Goal: Task Accomplishment & Management: Manage account settings

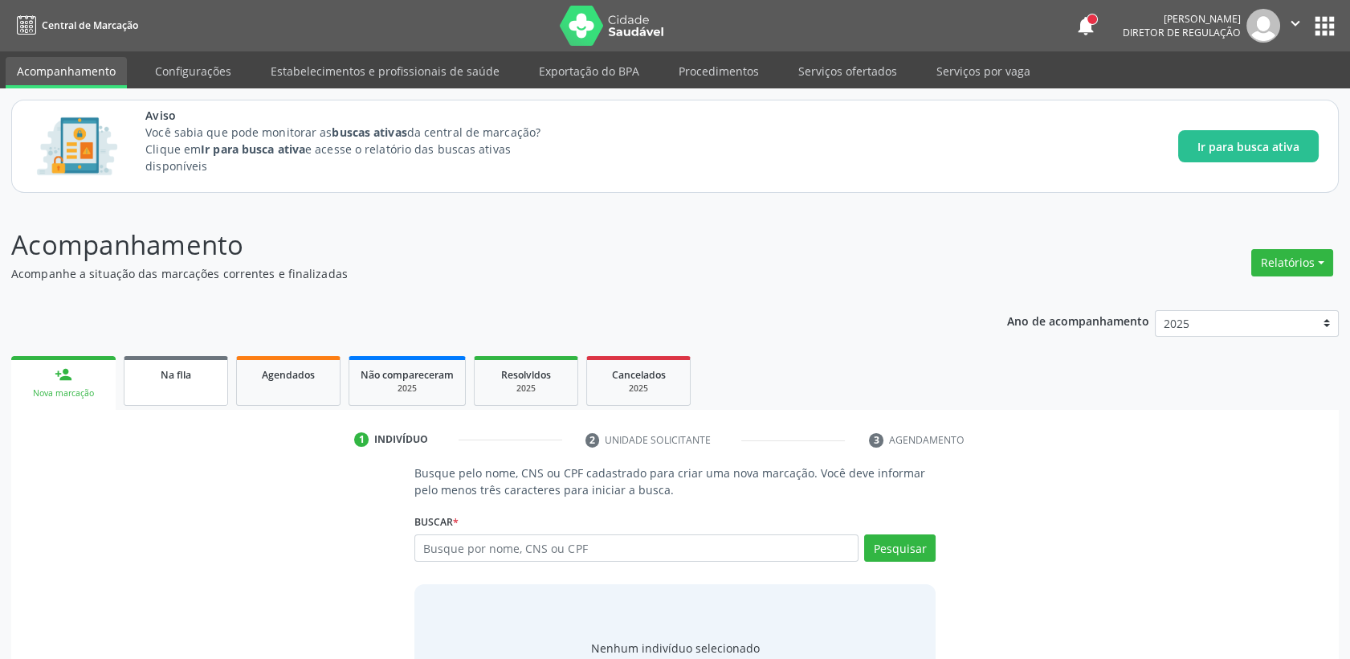
click at [146, 388] on link "Na fila" at bounding box center [176, 381] width 104 height 50
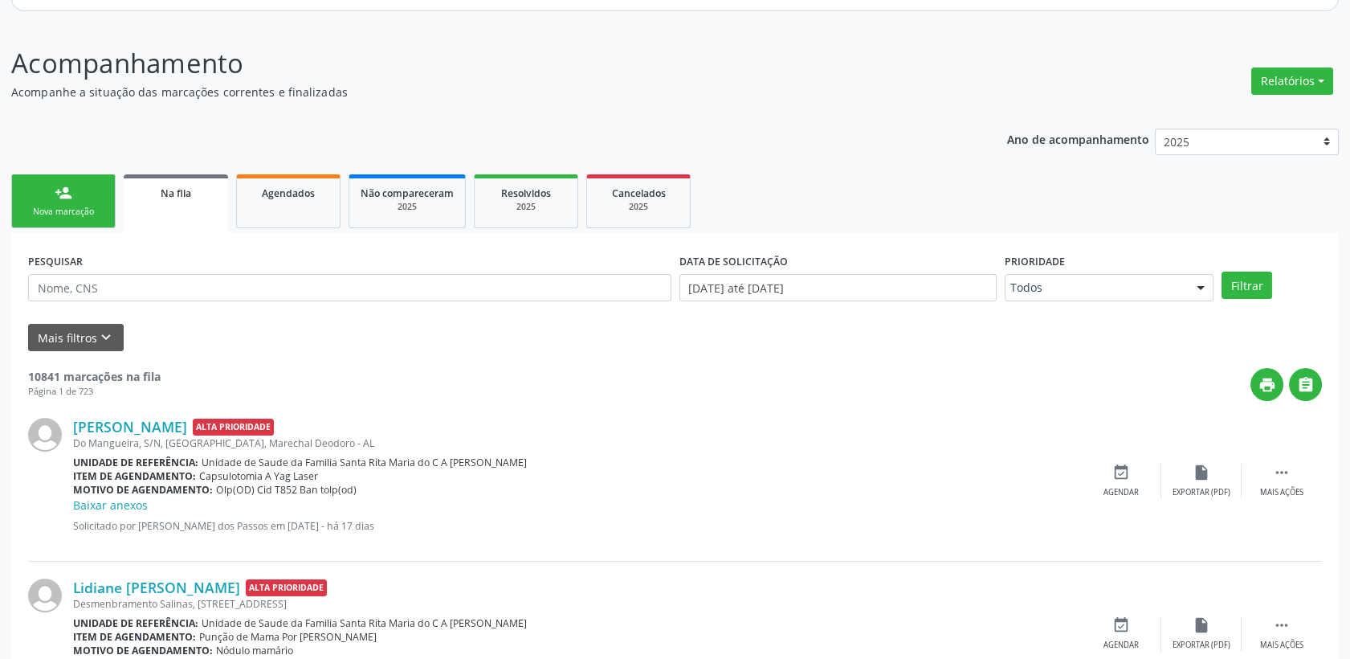
scroll to position [178, 0]
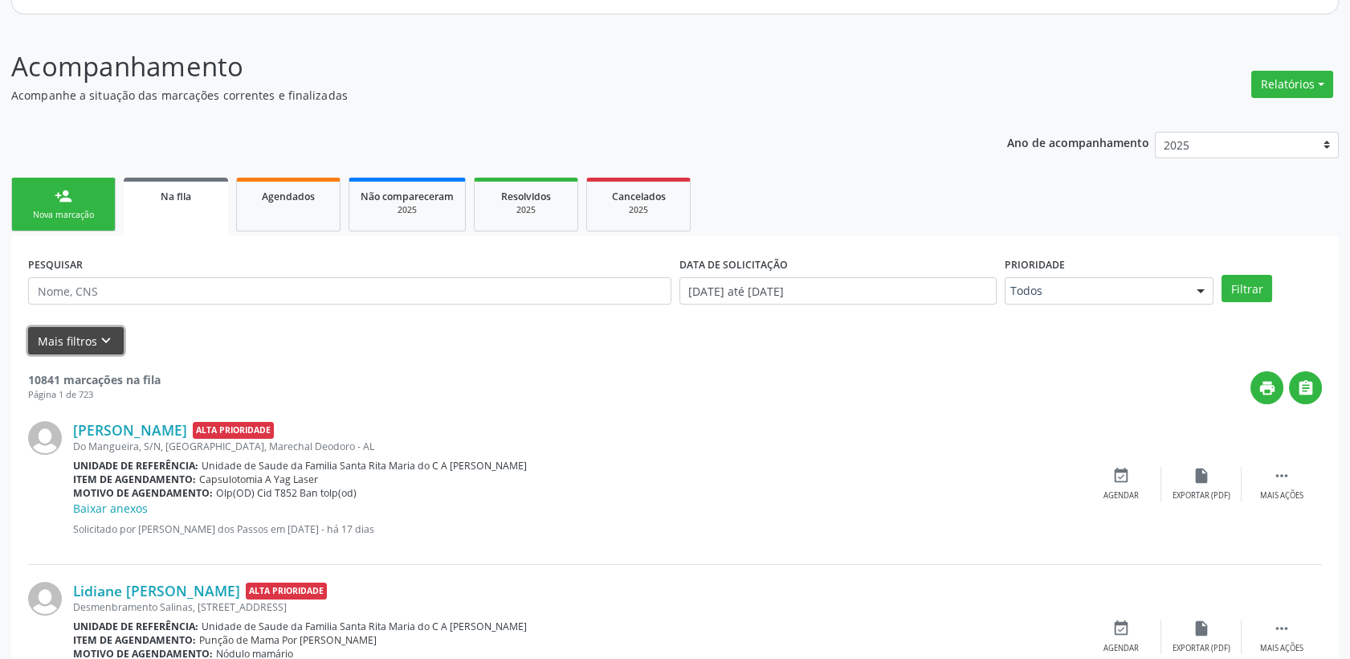
click at [83, 342] on button "Mais filtros keyboard_arrow_down" at bounding box center [76, 341] width 96 height 28
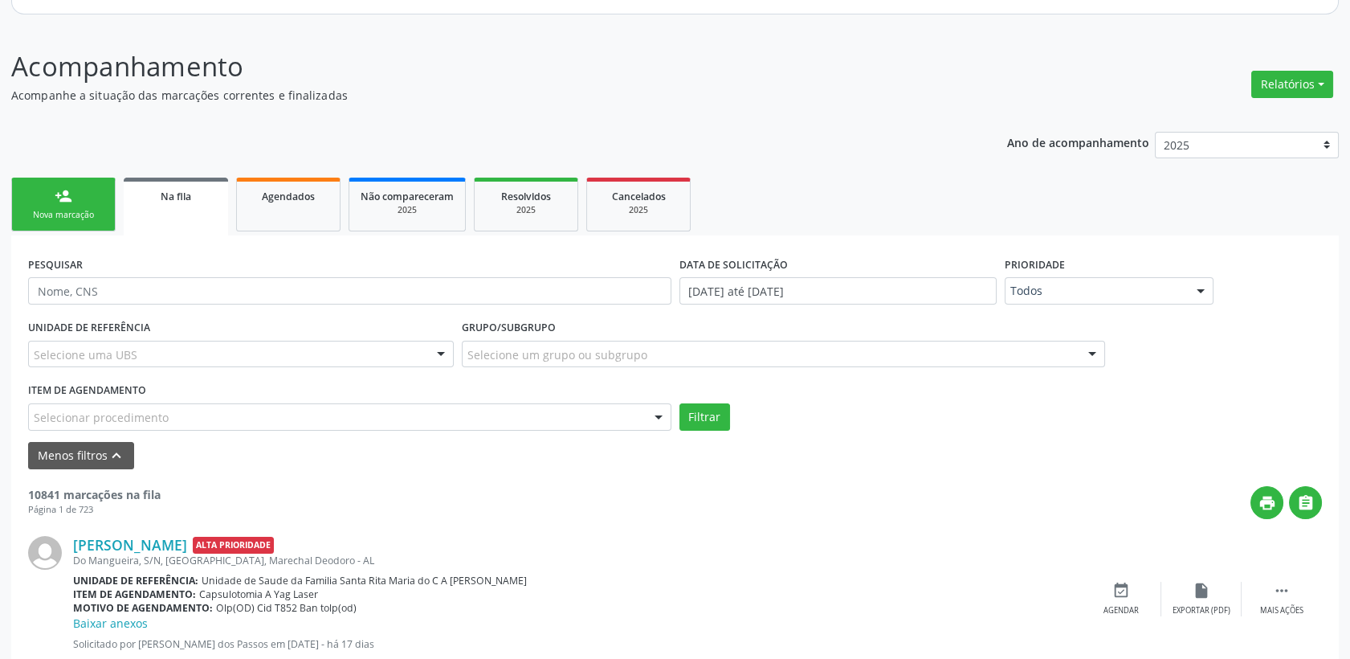
click at [228, 415] on div "Selecionar procedimento" at bounding box center [349, 416] width 643 height 27
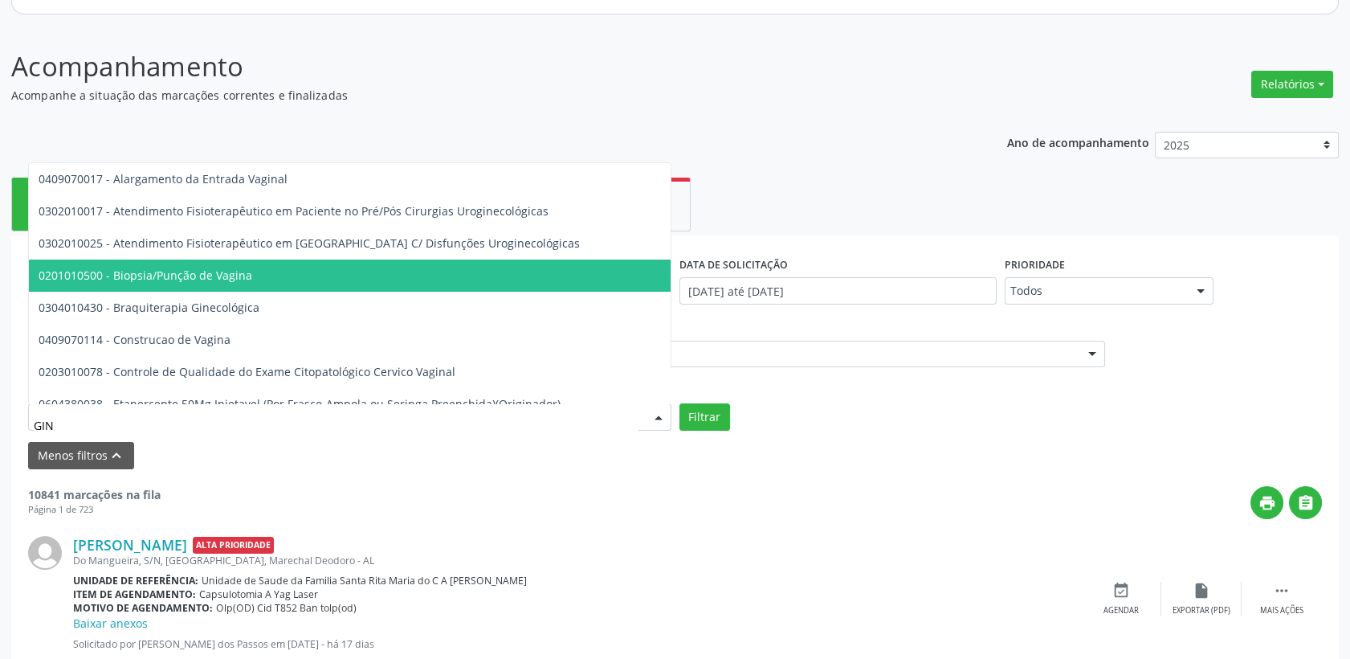
type input "GINE"
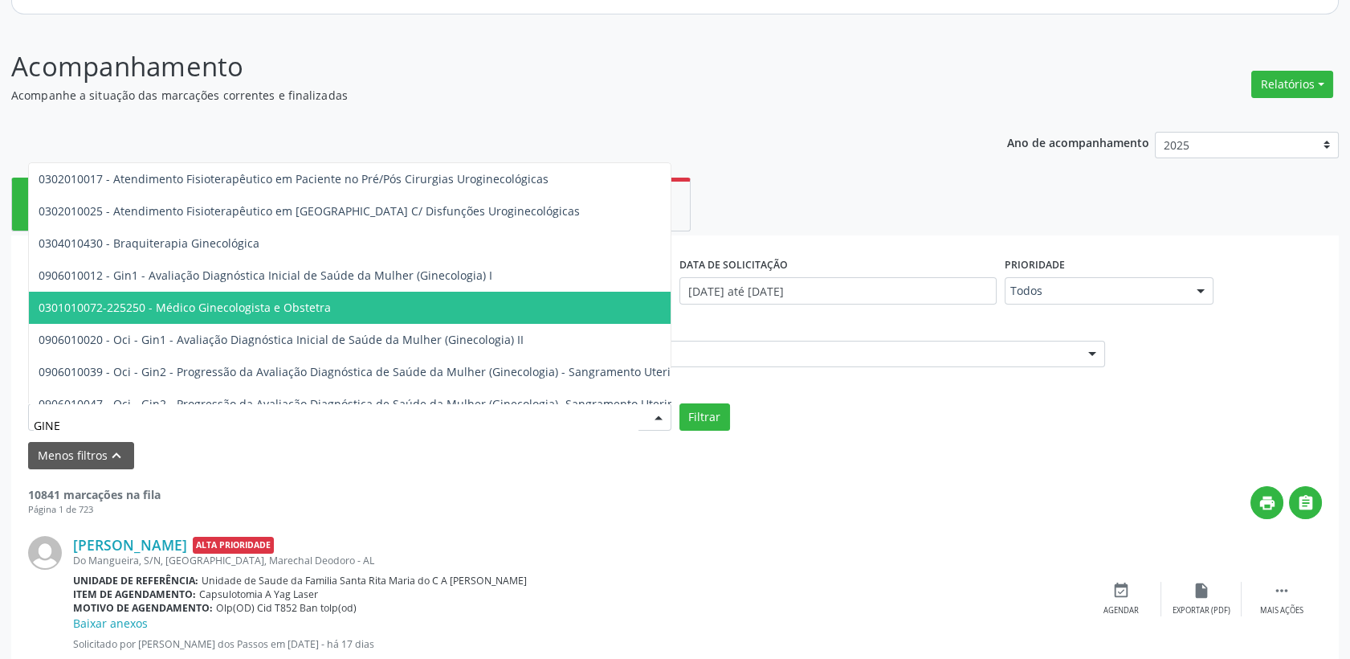
click at [308, 297] on span "0301010072-225250 - Médico Ginecologista e Obstetra" at bounding box center [484, 308] width 910 height 32
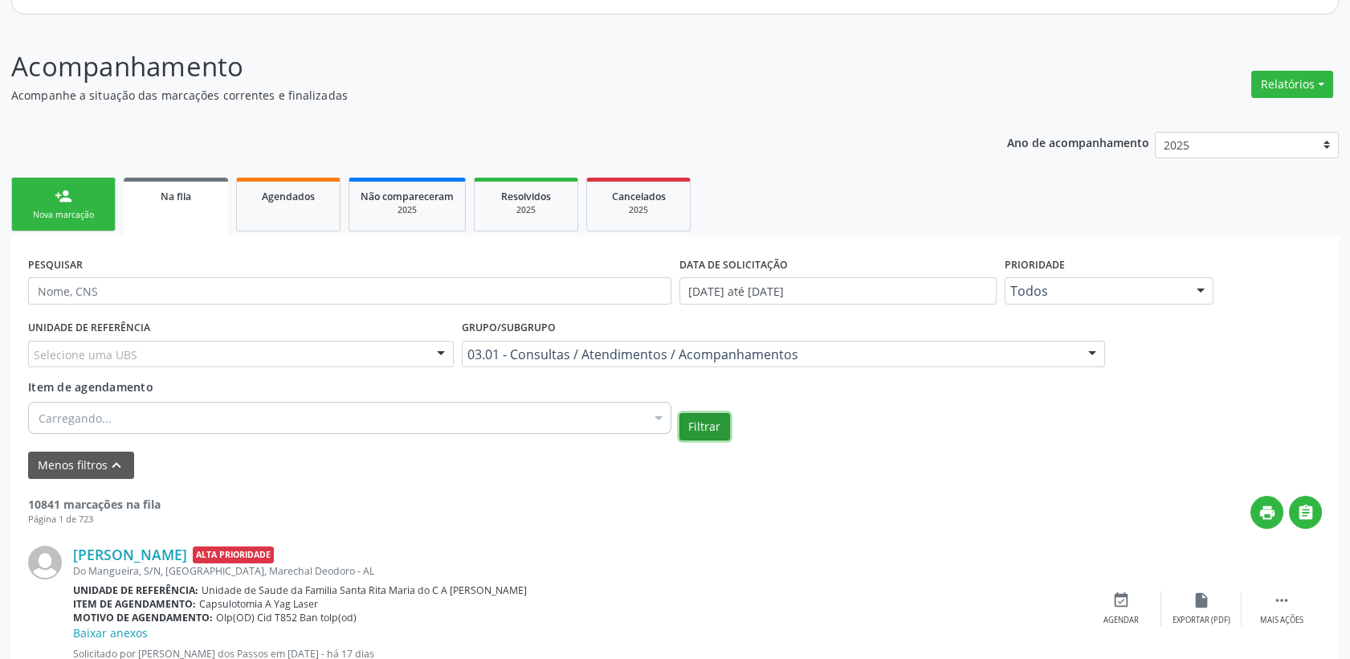
click at [722, 438] on button "Filtrar" at bounding box center [705, 426] width 51 height 27
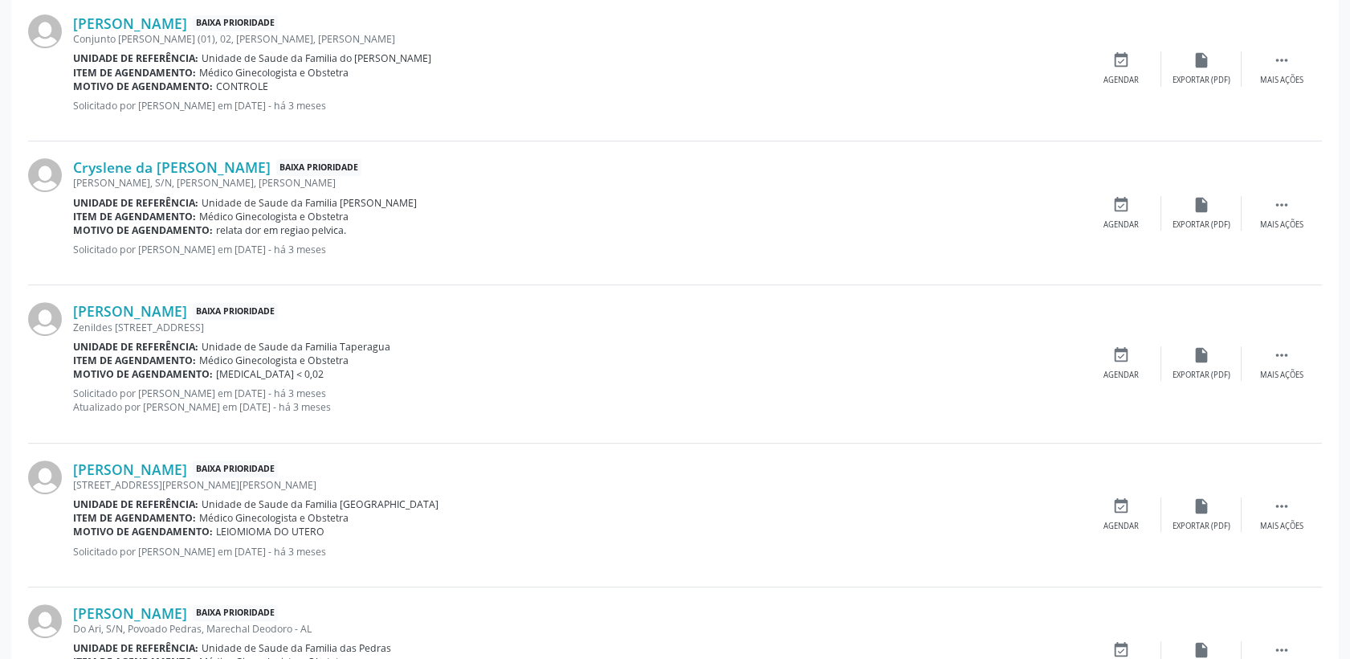
scroll to position [1338, 0]
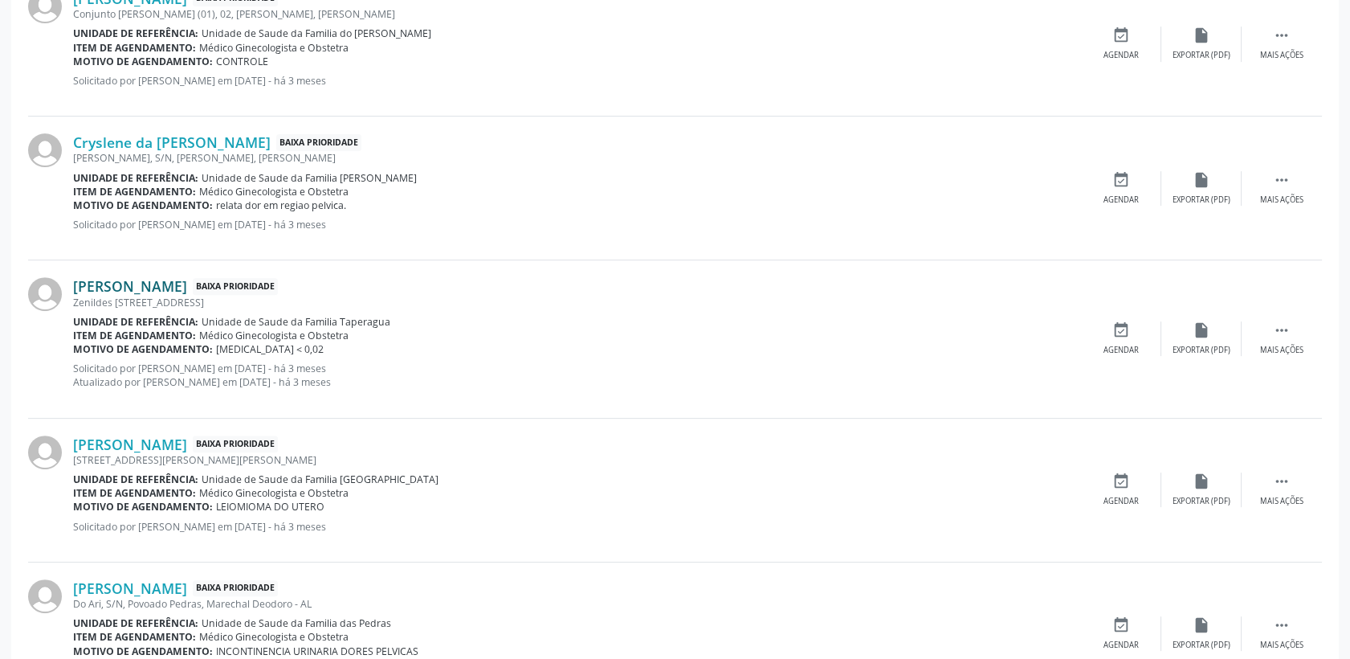
click at [151, 284] on link "[PERSON_NAME]" at bounding box center [130, 286] width 114 height 18
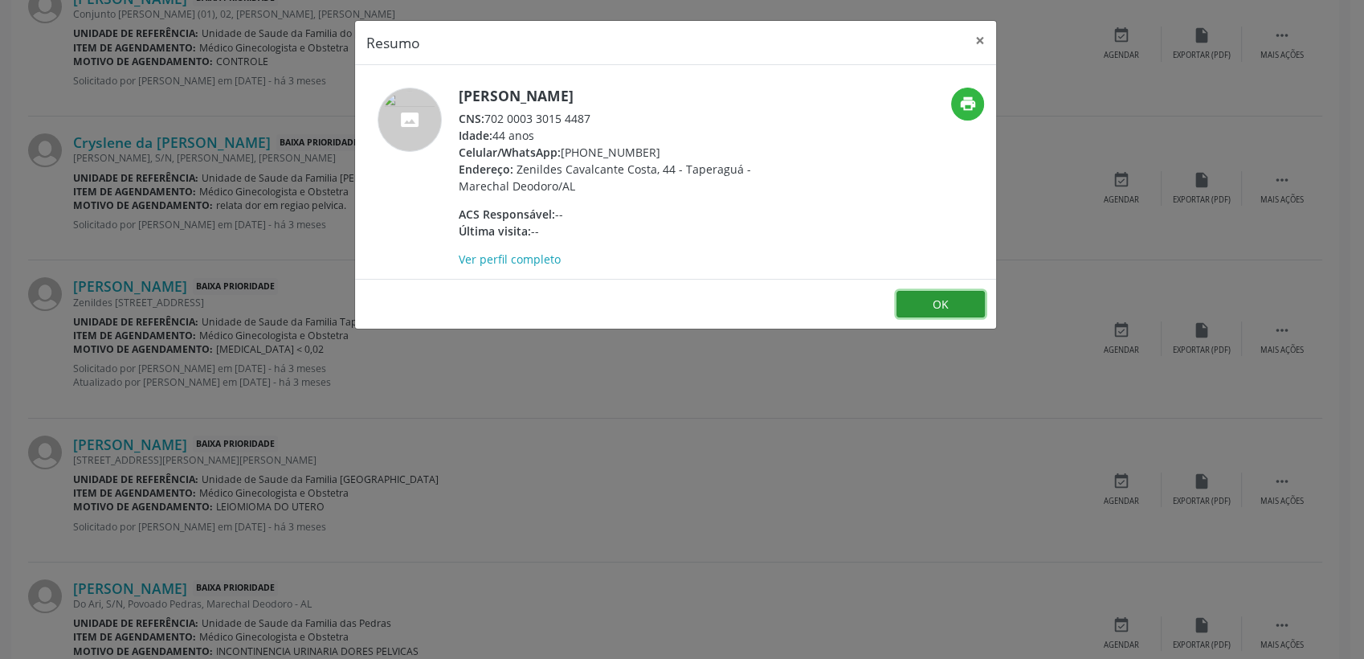
click at [921, 308] on button "OK" at bounding box center [941, 304] width 88 height 27
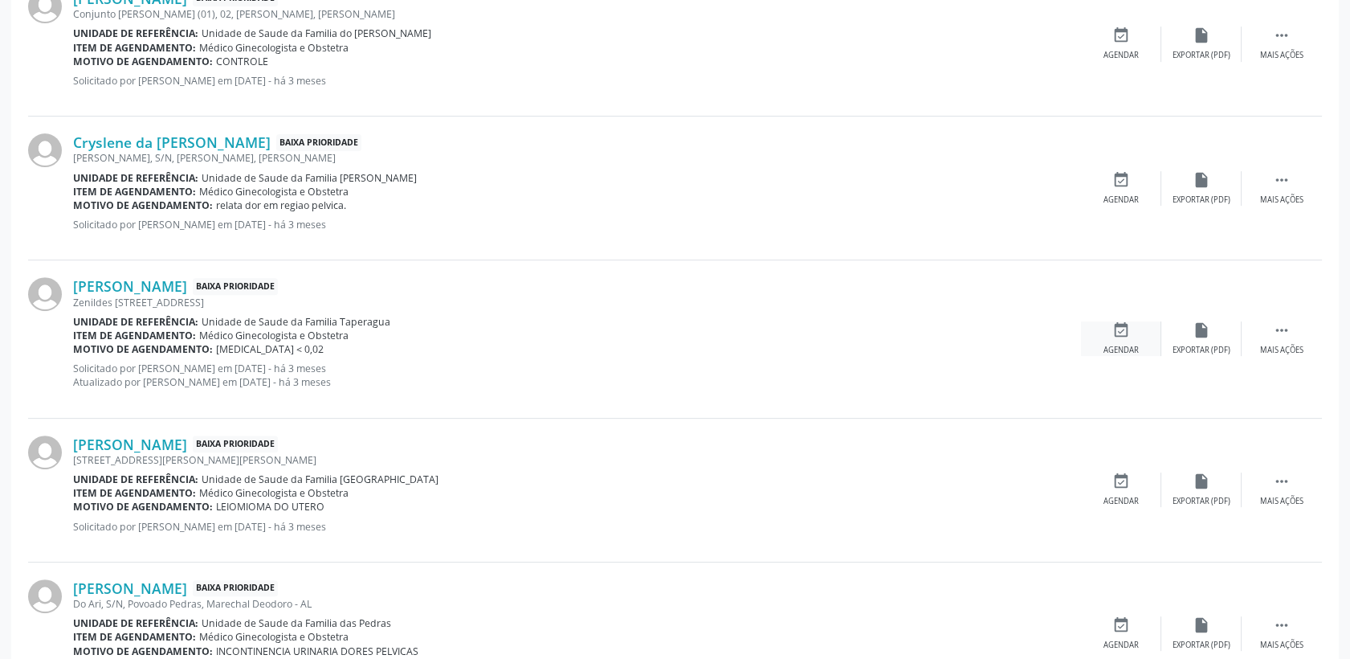
click at [1115, 326] on icon "event_available" at bounding box center [1122, 330] width 18 height 18
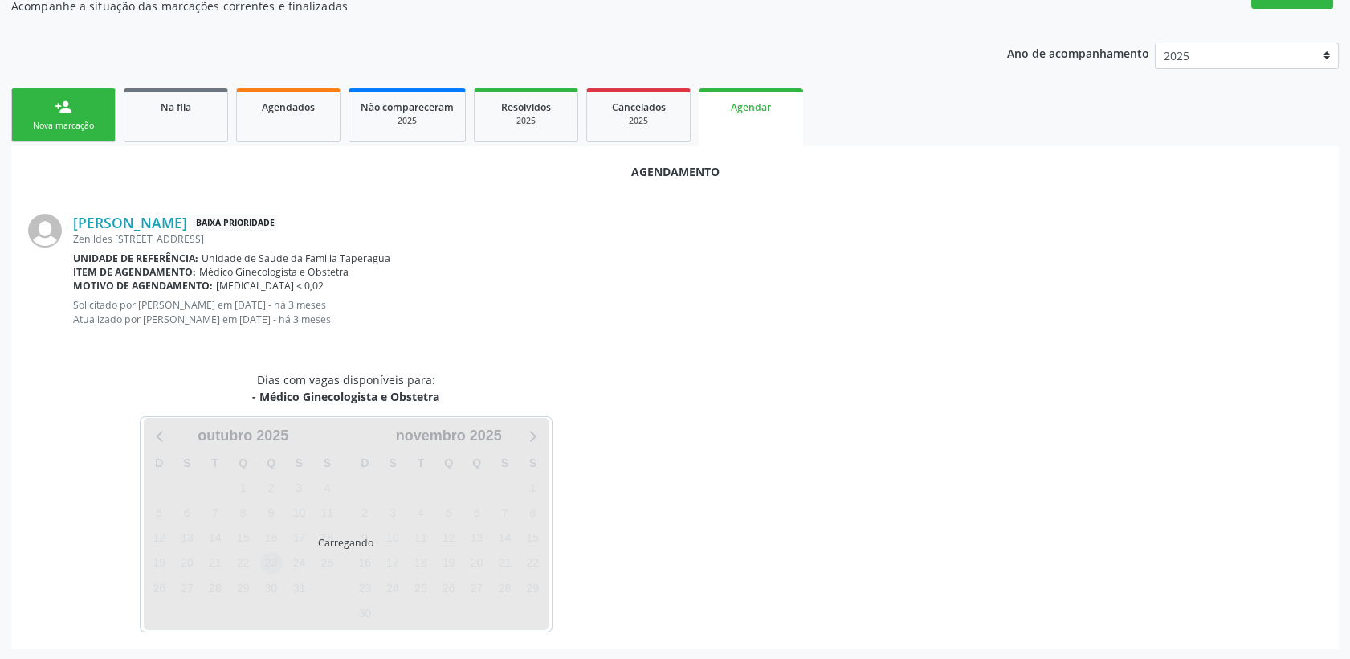
scroll to position [305, 0]
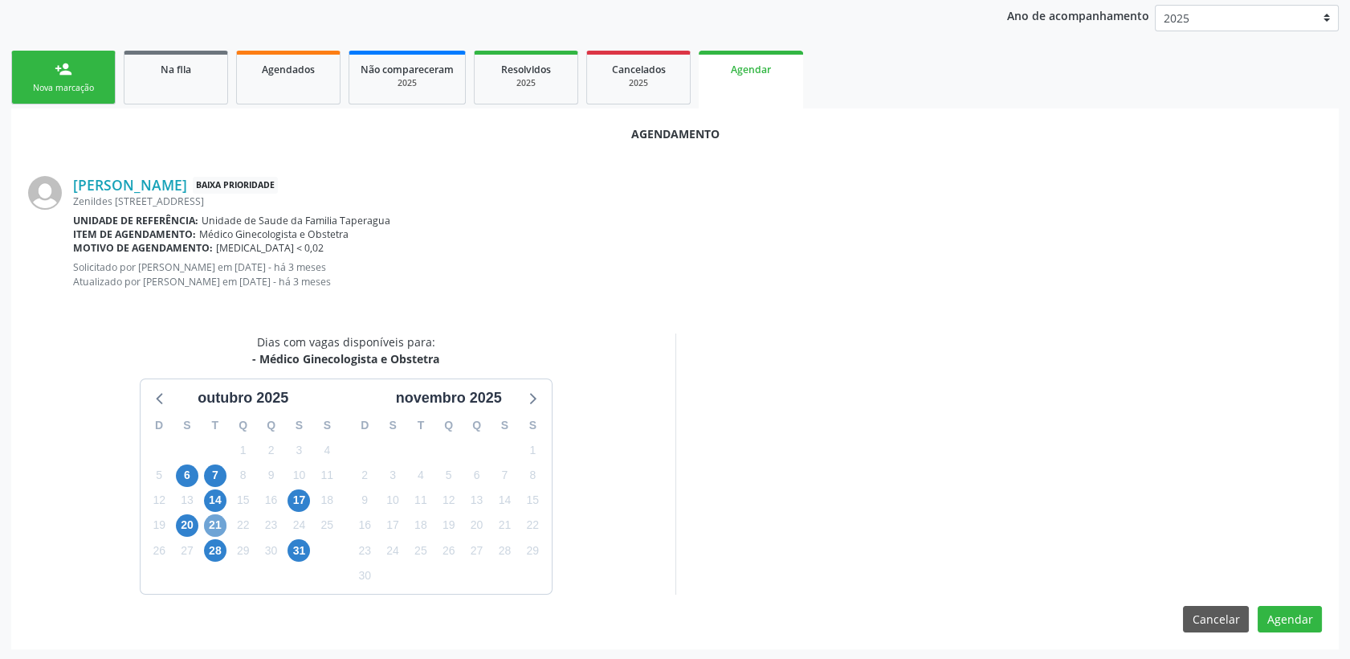
click at [215, 522] on span "21" at bounding box center [215, 525] width 22 height 22
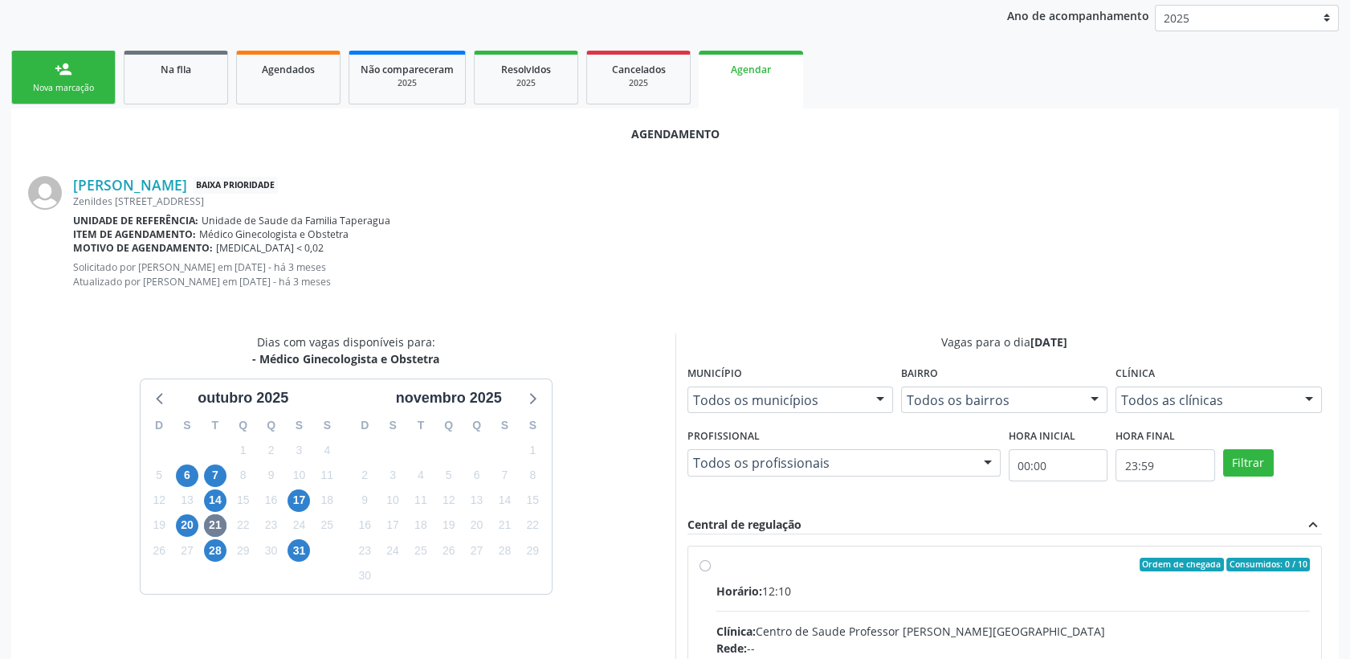
click at [711, 572] on input "Ordem de chegada Consumidos: 0 / 10 Horário: 12:10 Clínica: Centro de Saude Pro…" at bounding box center [705, 565] width 11 height 14
radio input "true"
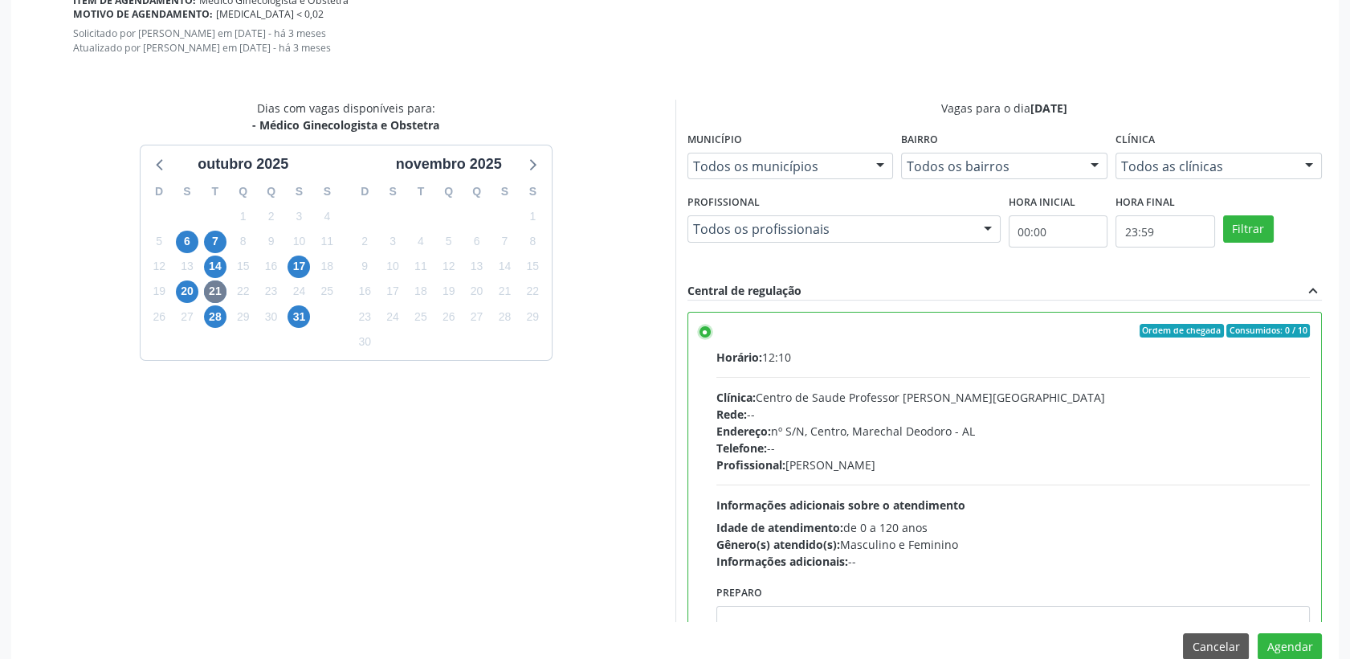
scroll to position [566, 0]
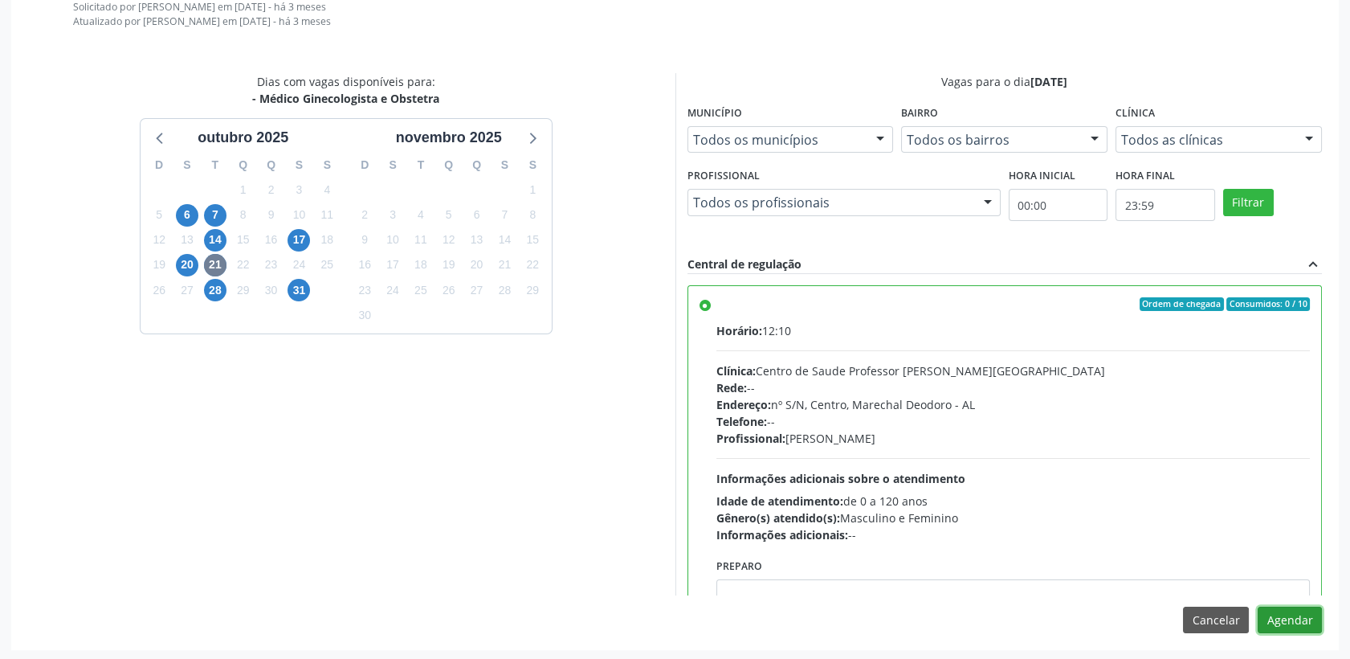
click at [1297, 618] on button "Agendar" at bounding box center [1290, 620] width 64 height 27
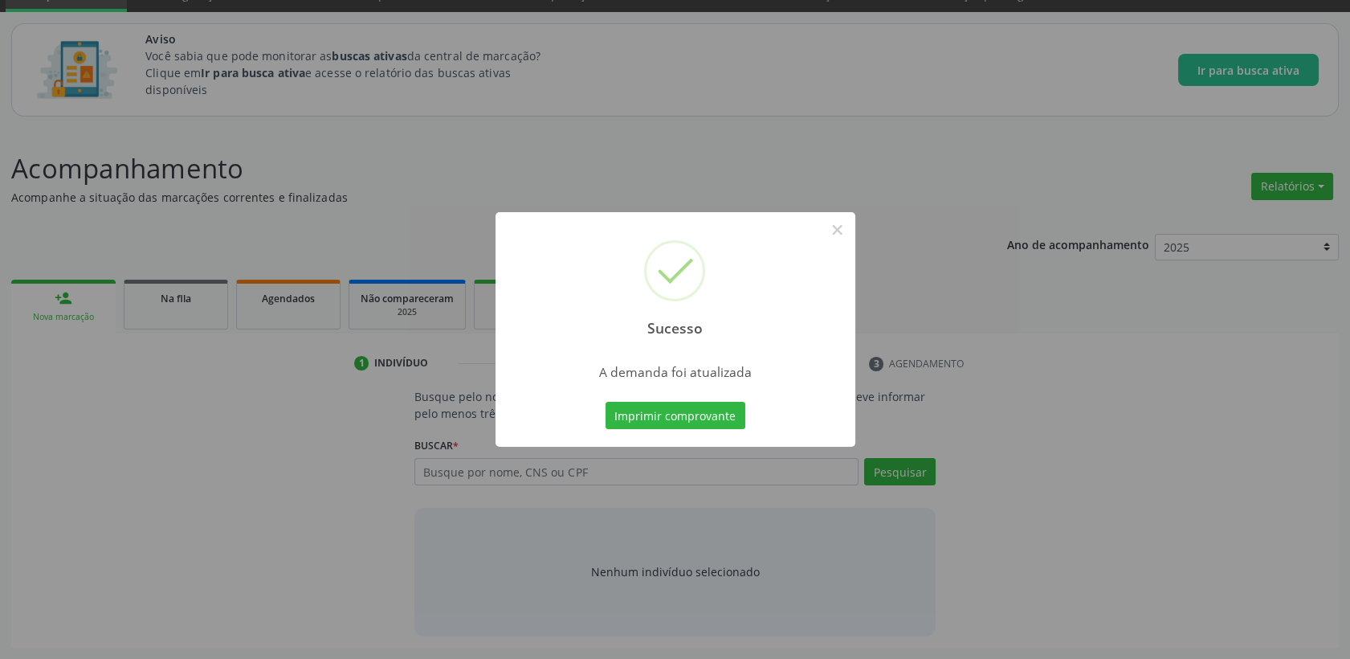
scroll to position [75, 0]
click at [842, 222] on button "×" at bounding box center [837, 229] width 27 height 27
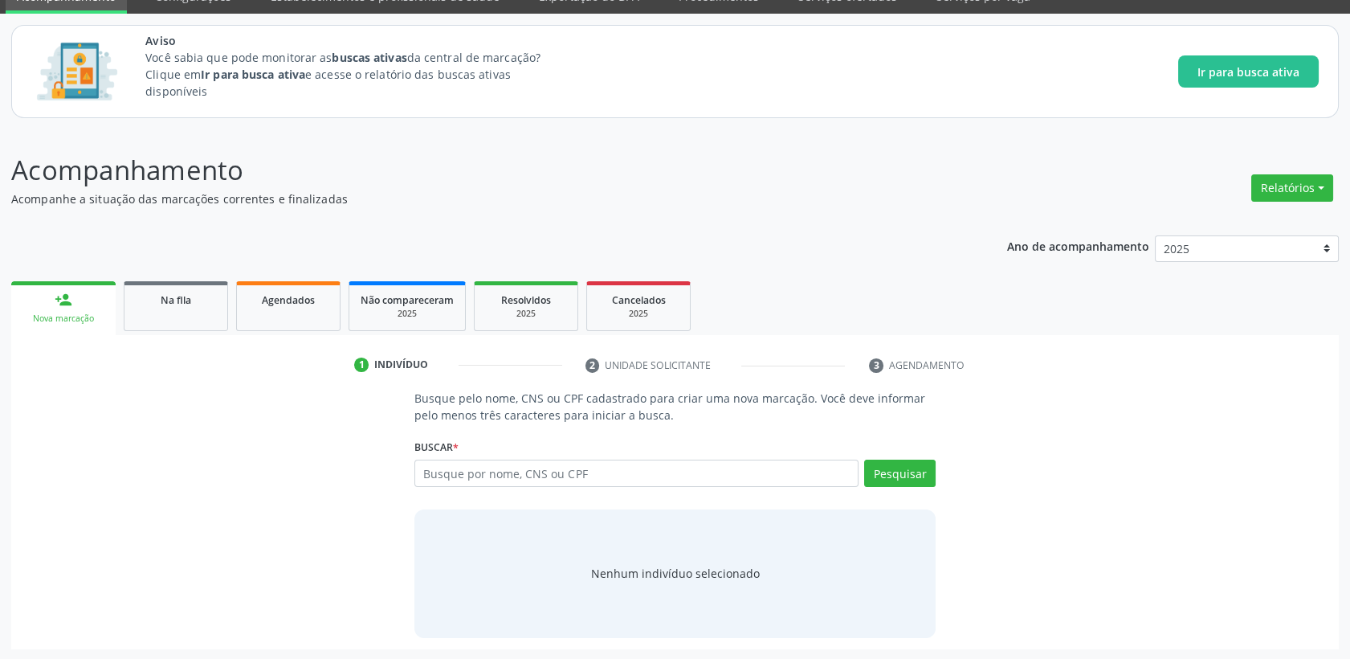
click at [116, 321] on ul "person_add Nova marcação Na fila Agendados Não compareceram 2025 Resolvidos 202…" at bounding box center [675, 306] width 1328 height 58
click at [156, 305] on div "Na fila" at bounding box center [176, 299] width 80 height 17
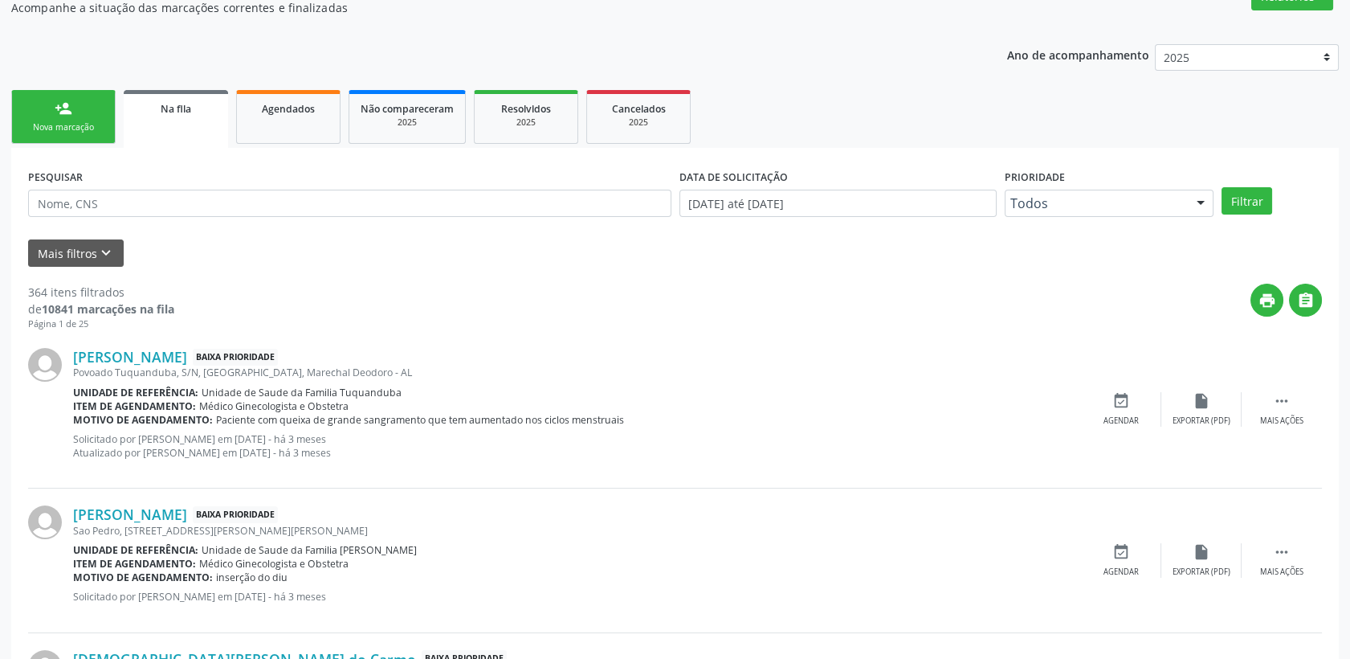
scroll to position [268, 0]
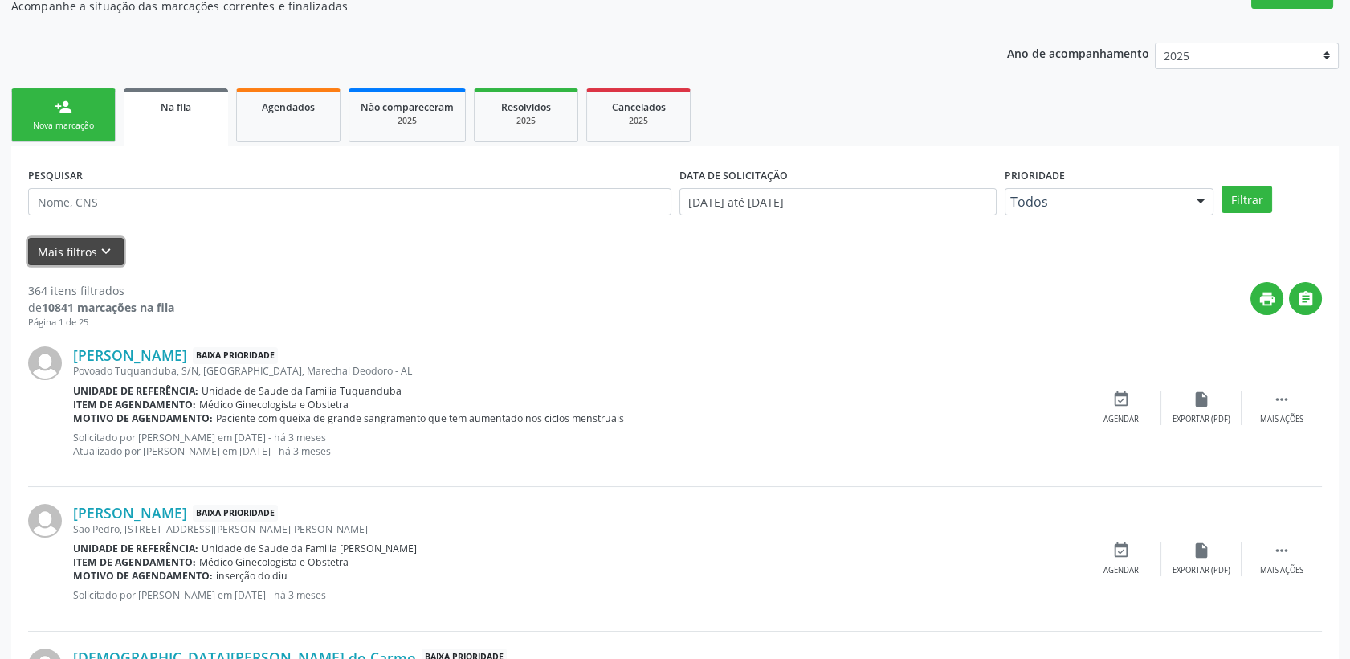
click at [86, 243] on button "Mais filtros keyboard_arrow_down" at bounding box center [76, 252] width 96 height 28
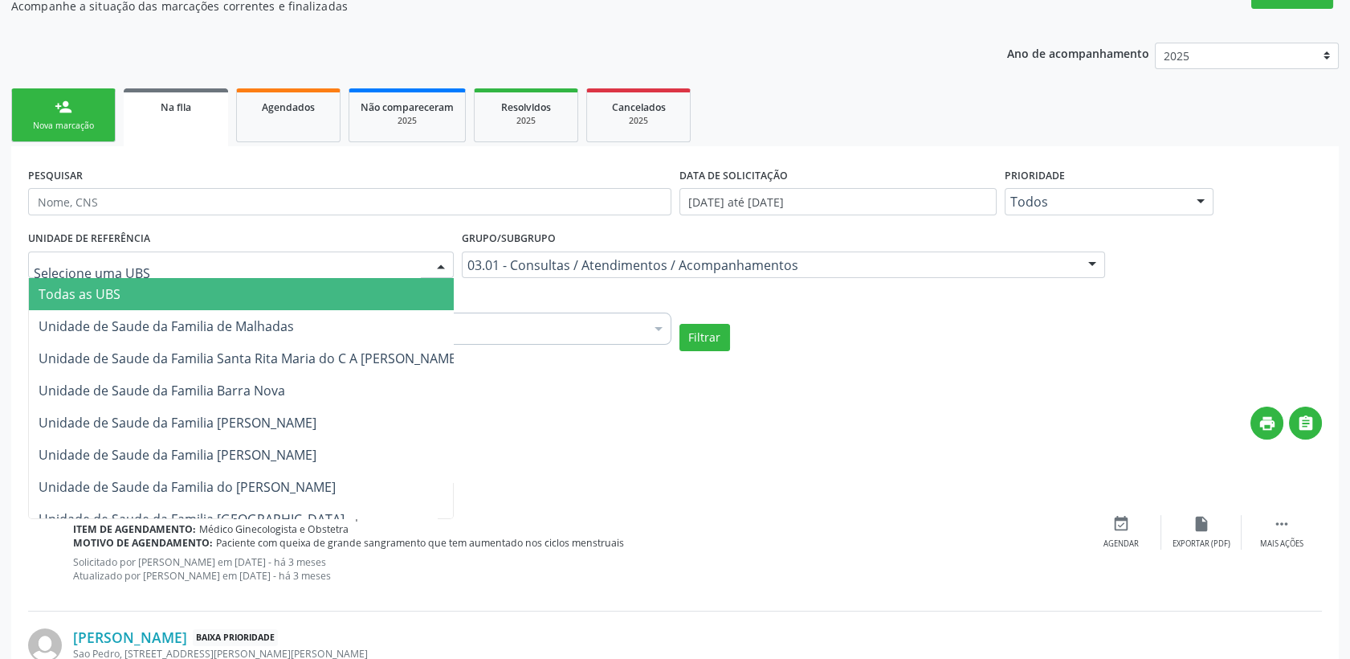
drag, startPoint x: 285, startPoint y: 254, endPoint x: 300, endPoint y: 254, distance: 15.3
click at [286, 254] on div at bounding box center [241, 264] width 426 height 27
type input "TA"
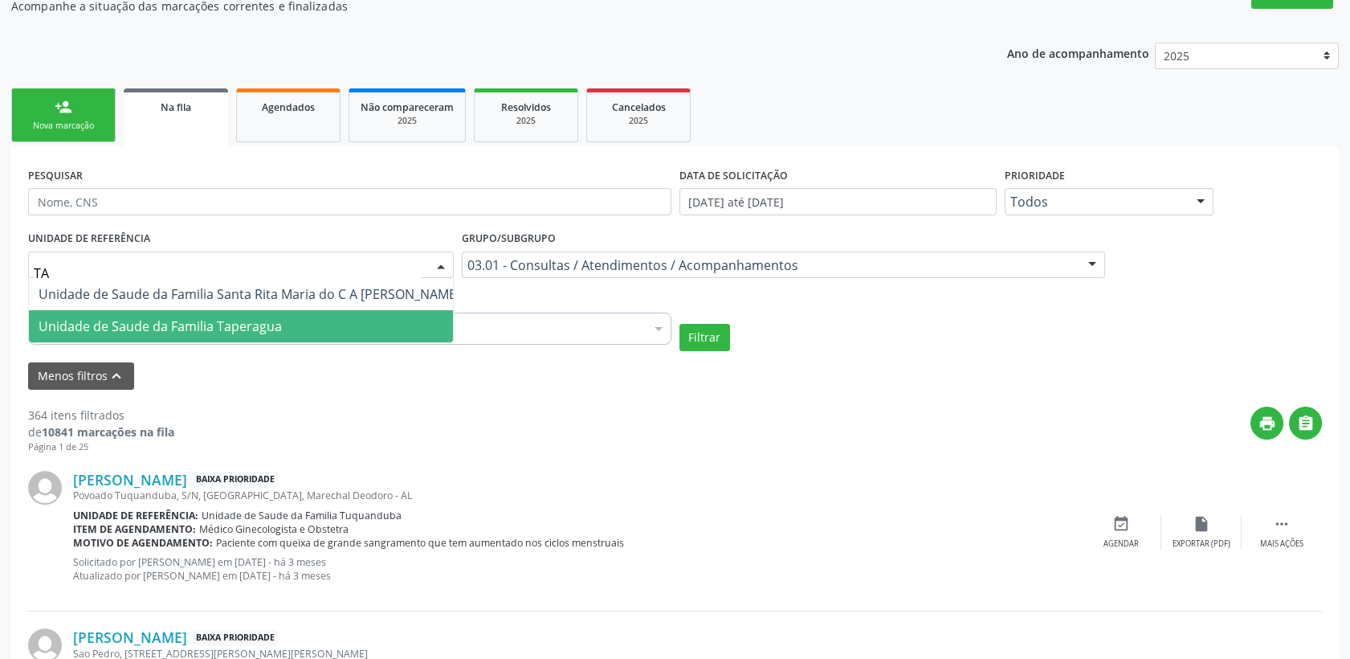
click at [272, 331] on span "Unidade de Saude da Familia Taperagua" at bounding box center [160, 326] width 243 height 18
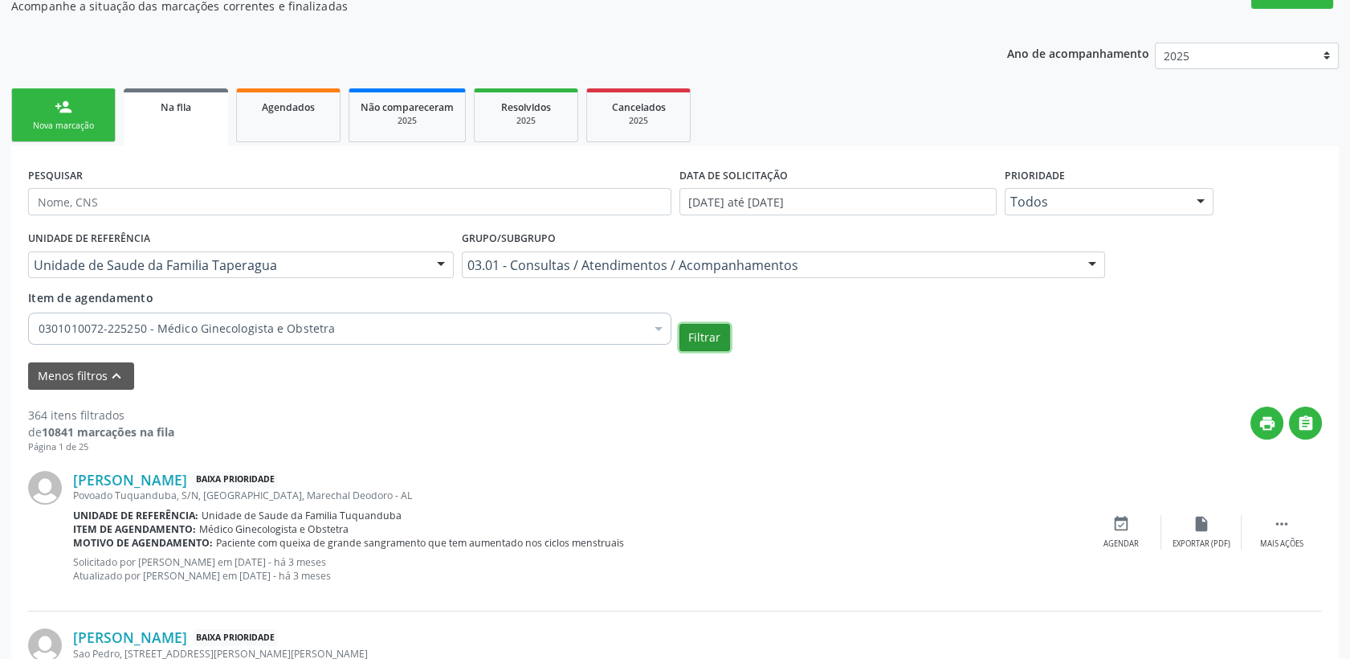
click at [701, 342] on button "Filtrar" at bounding box center [705, 337] width 51 height 27
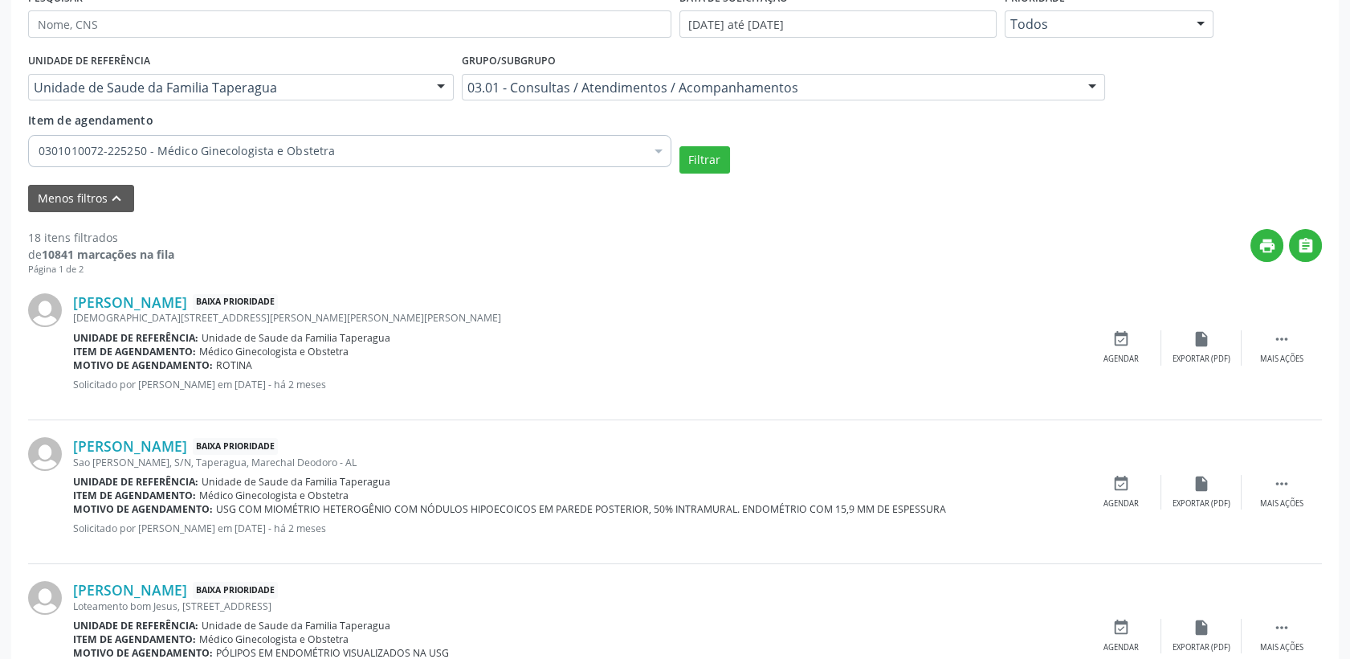
scroll to position [446, 0]
click at [187, 303] on link "[PERSON_NAME]" at bounding box center [130, 301] width 114 height 18
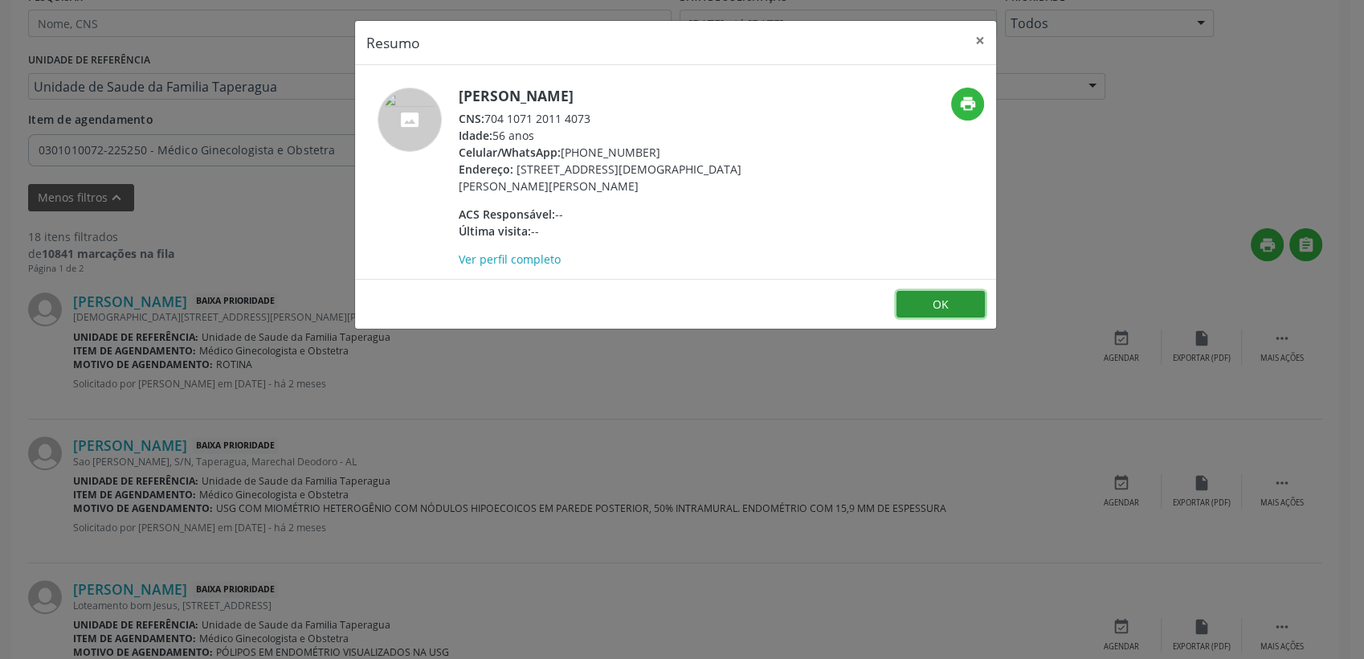
click at [934, 300] on button "OK" at bounding box center [941, 304] width 88 height 27
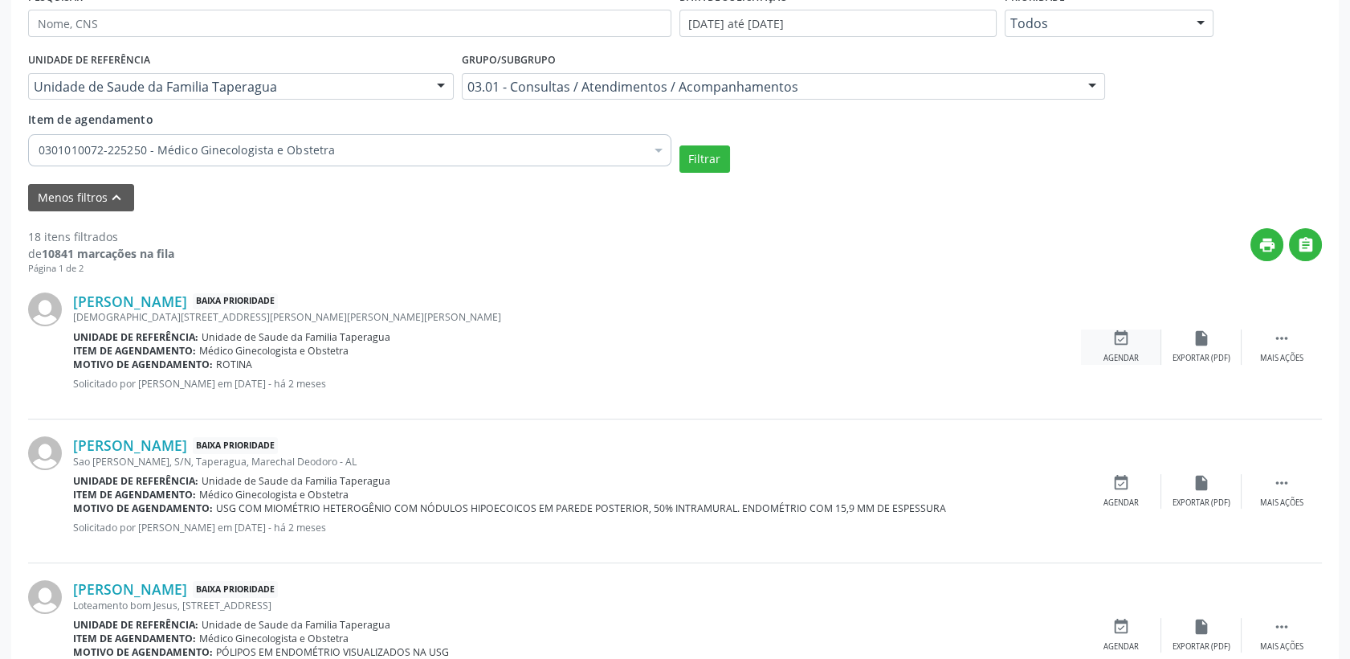
click at [1099, 329] on div "event_available Agendar" at bounding box center [1121, 346] width 80 height 35
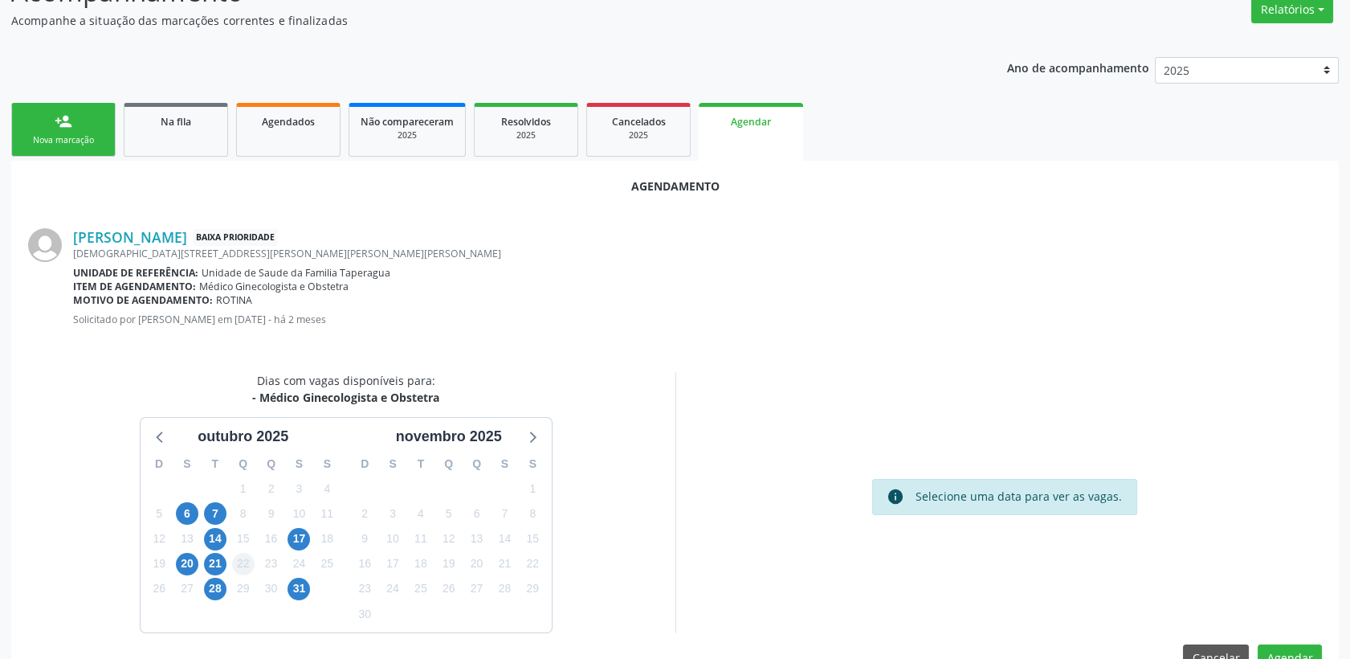
scroll to position [292, 0]
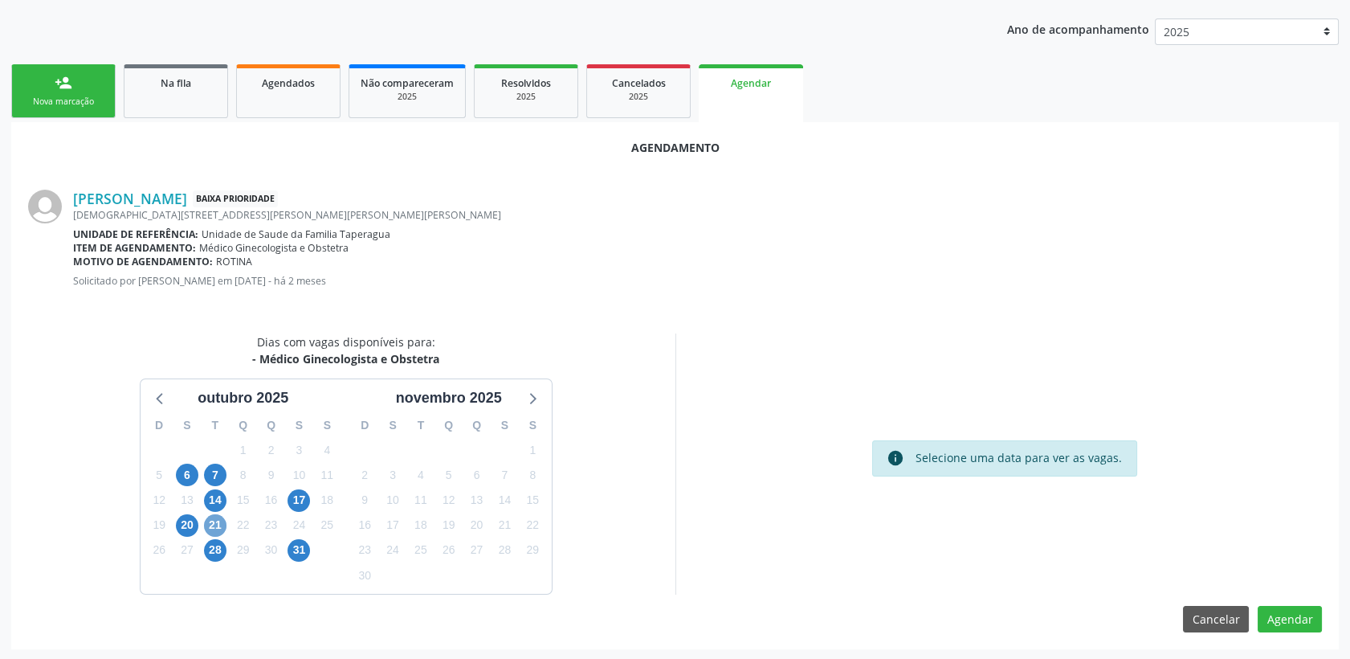
click at [214, 525] on span "21" at bounding box center [215, 525] width 22 height 22
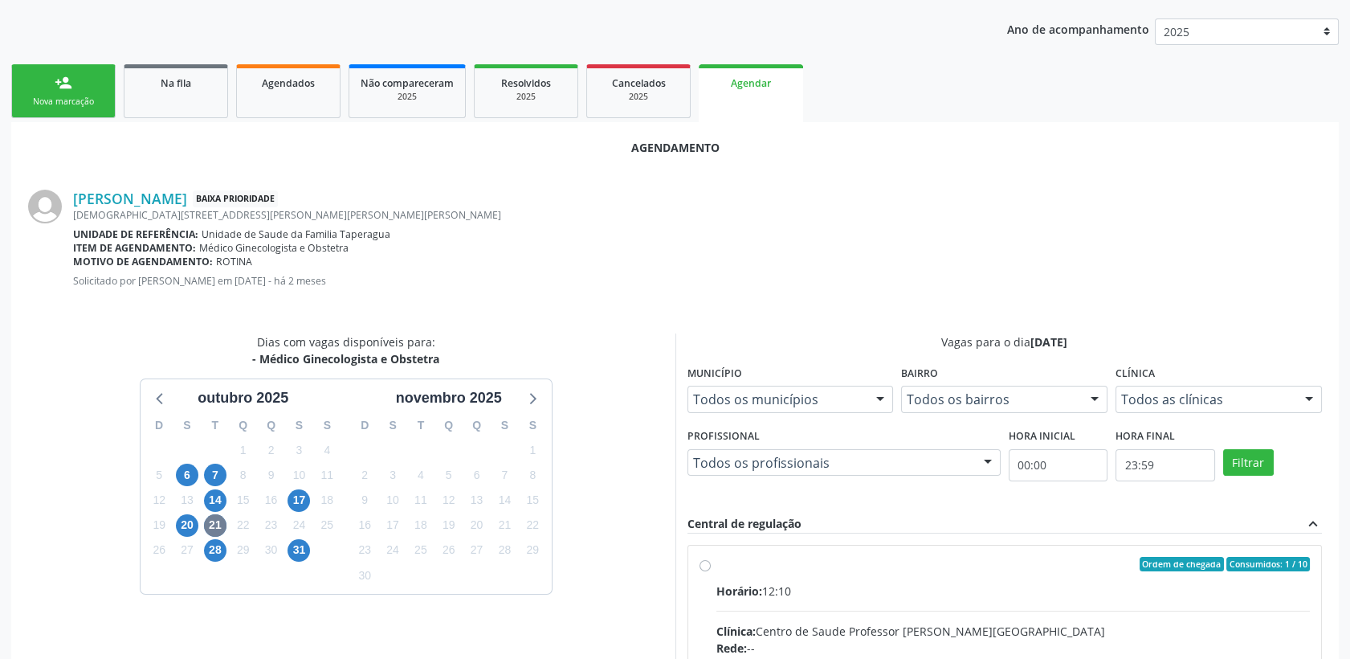
radio input "true"
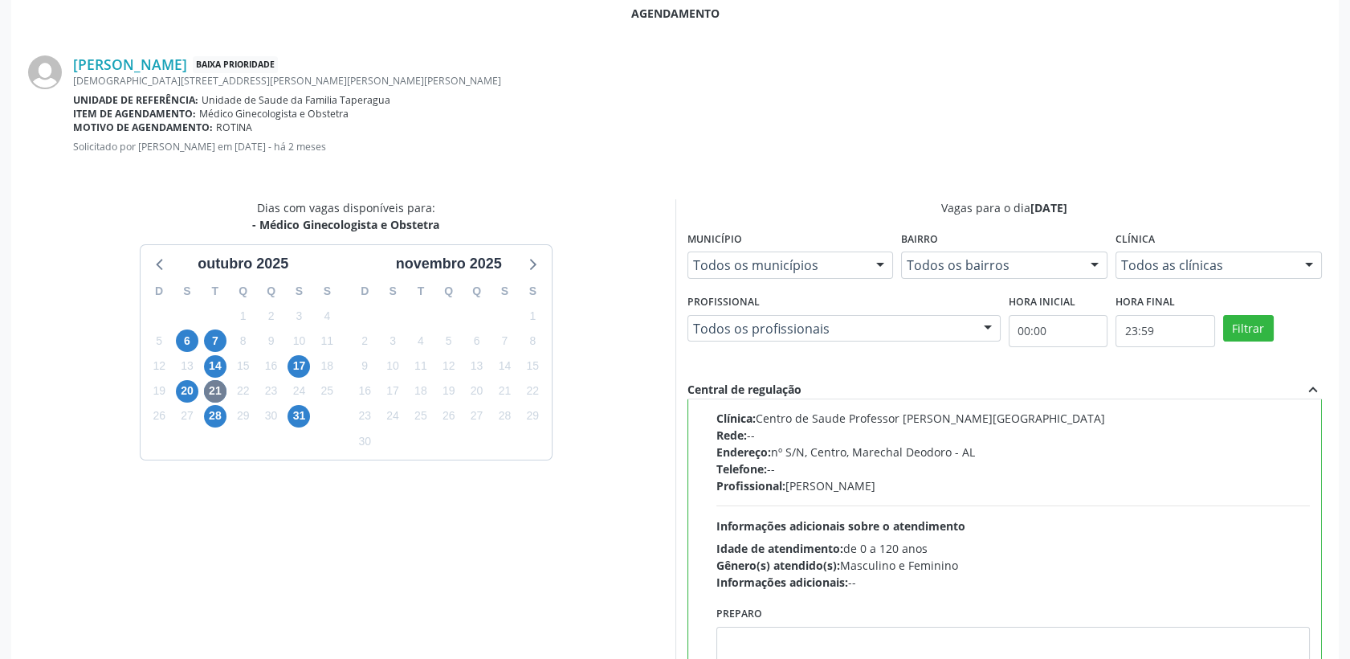
scroll to position [553, 0]
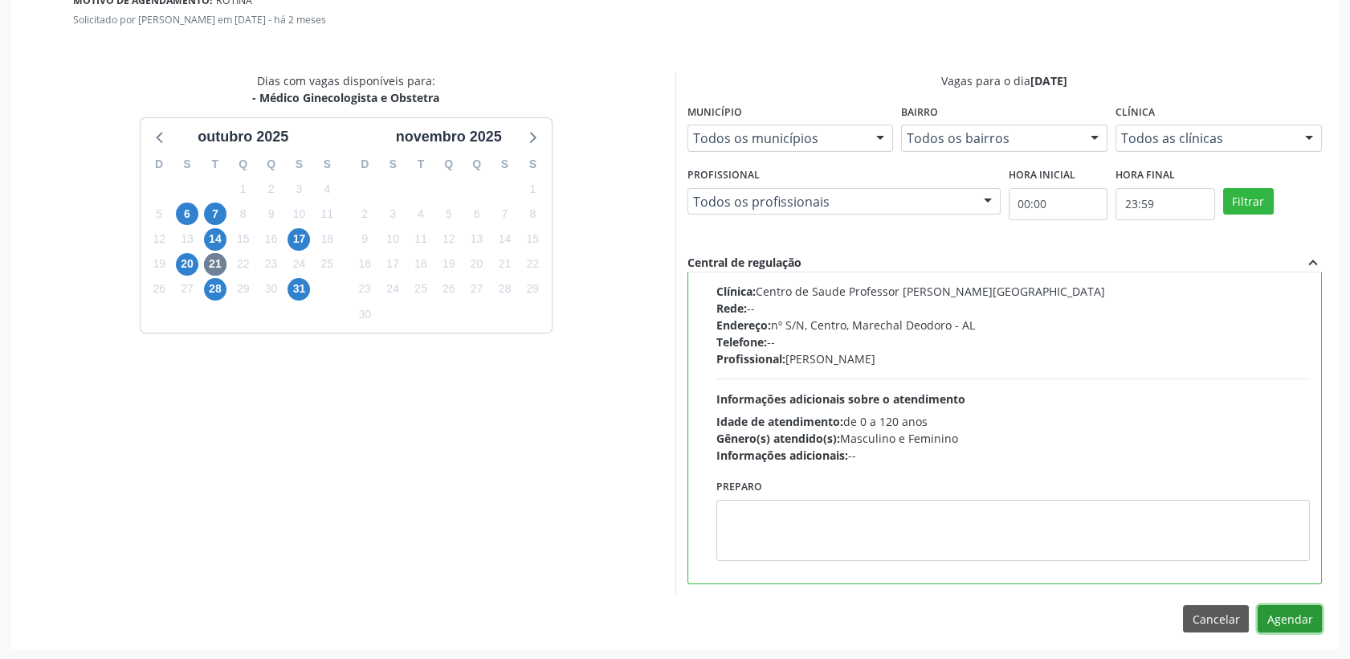
click at [1277, 614] on button "Agendar" at bounding box center [1290, 618] width 64 height 27
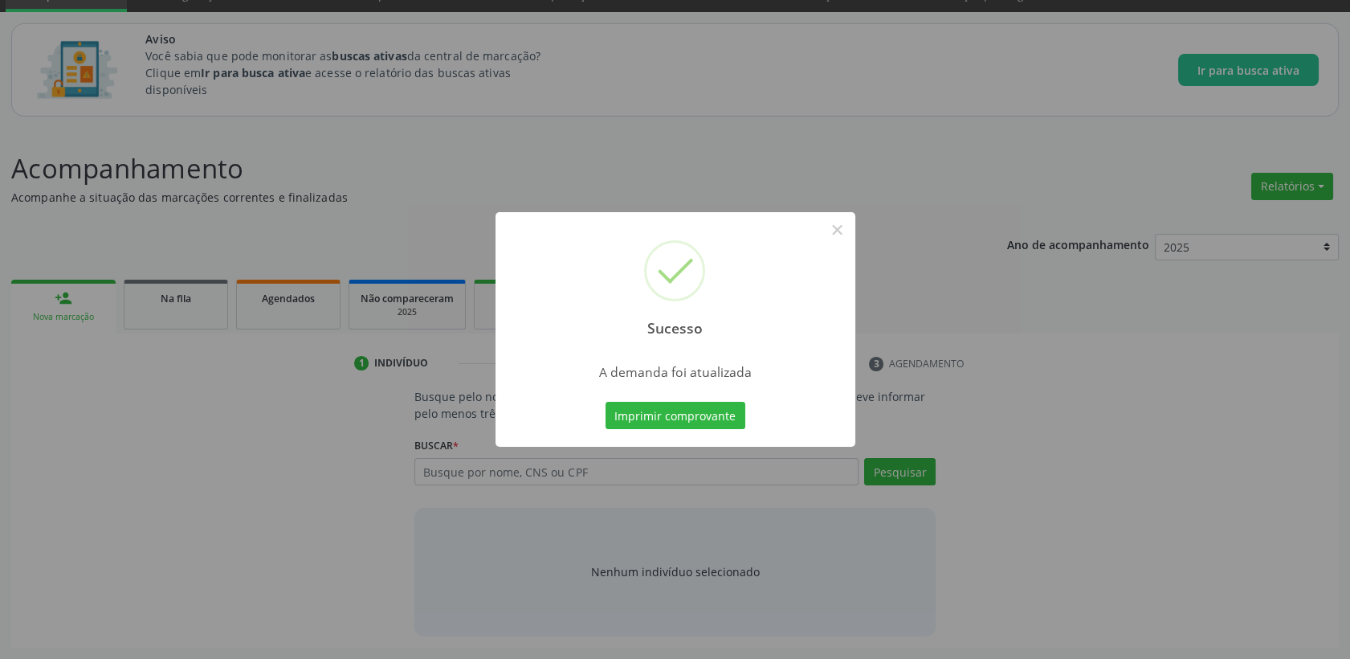
scroll to position [75, 0]
click at [839, 235] on button "×" at bounding box center [837, 229] width 27 height 27
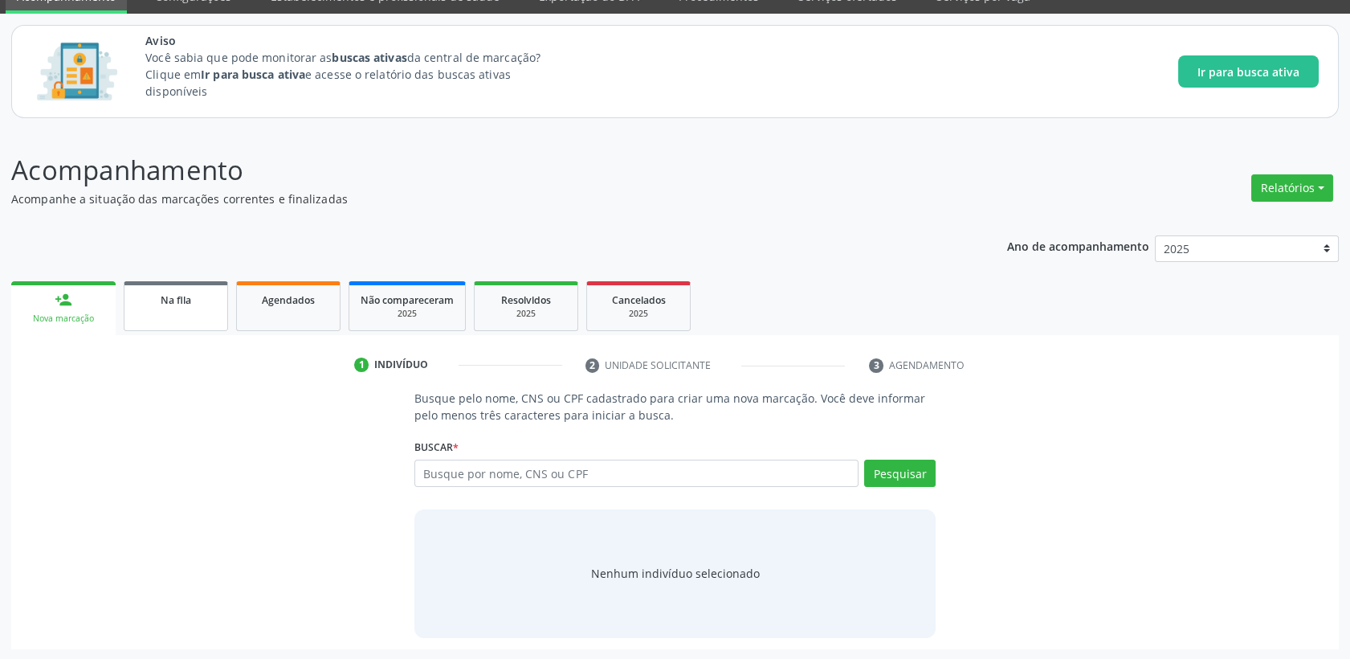
click at [153, 318] on link "Na fila" at bounding box center [176, 306] width 104 height 50
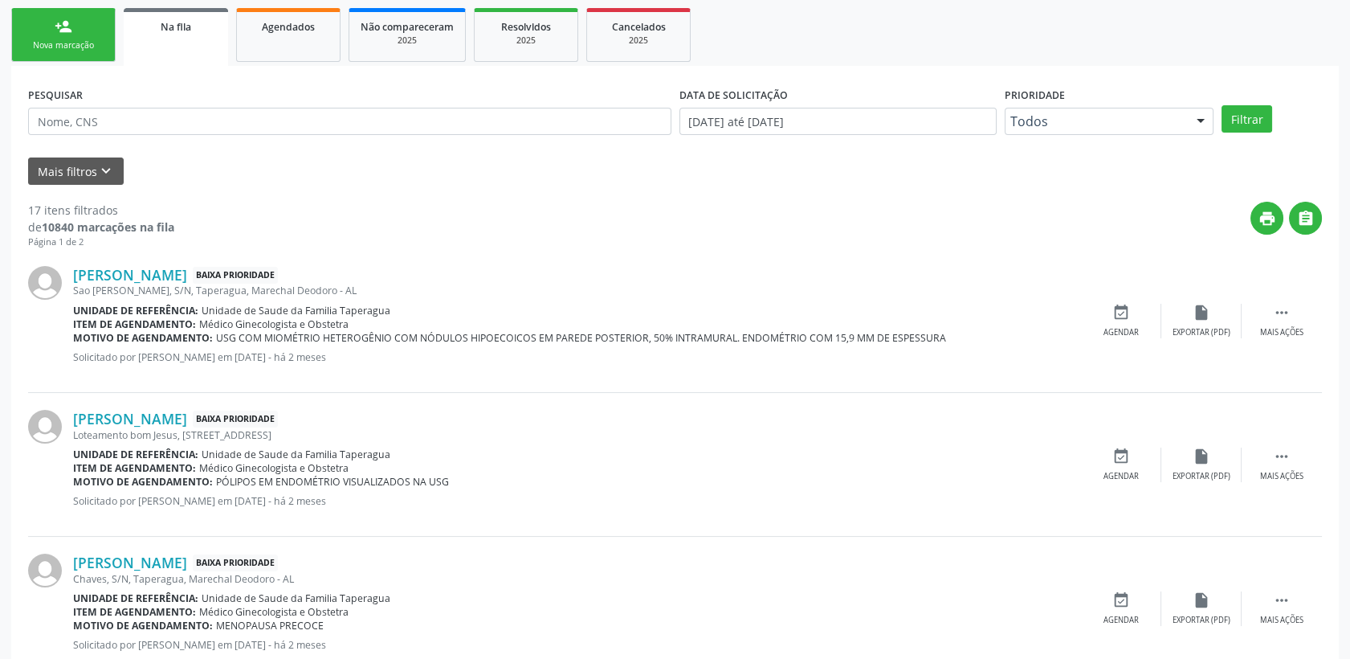
scroll to position [357, 0]
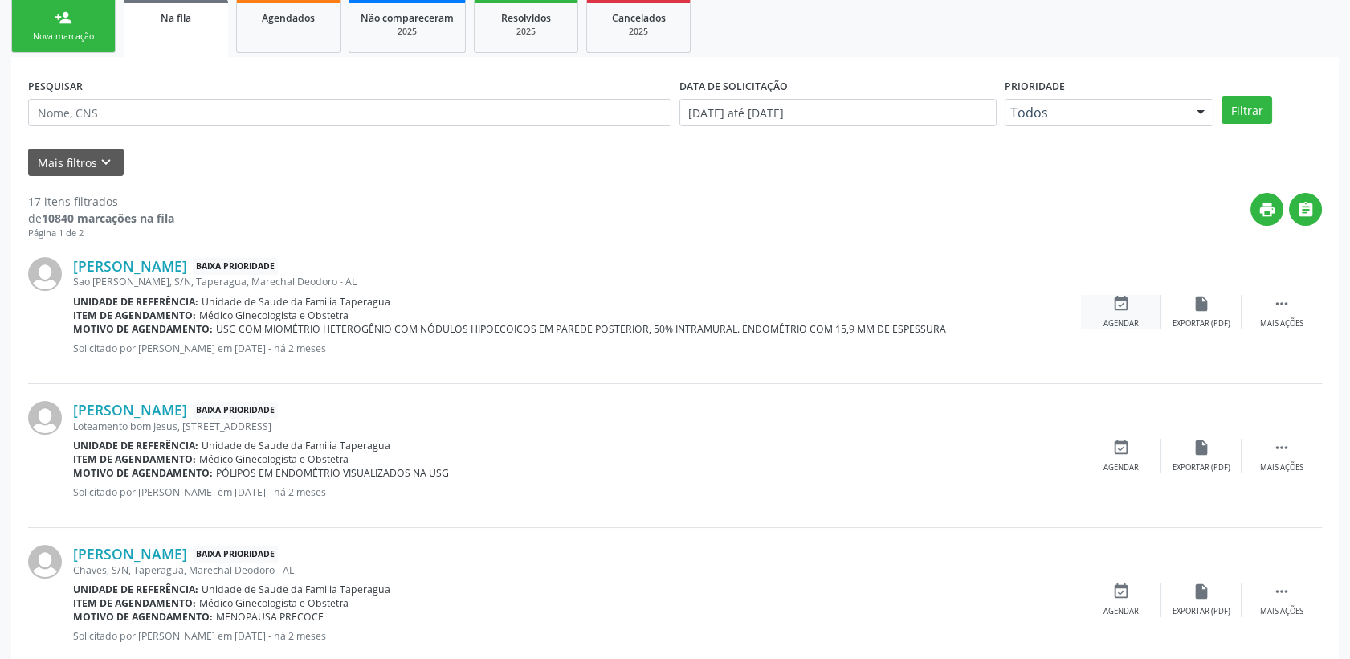
click at [1128, 298] on icon "event_available" at bounding box center [1122, 304] width 18 height 18
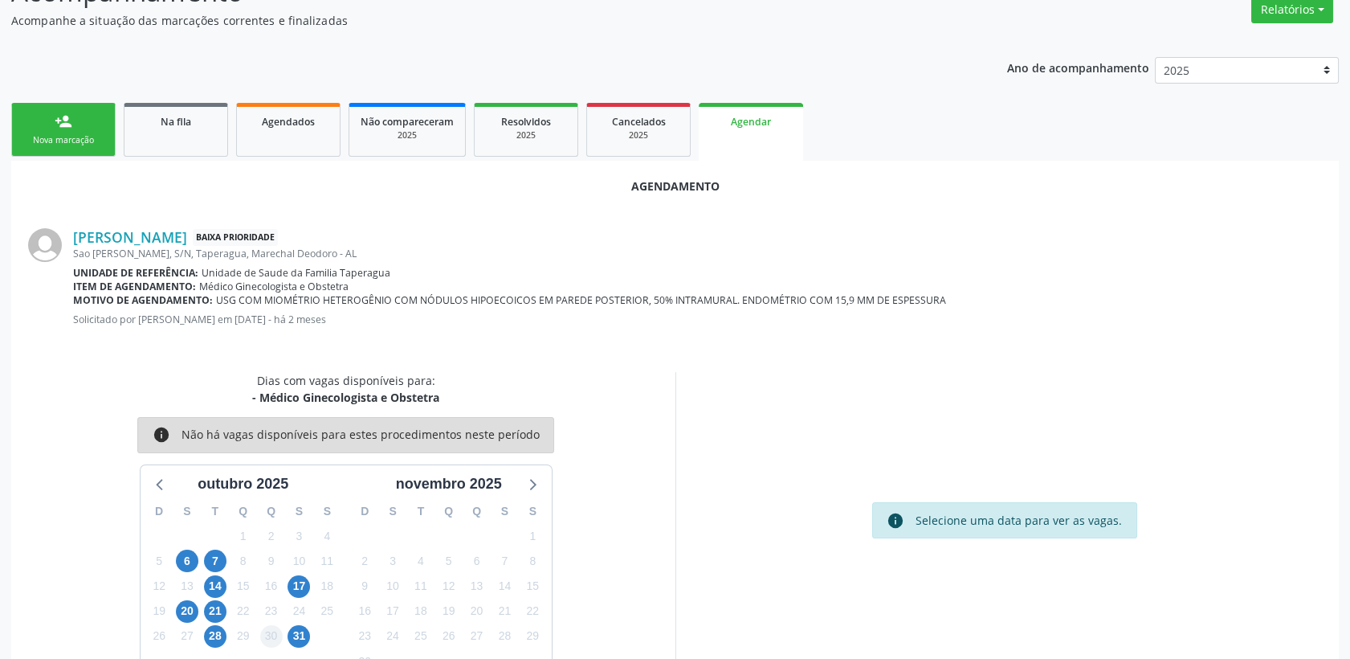
scroll to position [292, 0]
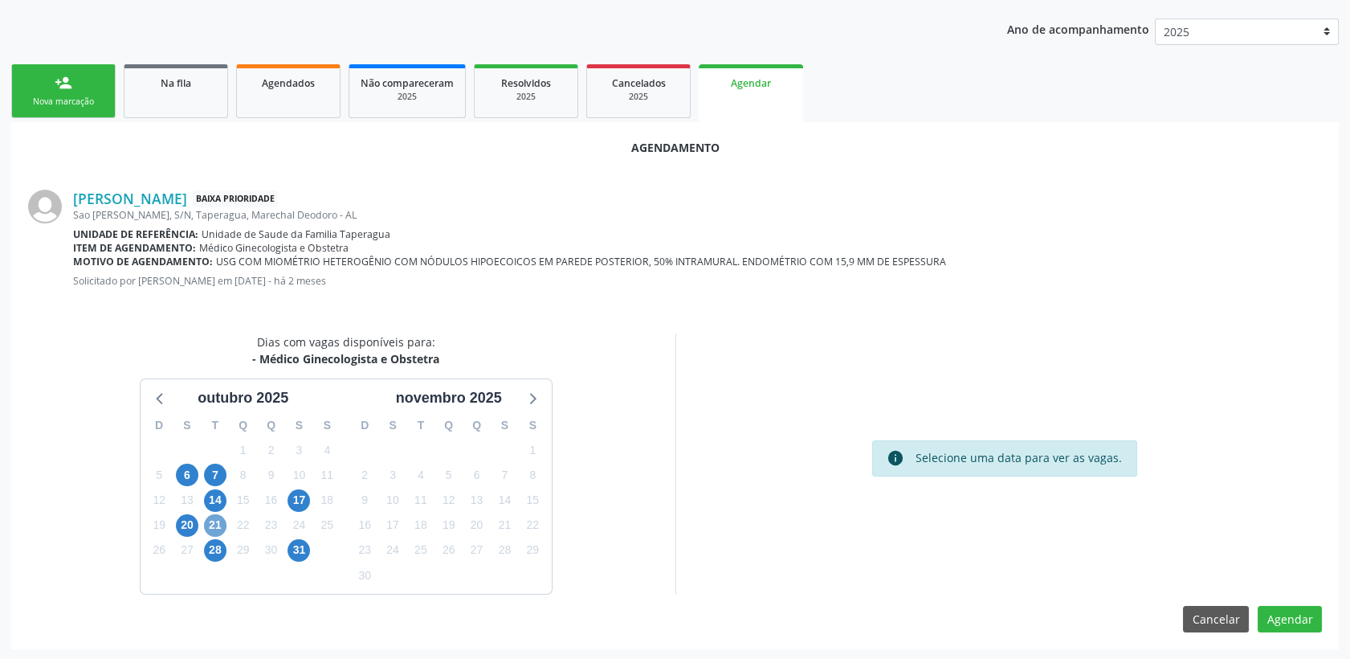
click at [219, 522] on span "21" at bounding box center [215, 525] width 22 height 22
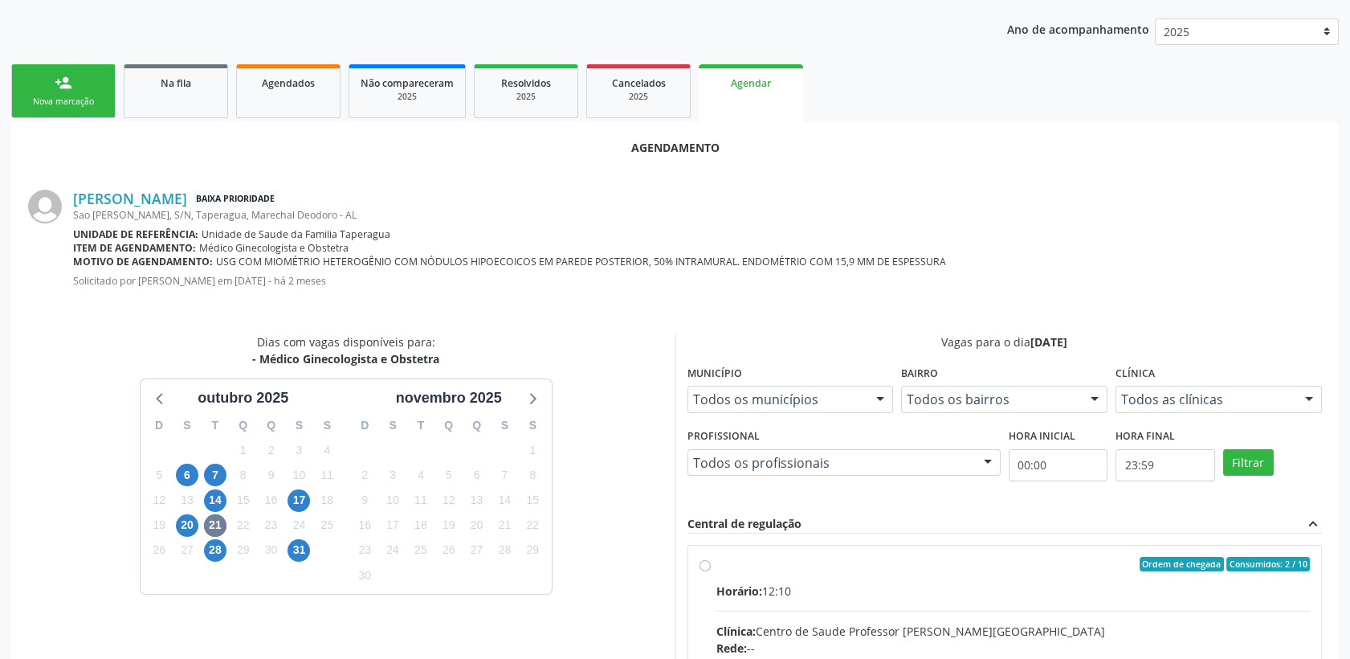
click at [711, 570] on input "Ordem de chegada Consumidos: 2 / 10 Horário: 12:10 Clínica: Centro de Saude Pro…" at bounding box center [705, 564] width 11 height 14
radio input "true"
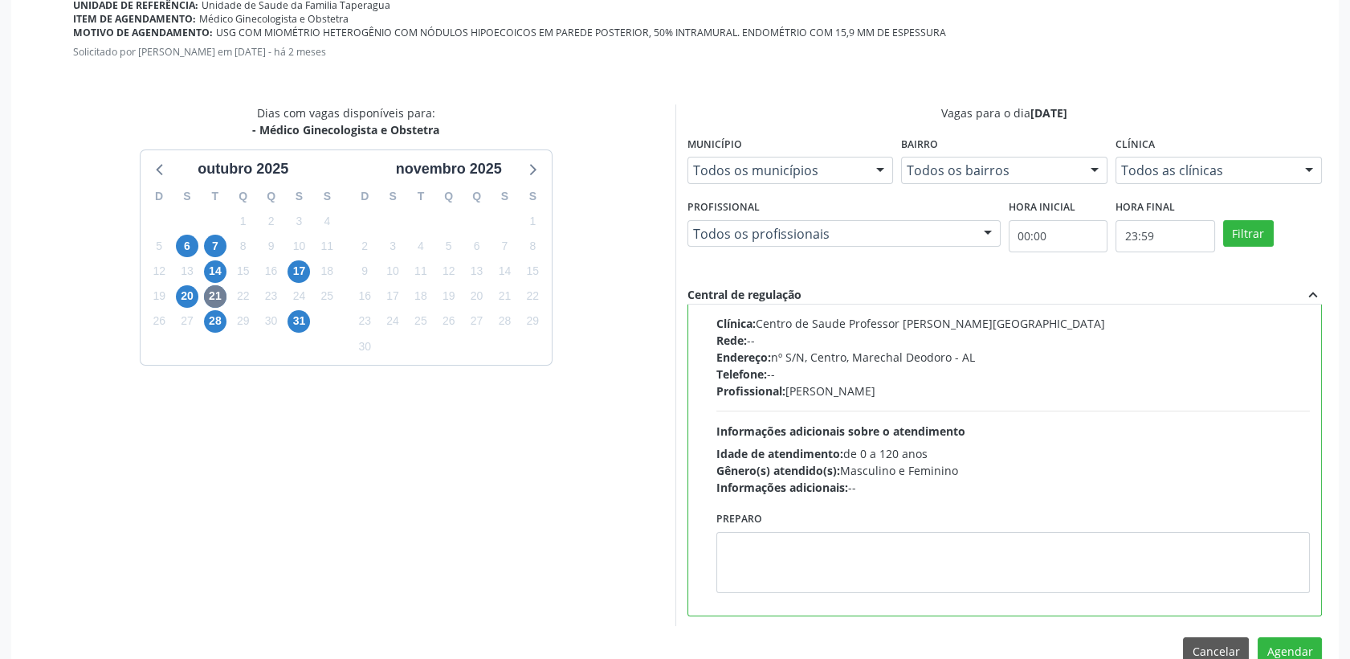
scroll to position [553, 0]
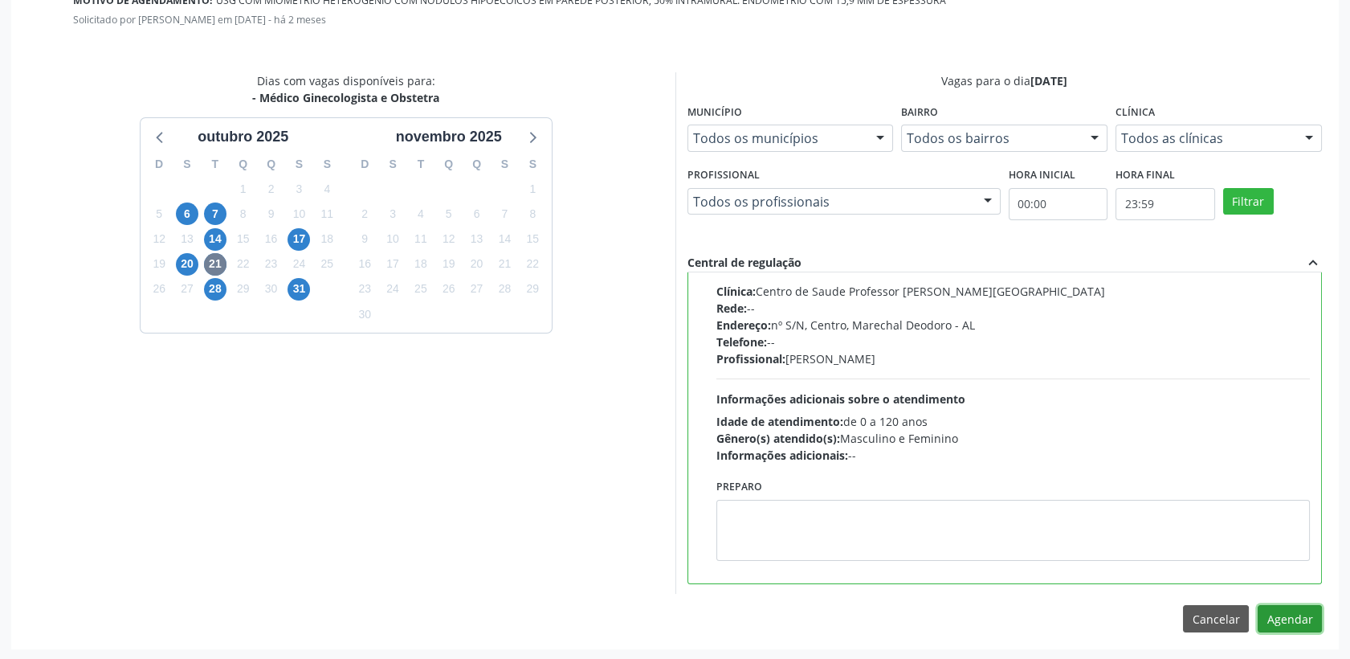
click at [1295, 615] on button "Agendar" at bounding box center [1290, 618] width 64 height 27
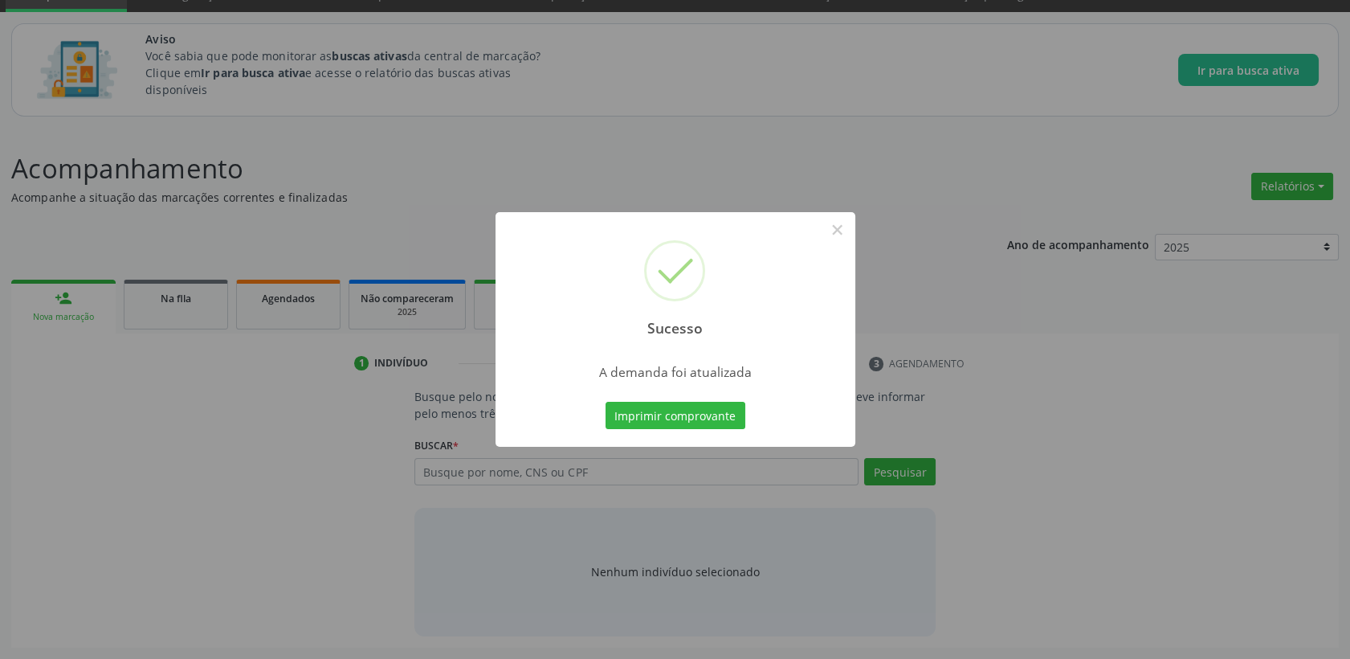
scroll to position [75, 0]
click at [838, 231] on button "×" at bounding box center [837, 229] width 27 height 27
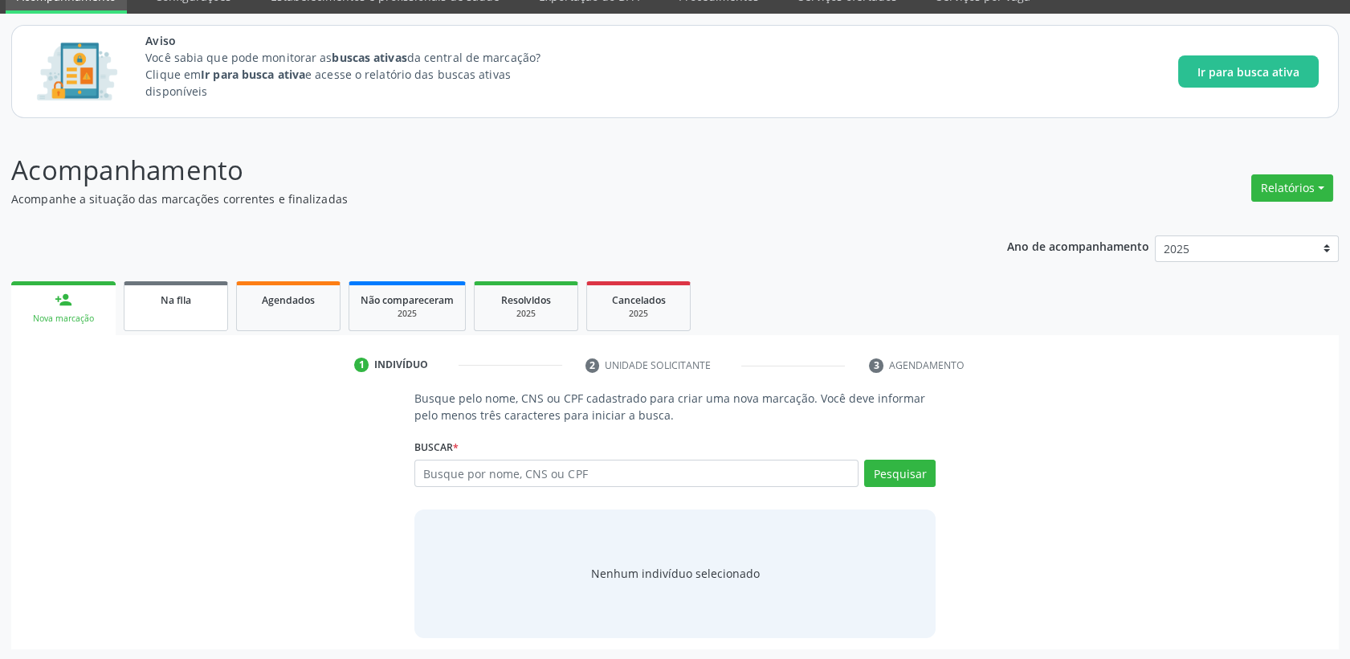
click at [216, 292] on link "Na fila" at bounding box center [176, 306] width 104 height 50
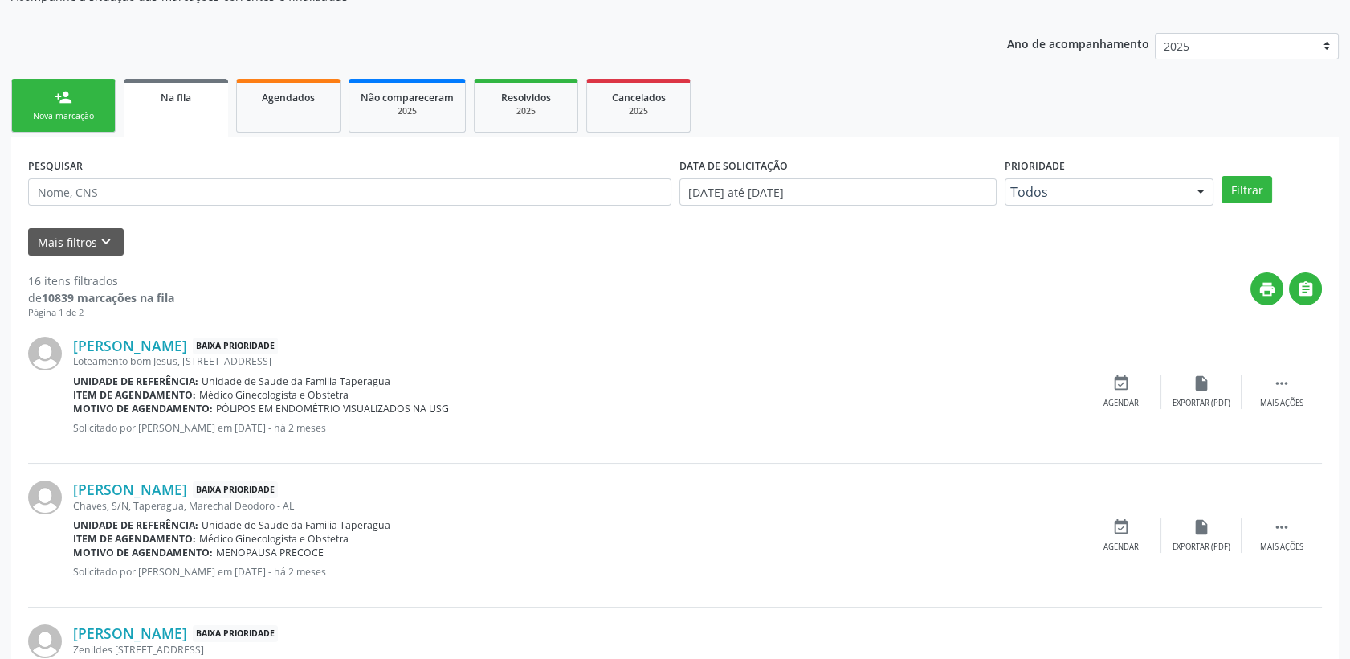
scroll to position [360, 0]
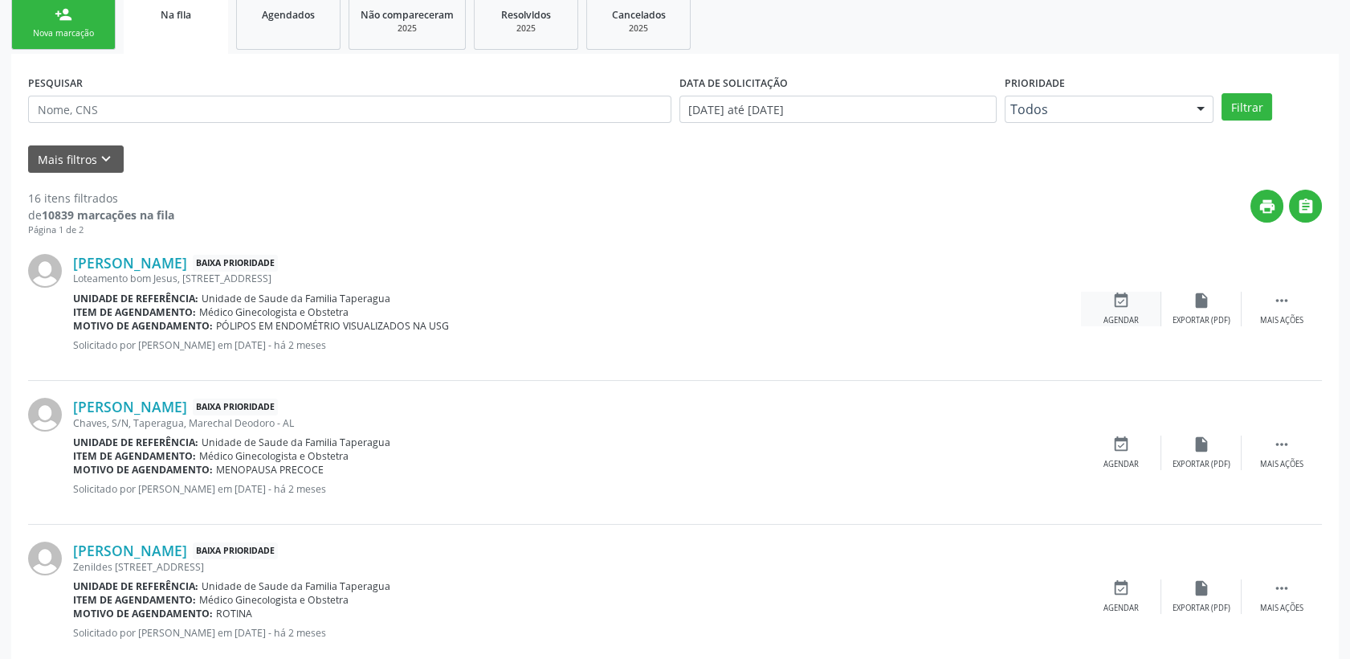
click at [1129, 311] on div "event_available Agendar" at bounding box center [1121, 309] width 80 height 35
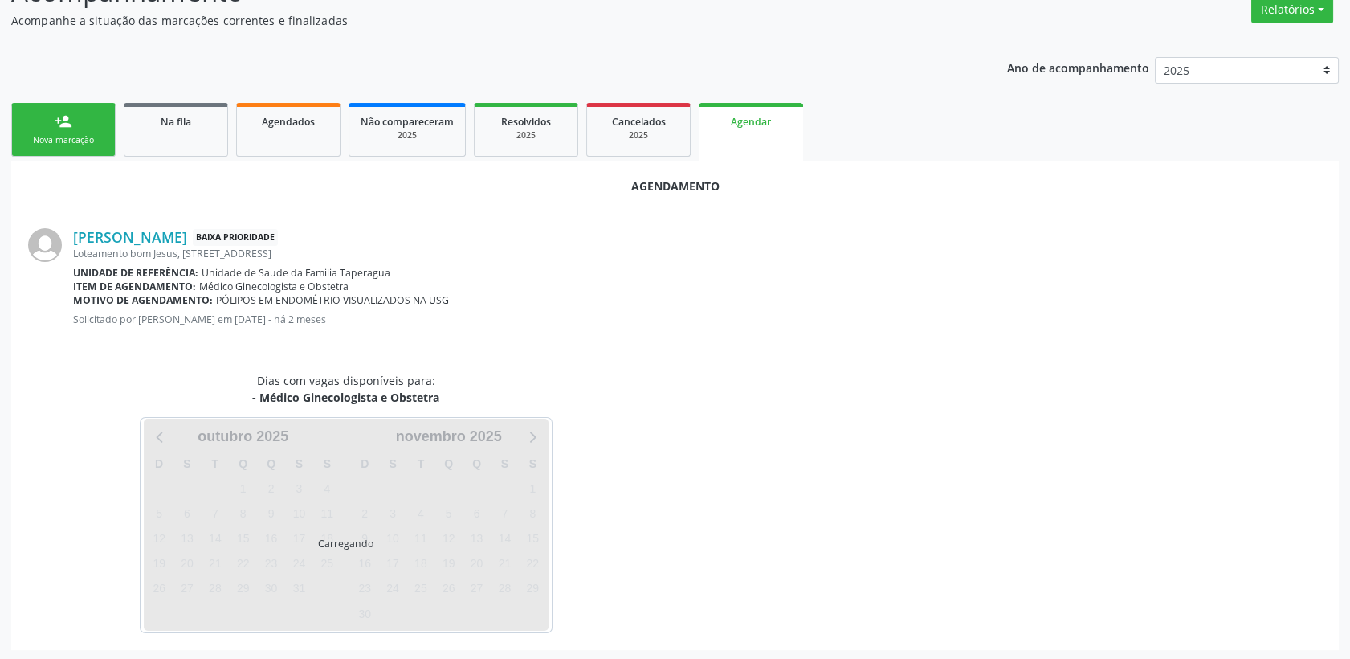
scroll to position [292, 0]
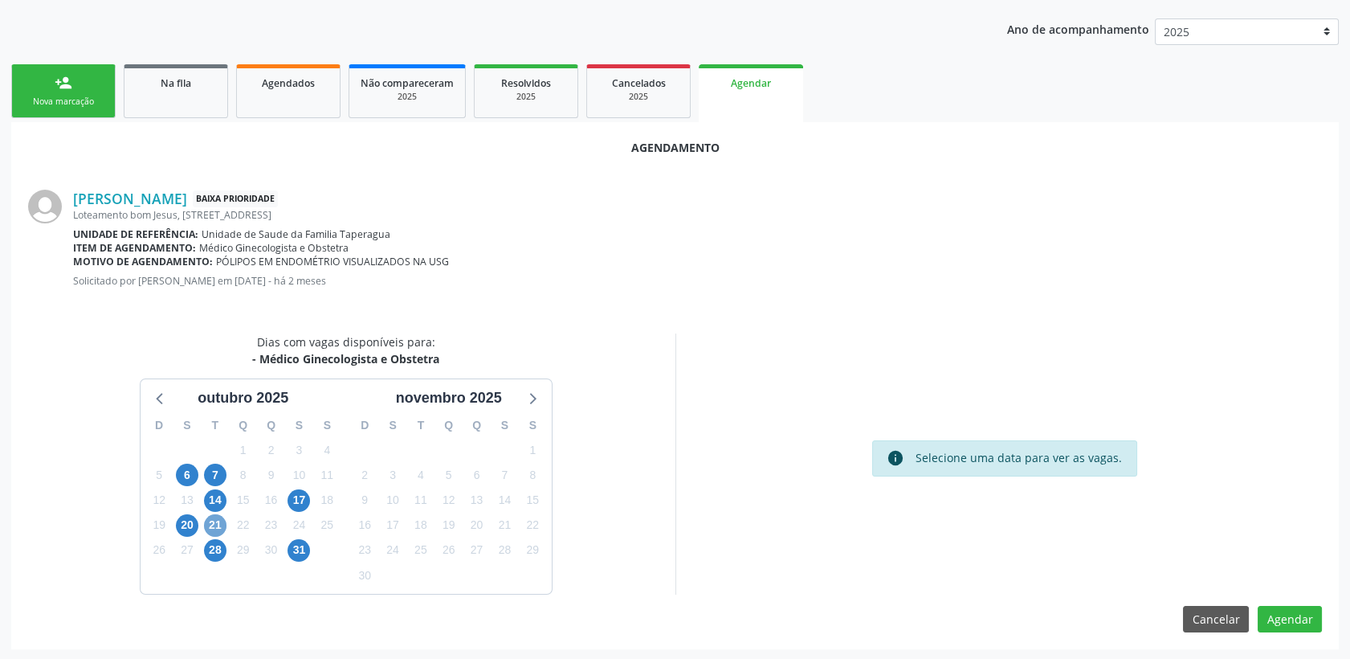
click at [219, 517] on span "21" at bounding box center [215, 525] width 22 height 22
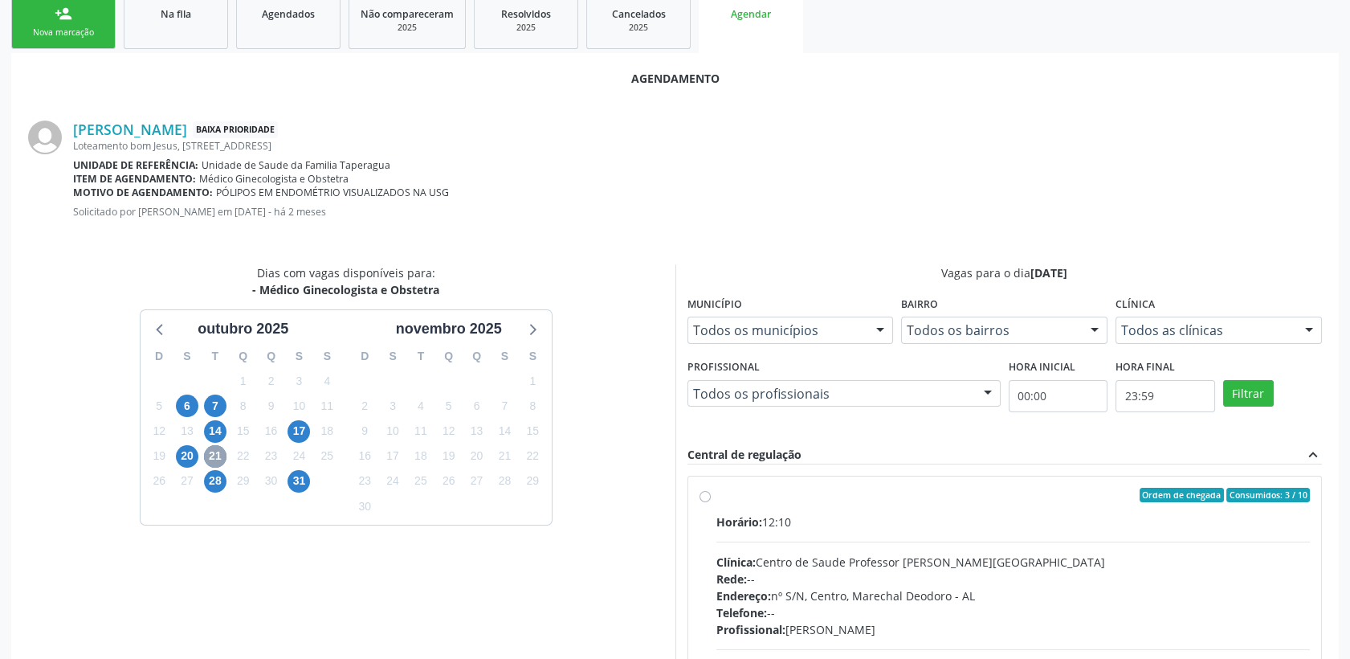
scroll to position [470, 0]
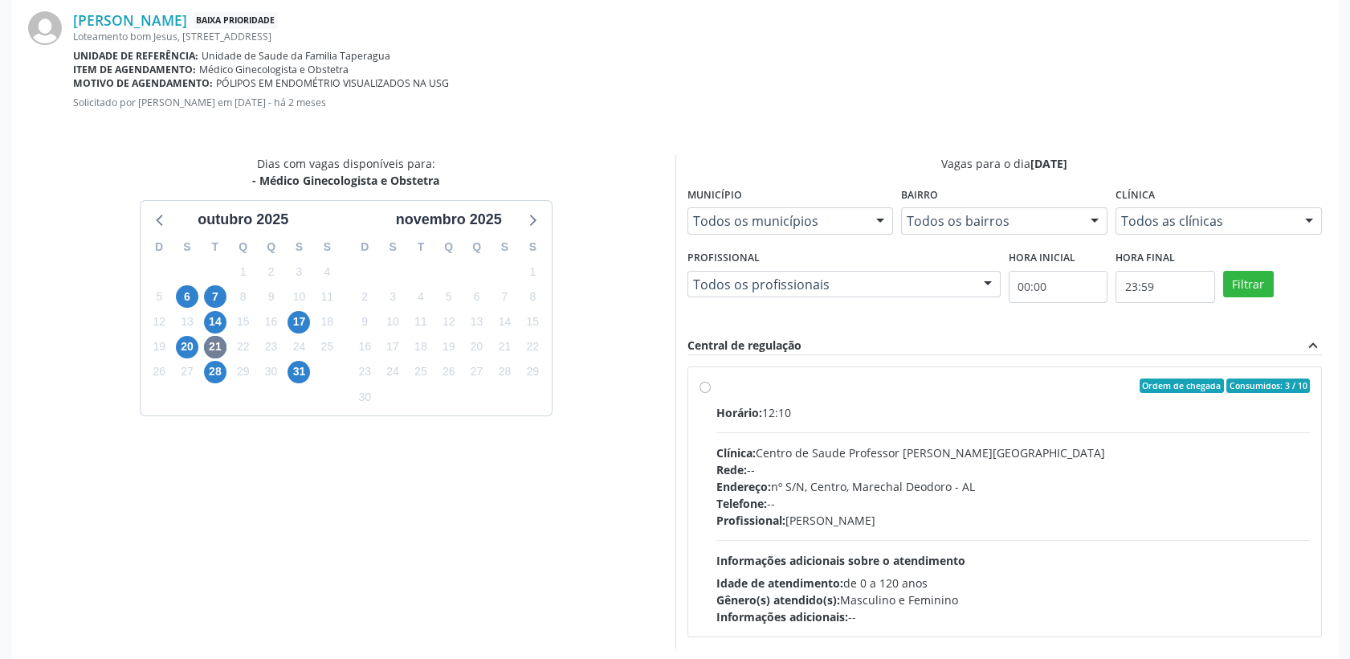
click at [923, 440] on div "Horário: 12:10 Clínica: Centro de Saude Professor [PERSON_NAME] Rede: -- Endere…" at bounding box center [1014, 514] width 594 height 221
click at [711, 393] on input "Ordem de chegada Consumidos: 3 / 10 Horário: 12:10 Clínica: Centro de Saude Pro…" at bounding box center [705, 385] width 11 height 14
radio input "true"
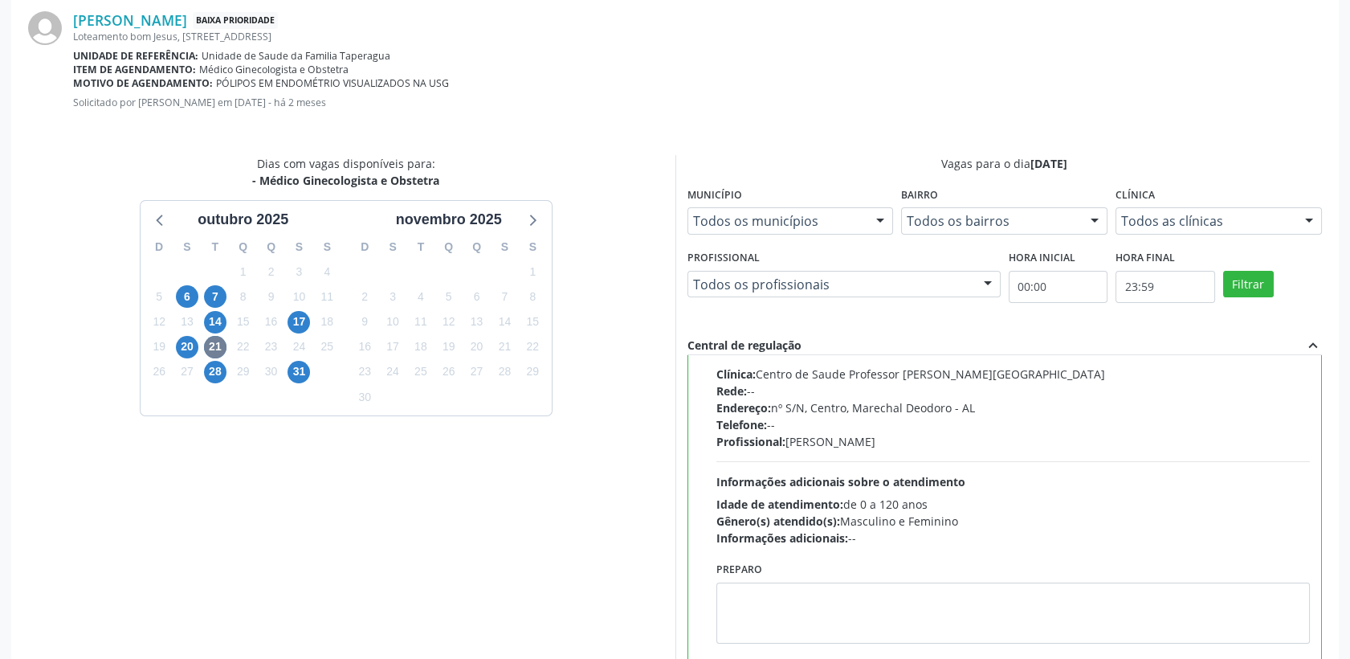
scroll to position [553, 0]
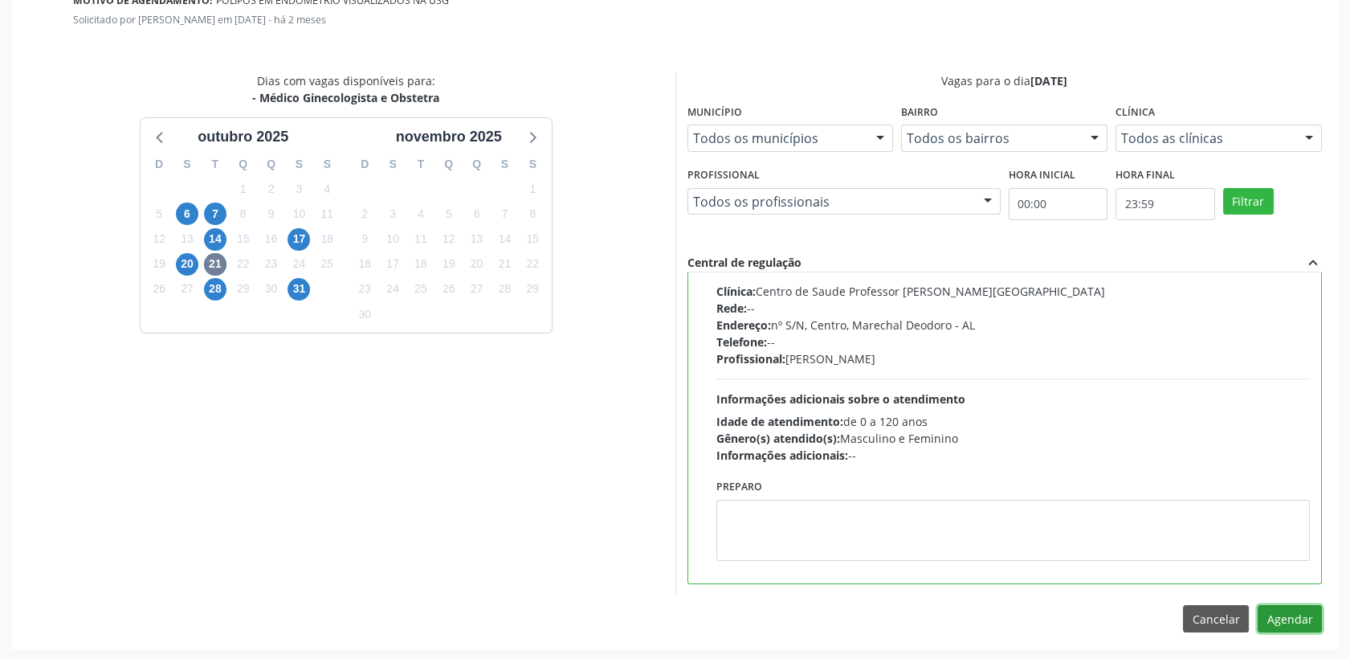
click at [1285, 620] on button "Agendar" at bounding box center [1290, 618] width 64 height 27
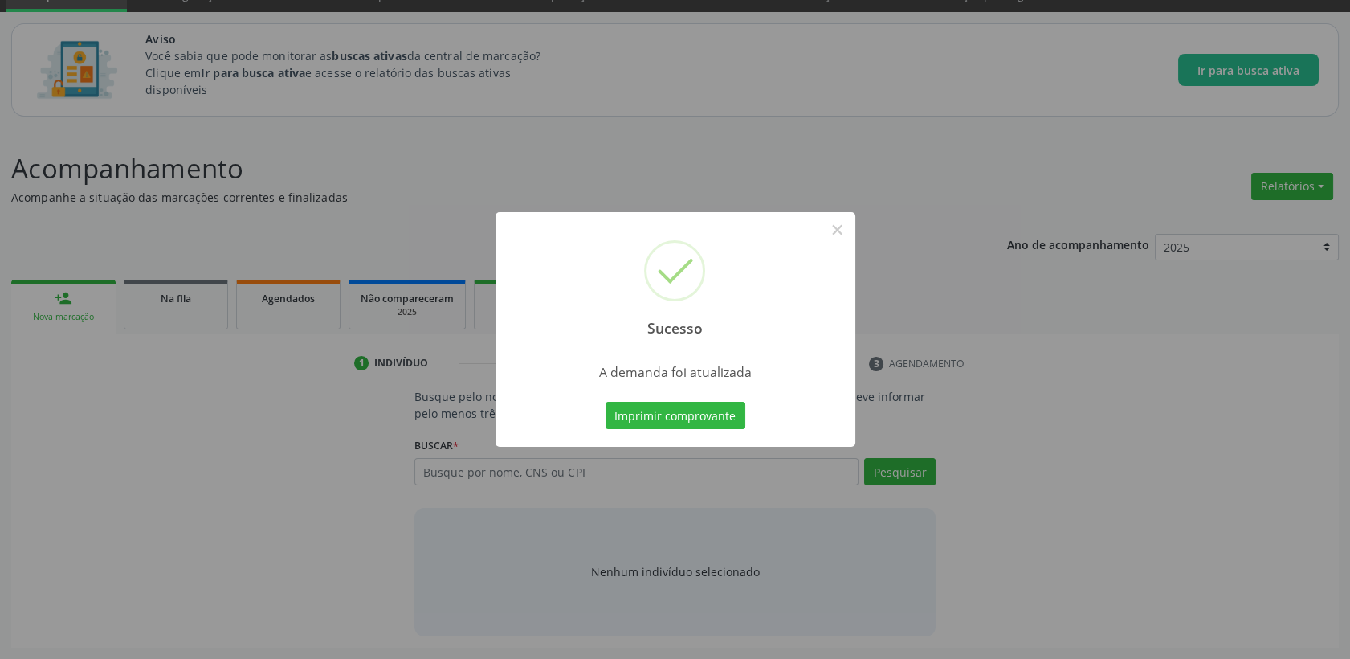
scroll to position [75, 0]
click at [839, 228] on button "×" at bounding box center [837, 229] width 27 height 27
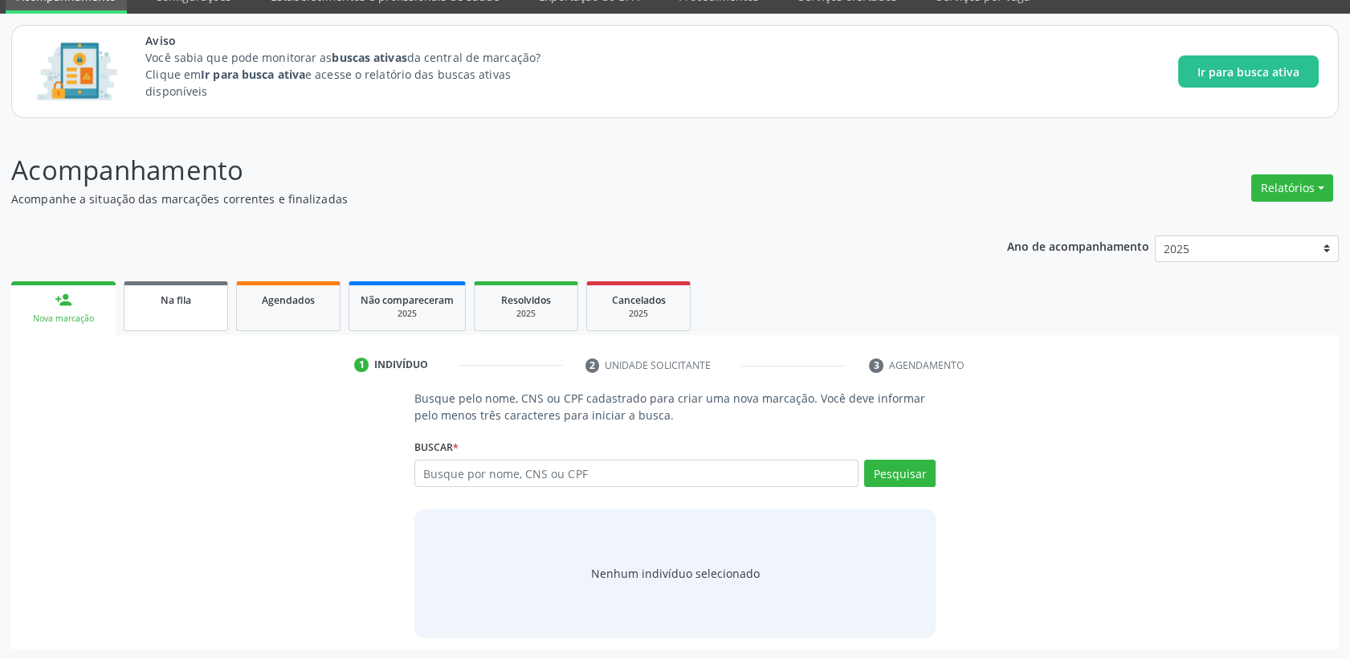
click at [176, 312] on link "Na fila" at bounding box center [176, 306] width 104 height 50
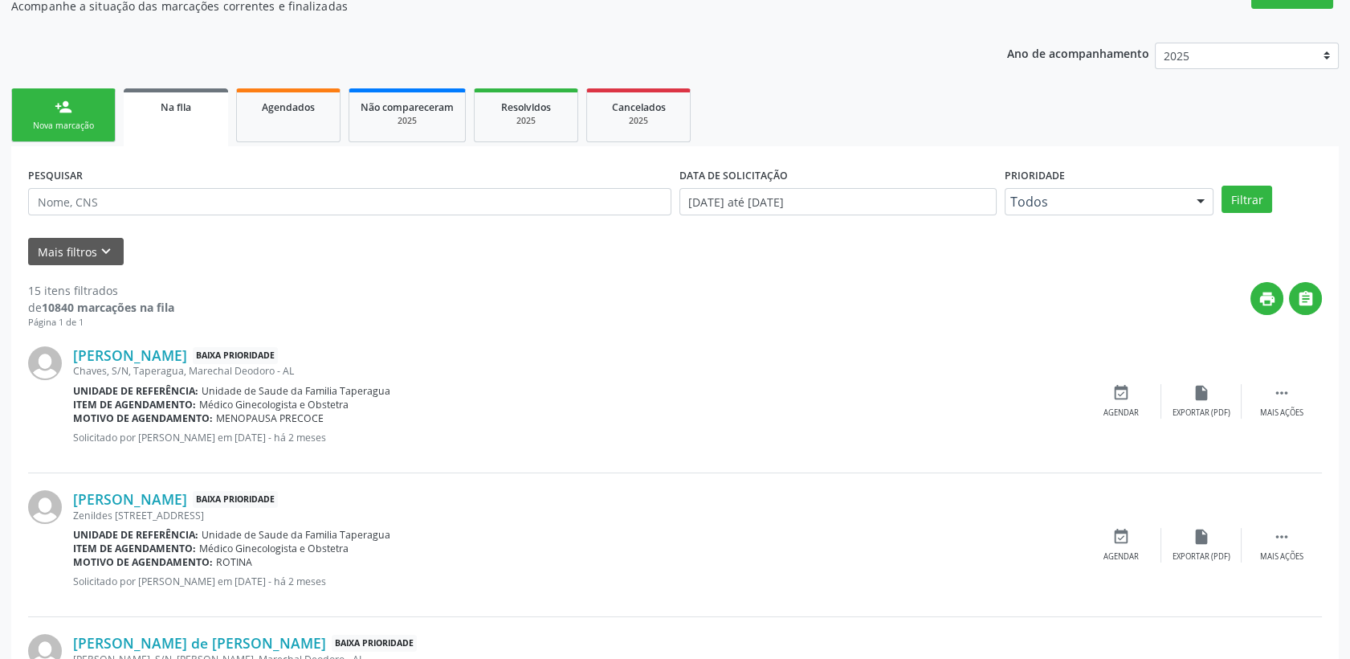
scroll to position [357, 0]
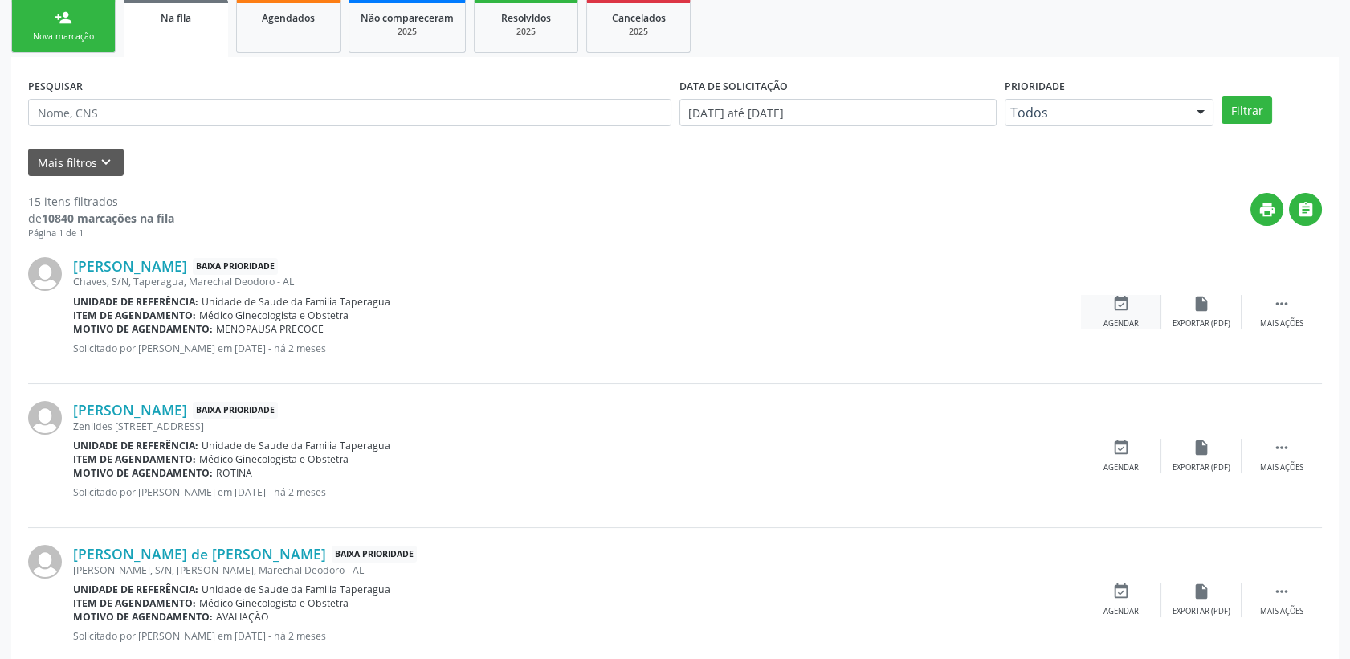
click at [1103, 298] on div "event_available Agendar" at bounding box center [1121, 312] width 80 height 35
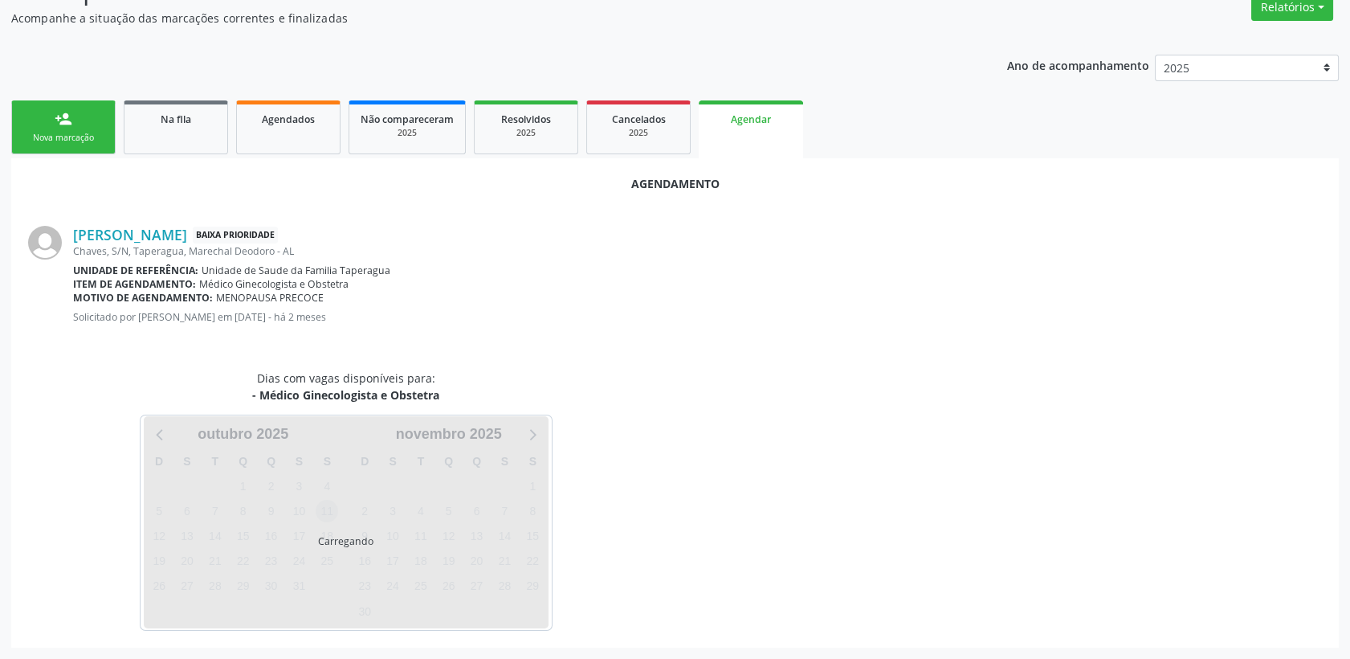
scroll to position [292, 0]
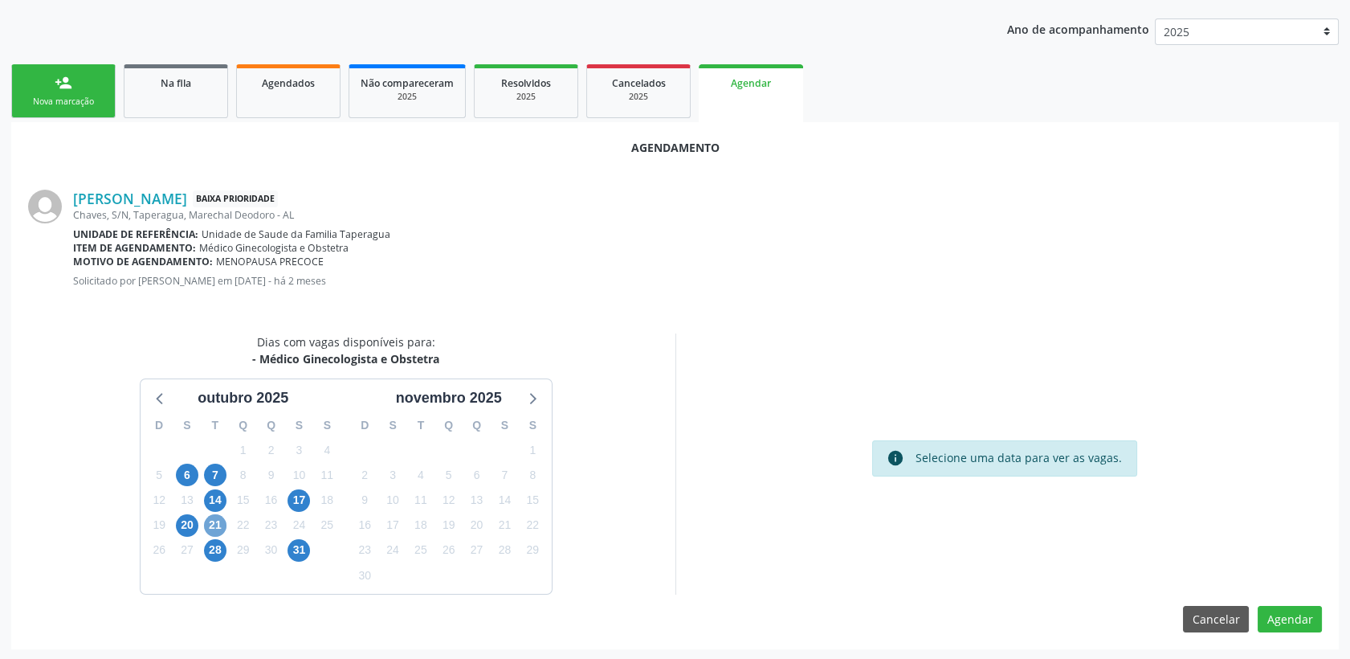
click at [212, 522] on span "21" at bounding box center [215, 525] width 22 height 22
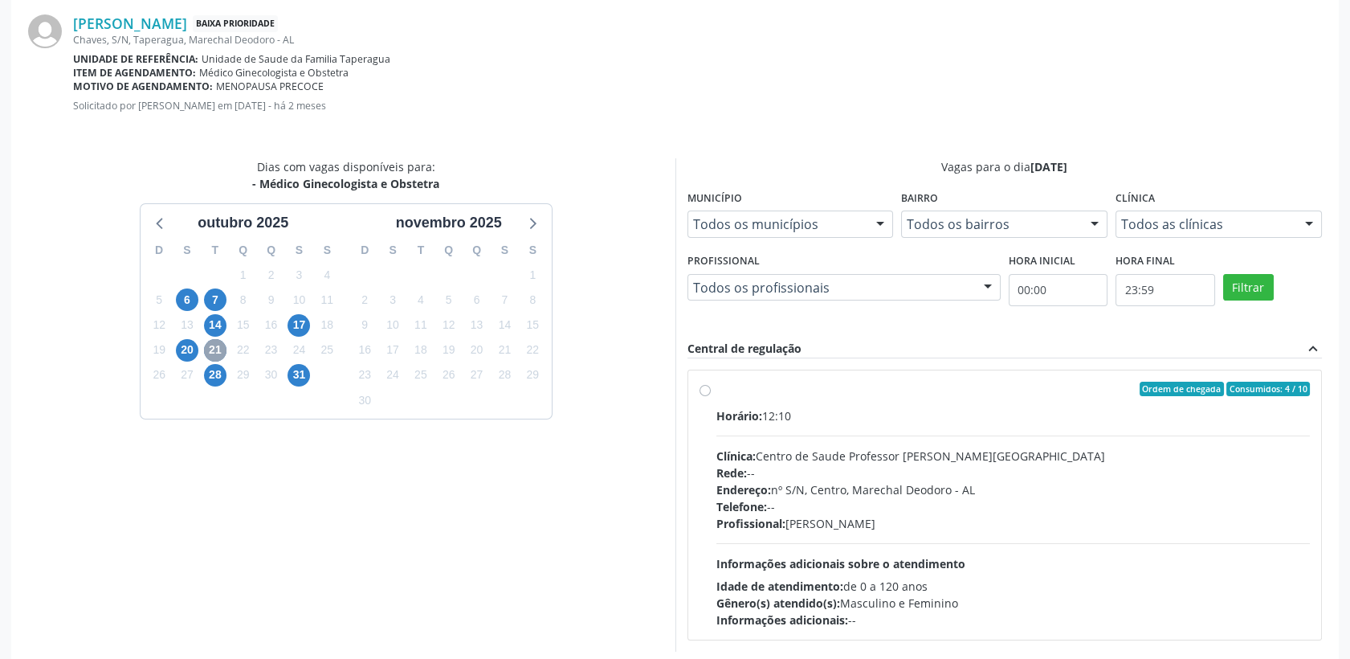
scroll to position [470, 0]
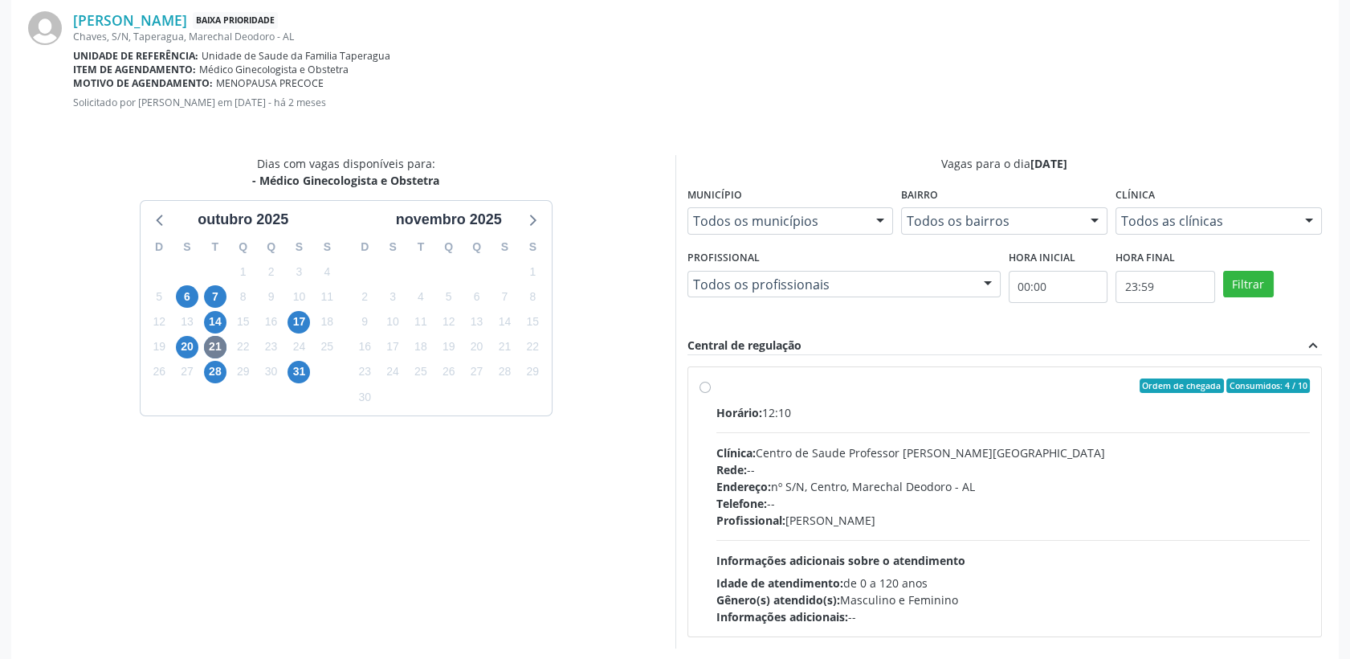
click at [995, 455] on div "Clínica: Centro de Saude Professor [PERSON_NAME][GEOGRAPHIC_DATA]" at bounding box center [1014, 452] width 594 height 17
click at [711, 393] on input "Ordem de chegada Consumidos: 4 / 10 Horário: 12:10 Clínica: Centro de Saude Pro…" at bounding box center [705, 385] width 11 height 14
radio input "true"
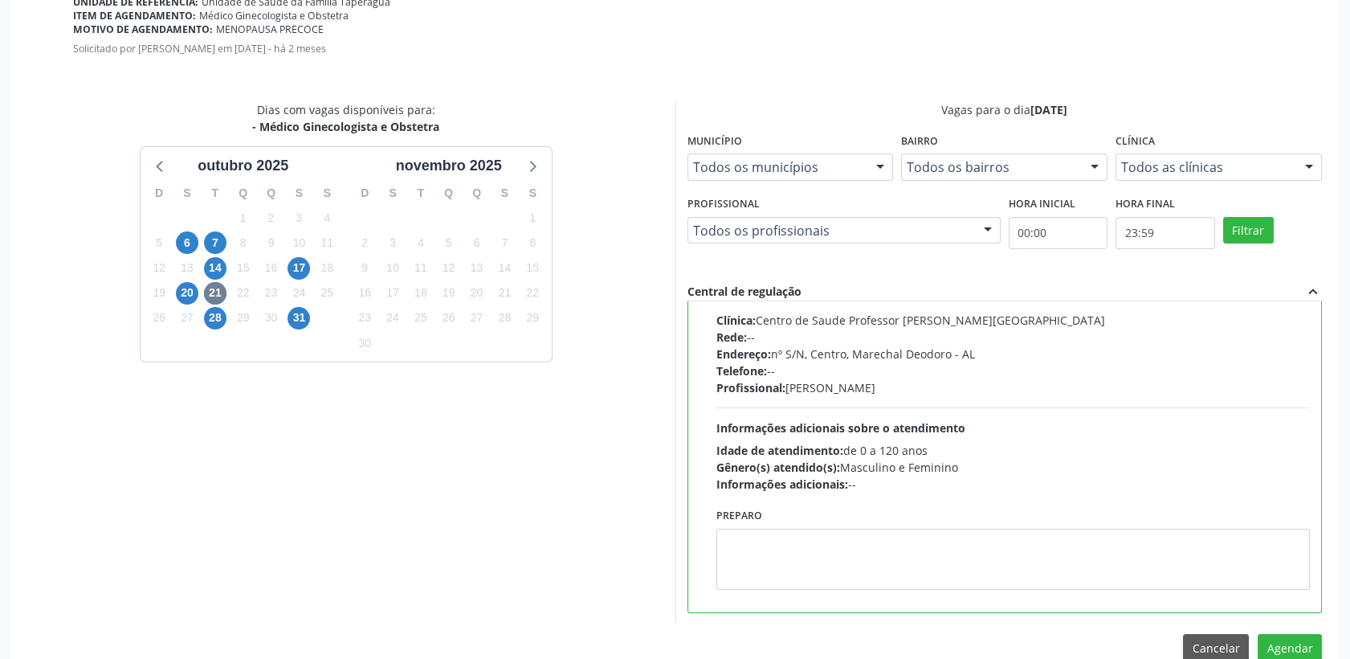
scroll to position [553, 0]
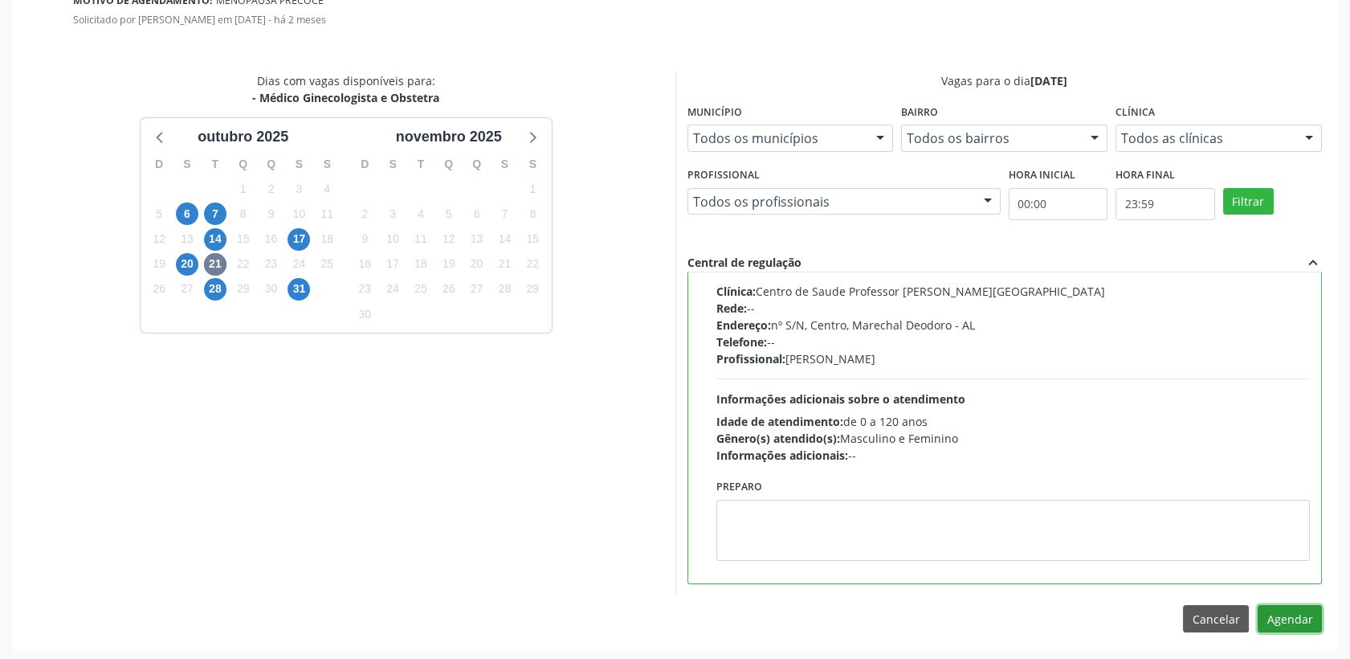
click at [1285, 620] on button "Agendar" at bounding box center [1290, 618] width 64 height 27
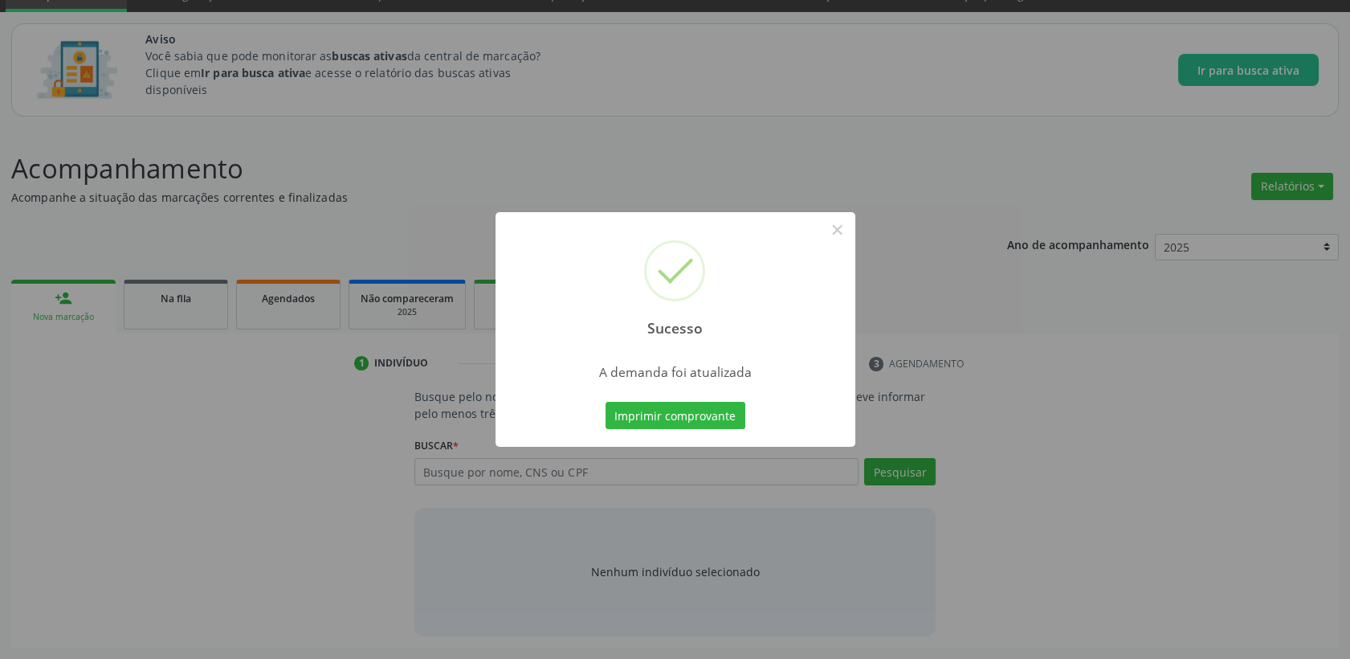
scroll to position [75, 0]
click at [842, 236] on button "×" at bounding box center [837, 229] width 27 height 27
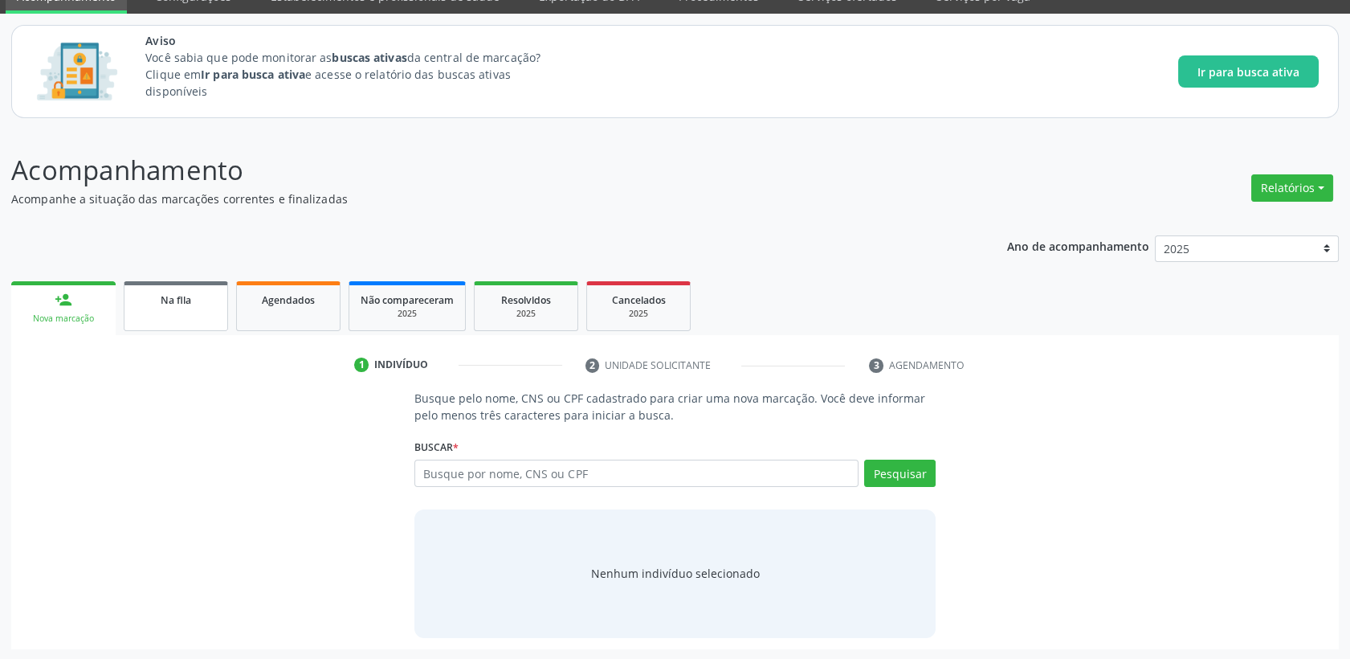
click at [161, 308] on link "Na fila" at bounding box center [176, 306] width 104 height 50
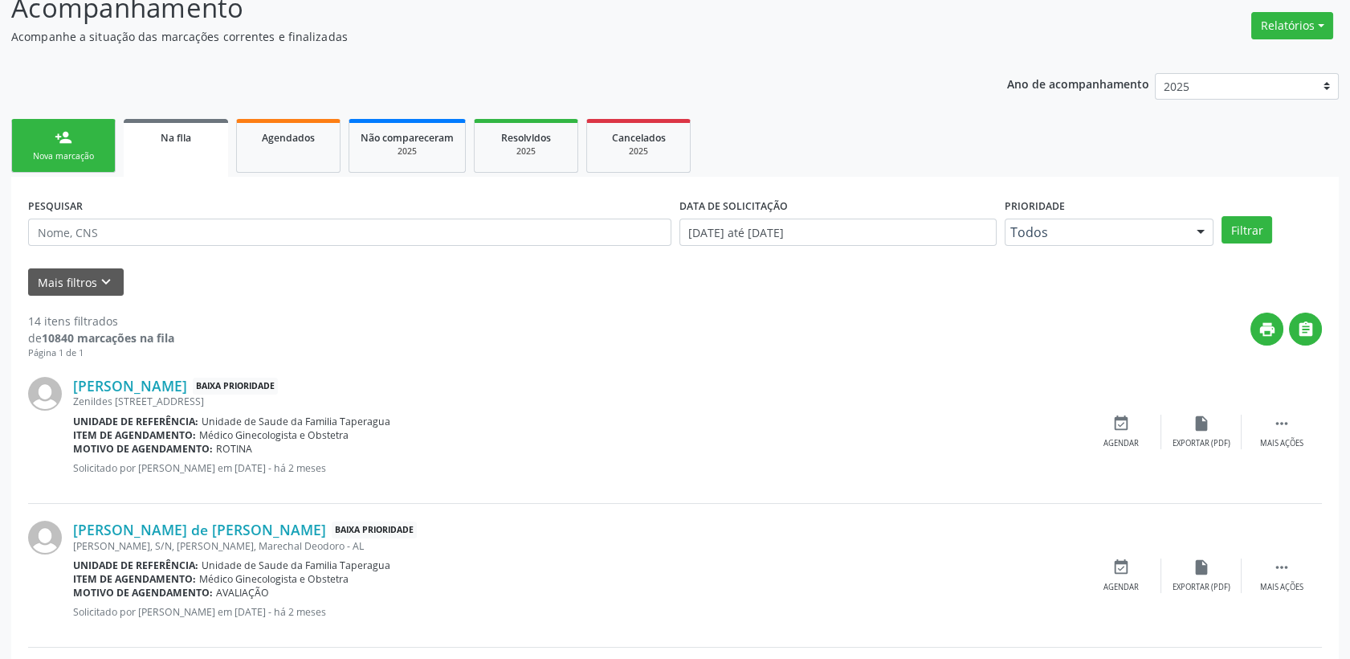
scroll to position [268, 0]
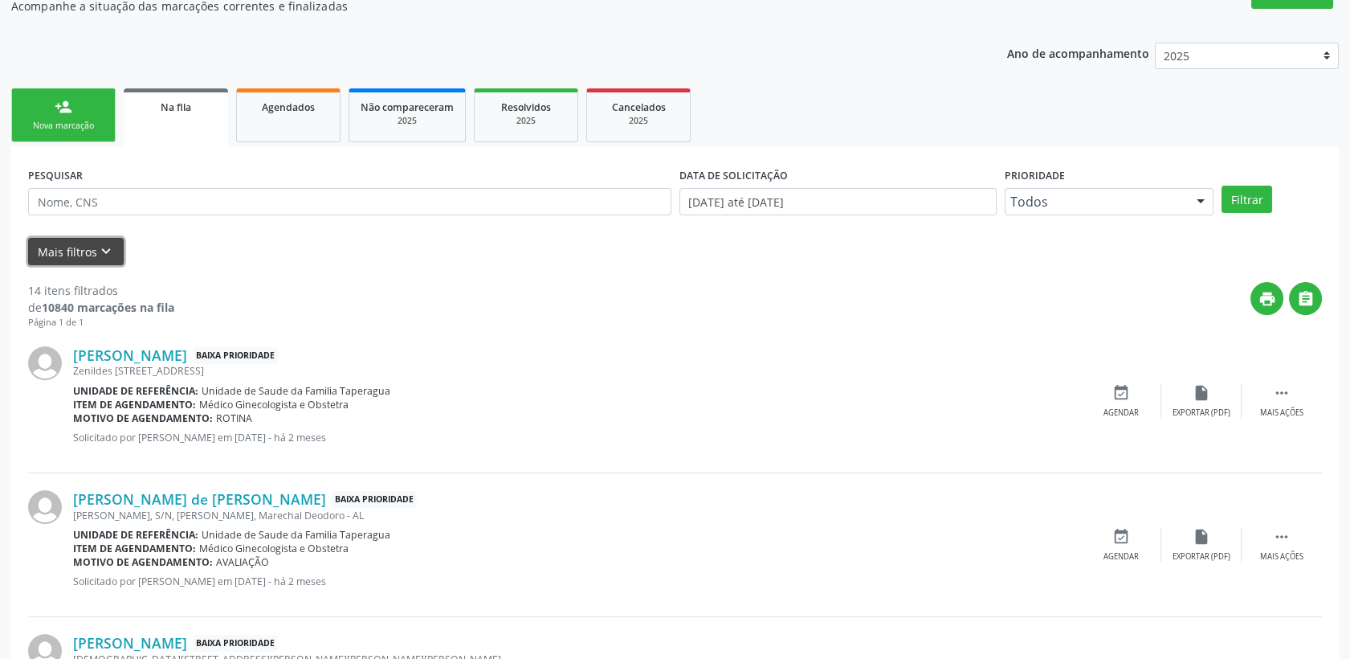
click at [97, 251] on icon "keyboard_arrow_down" at bounding box center [106, 252] width 18 height 18
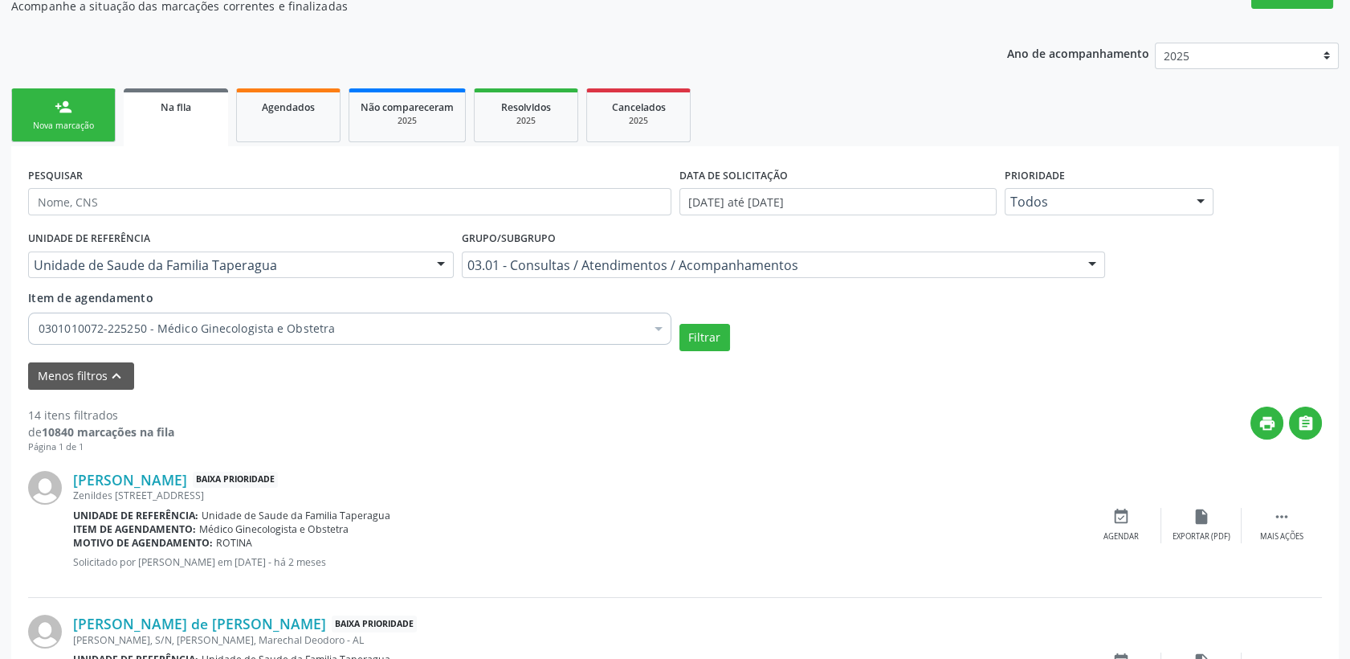
click at [437, 257] on div at bounding box center [441, 265] width 24 height 27
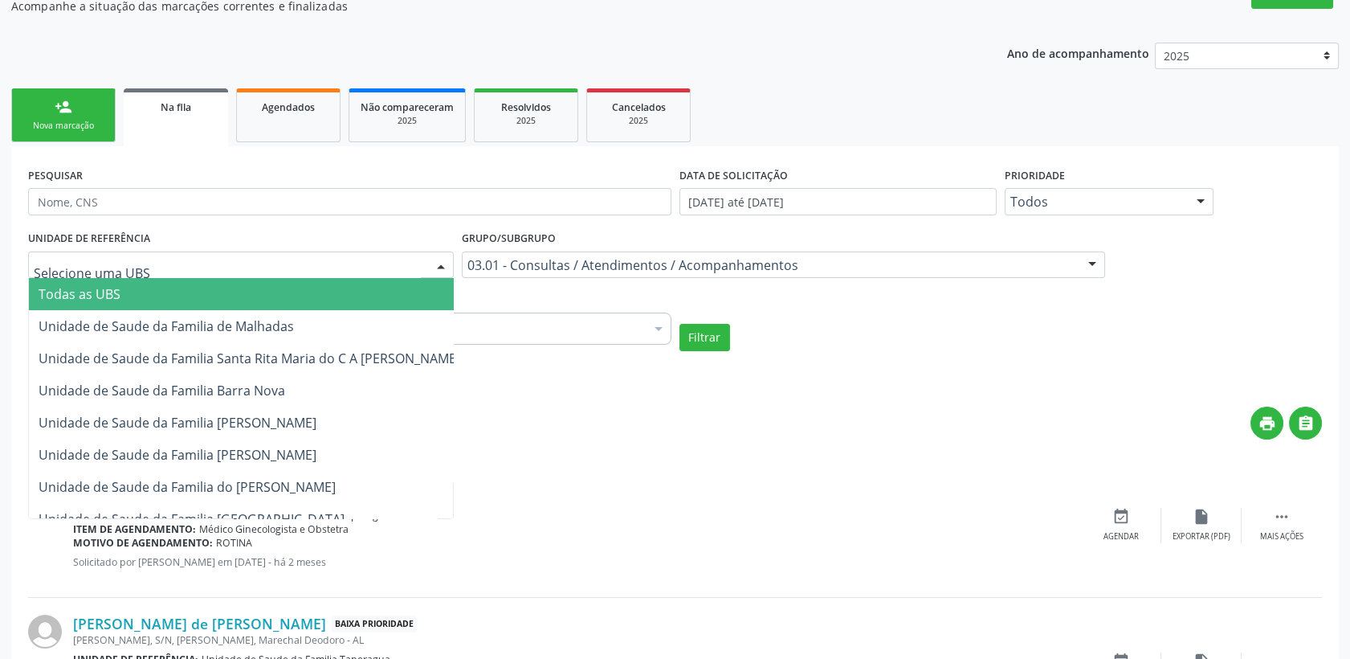
click at [215, 296] on span "Todas as UBS" at bounding box center [249, 294] width 441 height 32
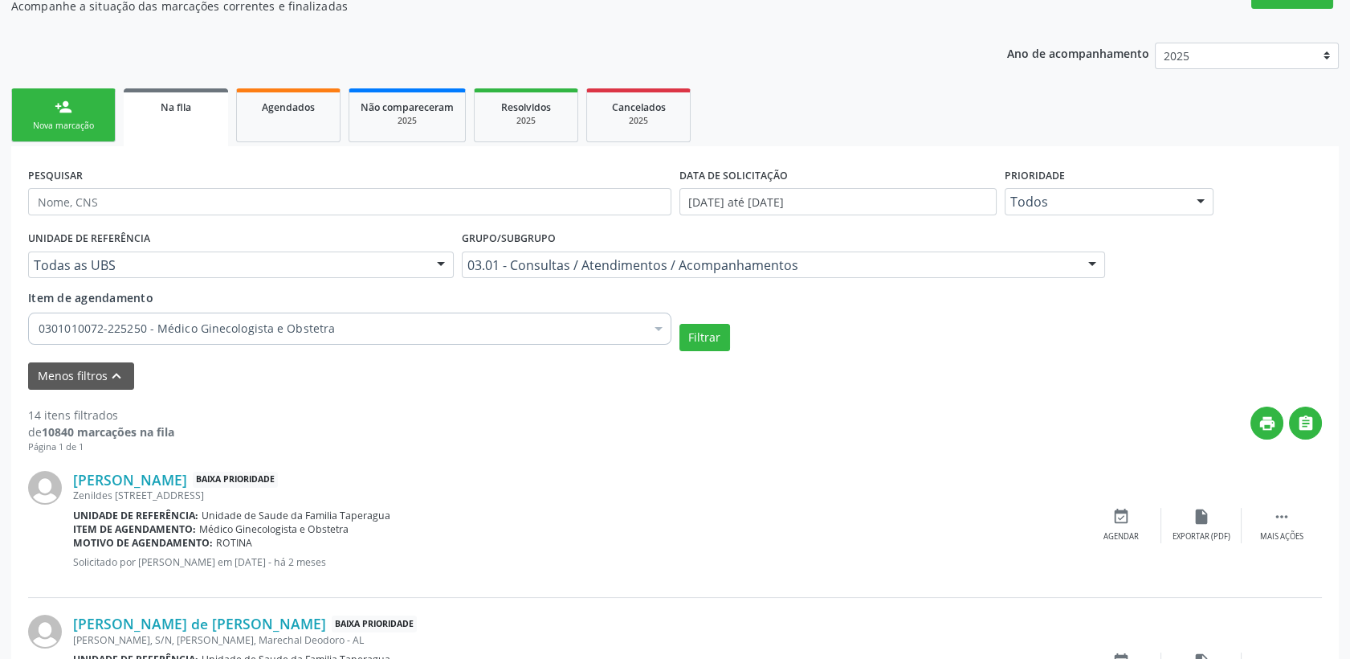
click at [729, 331] on div "Filtrar" at bounding box center [1002, 337] width 652 height 27
click at [721, 337] on button "Filtrar" at bounding box center [705, 337] width 51 height 27
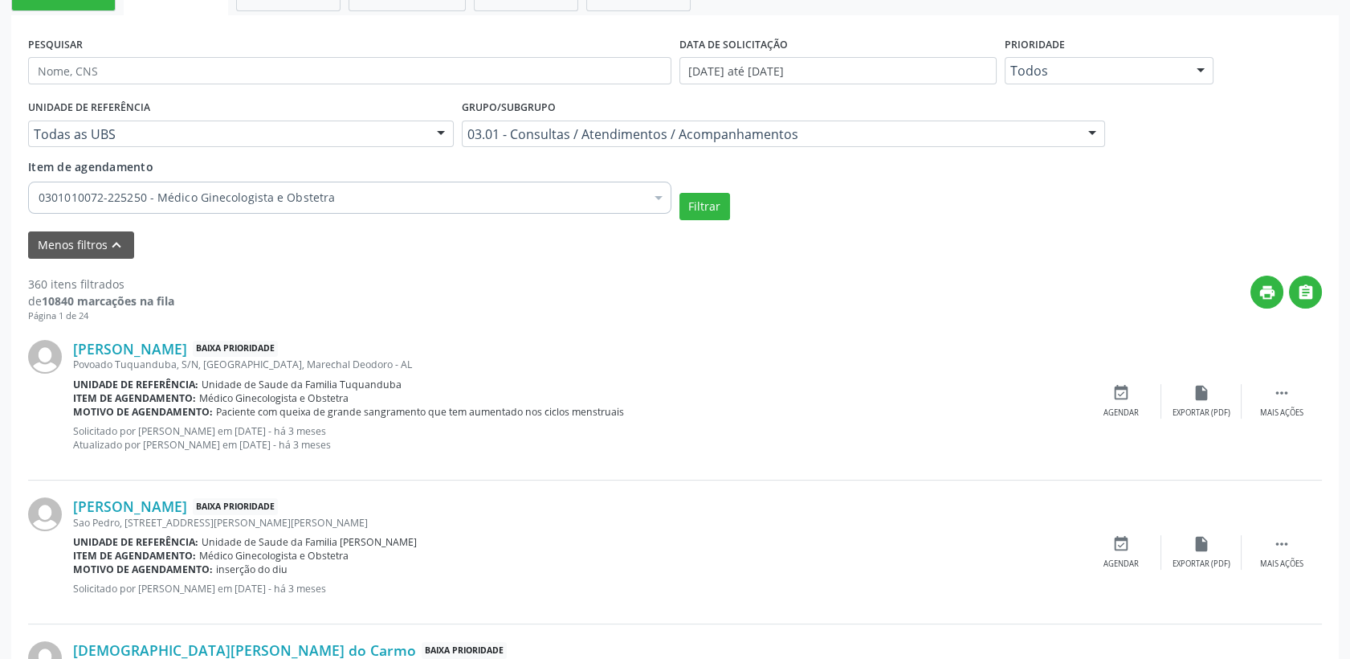
scroll to position [357, 0]
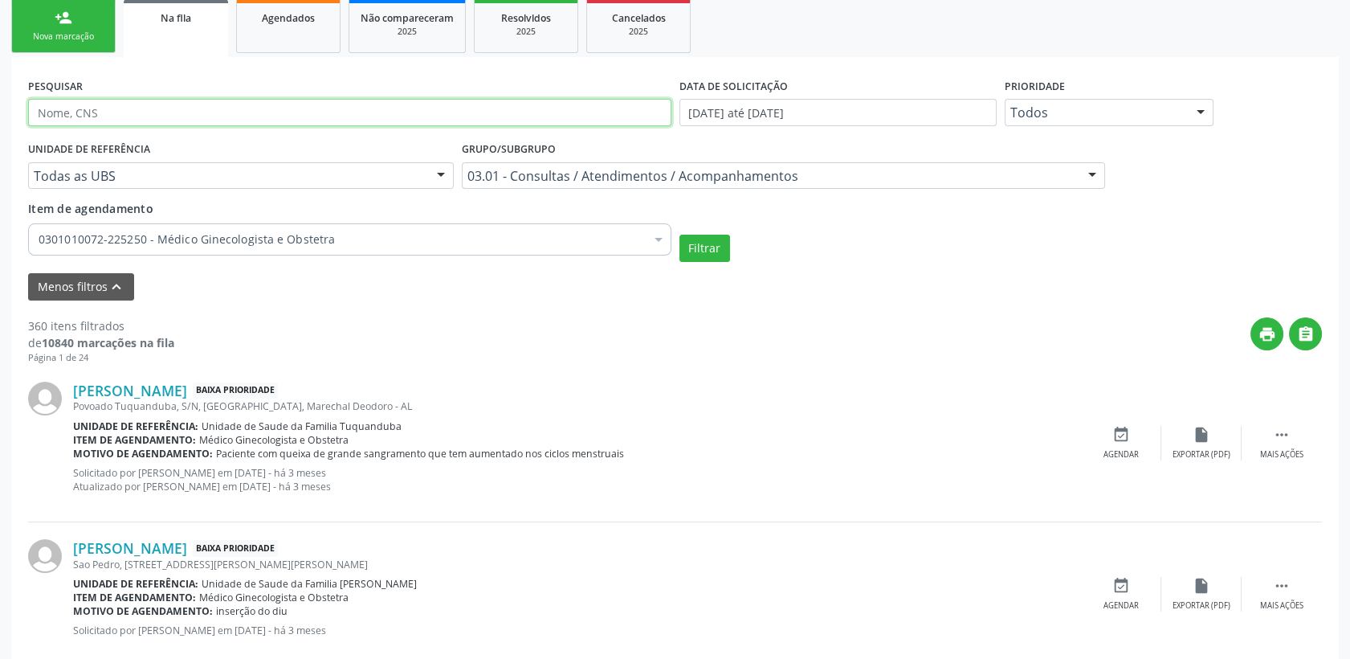
click at [170, 117] on input "text" at bounding box center [349, 112] width 643 height 27
click at [688, 248] on button "Filtrar" at bounding box center [705, 248] width 51 height 27
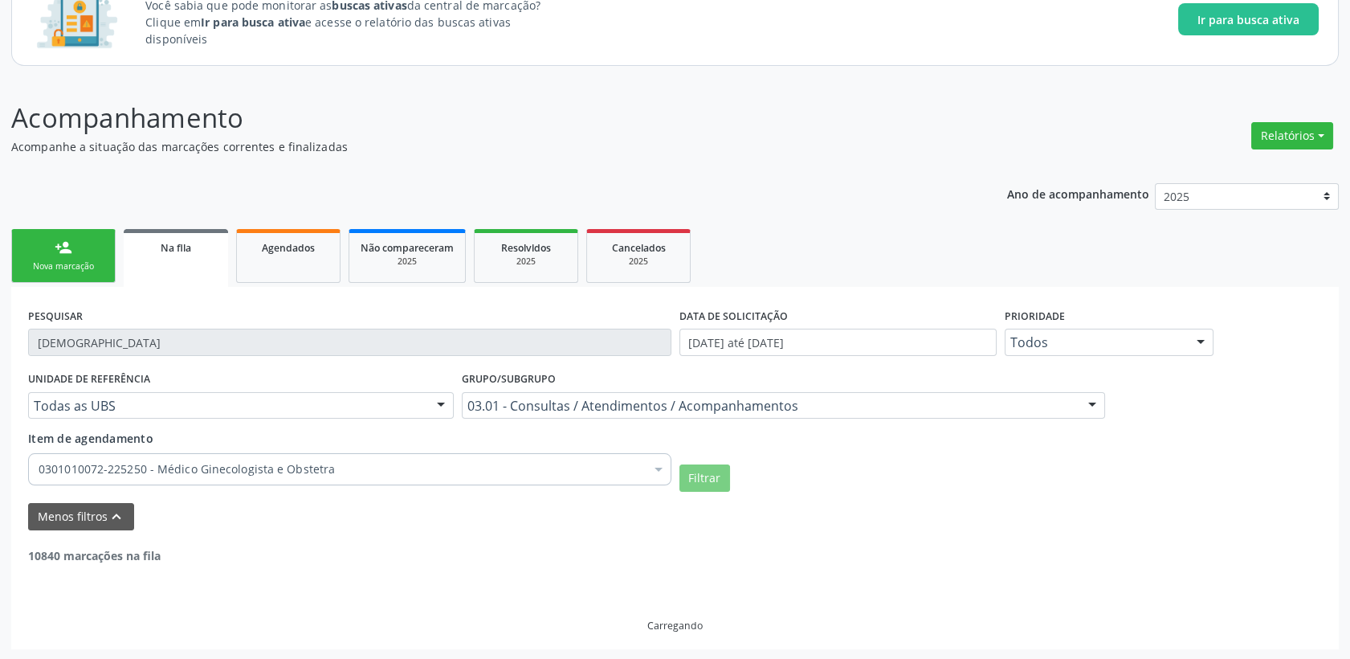
scroll to position [76, 0]
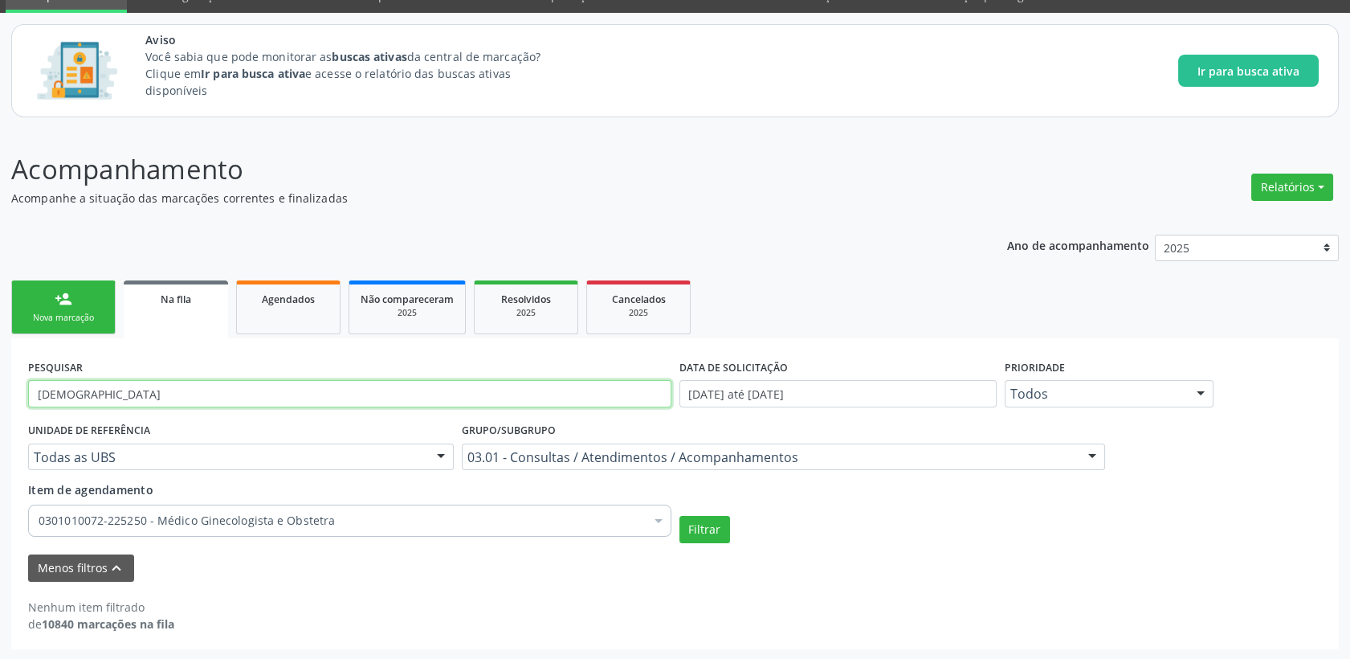
drag, startPoint x: 141, startPoint y: 390, endPoint x: -4, endPoint y: 385, distance: 144.7
click at [0, 385] on html "Central de Marcação notifications [PERSON_NAME] Diretor de regulação  Configur…" at bounding box center [675, 253] width 1350 height 659
type input "704606114383224"
click at [720, 543] on form "PESQUISAR 704606114383224 DATA DE SOLICITAÇÃO [DATE] até [DATE] Prioridade Todo…" at bounding box center [675, 468] width 1294 height 227
click at [711, 530] on button "Filtrar" at bounding box center [705, 529] width 51 height 27
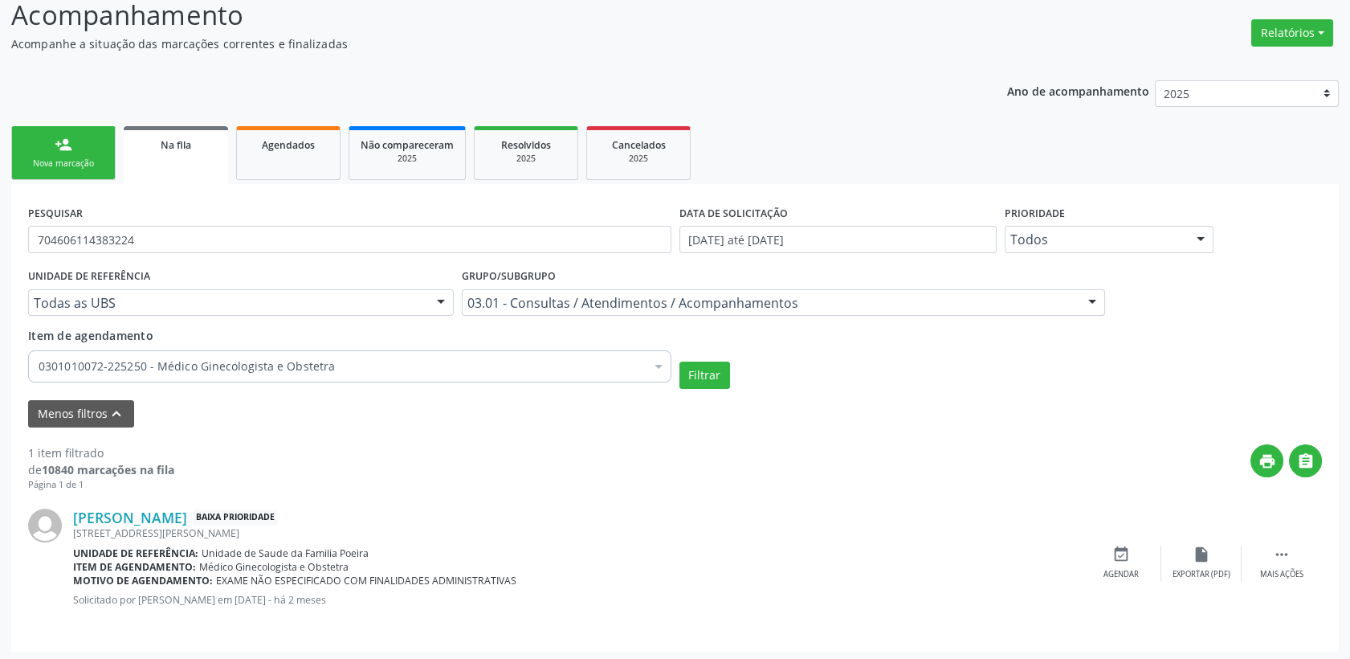
scroll to position [232, 0]
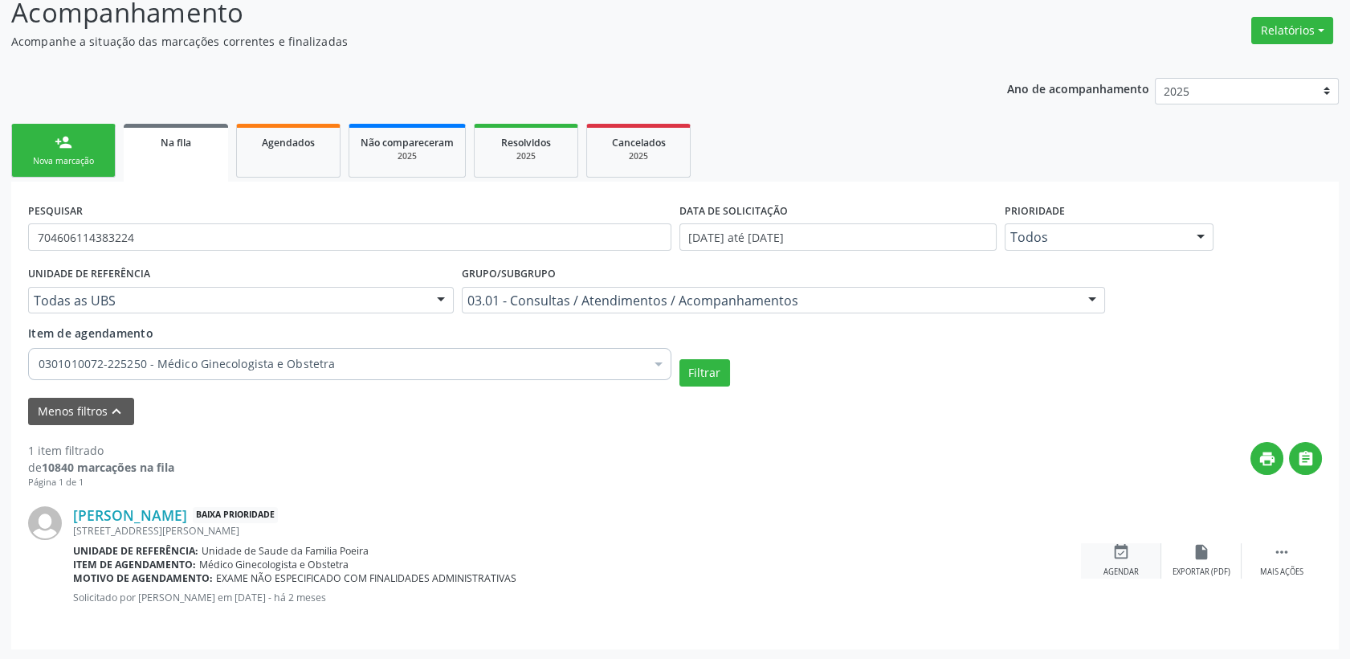
click at [1131, 566] on div "Agendar" at bounding box center [1121, 571] width 35 height 11
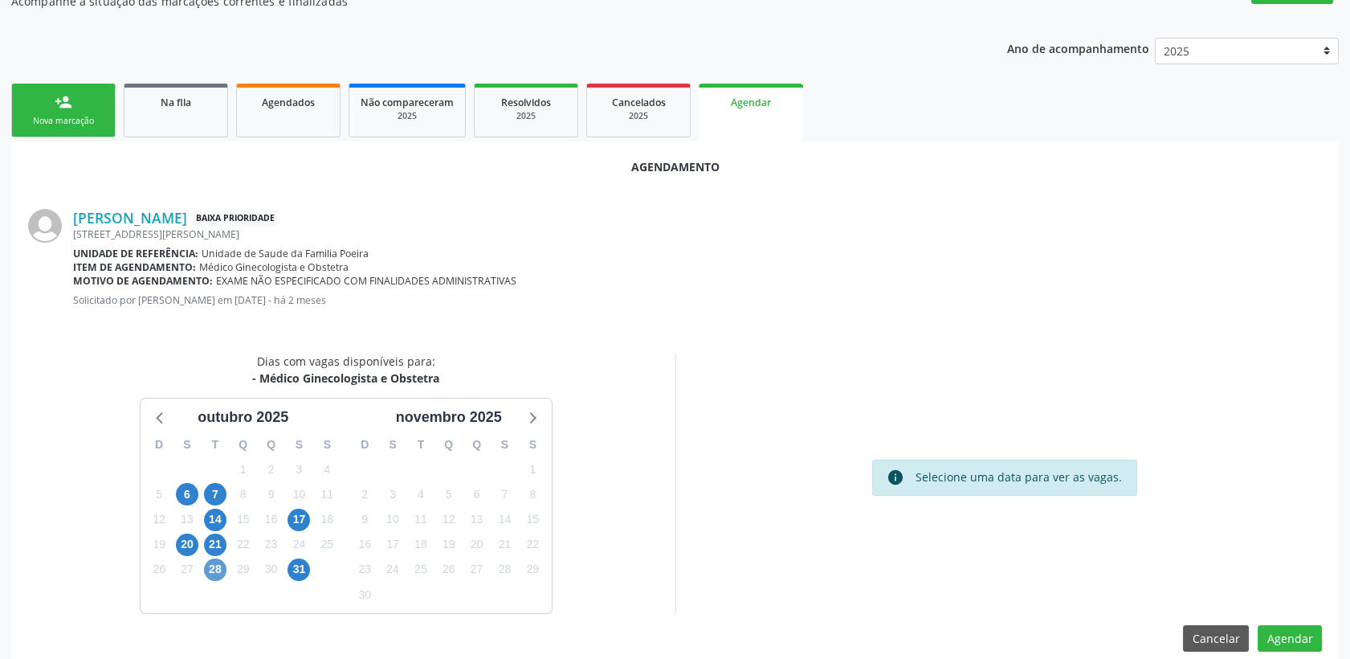
scroll to position [292, 0]
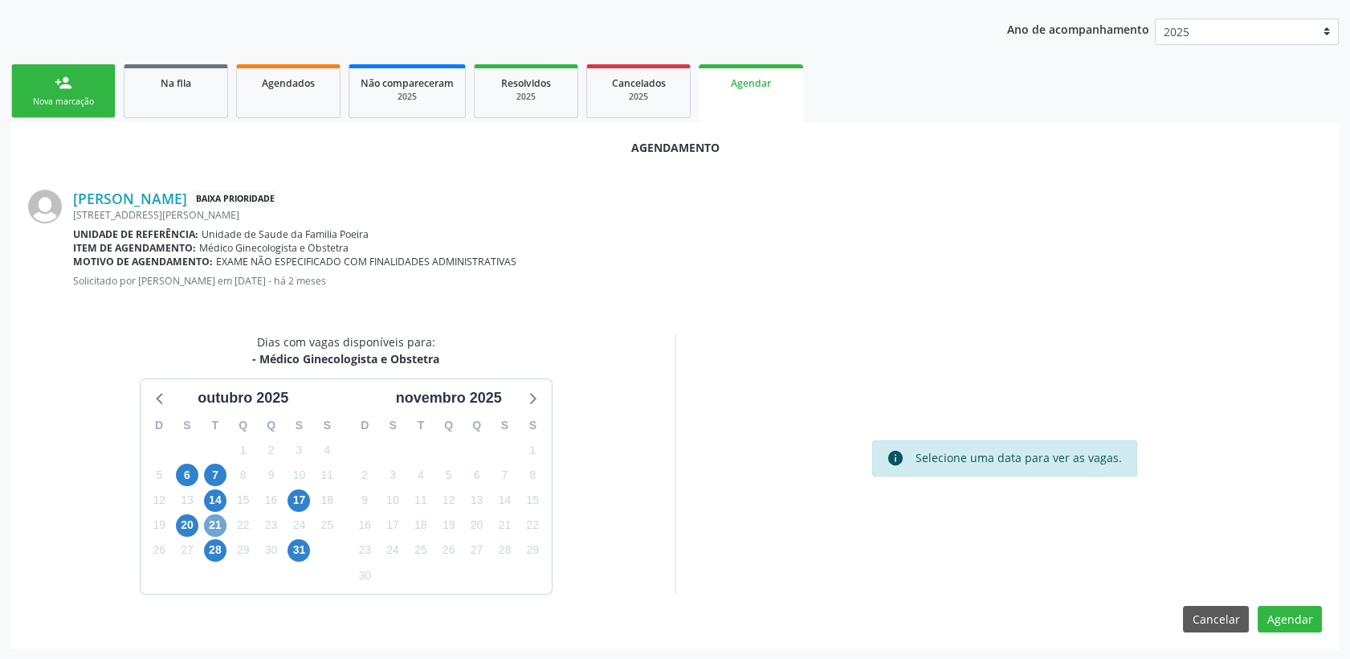
click at [207, 527] on span "21" at bounding box center [215, 525] width 22 height 22
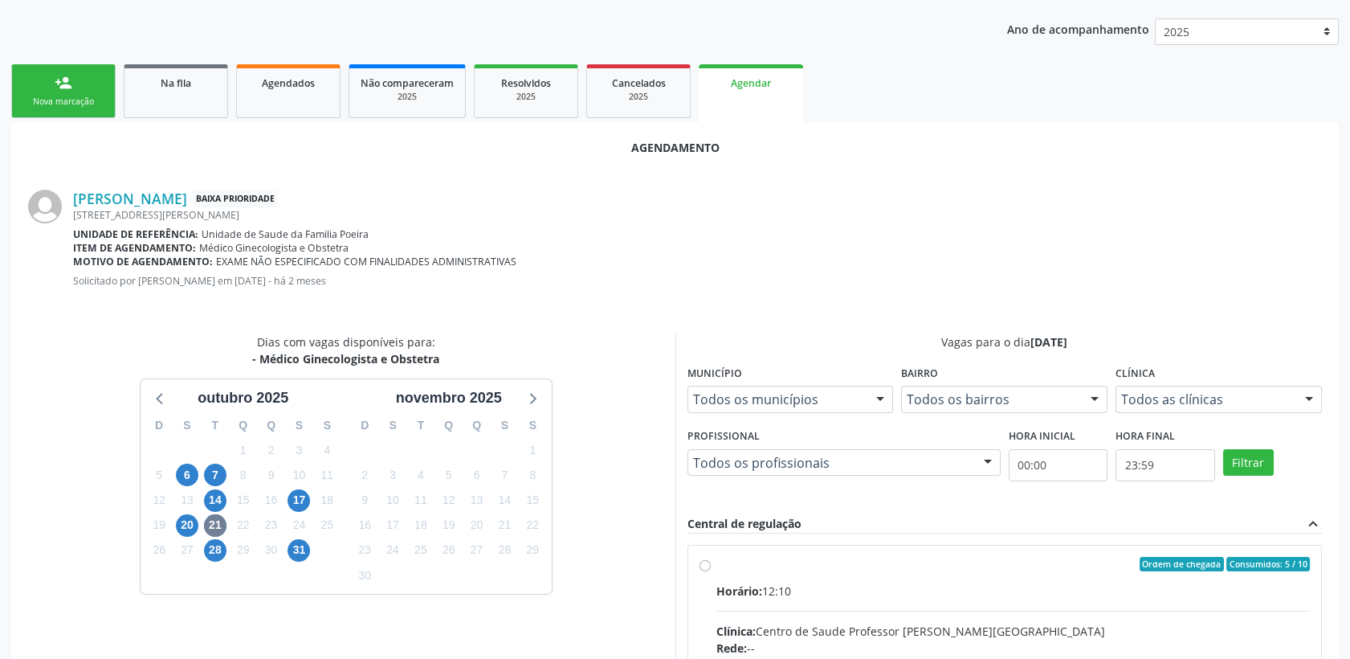
click at [913, 559] on div "Ordem de chegada Consumidos: 5 / 10" at bounding box center [1014, 564] width 594 height 14
click at [711, 559] on input "Ordem de chegada Consumidos: 5 / 10 Horário: 12:10 Clínica: Centro de Saude Pro…" at bounding box center [705, 564] width 11 height 14
radio input "true"
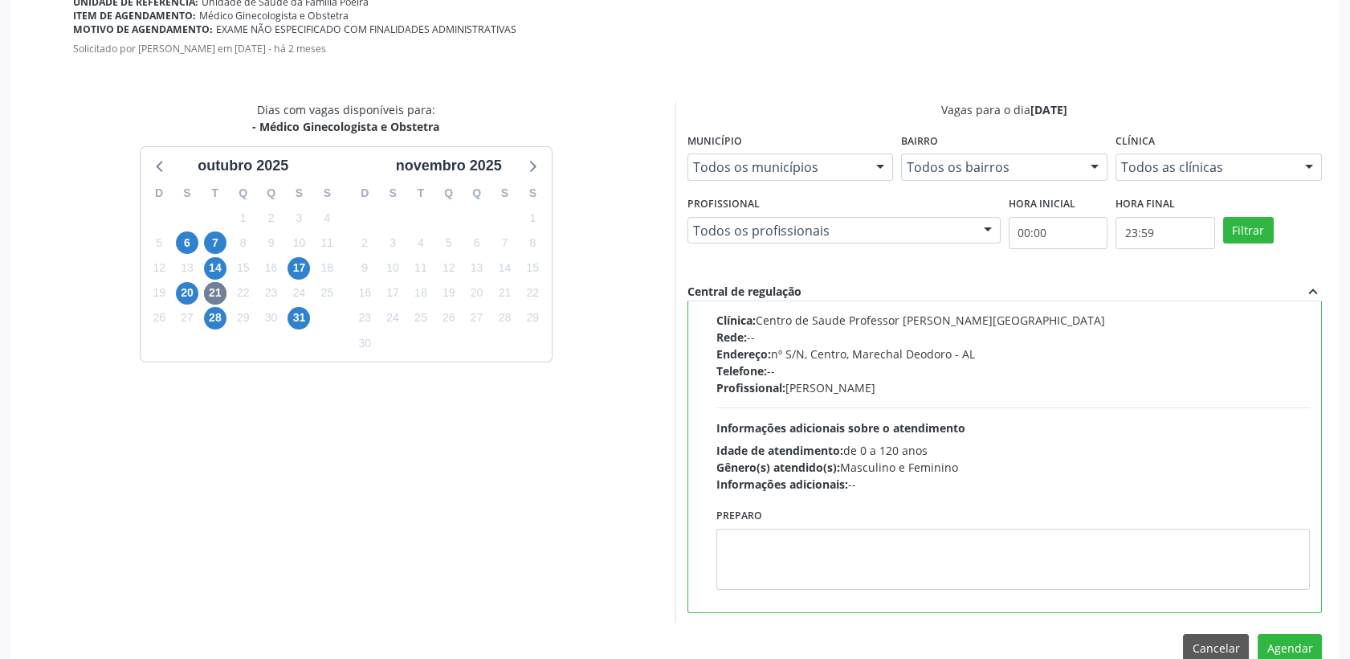
scroll to position [553, 0]
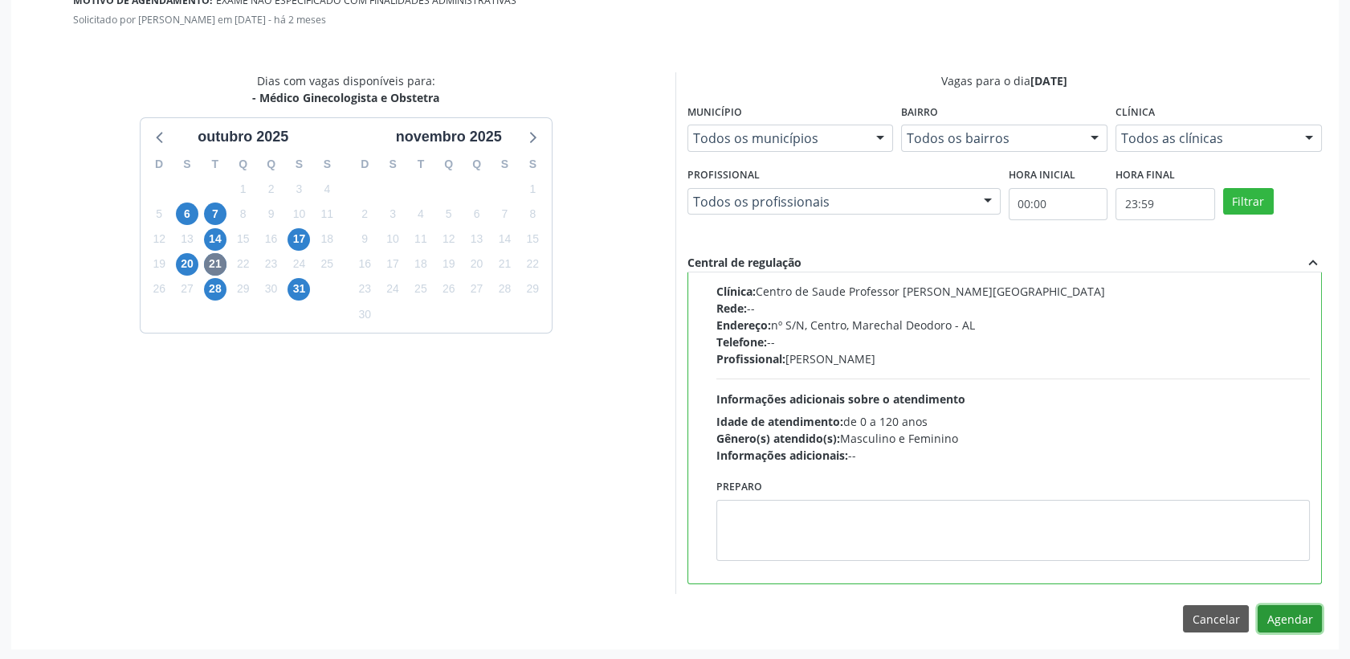
click at [1287, 616] on button "Agendar" at bounding box center [1290, 618] width 64 height 27
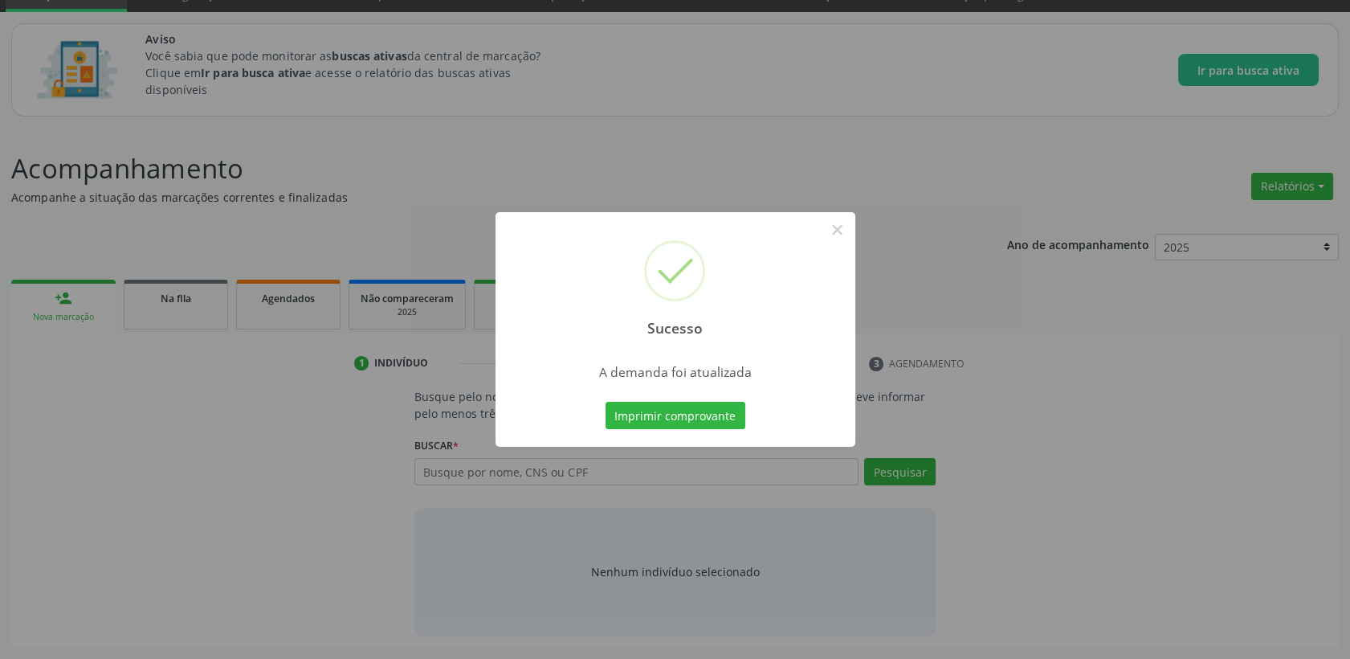
scroll to position [75, 0]
click at [841, 229] on button "×" at bounding box center [837, 229] width 27 height 27
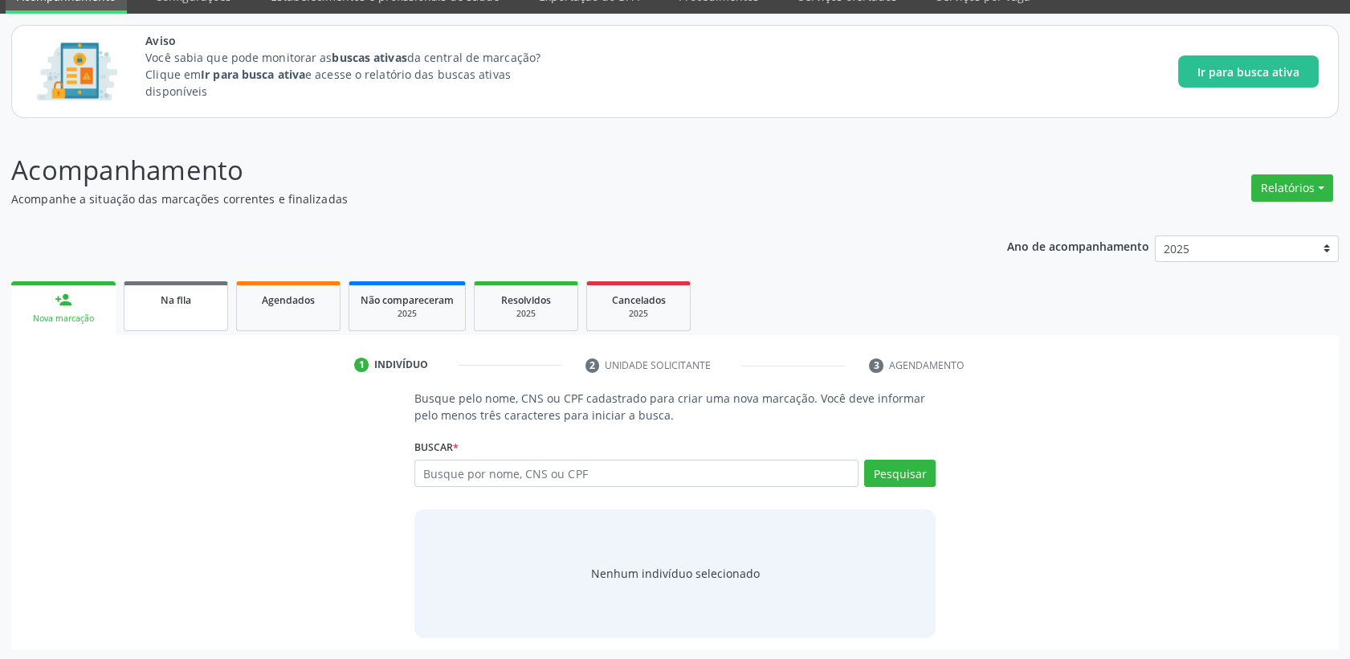
click at [161, 312] on link "Na fila" at bounding box center [176, 306] width 104 height 50
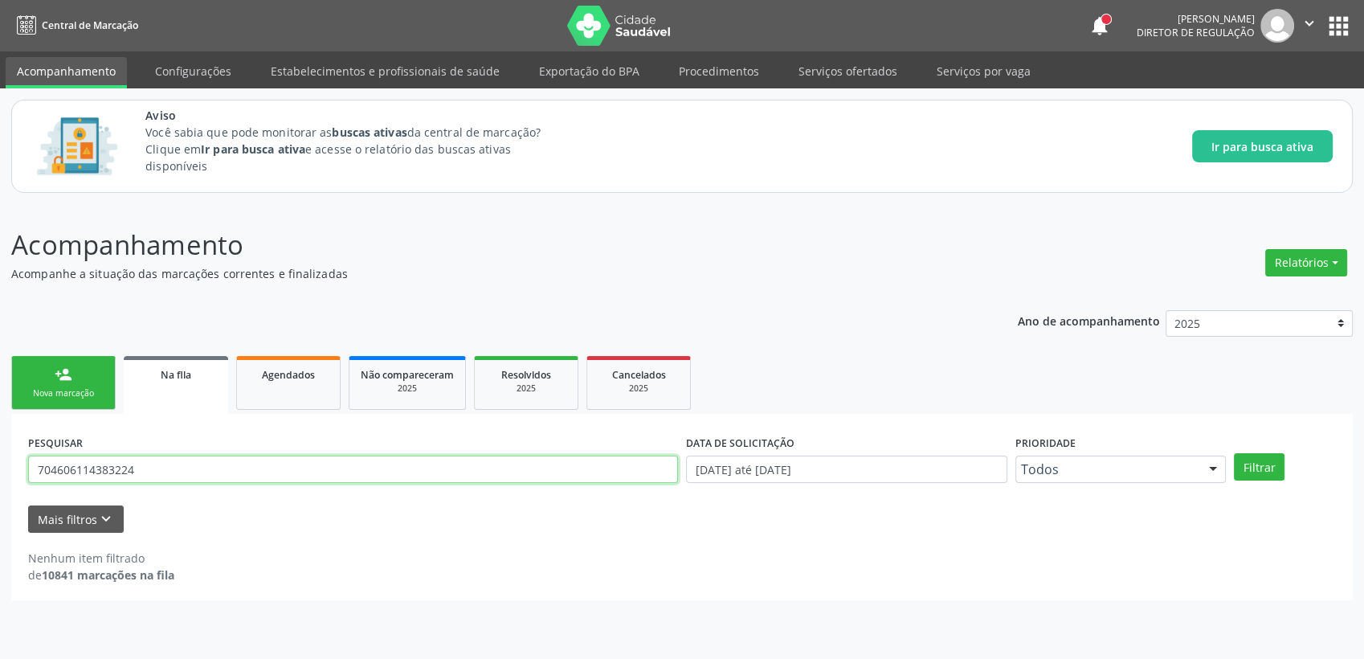
drag, startPoint x: 155, startPoint y: 466, endPoint x: 0, endPoint y: 480, distance: 155.6
click at [0, 479] on html "Central de Marcação notifications [PERSON_NAME] Diretor de regulação  Configur…" at bounding box center [682, 329] width 1364 height 659
click at [1234, 467] on button "Filtrar" at bounding box center [1259, 466] width 51 height 27
drag, startPoint x: 283, startPoint y: 469, endPoint x: 0, endPoint y: 467, distance: 282.8
click at [0, 466] on html "Central de Marcação notifications [PERSON_NAME] Diretor de regulação  Configur…" at bounding box center [682, 329] width 1364 height 659
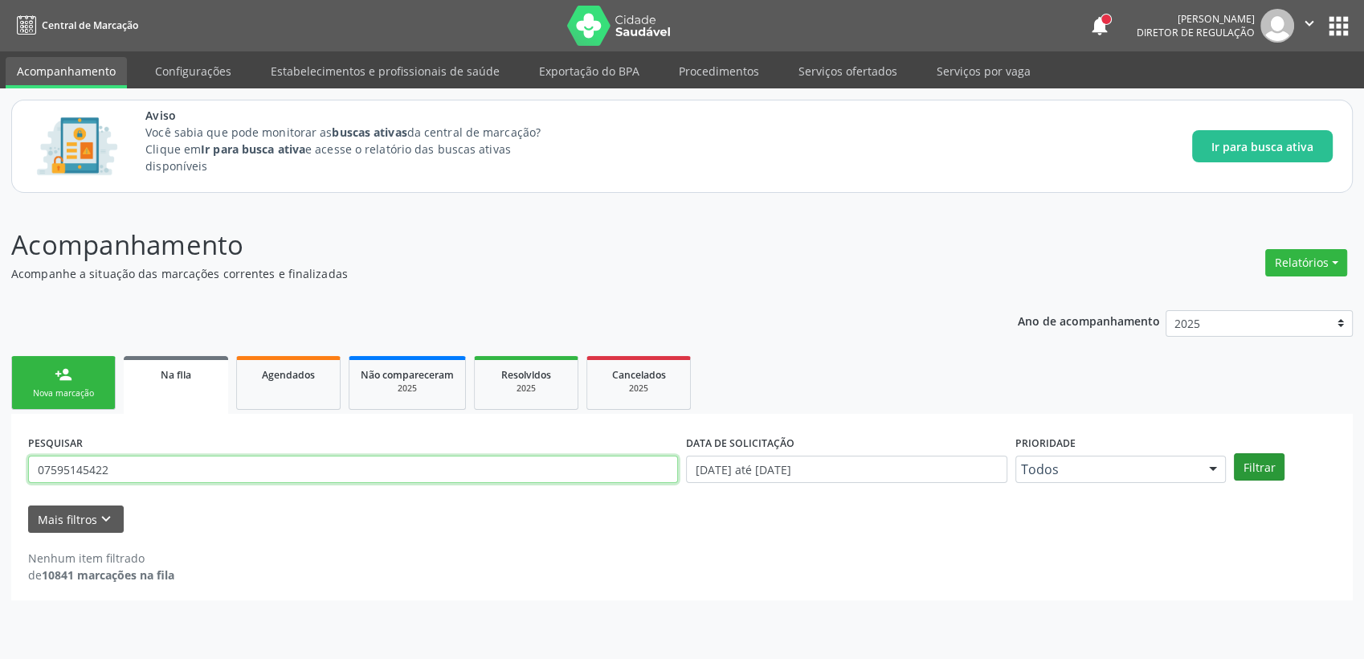
type input "07595145422"
click at [1269, 458] on button "Filtrar" at bounding box center [1259, 466] width 51 height 27
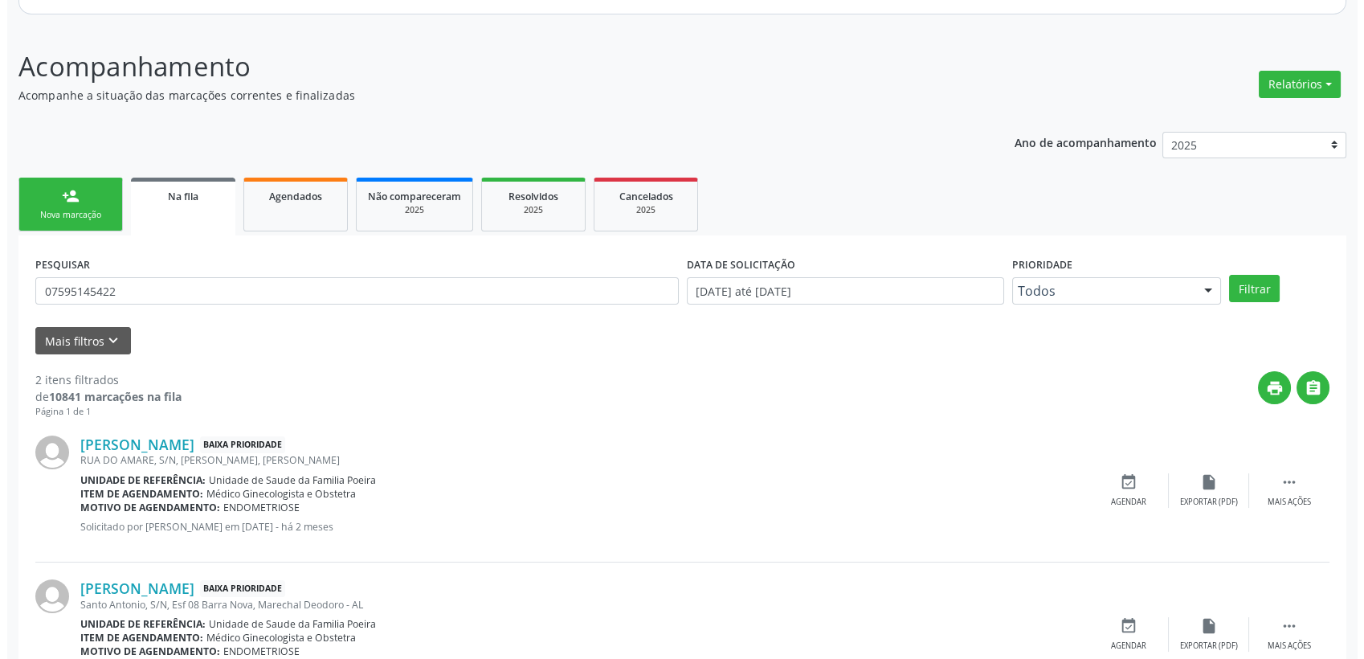
scroll to position [251, 0]
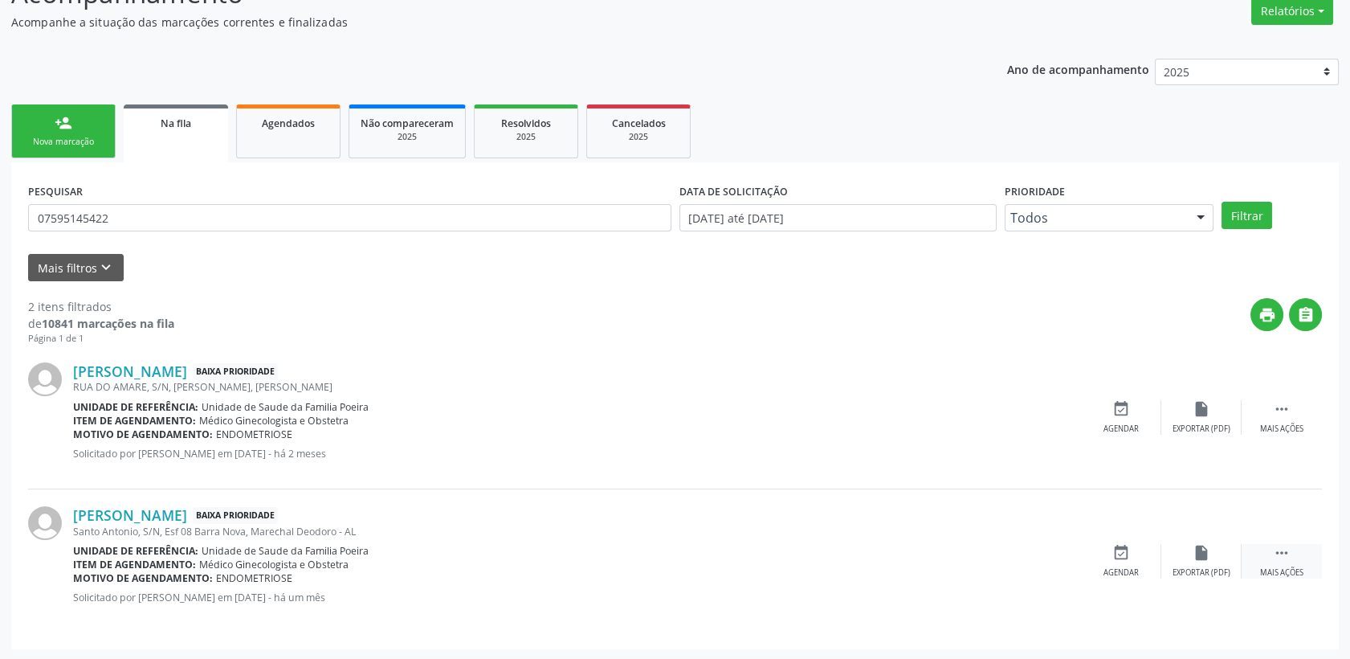
click at [1289, 561] on div " Mais ações" at bounding box center [1282, 561] width 80 height 35
click at [1136, 558] on div "cancel Cancelar" at bounding box center [1121, 561] width 80 height 35
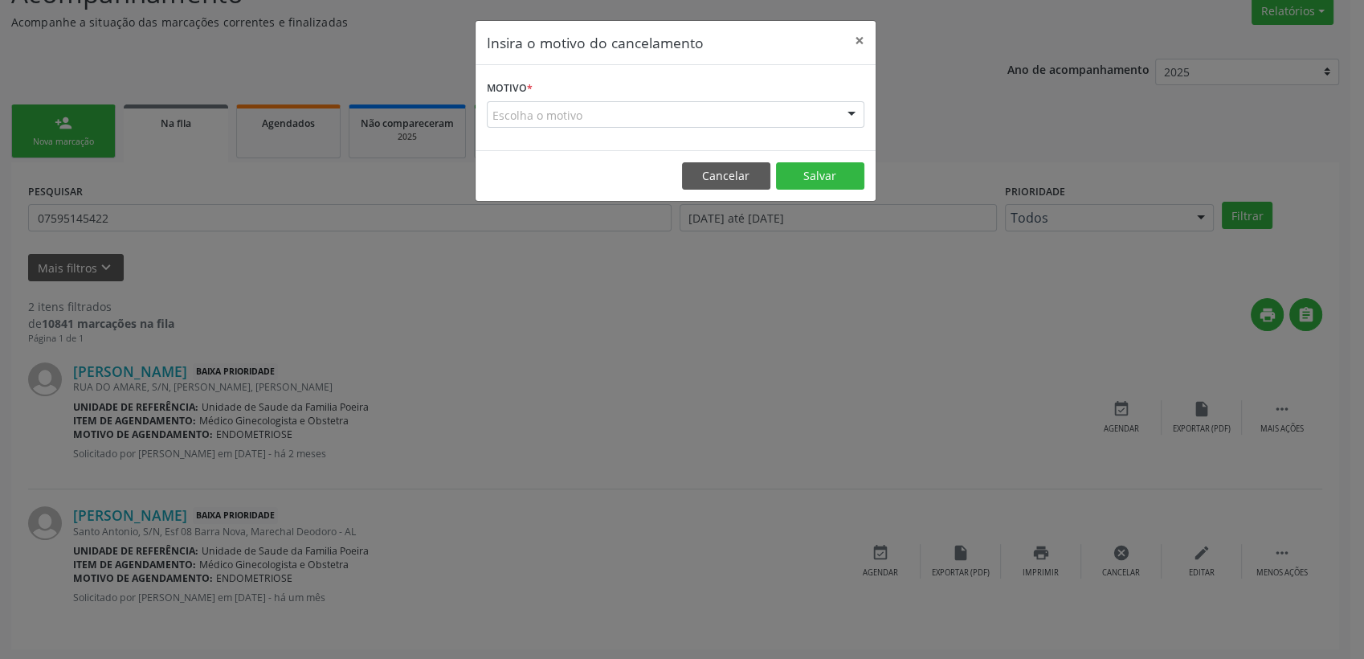
click at [718, 129] on div "Motivo * Escolha o motivo Outro Médico - Participação em eventos (ex: congresso…" at bounding box center [676, 107] width 400 height 85
click at [717, 121] on div "Escolha o motivo" at bounding box center [676, 114] width 378 height 27
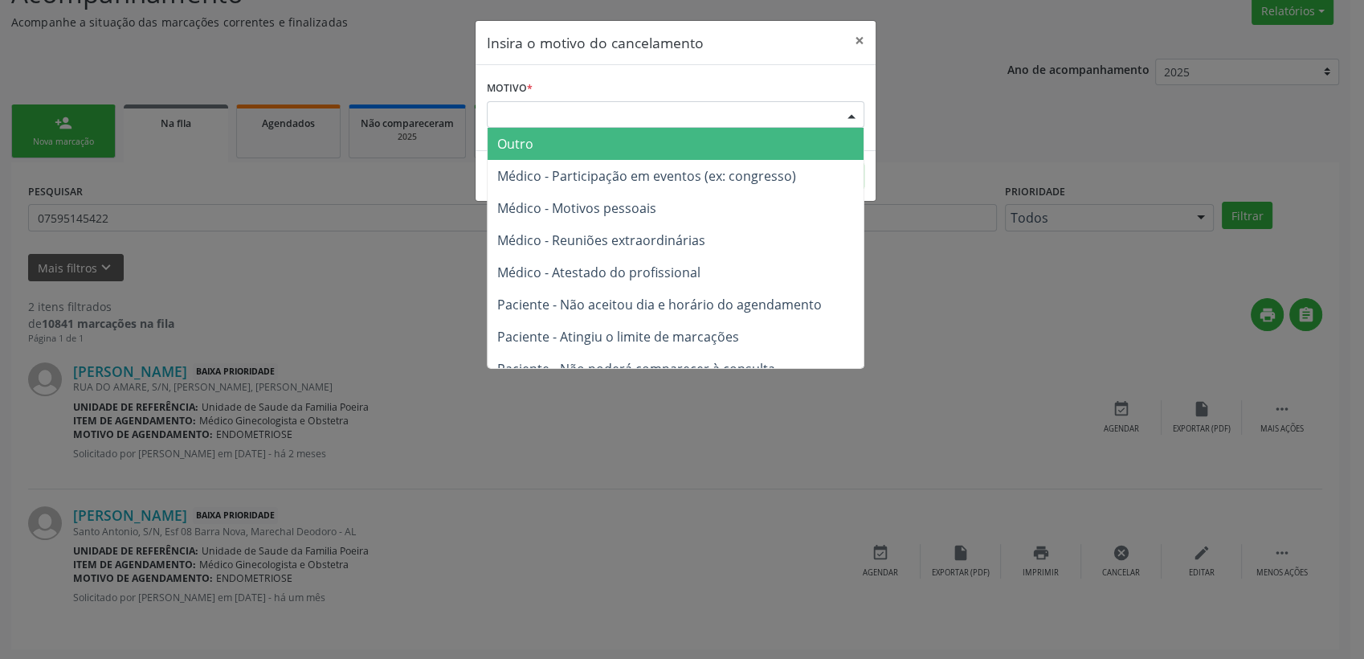
click at [559, 152] on span "Outro" at bounding box center [676, 144] width 376 height 32
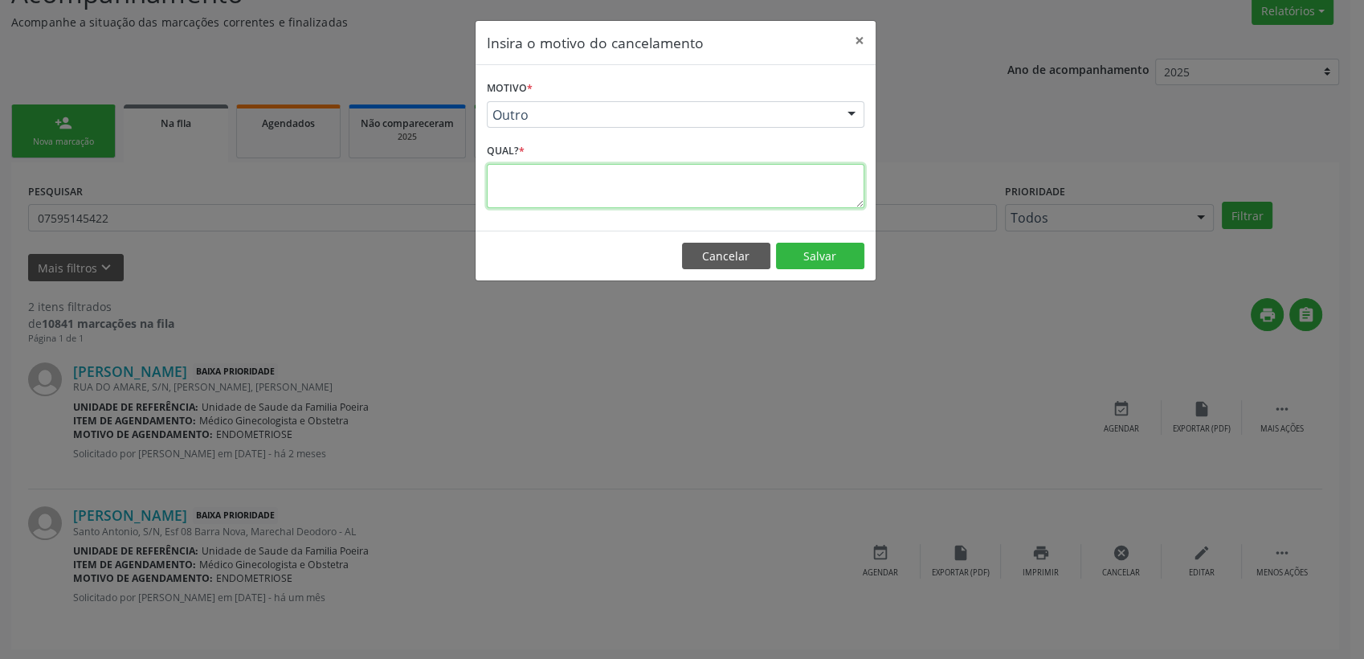
click at [562, 188] on textarea at bounding box center [676, 186] width 378 height 44
type textarea "SOLICITAÇÃO REPETIDA"
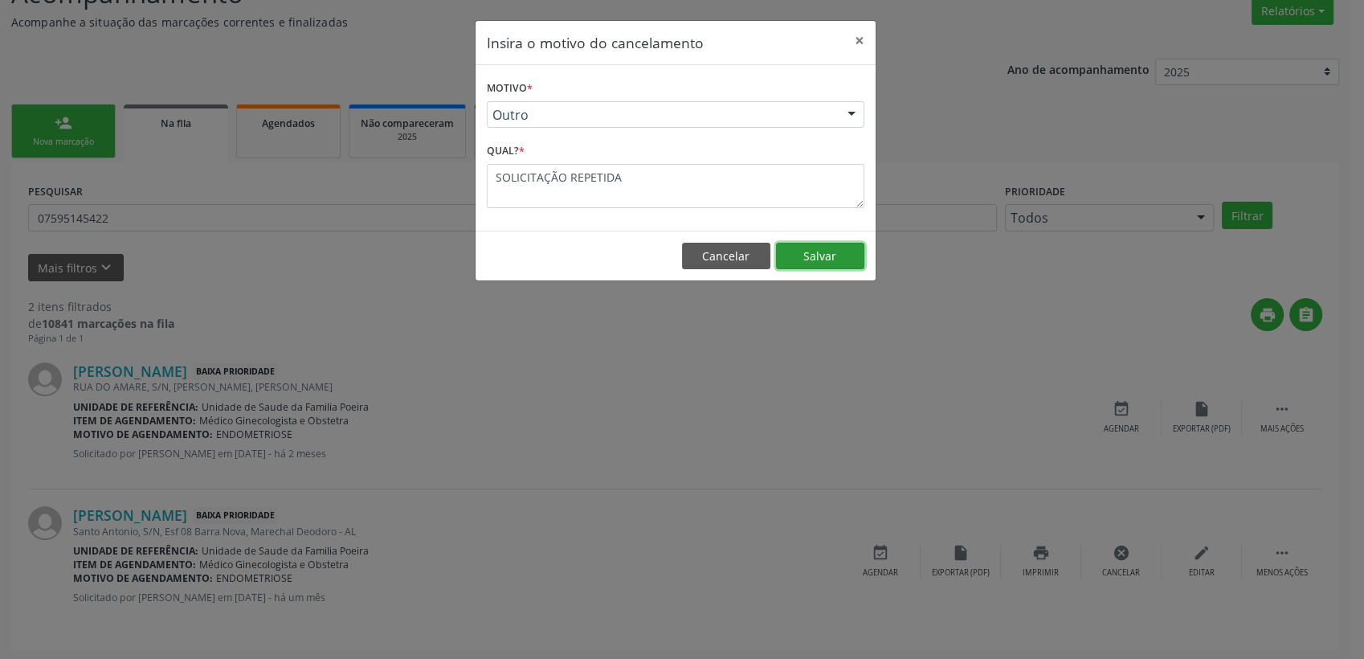
click at [803, 263] on button "Salvar" at bounding box center [820, 256] width 88 height 27
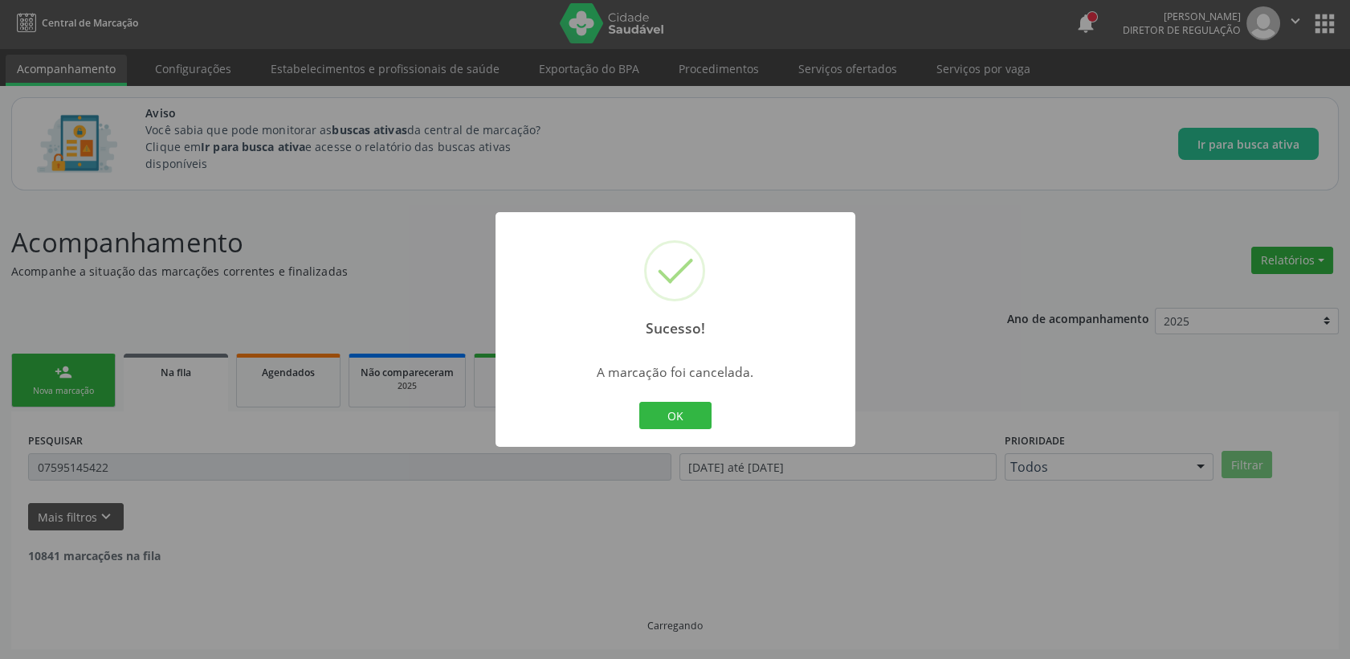
scroll to position [108, 0]
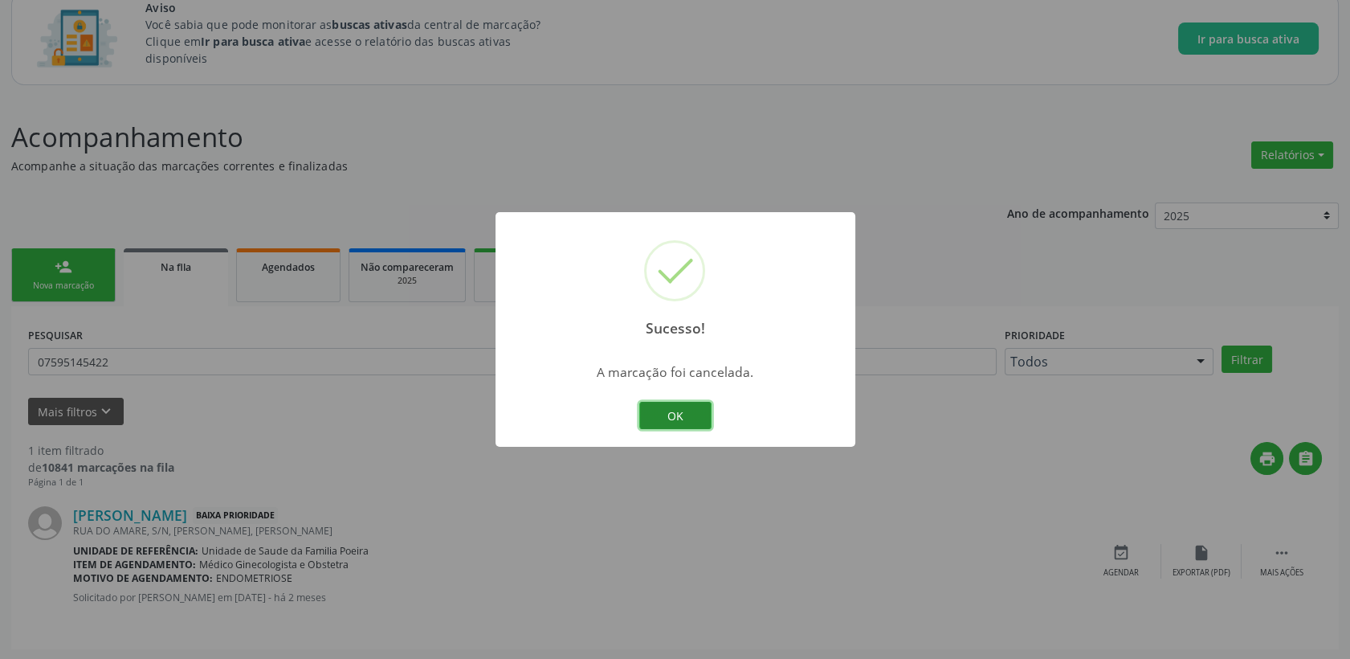
click at [691, 415] on button "OK" at bounding box center [675, 415] width 72 height 27
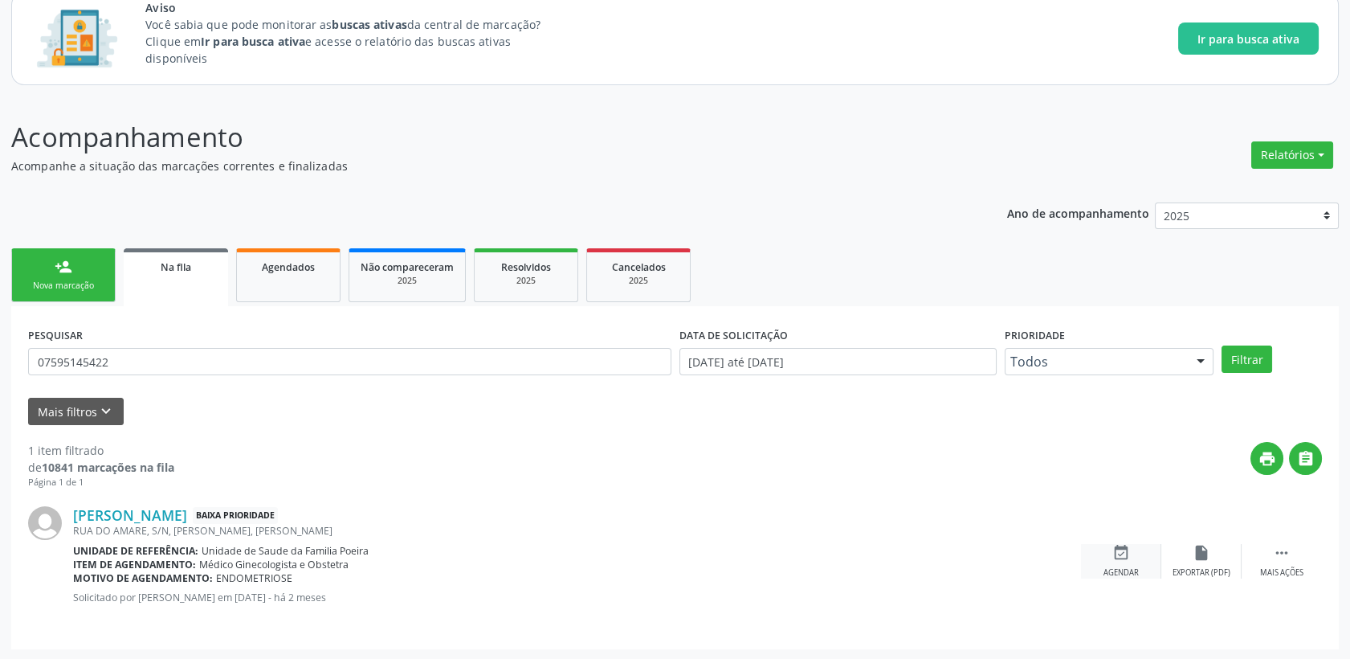
click at [1144, 567] on div "event_available Agendar" at bounding box center [1121, 561] width 80 height 35
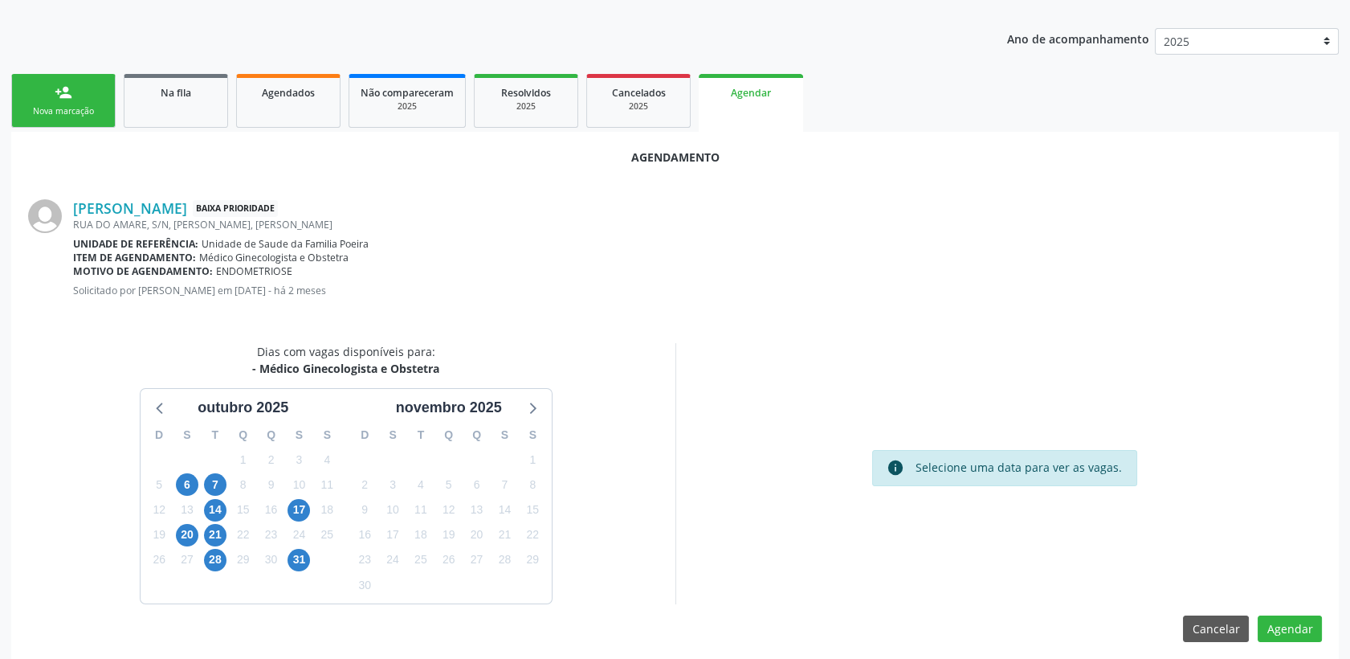
scroll to position [286, 0]
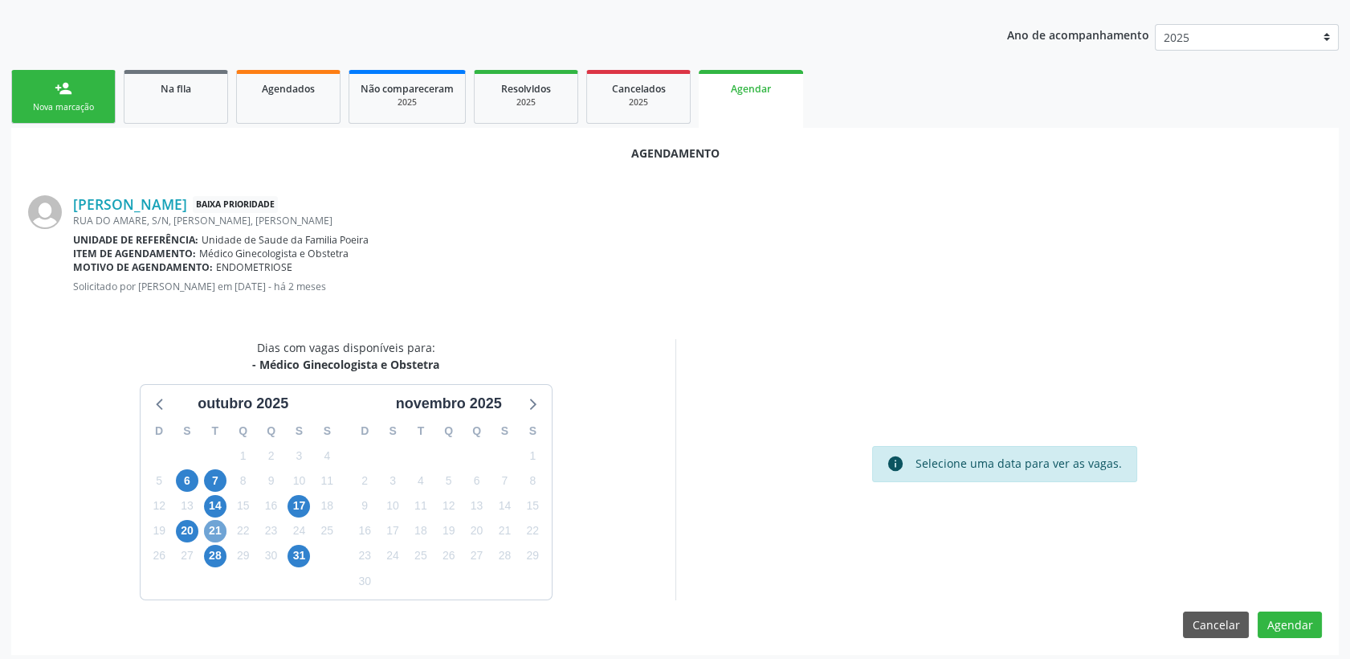
click at [221, 525] on span "21" at bounding box center [215, 531] width 22 height 22
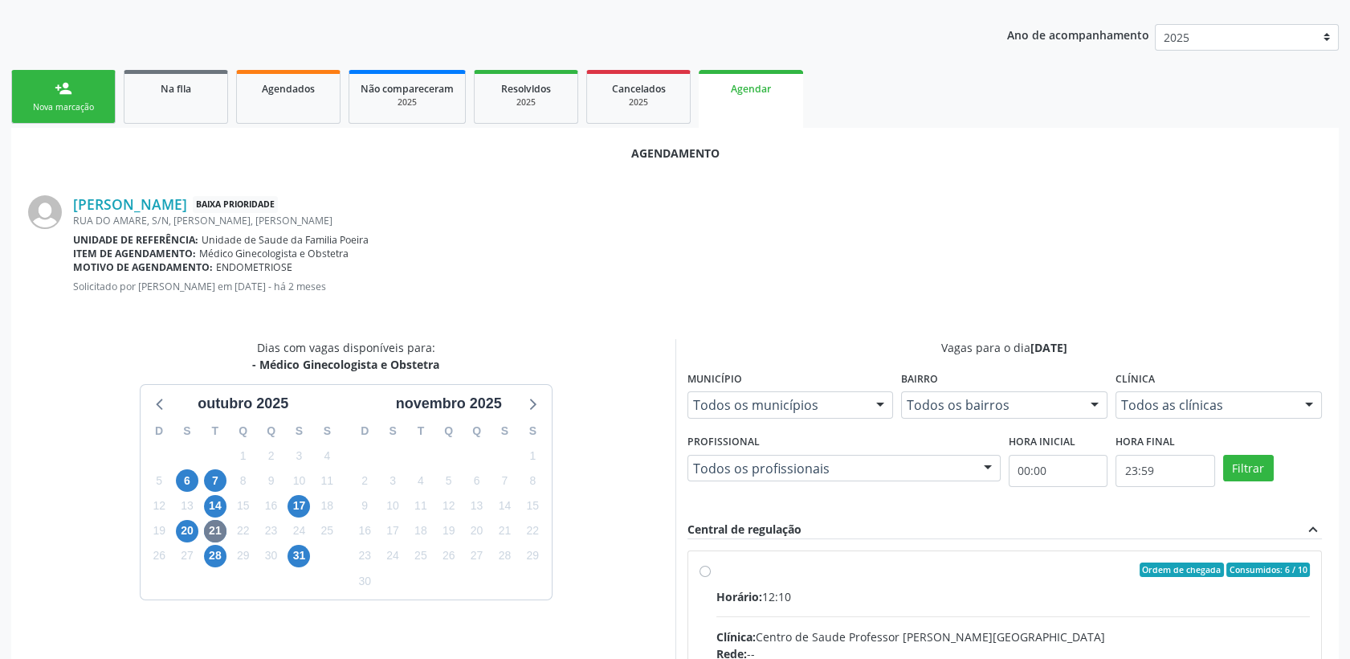
radio input "true"
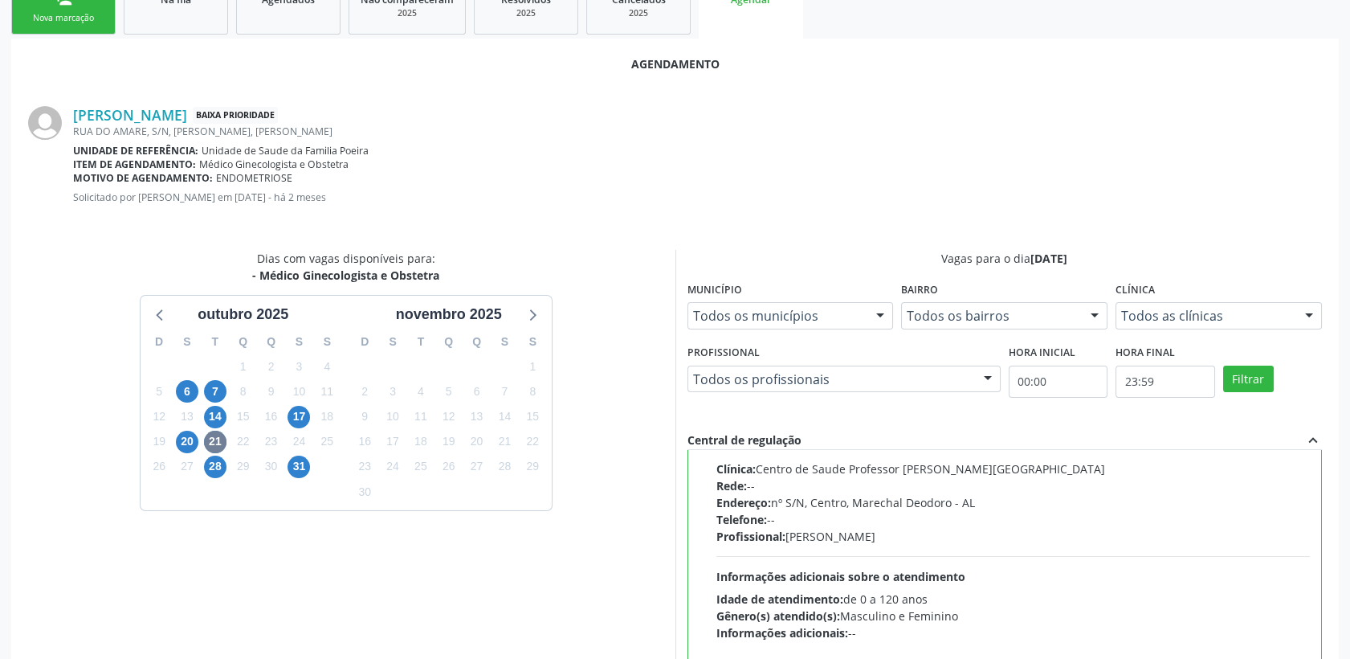
scroll to position [553, 0]
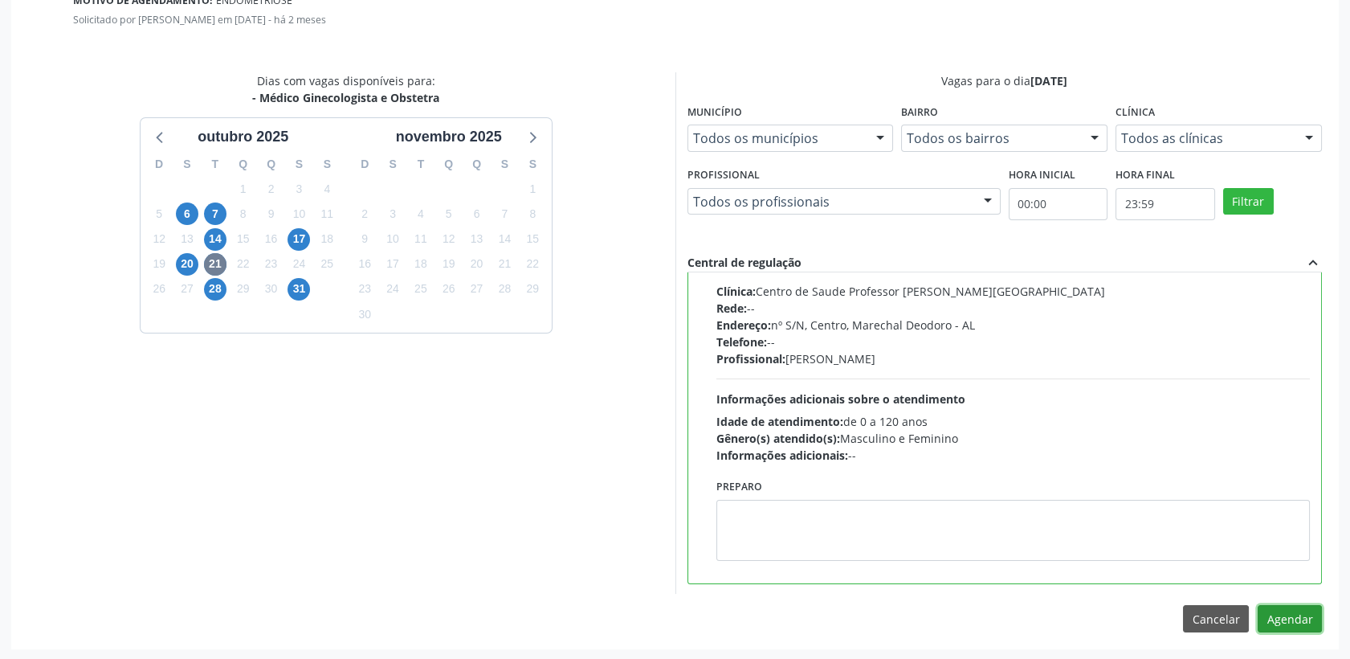
click at [1301, 624] on button "Agendar" at bounding box center [1290, 618] width 64 height 27
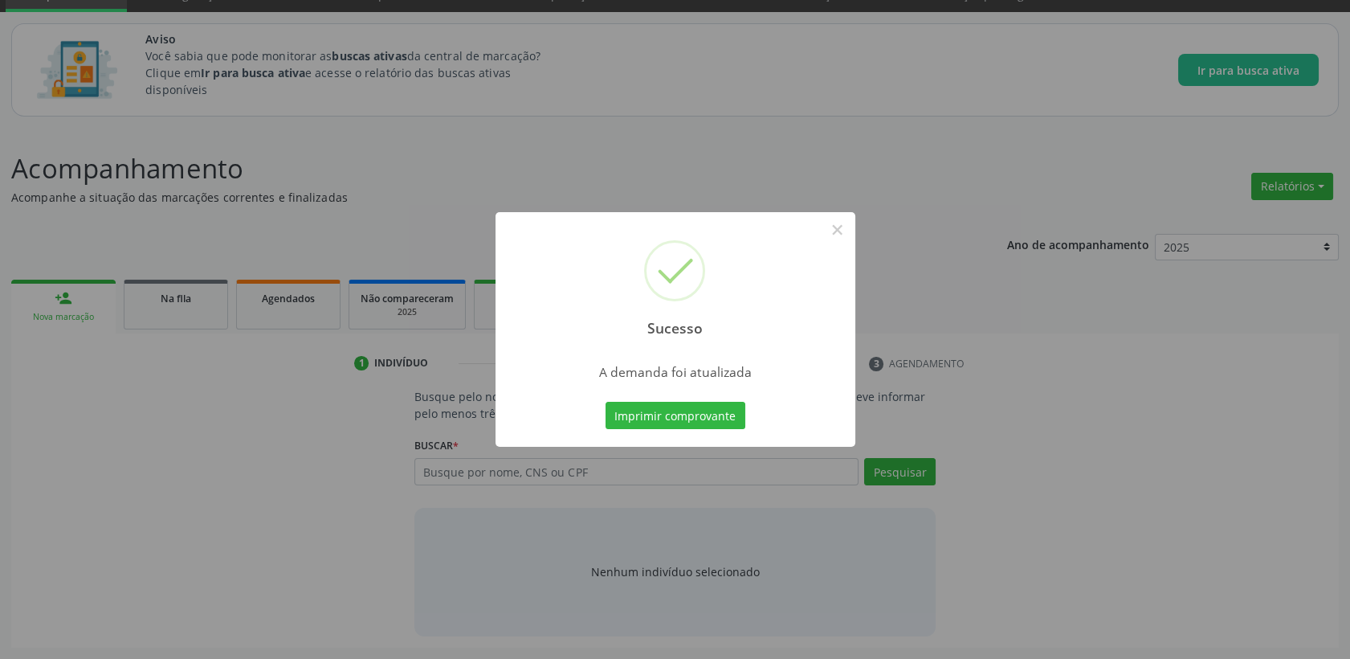
scroll to position [75, 0]
click at [845, 228] on button "×" at bounding box center [837, 229] width 27 height 27
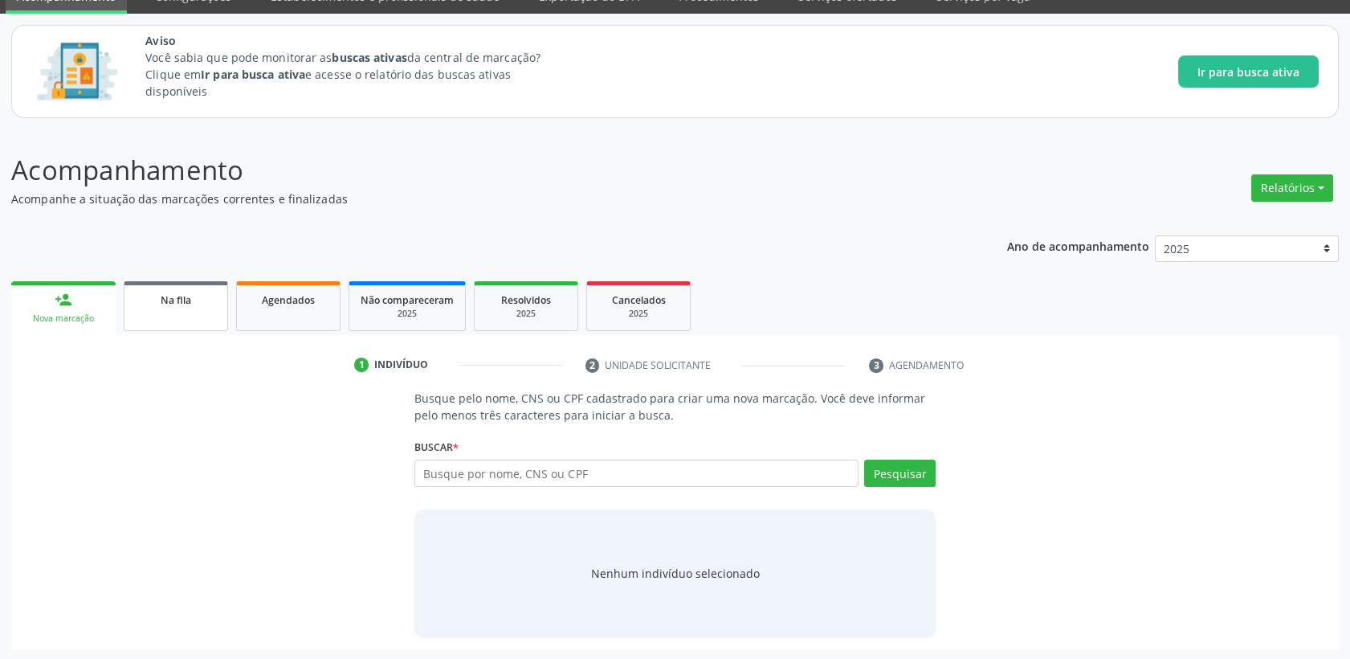
click at [184, 293] on span "Na fila" at bounding box center [176, 300] width 31 height 14
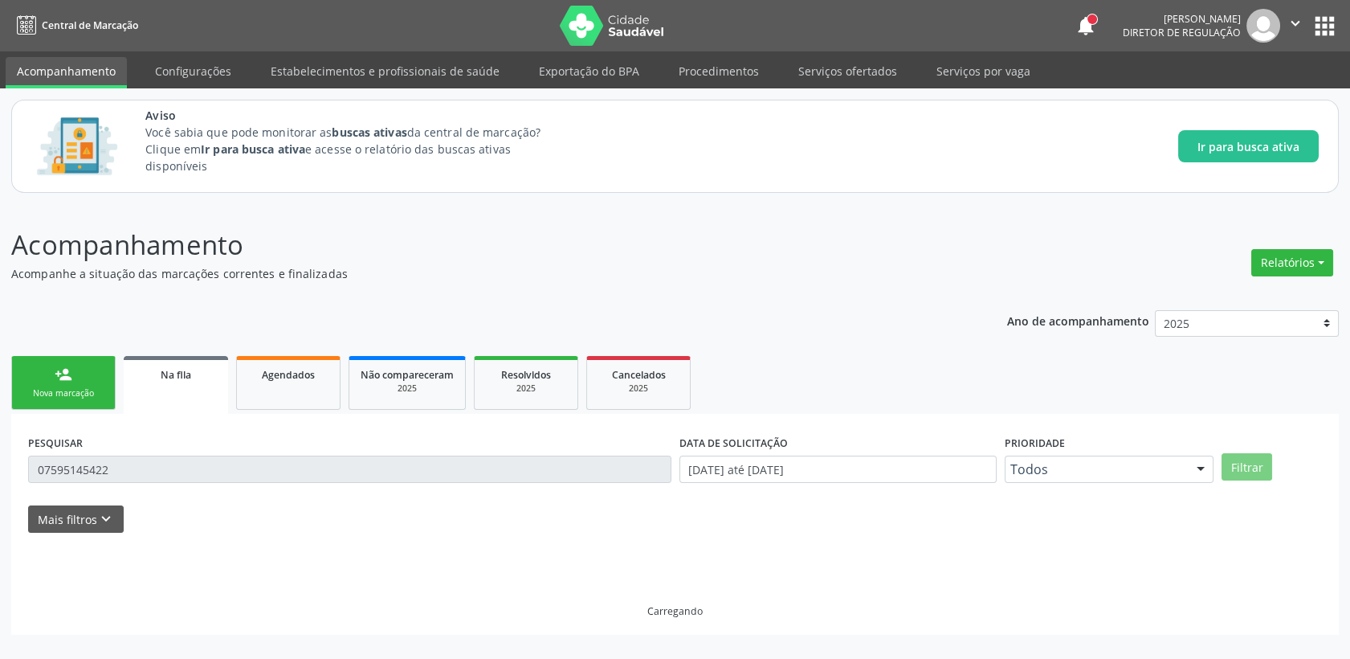
scroll to position [0, 0]
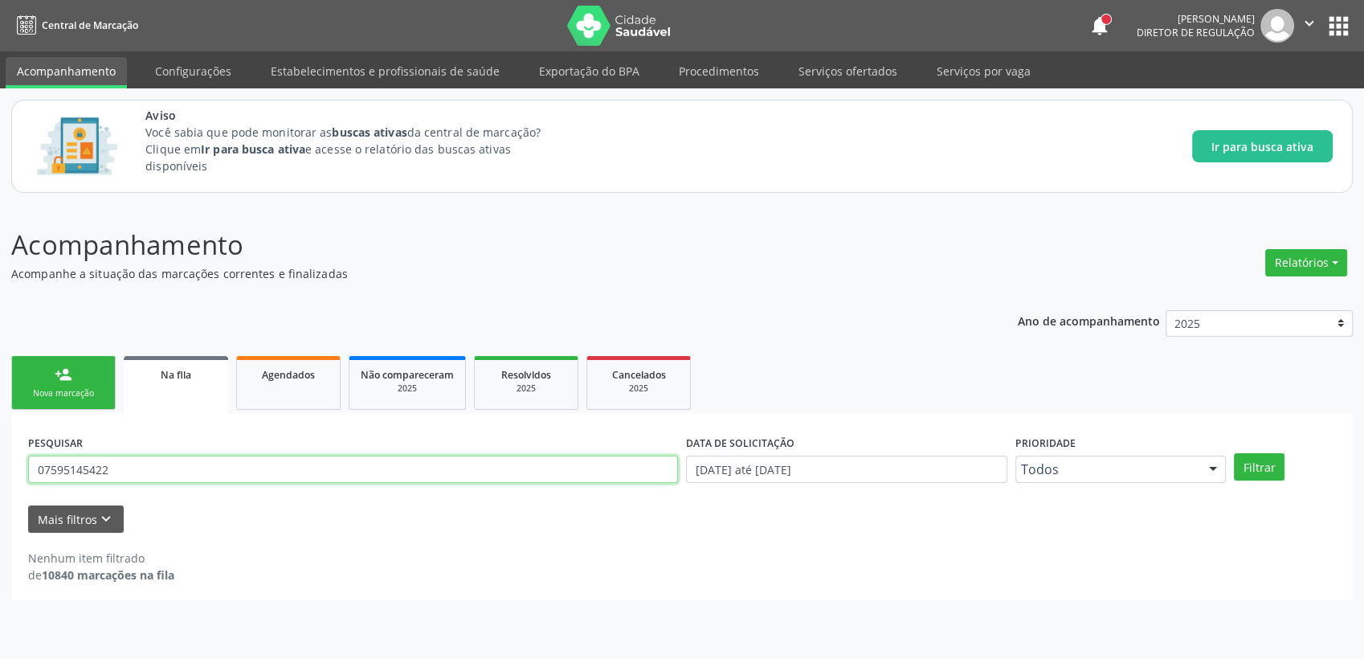
drag, startPoint x: 124, startPoint y: 464, endPoint x: -4, endPoint y: 463, distance: 127.7
click at [0, 463] on html "Central de Marcação notifications [PERSON_NAME] Diretor de regulação  Configur…" at bounding box center [682, 329] width 1364 height 659
click at [127, 461] on input "text" at bounding box center [353, 469] width 650 height 27
click at [1232, 459] on div "Filtrar" at bounding box center [1285, 466] width 110 height 27
click at [1240, 460] on button "Filtrar" at bounding box center [1259, 466] width 51 height 27
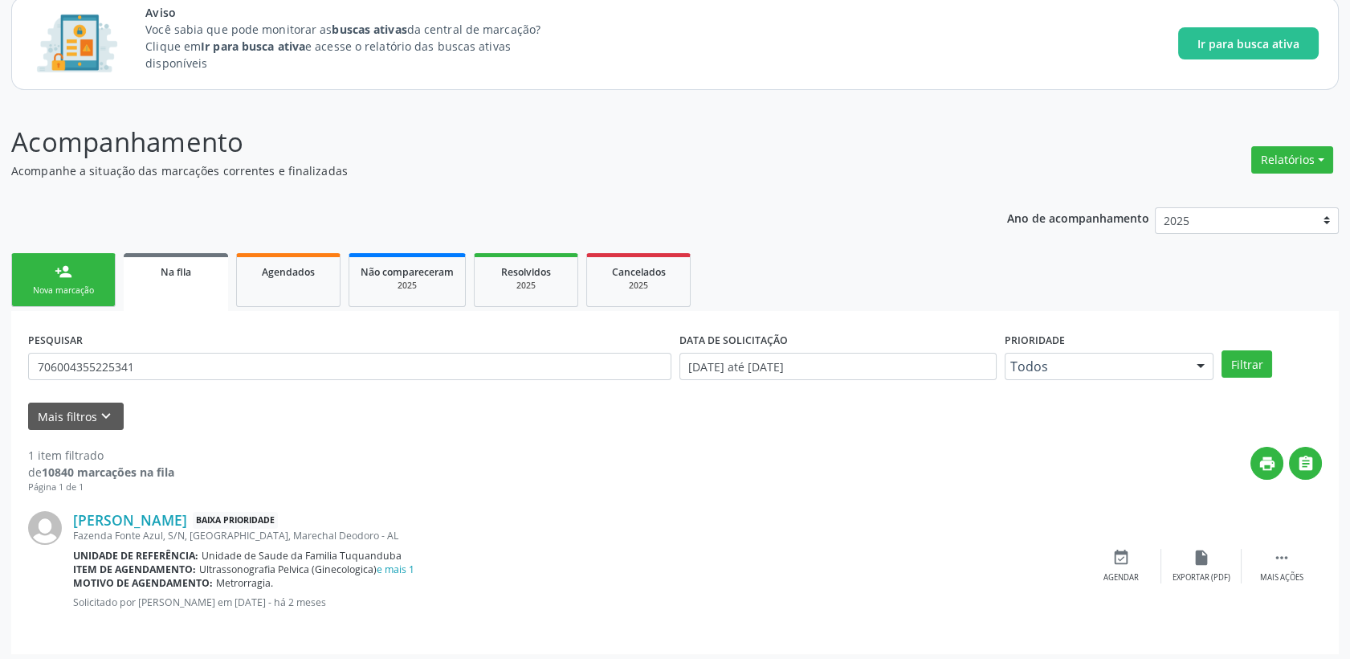
scroll to position [108, 0]
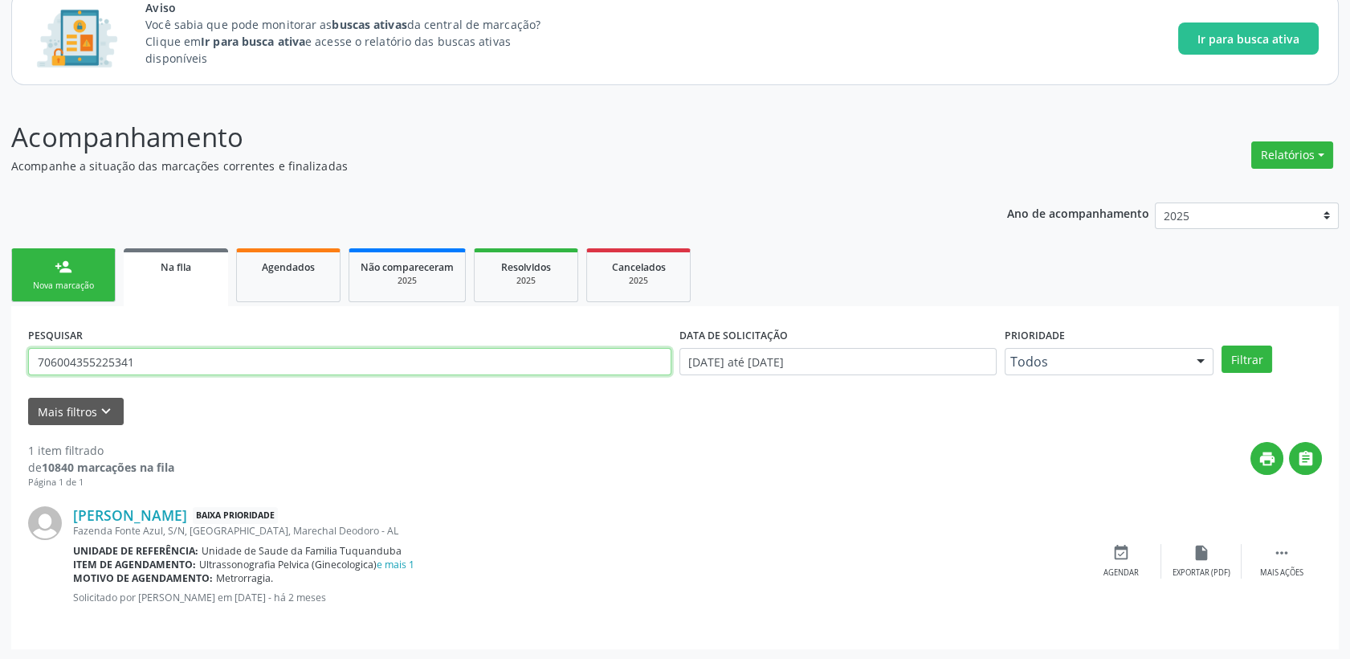
drag, startPoint x: 186, startPoint y: 362, endPoint x: 0, endPoint y: 365, distance: 186.4
click at [0, 365] on div "Acompanhamento Acompanhe a situação das marcações correntes e finalizadas Relat…" at bounding box center [675, 378] width 1350 height 564
type input "700508530650255"
click at [1245, 361] on button "Filtrar" at bounding box center [1247, 358] width 51 height 27
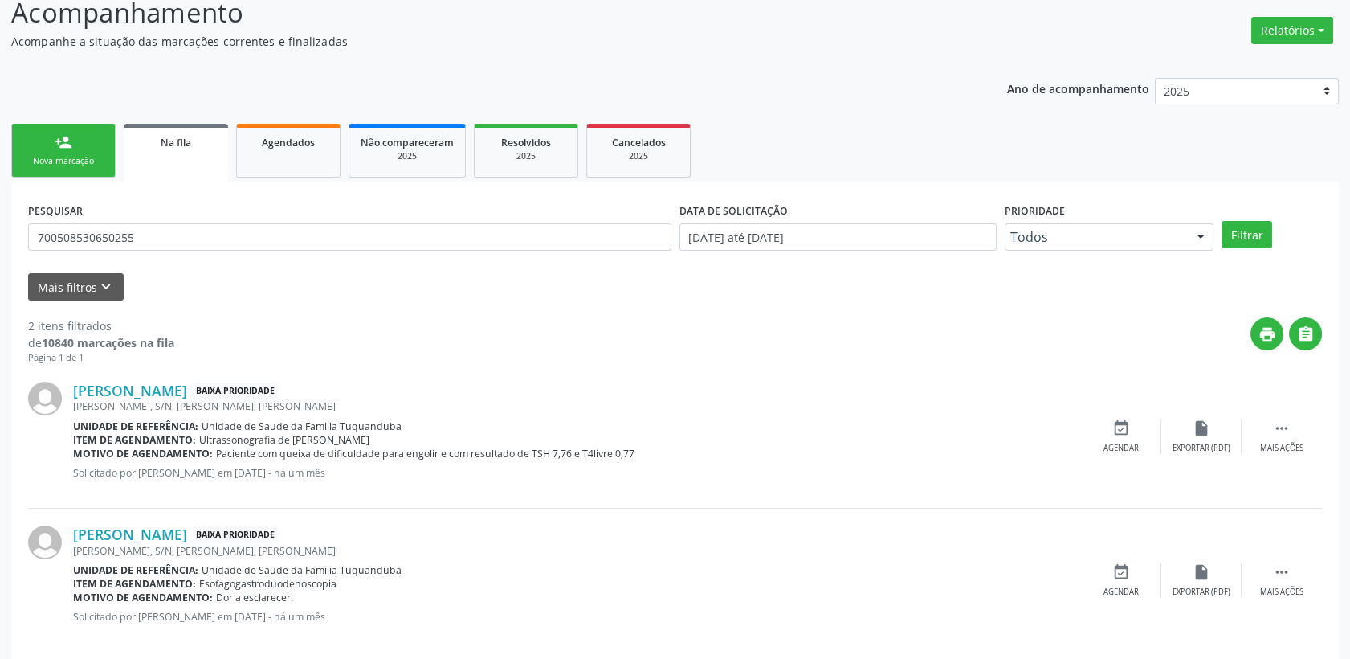
scroll to position [251, 0]
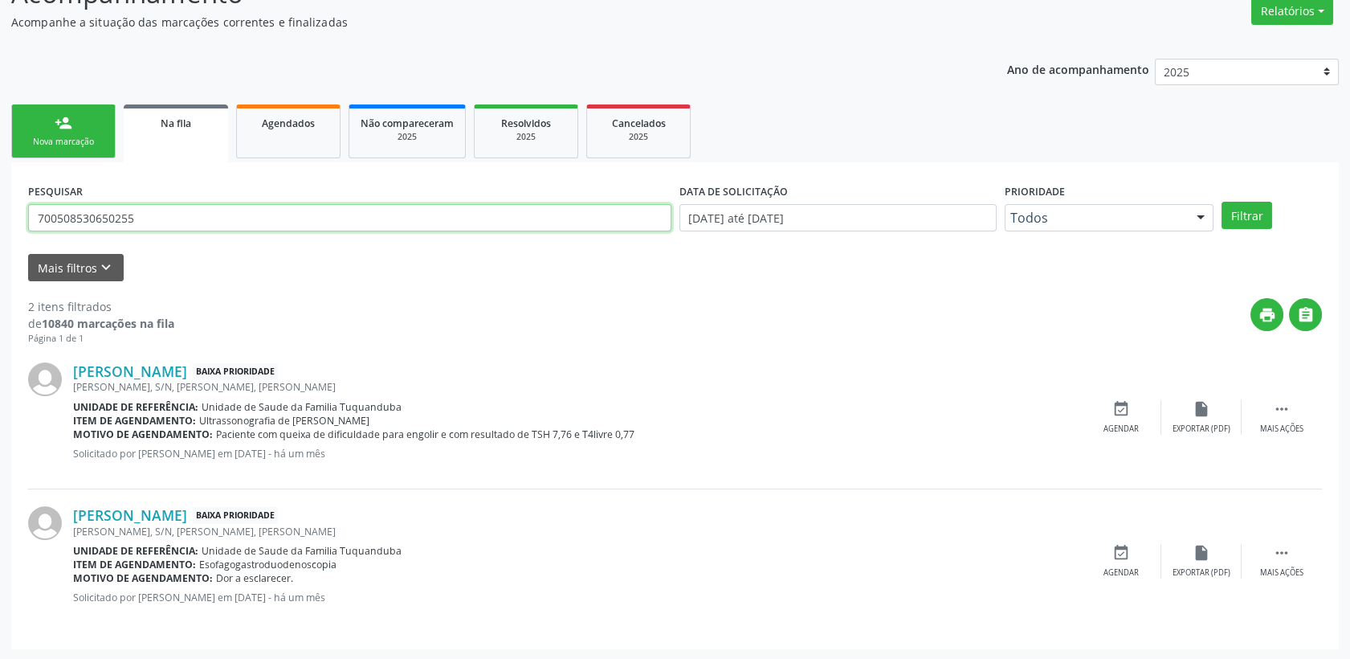
drag, startPoint x: 170, startPoint y: 222, endPoint x: 0, endPoint y: 227, distance: 169.6
click at [0, 227] on html "Central de Marcação notifications [PERSON_NAME] Diretor de regulação  Configur…" at bounding box center [675, 78] width 1350 height 659
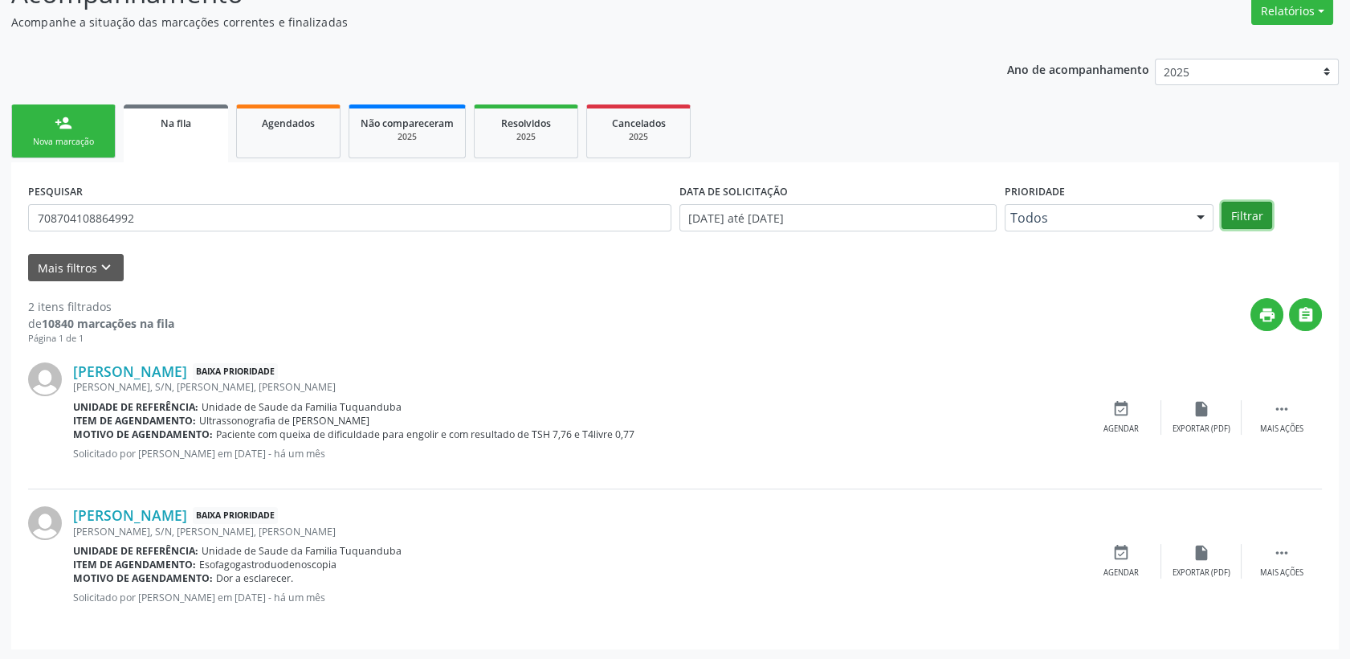
click at [1242, 207] on button "Filtrar" at bounding box center [1247, 215] width 51 height 27
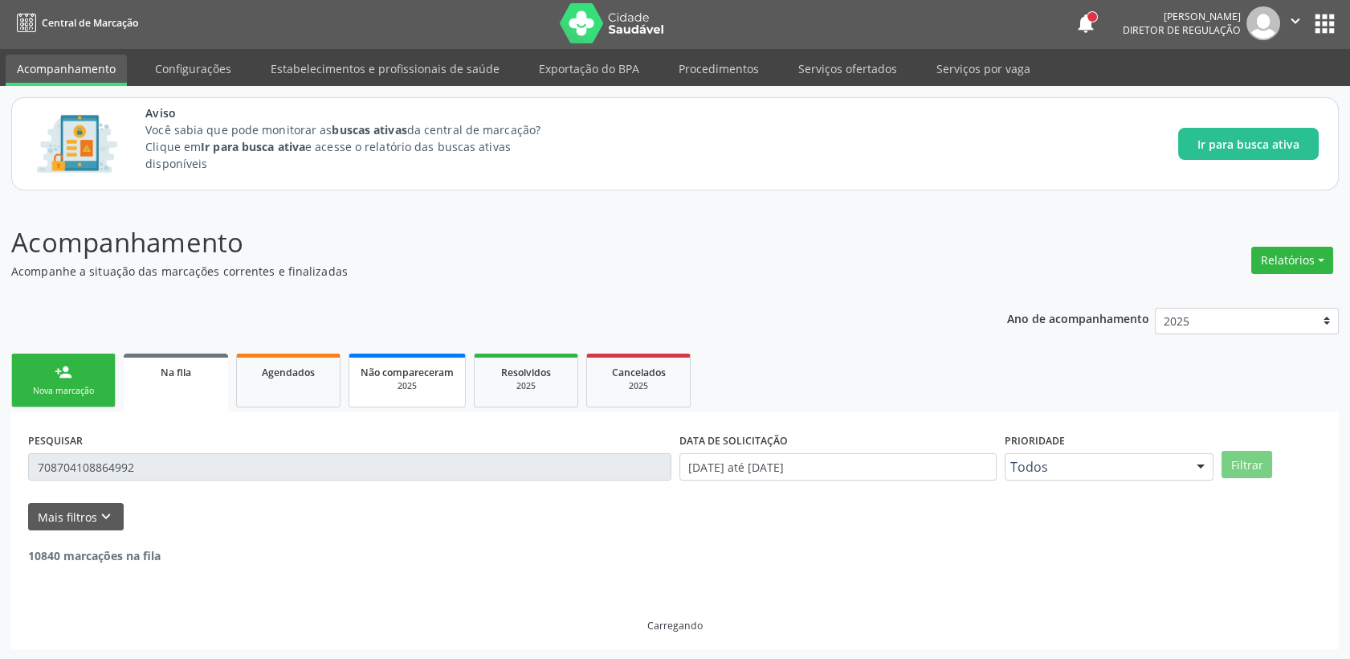
scroll to position [0, 0]
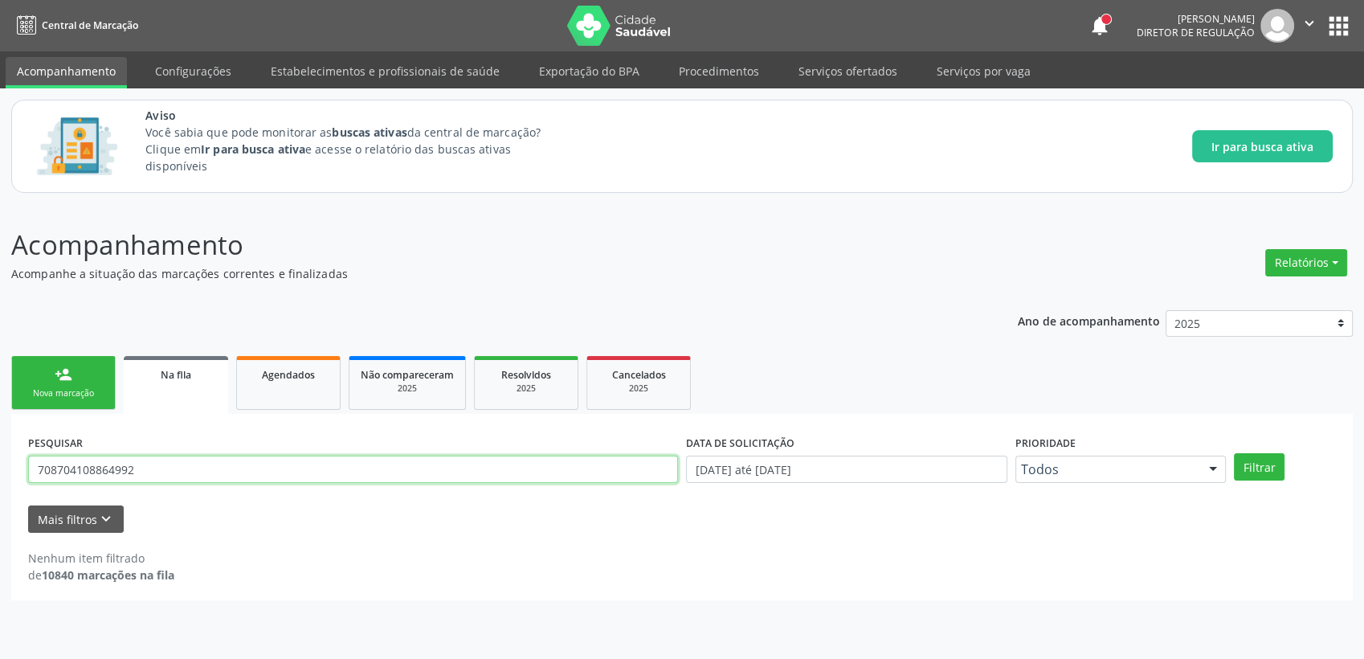
drag, startPoint x: 175, startPoint y: 466, endPoint x: 0, endPoint y: 466, distance: 175.1
click at [0, 468] on html "Central de Marcação notifications [PERSON_NAME] Diretor de regulação  Configur…" at bounding box center [682, 329] width 1364 height 659
type input "706300736972774"
click at [1256, 456] on button "Filtrar" at bounding box center [1259, 466] width 51 height 27
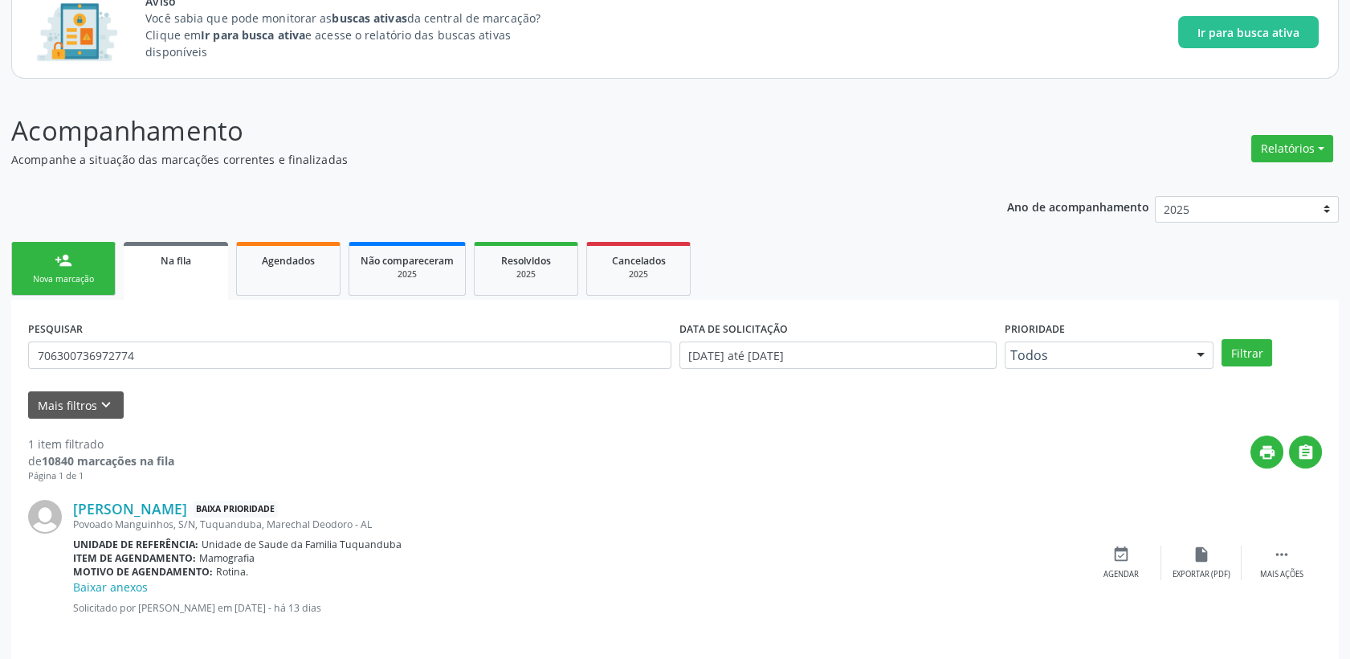
scroll to position [125, 0]
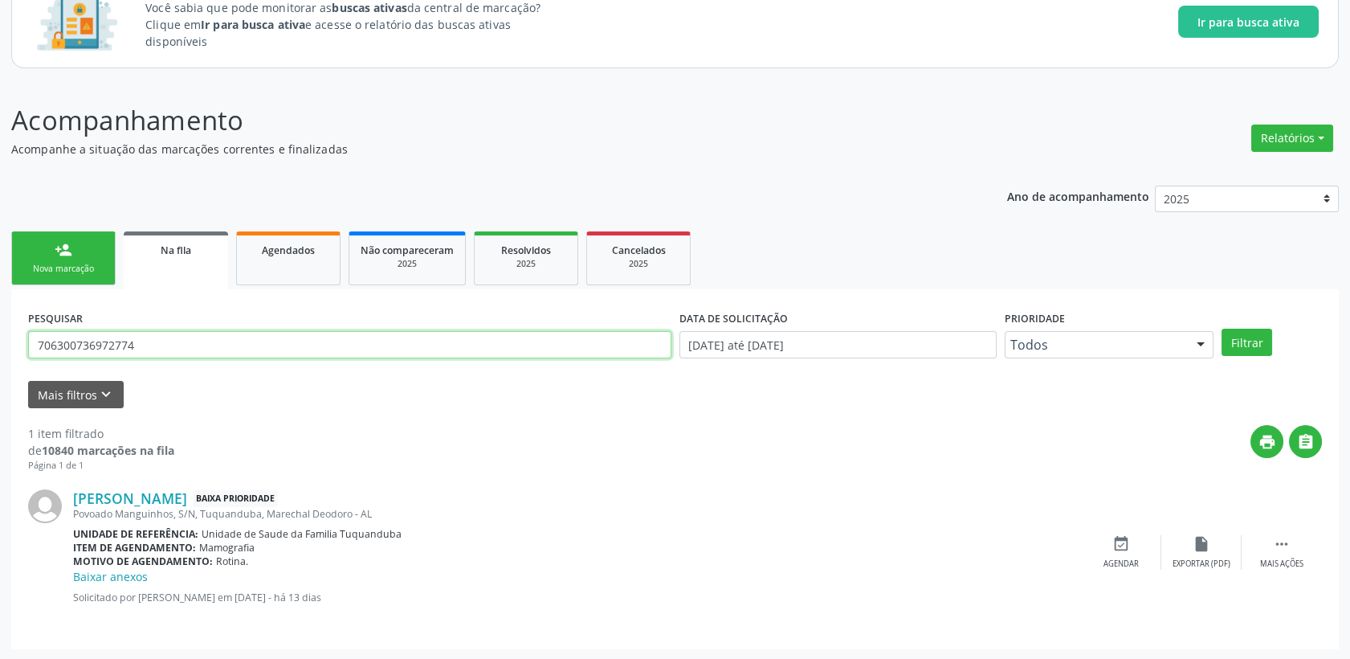
drag, startPoint x: 148, startPoint y: 333, endPoint x: 14, endPoint y: 341, distance: 134.4
click at [14, 341] on div "PESQUISAR 706300736972774 DATA DE SOLICITAÇÃO [DATE] até [DATE] Prioridade Todo…" at bounding box center [675, 469] width 1328 height 360
type input "700001758071308"
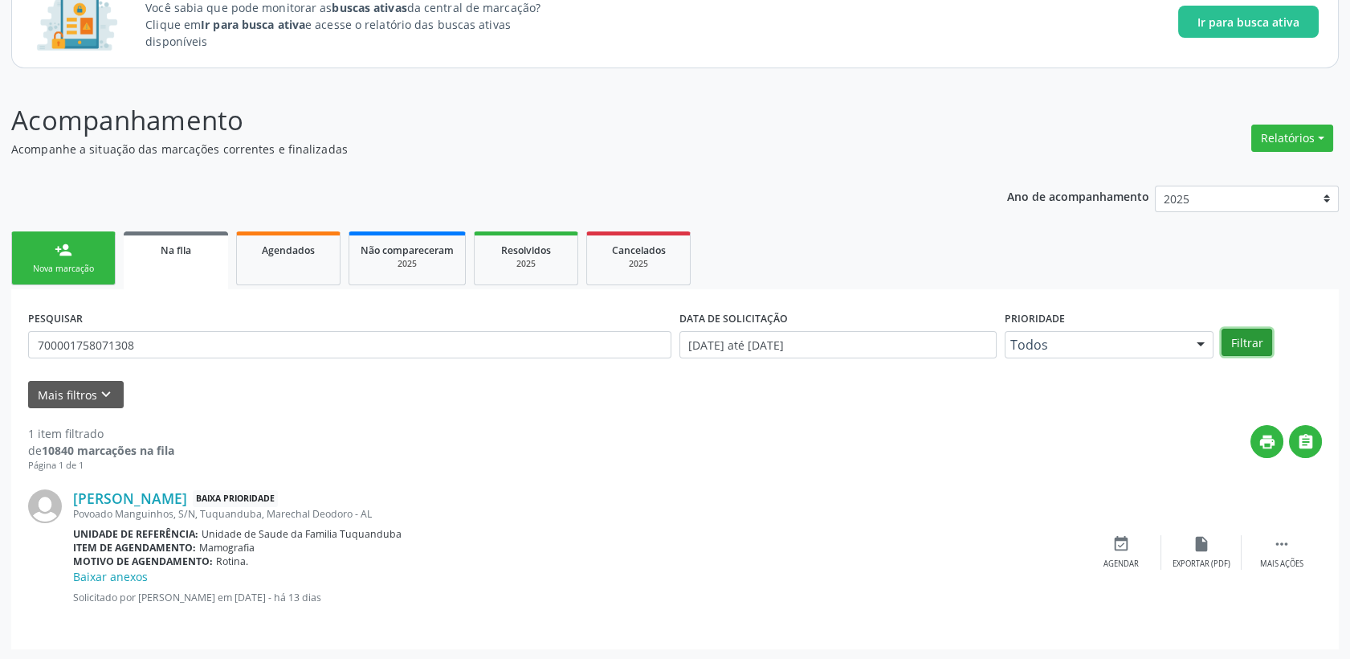
click at [1256, 337] on button "Filtrar" at bounding box center [1247, 342] width 51 height 27
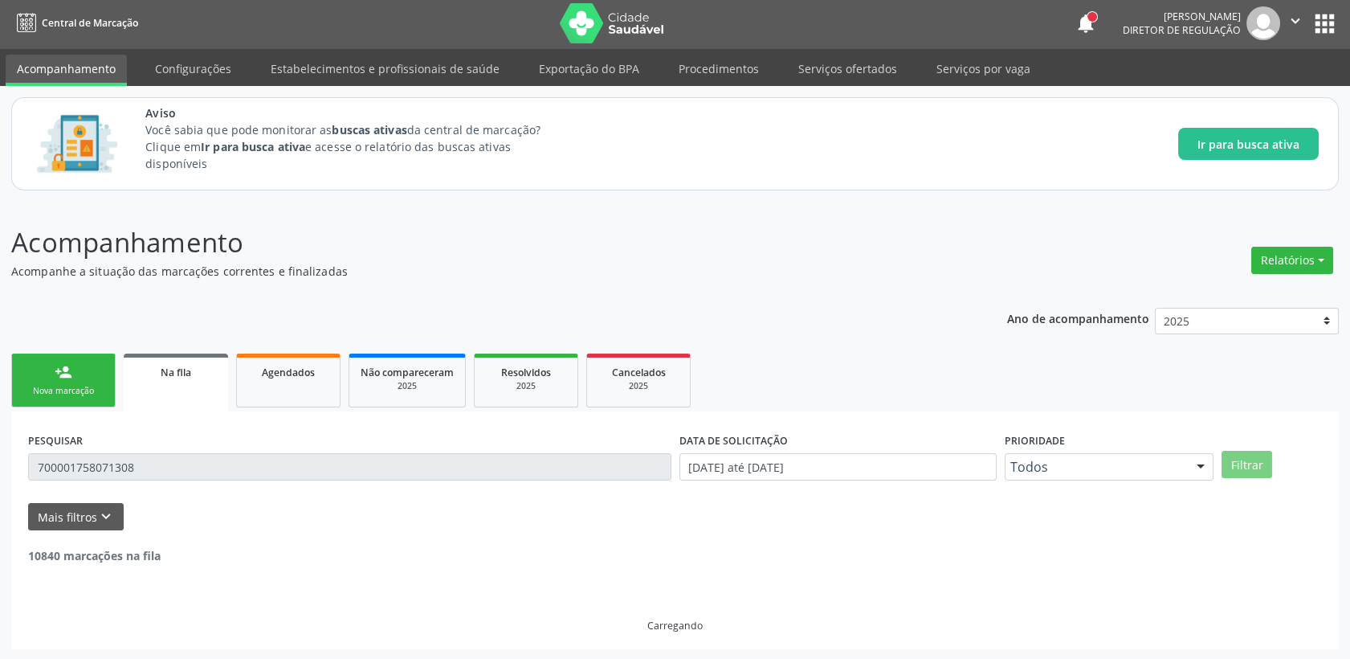
scroll to position [0, 0]
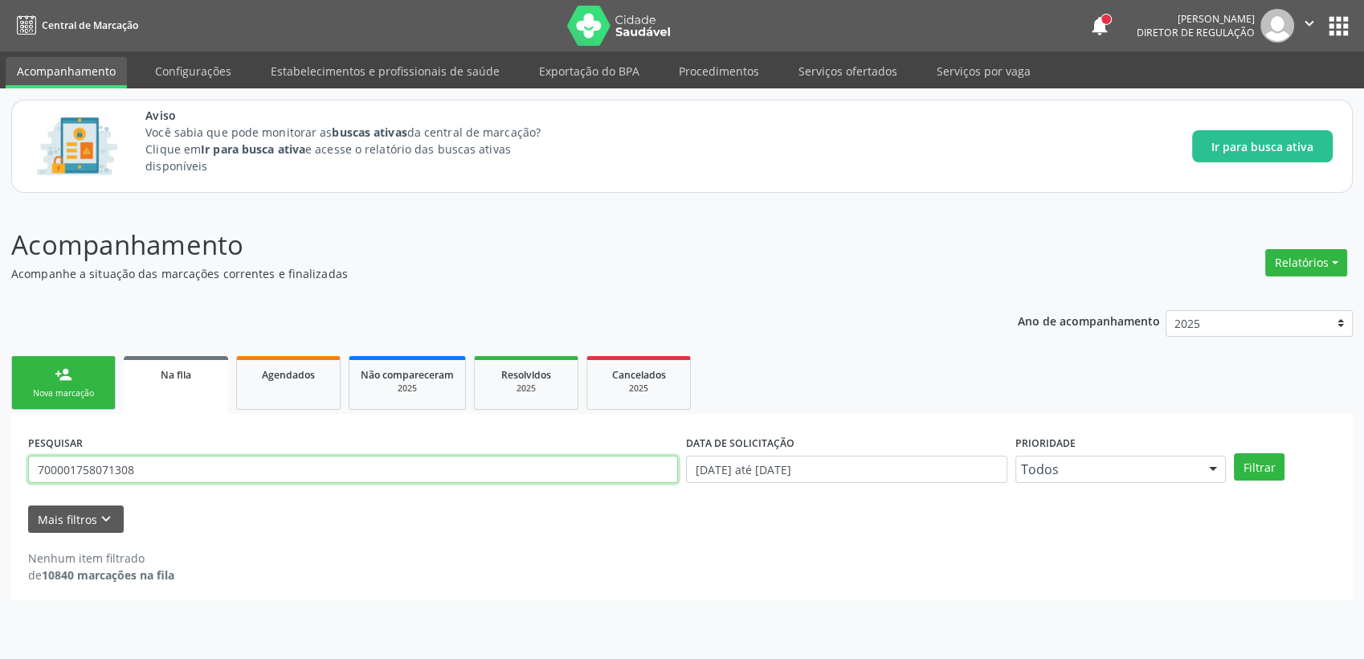
drag, startPoint x: 180, startPoint y: 462, endPoint x: -4, endPoint y: 472, distance: 184.3
click at [0, 472] on html "Central de Marcação notifications [PERSON_NAME] Diretor de regulação  Configur…" at bounding box center [682, 329] width 1364 height 659
click at [1256, 476] on button "Filtrar" at bounding box center [1259, 466] width 51 height 27
drag, startPoint x: 128, startPoint y: 465, endPoint x: -4, endPoint y: 465, distance: 131.8
click at [0, 465] on html "Central de Marcação notifications [PERSON_NAME] Diretor de regulação  Configur…" at bounding box center [682, 329] width 1364 height 659
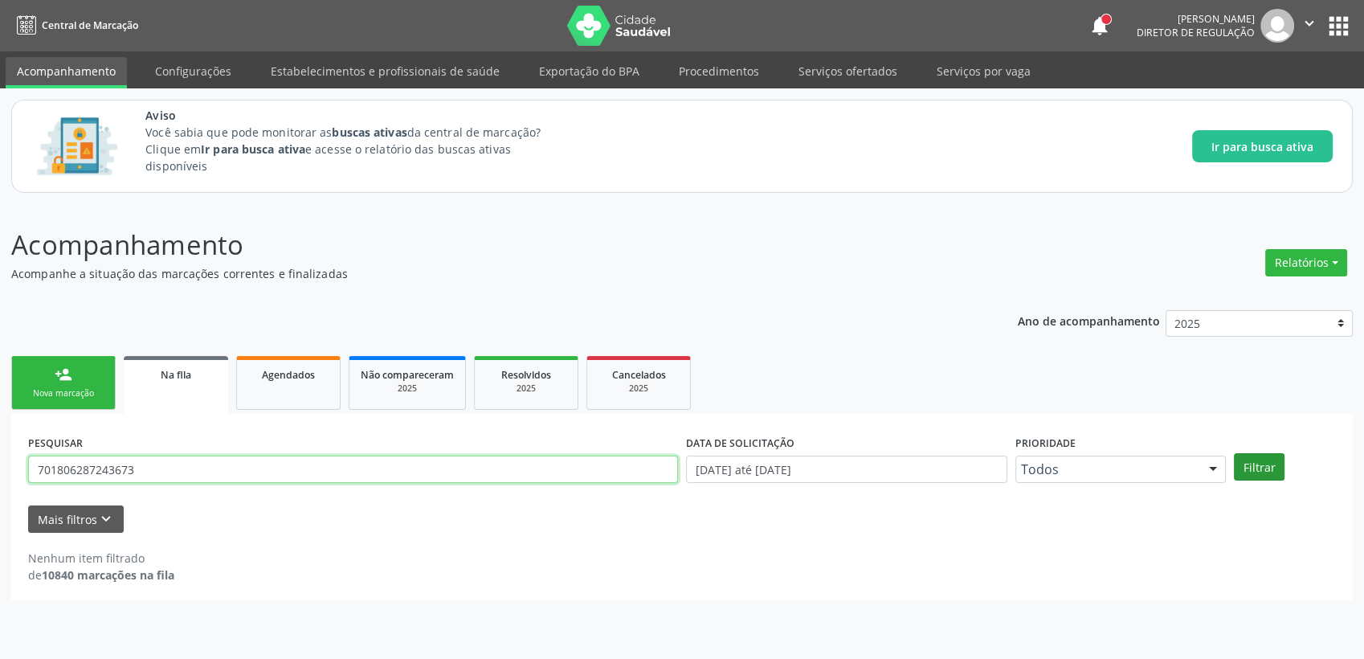
type input "701806287243673"
click at [1279, 463] on button "Filtrar" at bounding box center [1259, 466] width 51 height 27
click at [1260, 463] on button "Filtrar" at bounding box center [1259, 466] width 51 height 27
drag, startPoint x: 150, startPoint y: 479, endPoint x: -4, endPoint y: 476, distance: 154.3
click at [0, 476] on html "Central de Marcação notifications [PERSON_NAME] Diretor de regulação  Configur…" at bounding box center [682, 329] width 1364 height 659
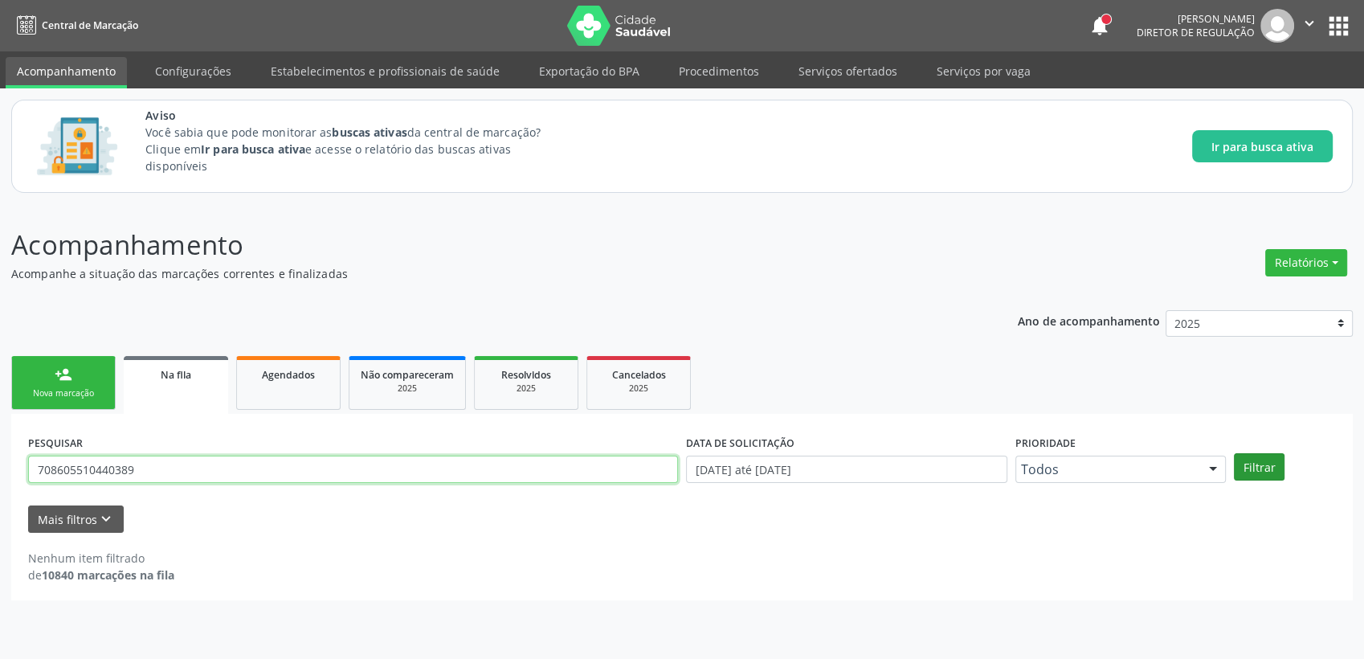
type input "708605510440389"
click at [1266, 463] on button "Filtrar" at bounding box center [1259, 466] width 51 height 27
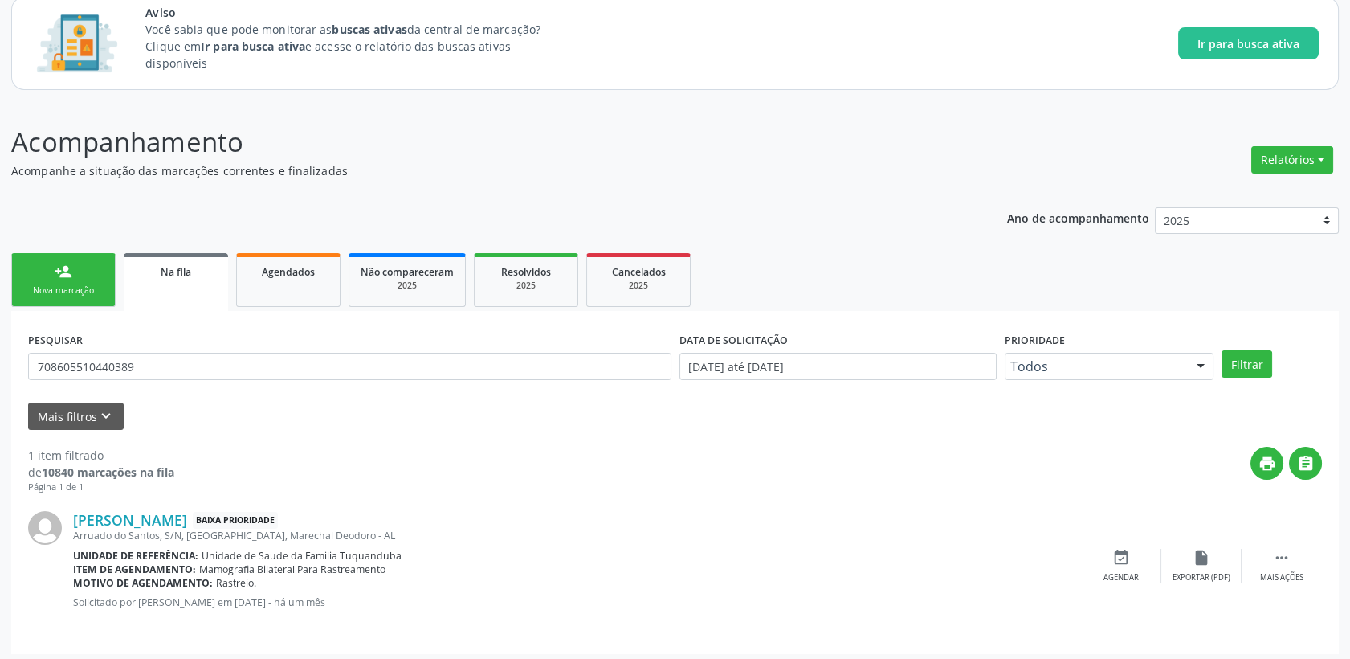
scroll to position [108, 0]
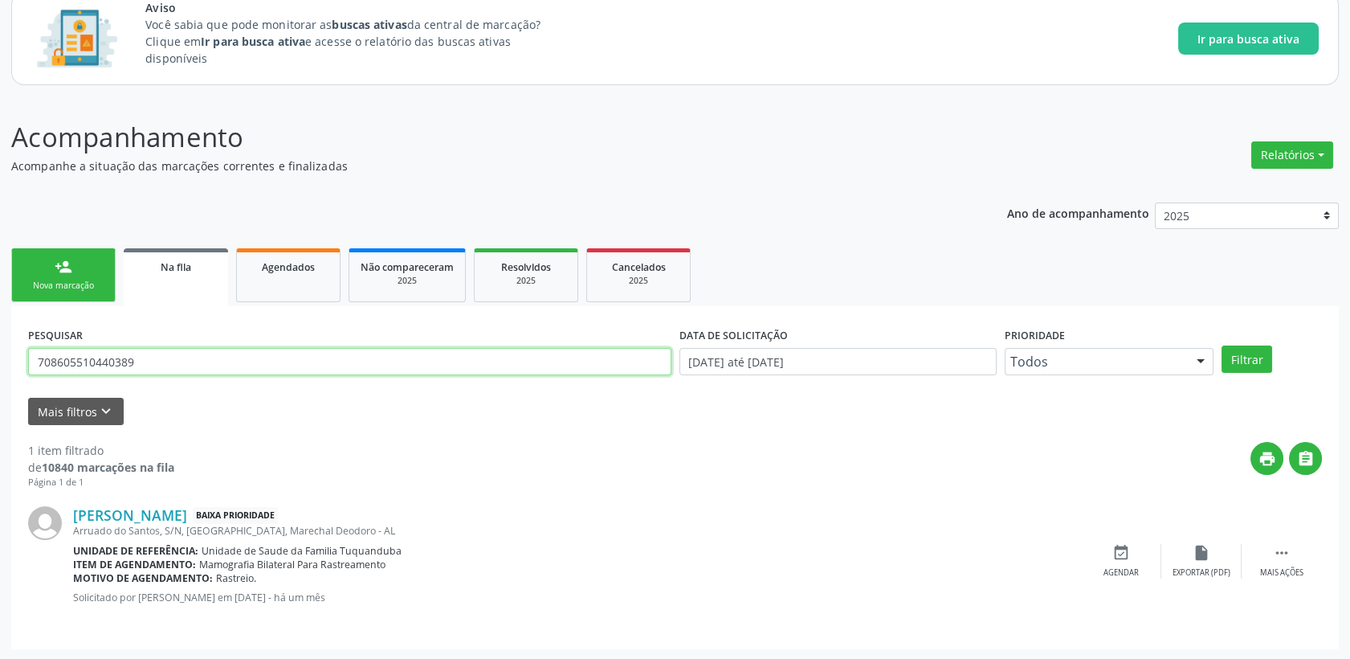
drag, startPoint x: 157, startPoint y: 352, endPoint x: 31, endPoint y: 370, distance: 127.4
click at [31, 370] on input "708605510440389" at bounding box center [349, 361] width 643 height 27
click at [1273, 361] on div "Filtrar" at bounding box center [1272, 358] width 108 height 27
click at [1257, 355] on button "Filtrar" at bounding box center [1247, 358] width 51 height 27
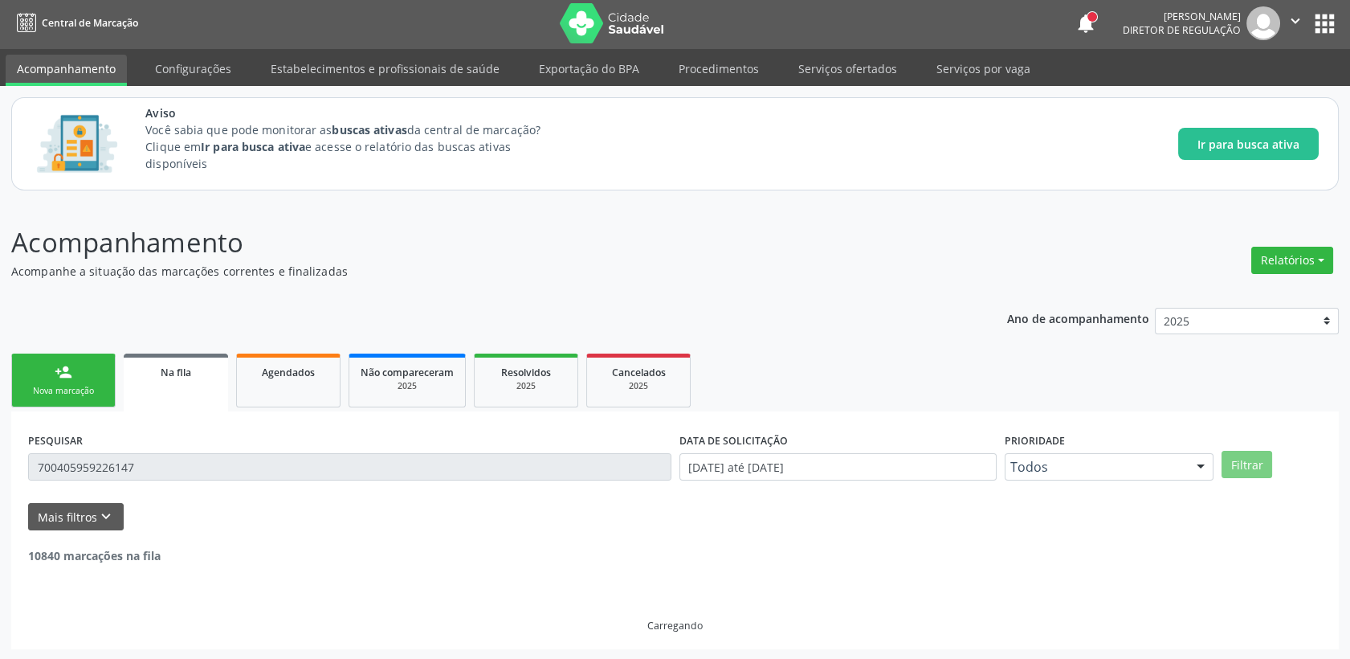
scroll to position [0, 0]
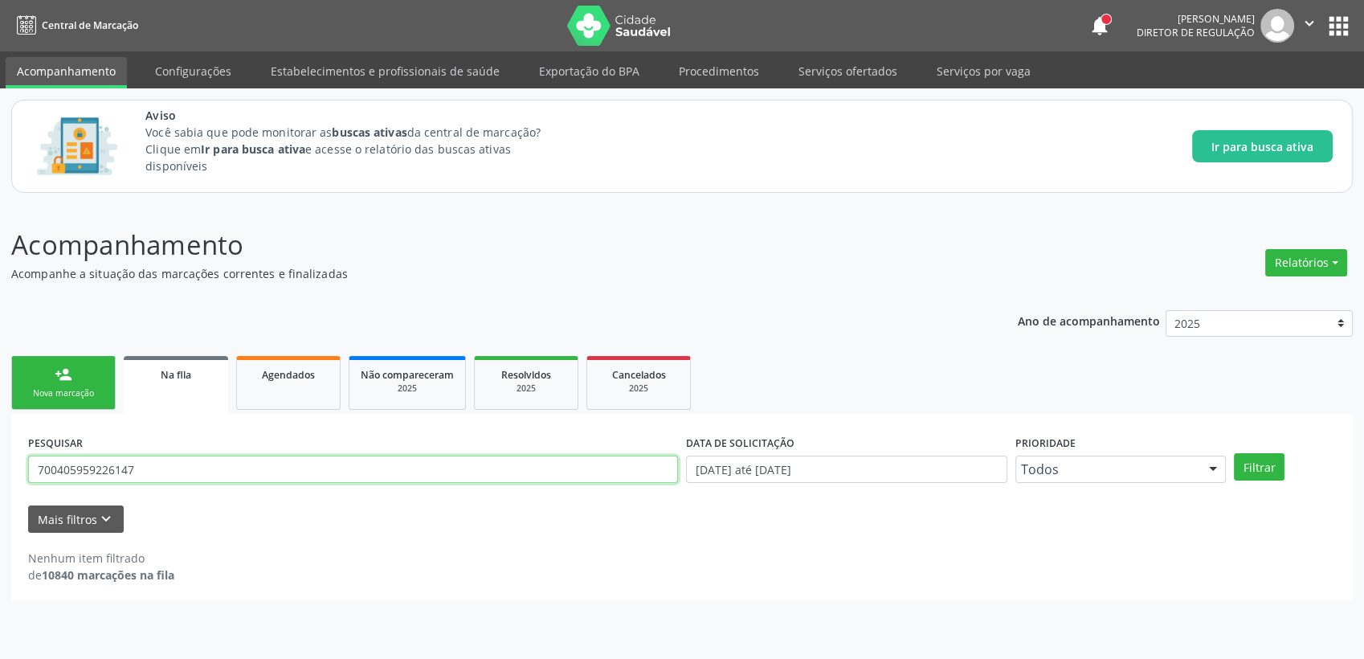
drag, startPoint x: 186, startPoint y: 472, endPoint x: 0, endPoint y: 476, distance: 185.6
click at [0, 472] on html "Central de Marcação notifications [PERSON_NAME] Diretor de regulação  Configur…" at bounding box center [682, 329] width 1364 height 659
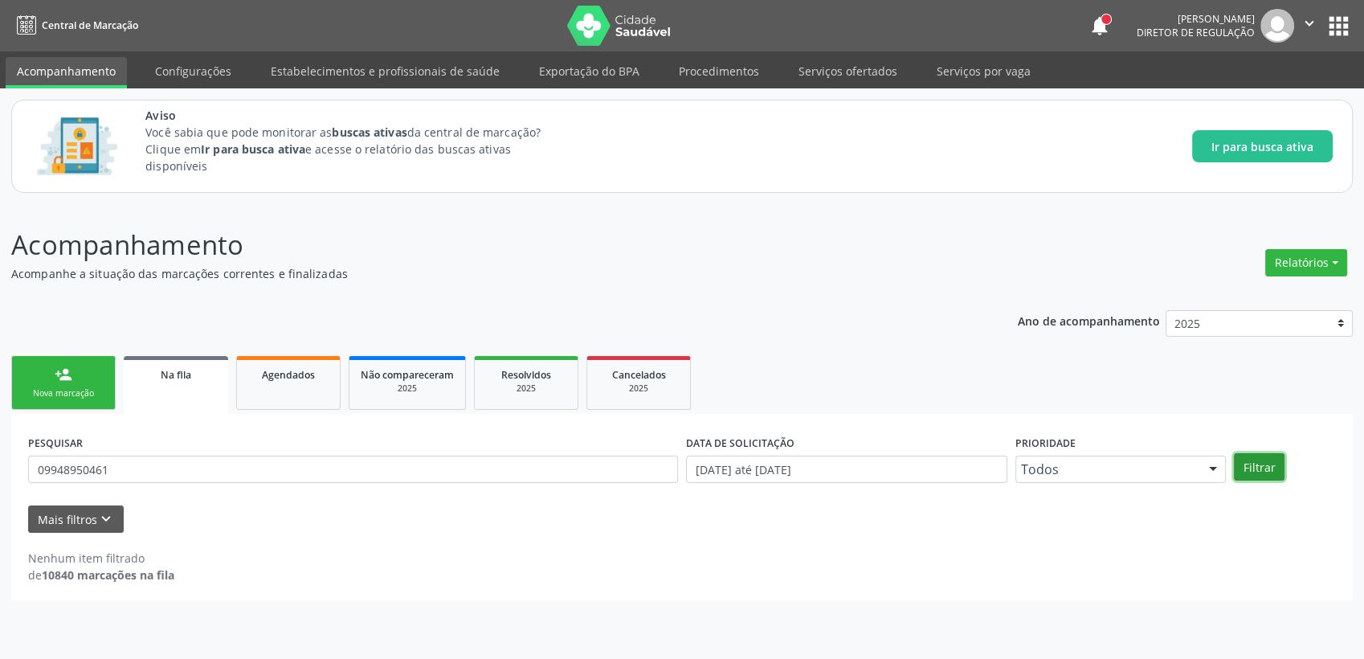
click at [1269, 472] on button "Filtrar" at bounding box center [1259, 466] width 51 height 27
drag, startPoint x: 179, startPoint y: 471, endPoint x: -4, endPoint y: 468, distance: 183.2
click at [0, 468] on html "Central de Marcação notifications [PERSON_NAME] Diretor de regulação  Configur…" at bounding box center [682, 329] width 1364 height 659
type input "702105765688497"
click at [1250, 464] on button "Filtrar" at bounding box center [1259, 466] width 51 height 27
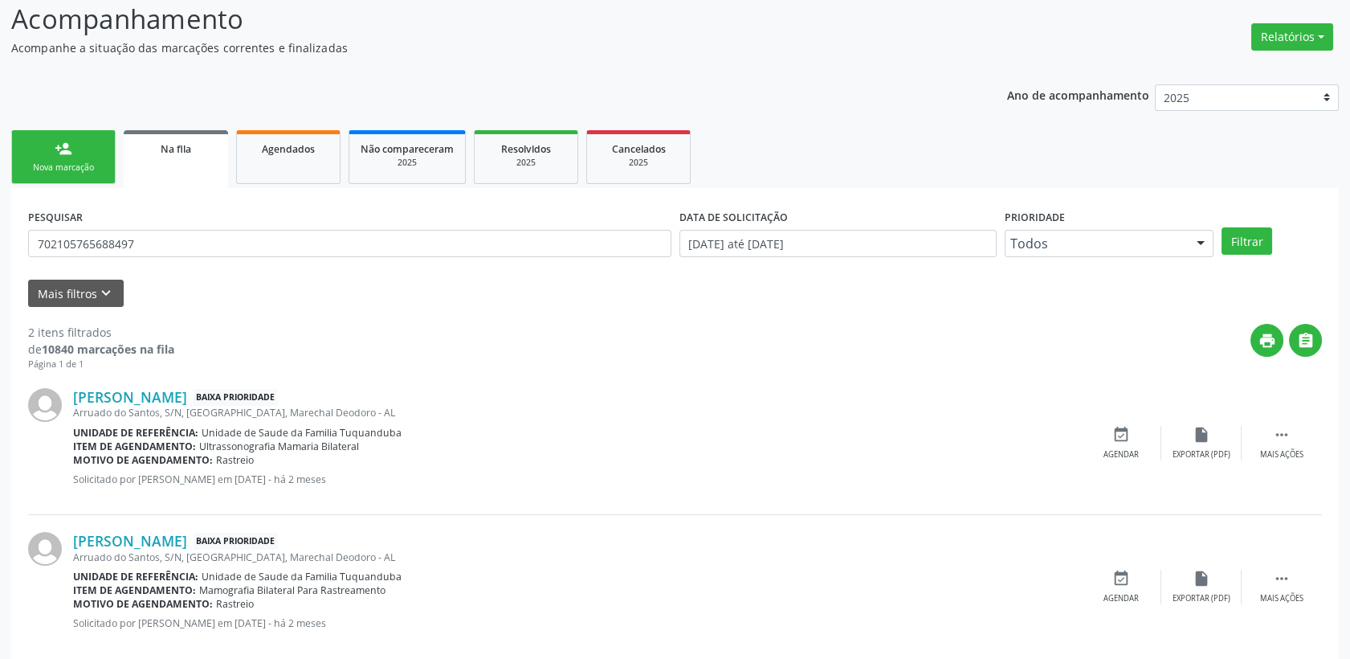
scroll to position [251, 0]
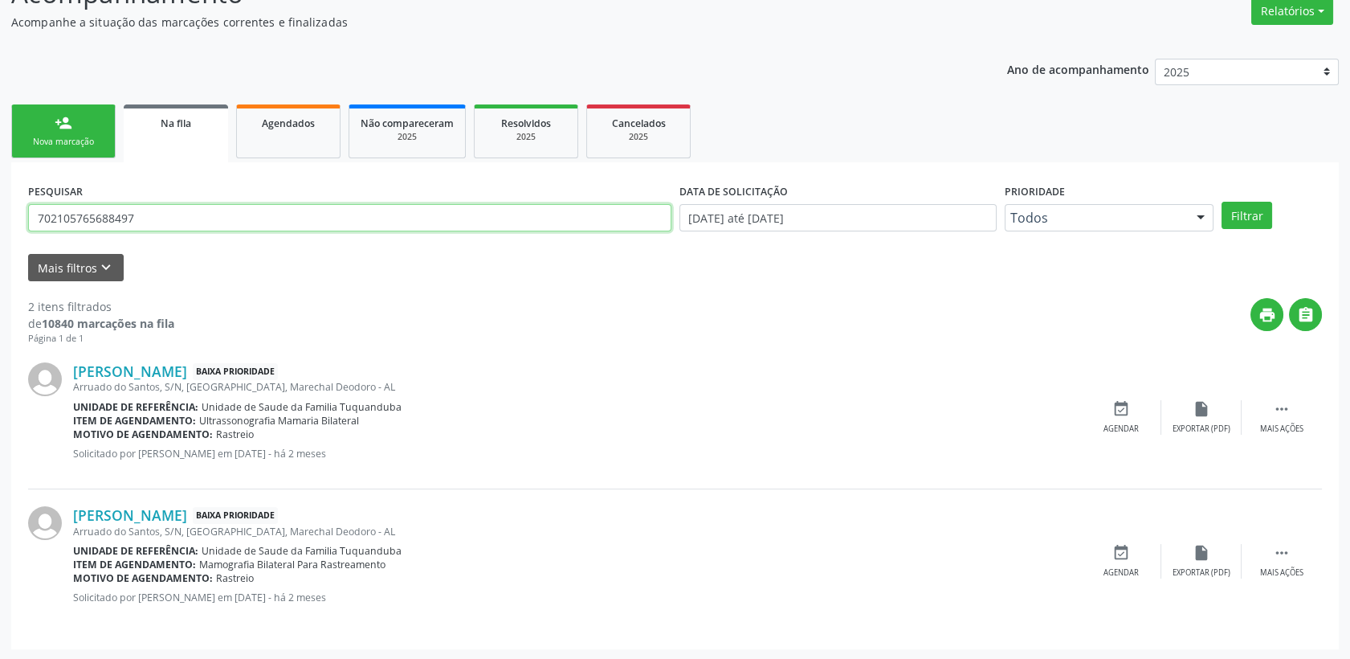
drag, startPoint x: 153, startPoint y: 222, endPoint x: 23, endPoint y: 220, distance: 130.2
click at [30, 220] on input "702105765688497" at bounding box center [349, 217] width 643 height 27
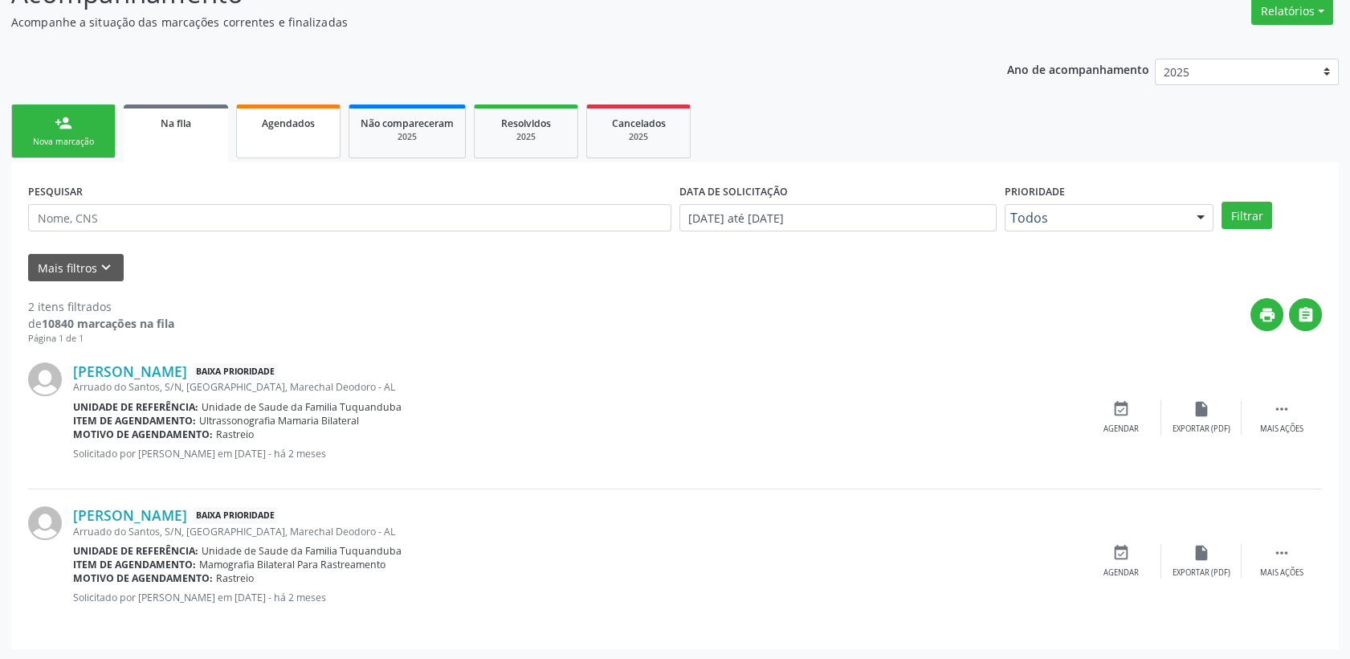
click at [254, 135] on link "Agendados" at bounding box center [288, 131] width 104 height 54
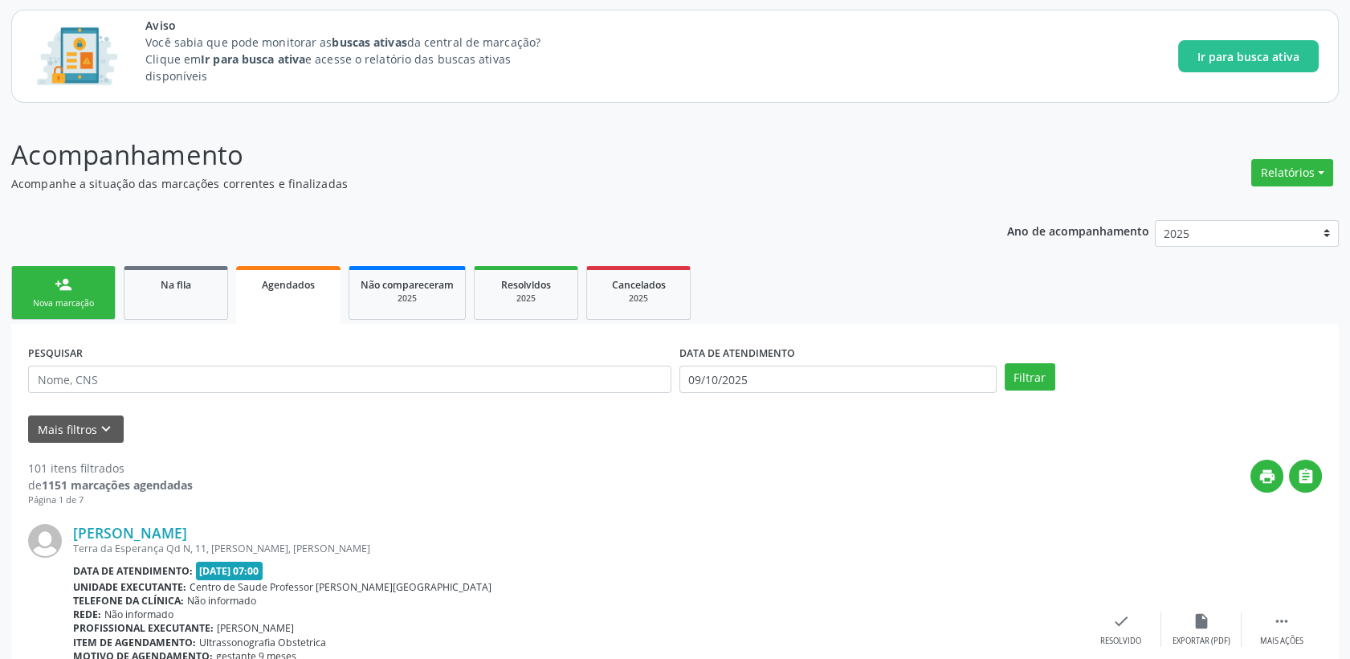
scroll to position [89, 0]
click at [147, 308] on link "Na fila" at bounding box center [176, 294] width 104 height 54
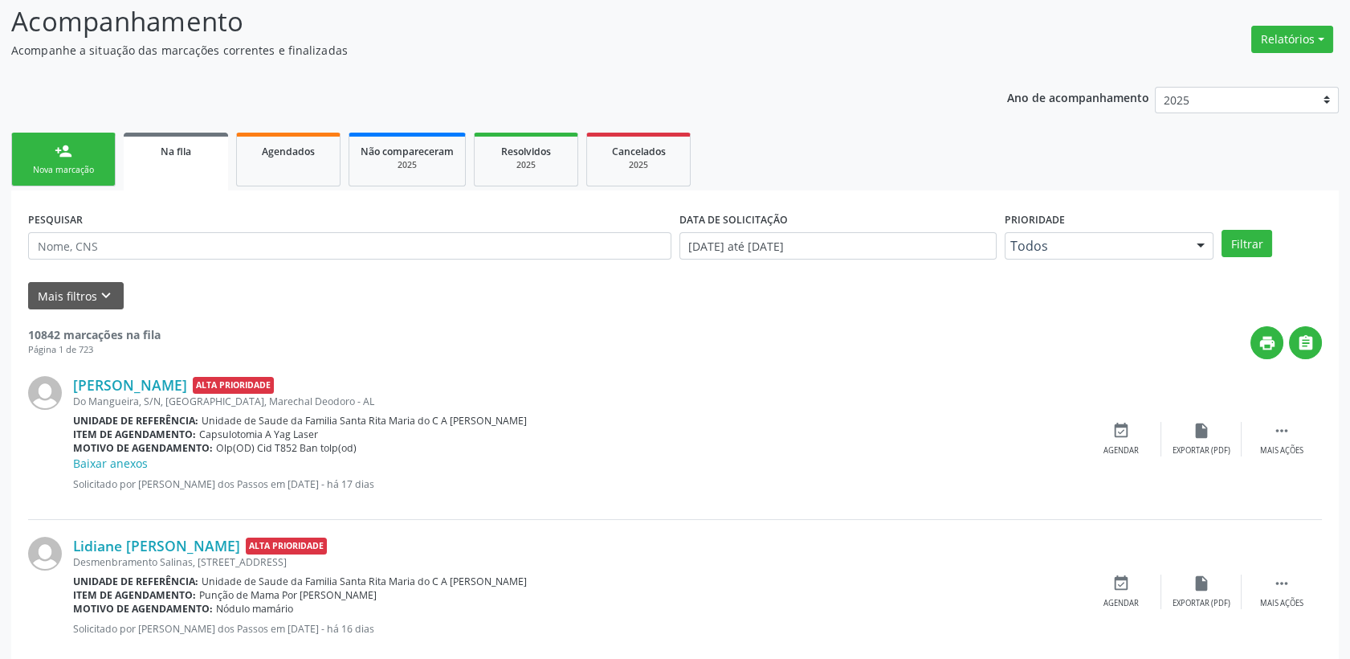
scroll to position [181, 0]
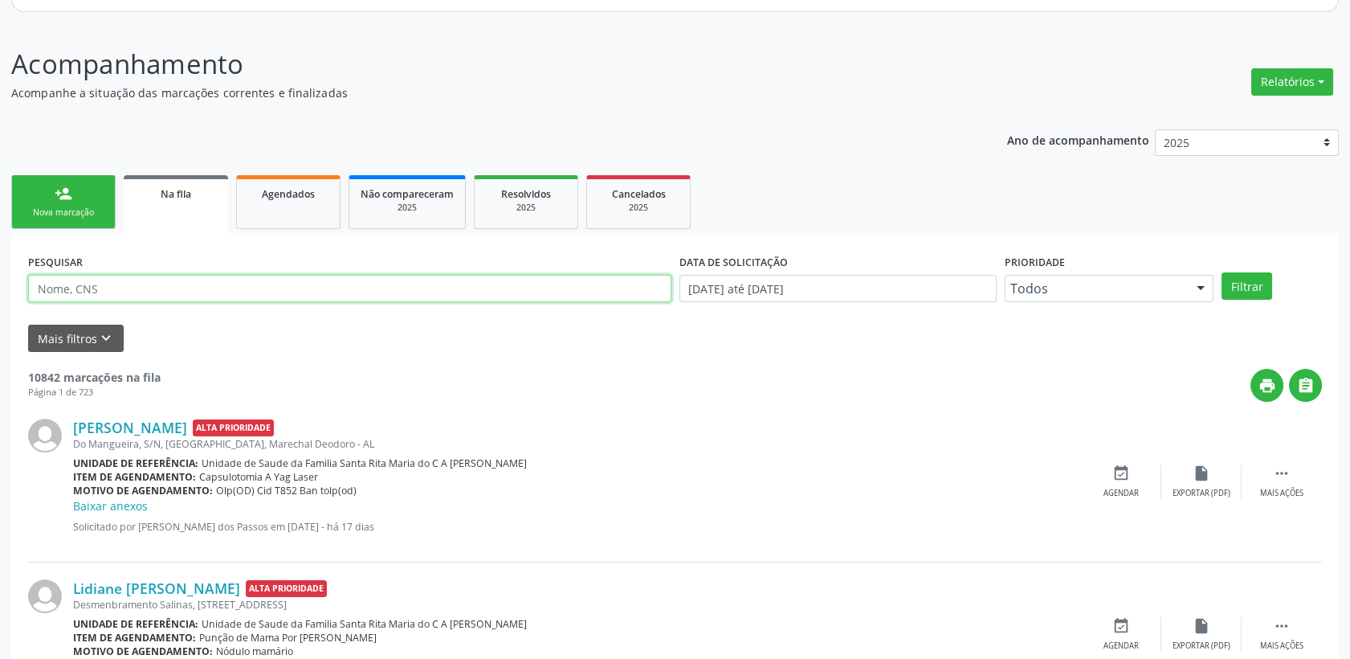
click at [157, 282] on input "text" at bounding box center [349, 288] width 643 height 27
click at [109, 292] on input "text" at bounding box center [349, 288] width 643 height 27
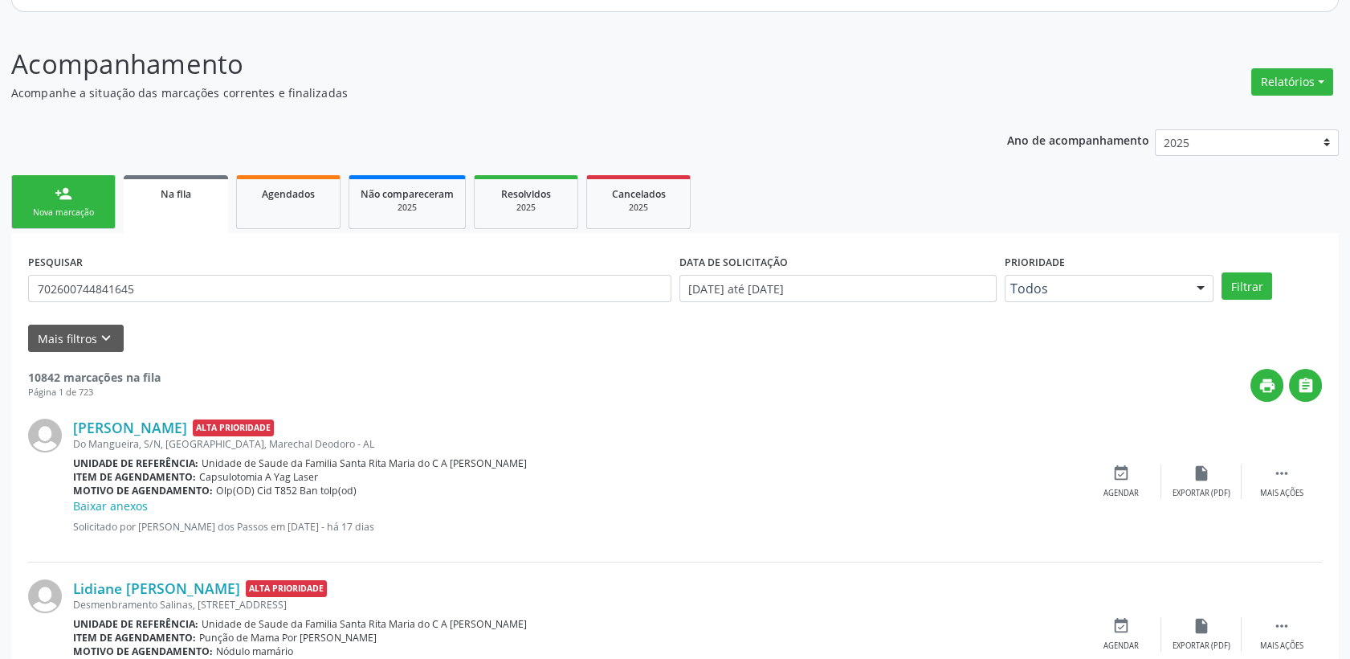
click at [1279, 288] on div "Filtrar" at bounding box center [1272, 285] width 108 height 27
click at [1266, 280] on button "Filtrar" at bounding box center [1247, 285] width 51 height 27
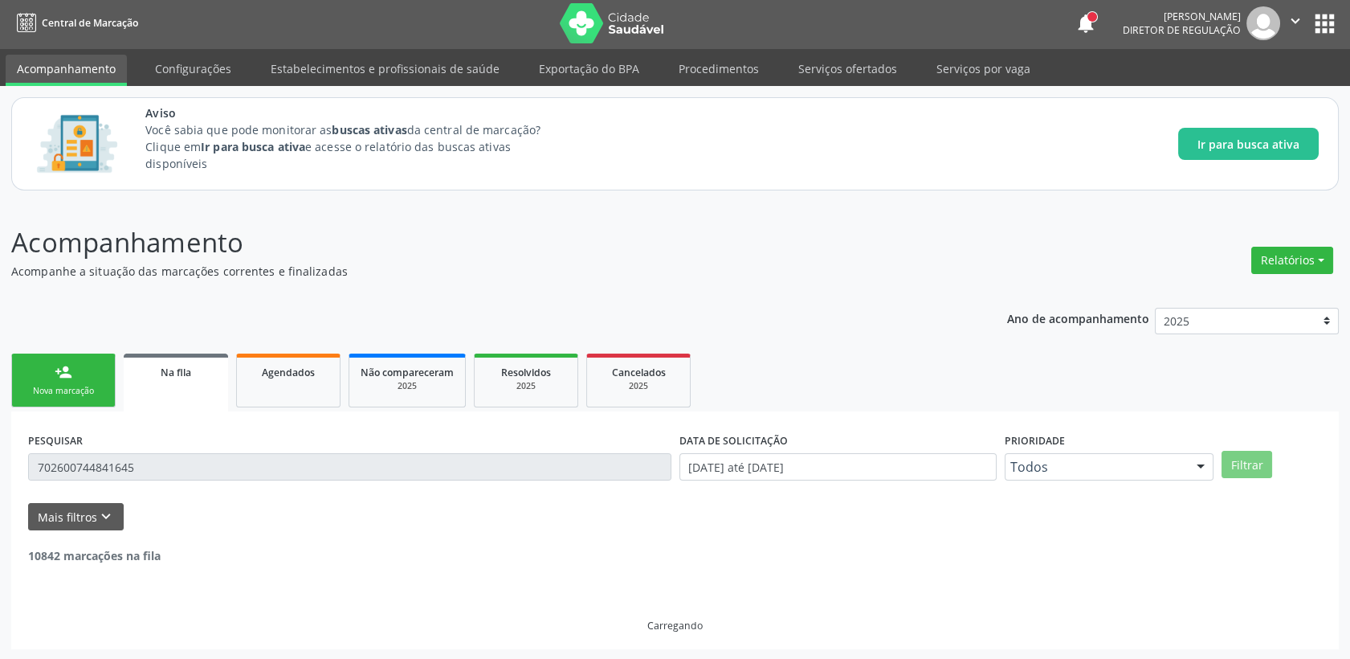
scroll to position [125, 0]
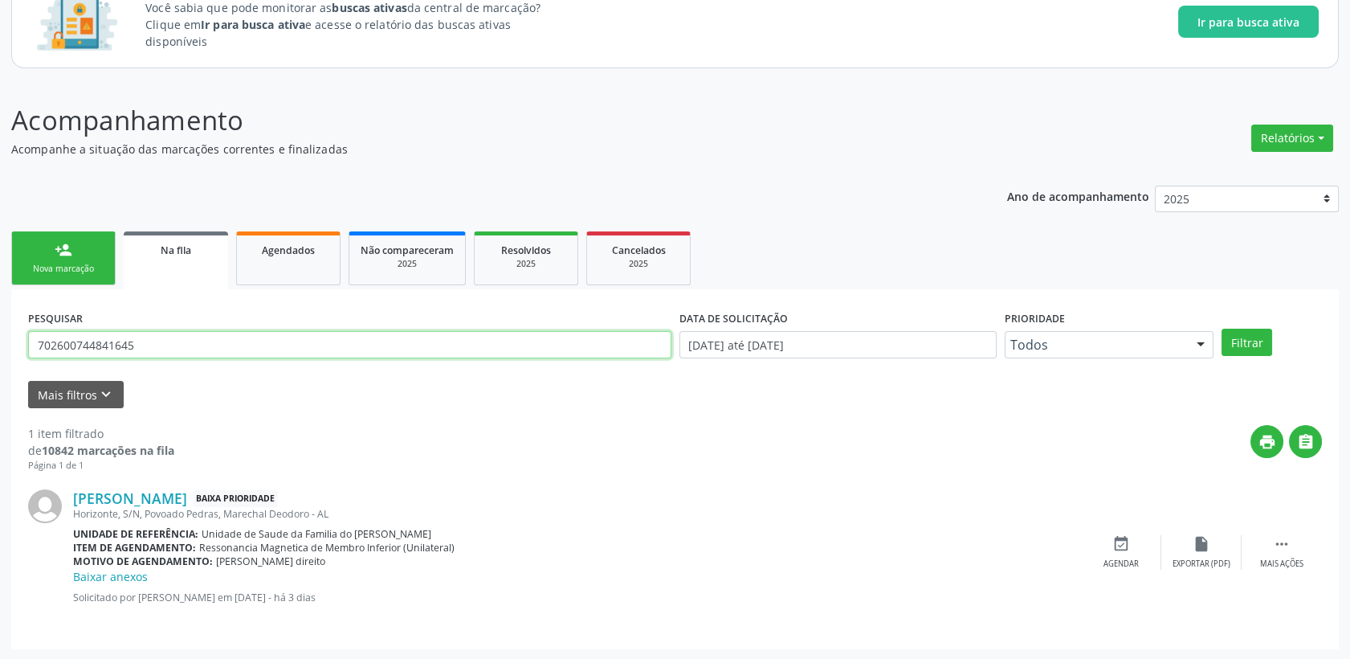
drag, startPoint x: 149, startPoint y: 342, endPoint x: -4, endPoint y: 341, distance: 153.4
click at [0, 341] on html "Central de Marcação notifications [PERSON_NAME] Diretor de regulação  Configur…" at bounding box center [675, 204] width 1350 height 659
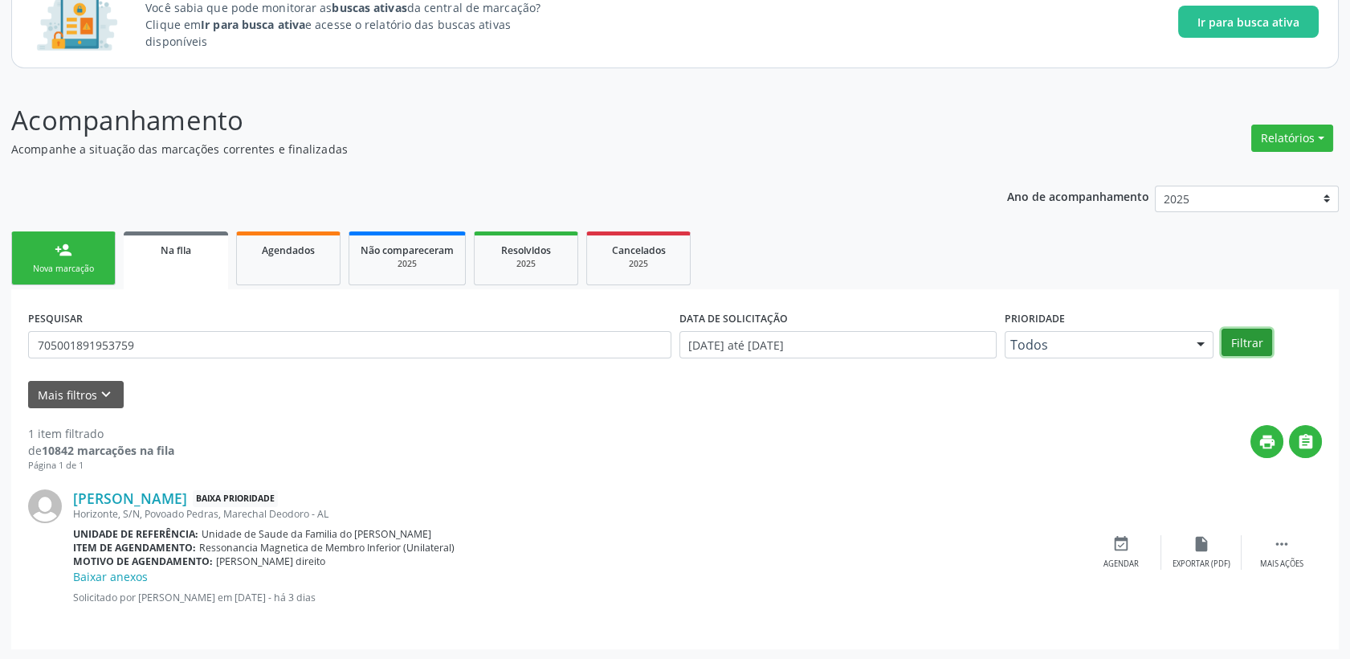
click at [1247, 349] on button "Filtrar" at bounding box center [1247, 342] width 51 height 27
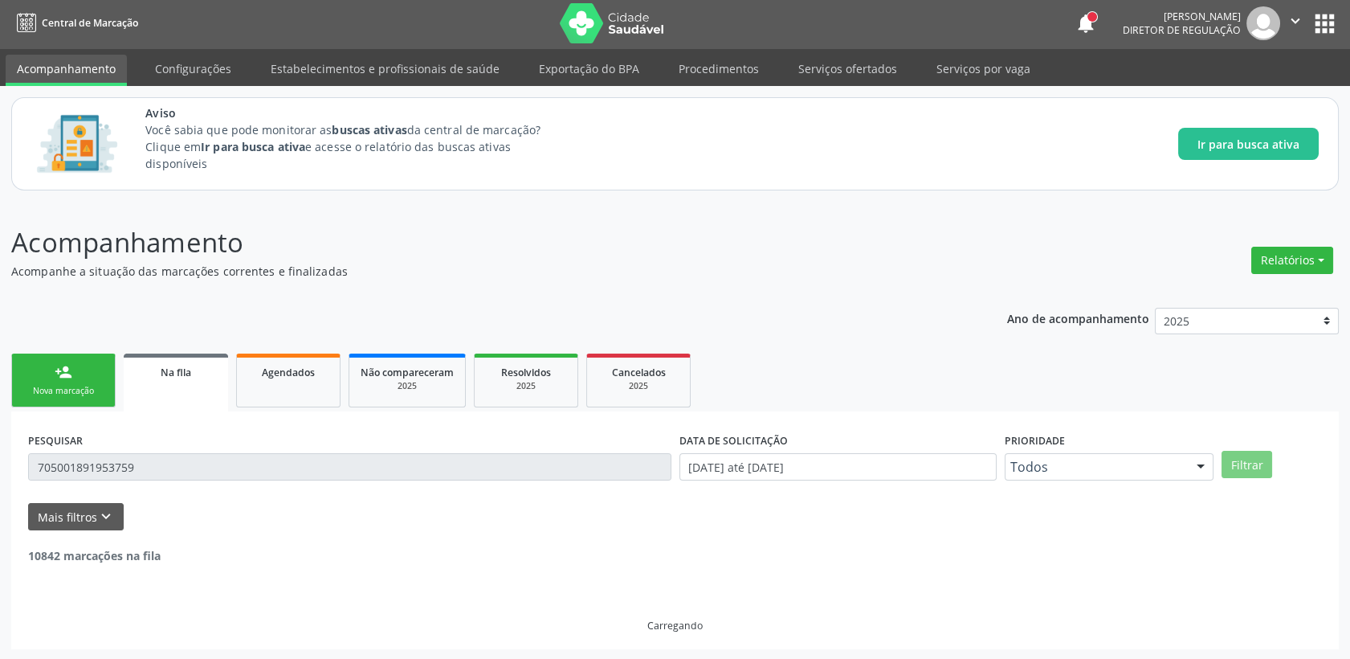
scroll to position [0, 0]
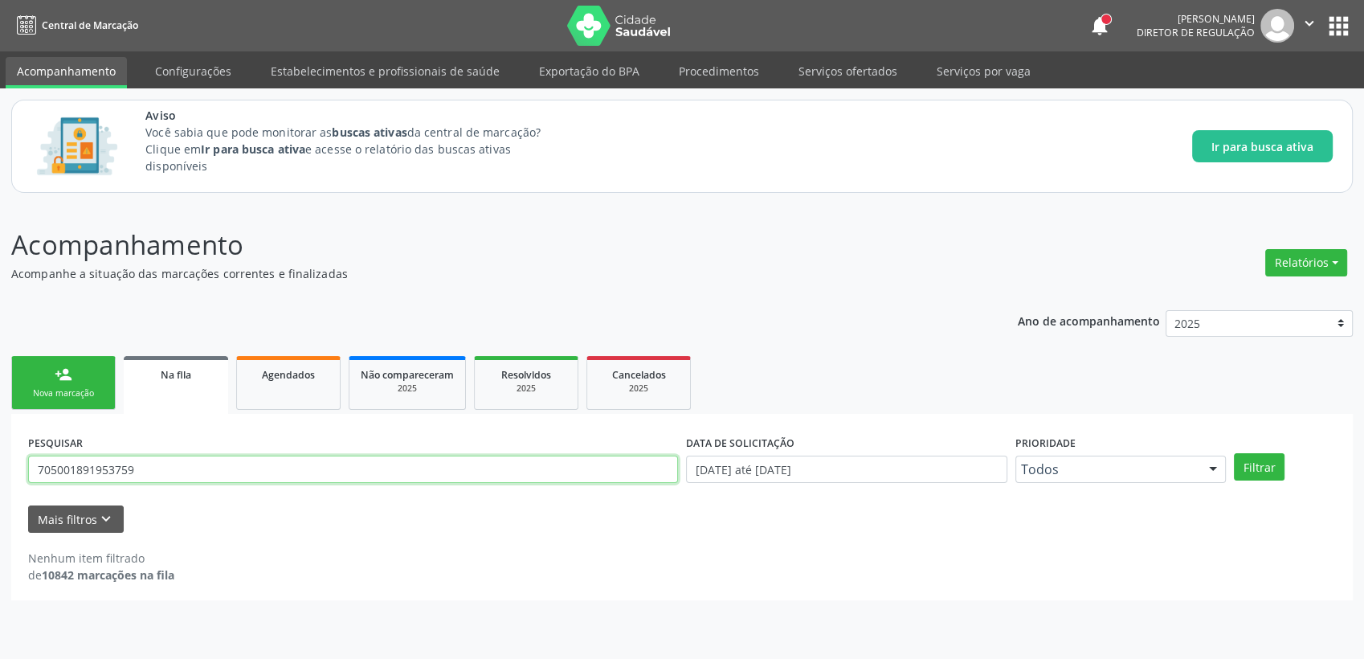
drag, startPoint x: 172, startPoint y: 475, endPoint x: 0, endPoint y: 476, distance: 171.9
click at [0, 473] on html "Central de Marcação notifications [PERSON_NAME] Diretor de regulação  Configur…" at bounding box center [682, 329] width 1364 height 659
click at [1245, 464] on button "Filtrar" at bounding box center [1259, 466] width 51 height 27
drag, startPoint x: 159, startPoint y: 473, endPoint x: -4, endPoint y: 473, distance: 163.1
click at [0, 473] on html "Central de Marcação notifications [PERSON_NAME] Diretor de regulação  Configur…" at bounding box center [682, 329] width 1364 height 659
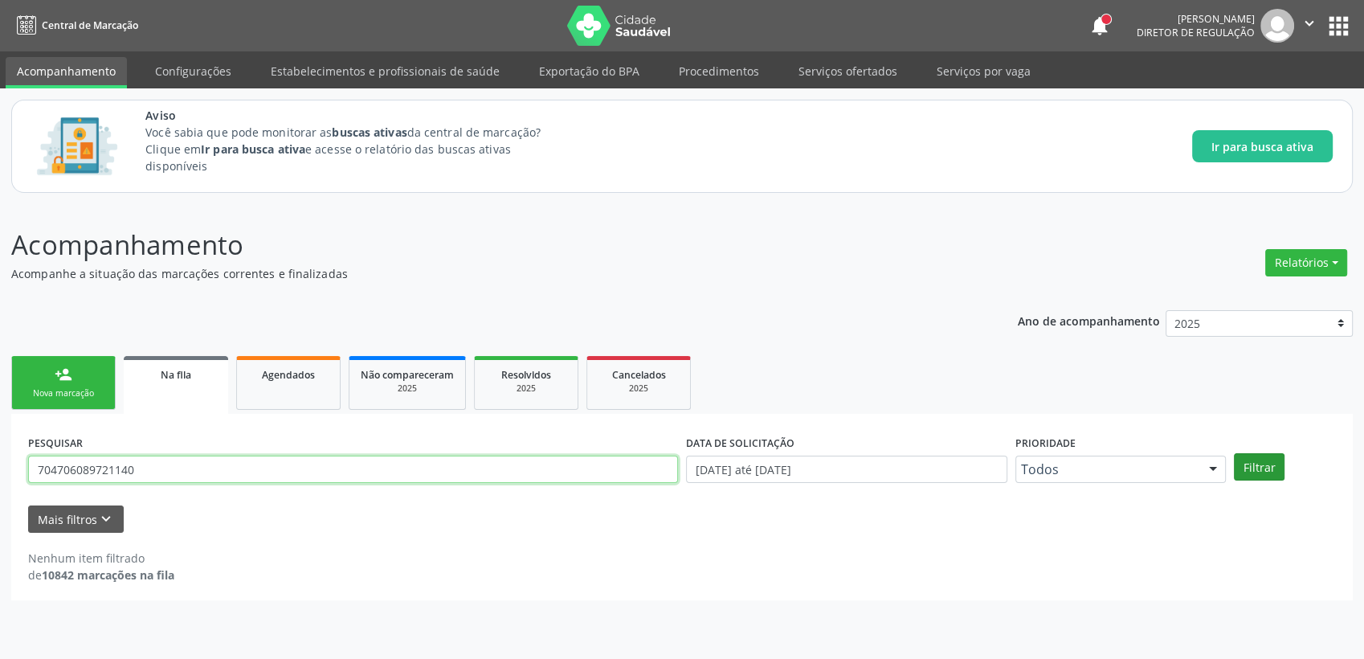
type input "704706089721140"
click at [1266, 454] on button "Filtrar" at bounding box center [1259, 466] width 51 height 27
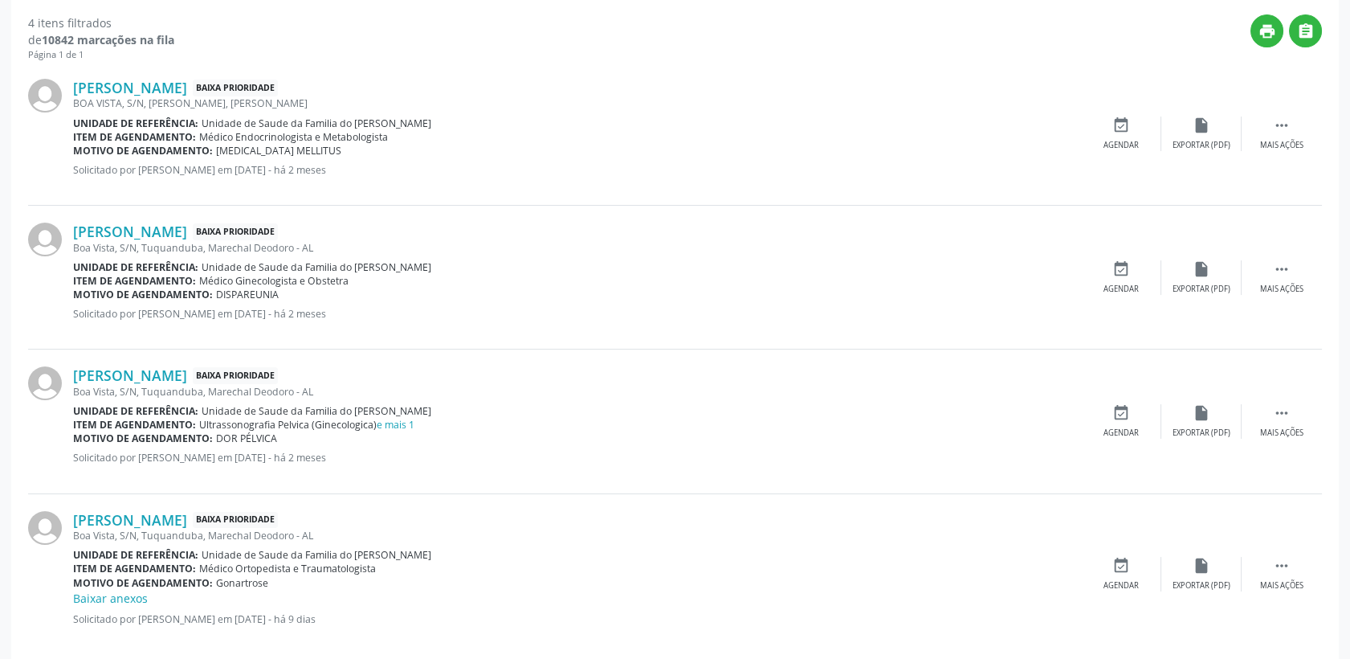
scroll to position [556, 0]
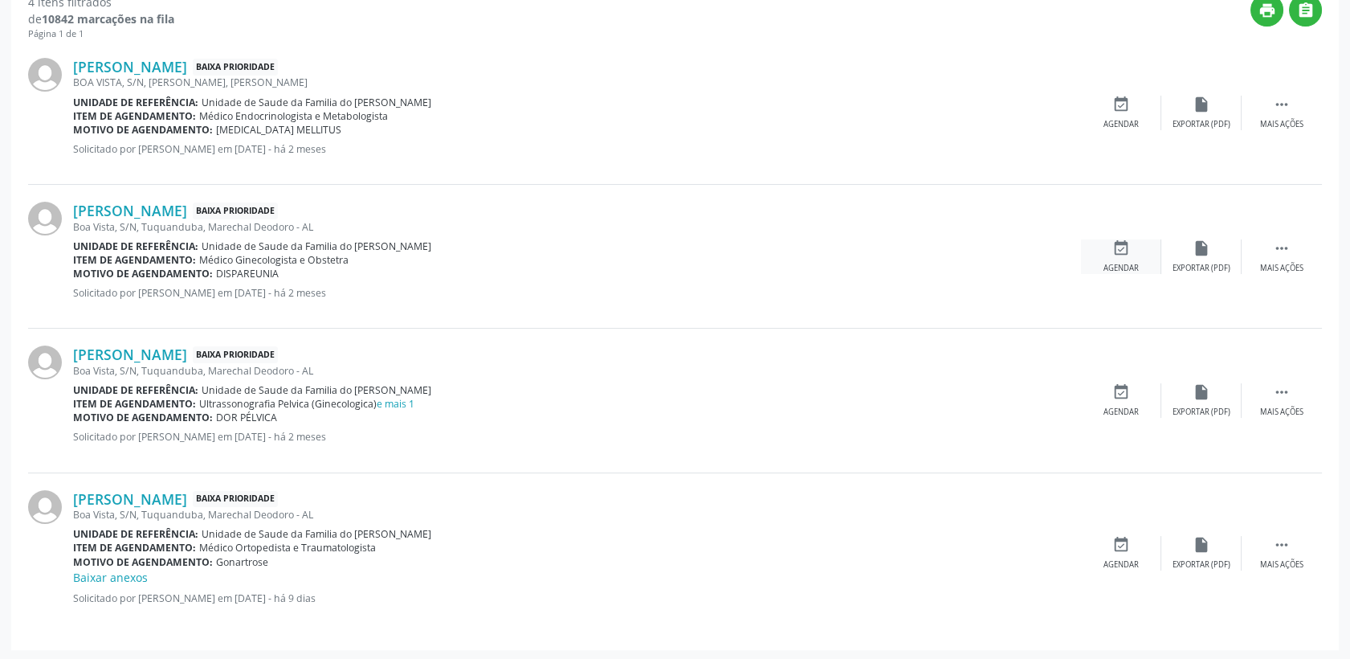
click at [1116, 243] on icon "event_available" at bounding box center [1122, 248] width 18 height 18
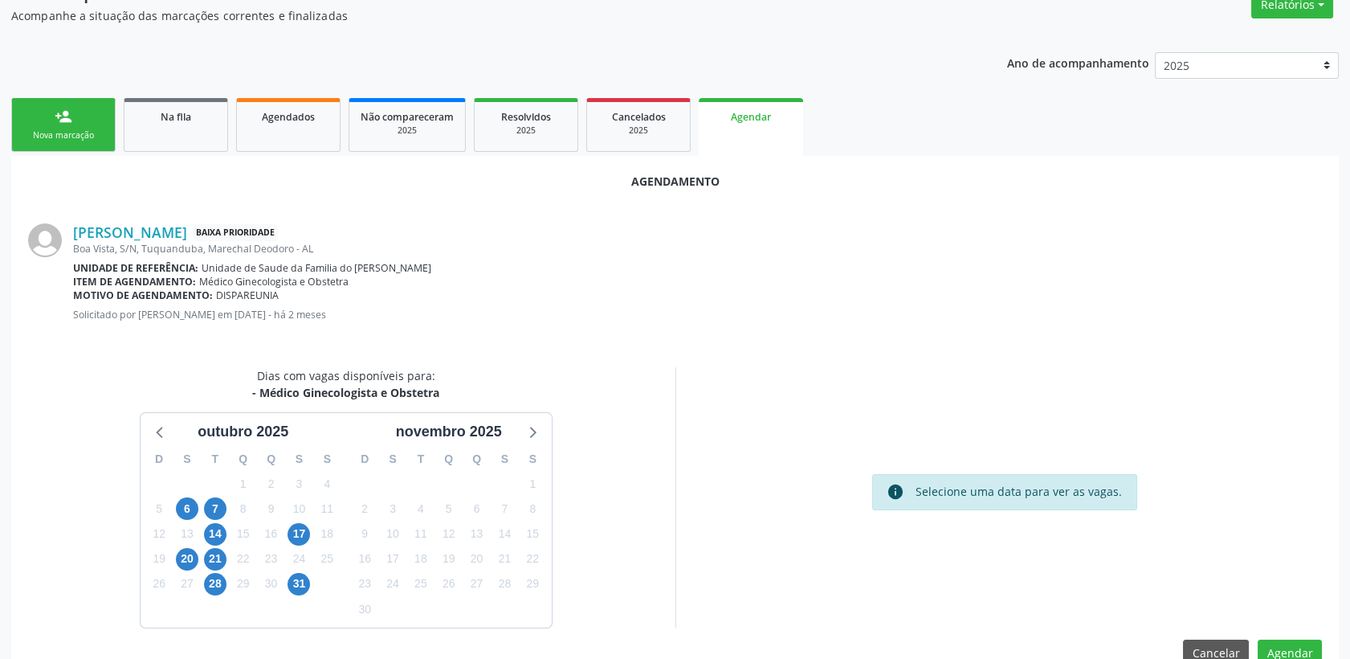
scroll to position [292, 0]
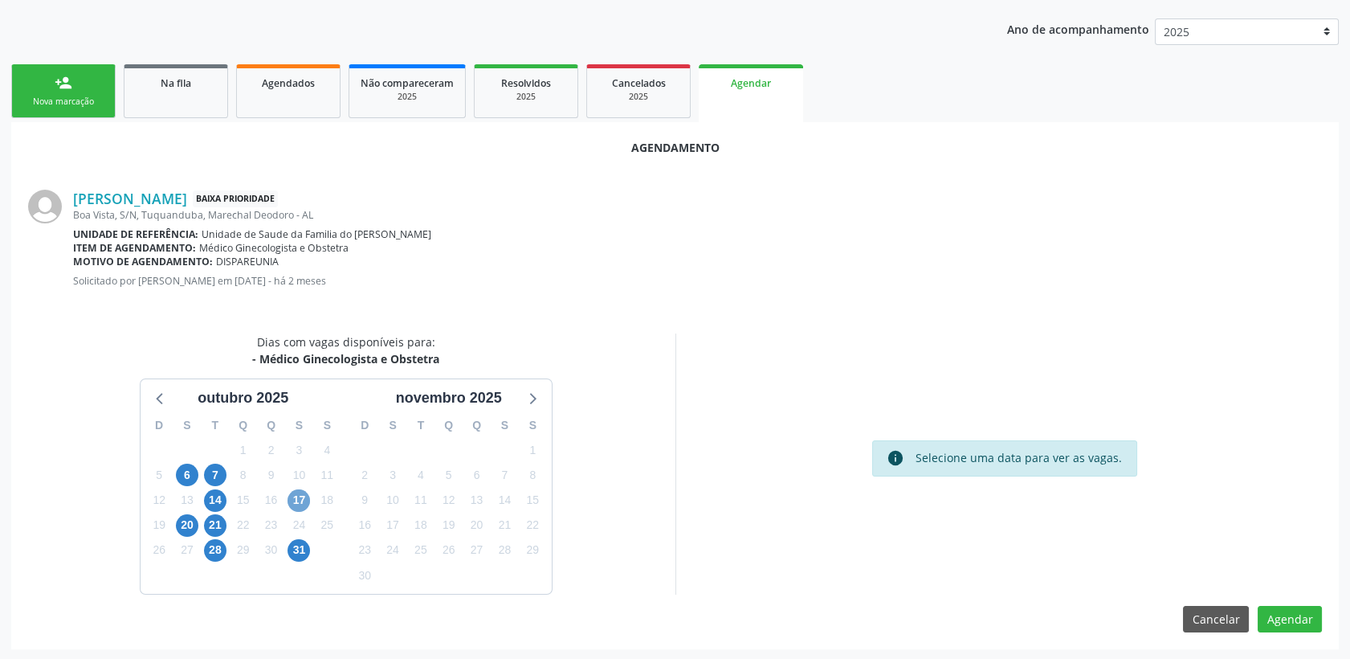
click at [305, 489] on span "17" at bounding box center [299, 500] width 22 height 22
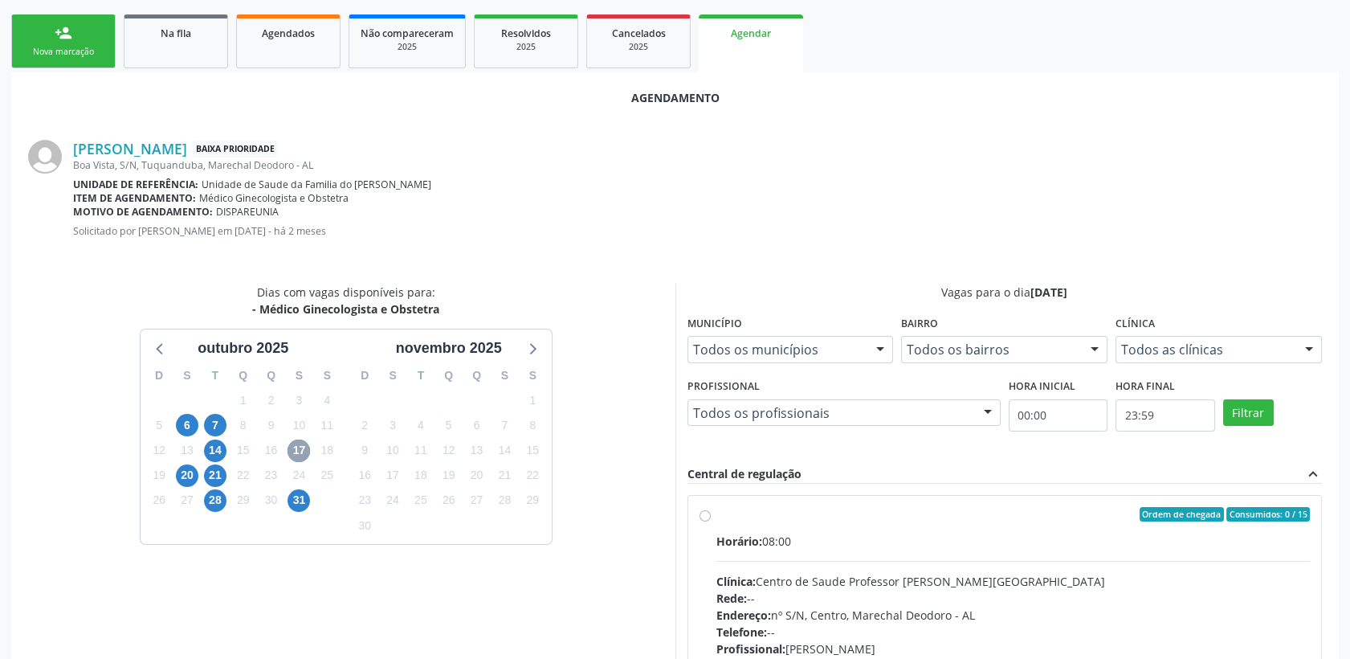
scroll to position [381, 0]
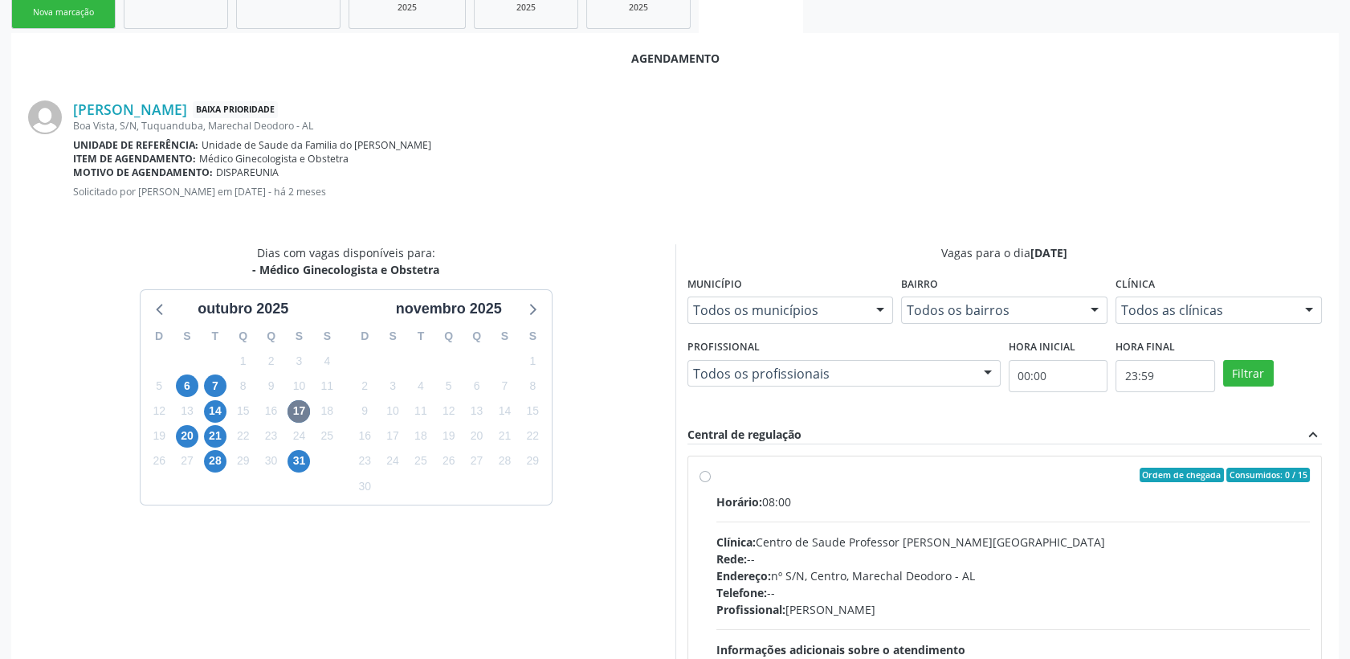
click at [796, 495] on div "Horário: 08:00" at bounding box center [1014, 501] width 594 height 17
click at [711, 482] on input "Ordem de chegada Consumidos: 0 / 15 Horário: 08:00 Clínica: Centro de Saude Pro…" at bounding box center [705, 475] width 11 height 14
radio input "true"
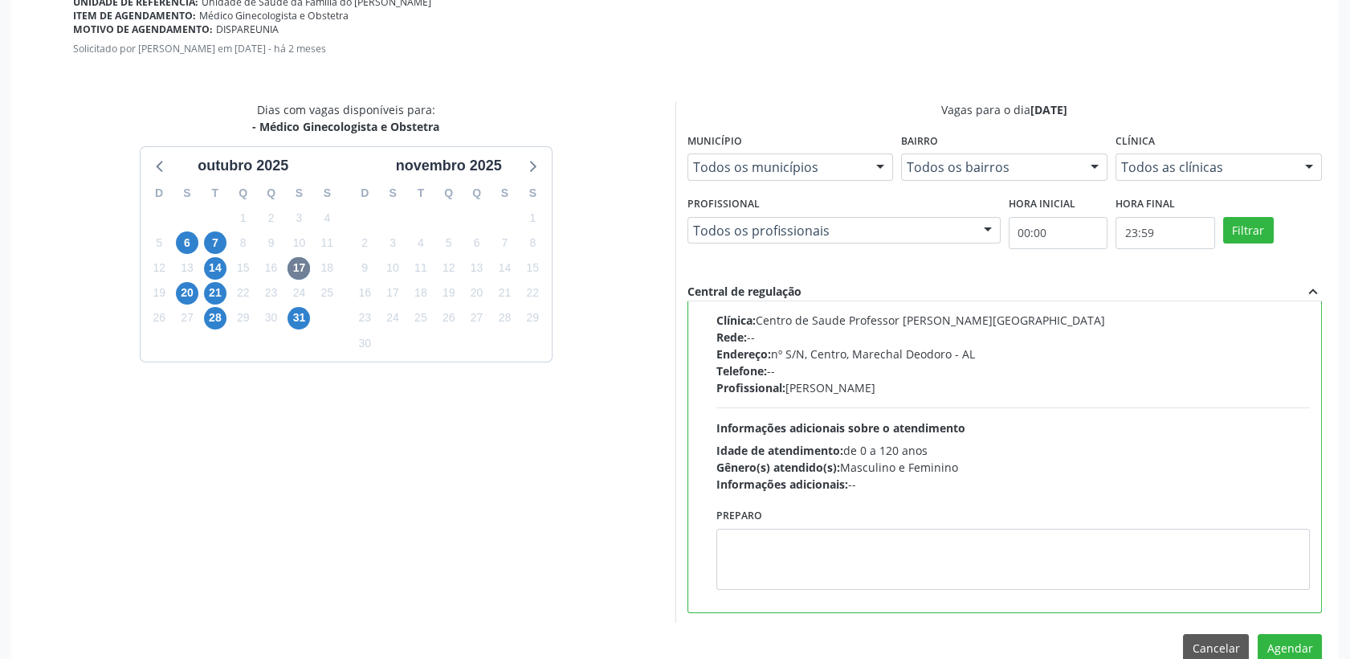
scroll to position [553, 0]
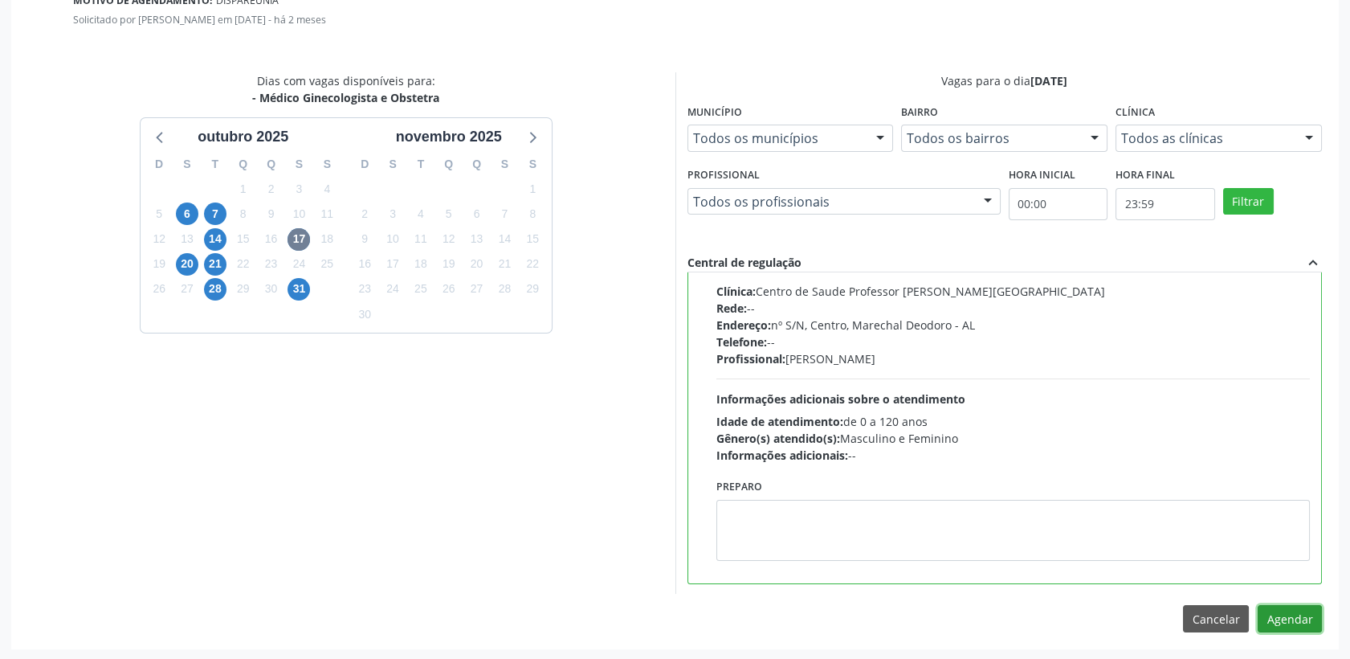
click at [1293, 626] on button "Agendar" at bounding box center [1290, 618] width 64 height 27
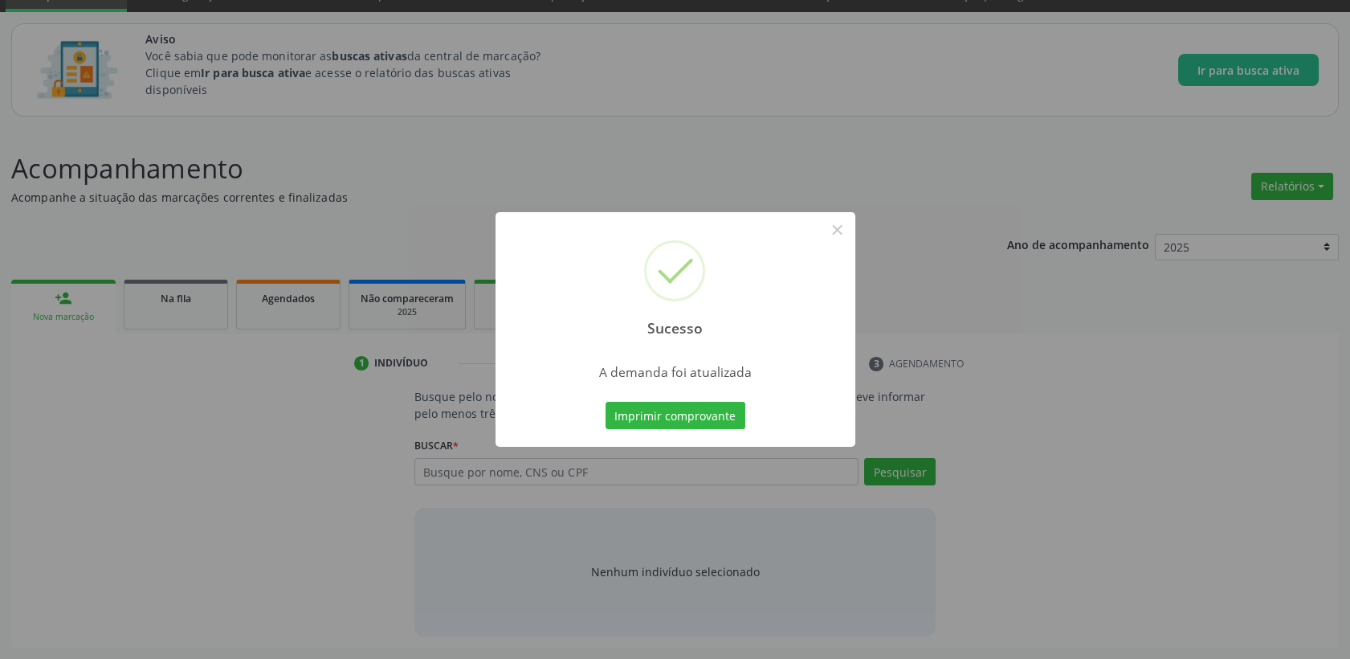
scroll to position [75, 0]
click at [840, 227] on button "×" at bounding box center [837, 229] width 27 height 27
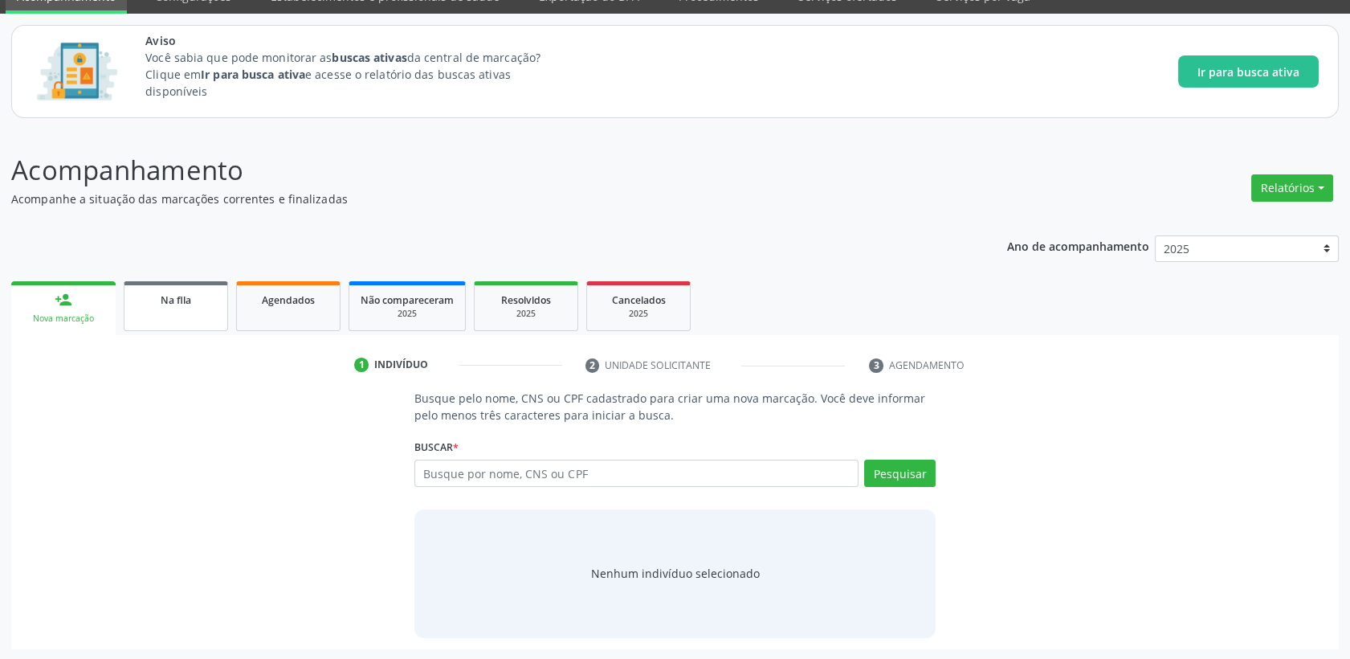
click at [165, 324] on link "Na fila" at bounding box center [176, 306] width 104 height 50
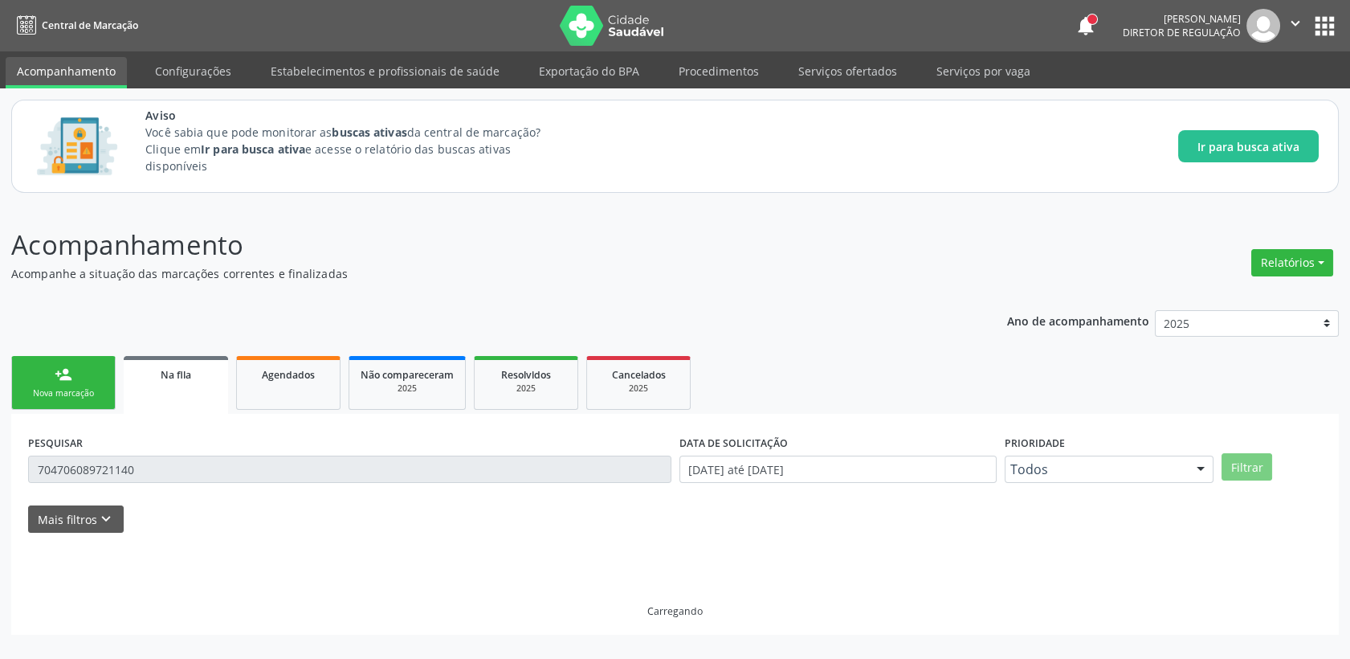
scroll to position [0, 0]
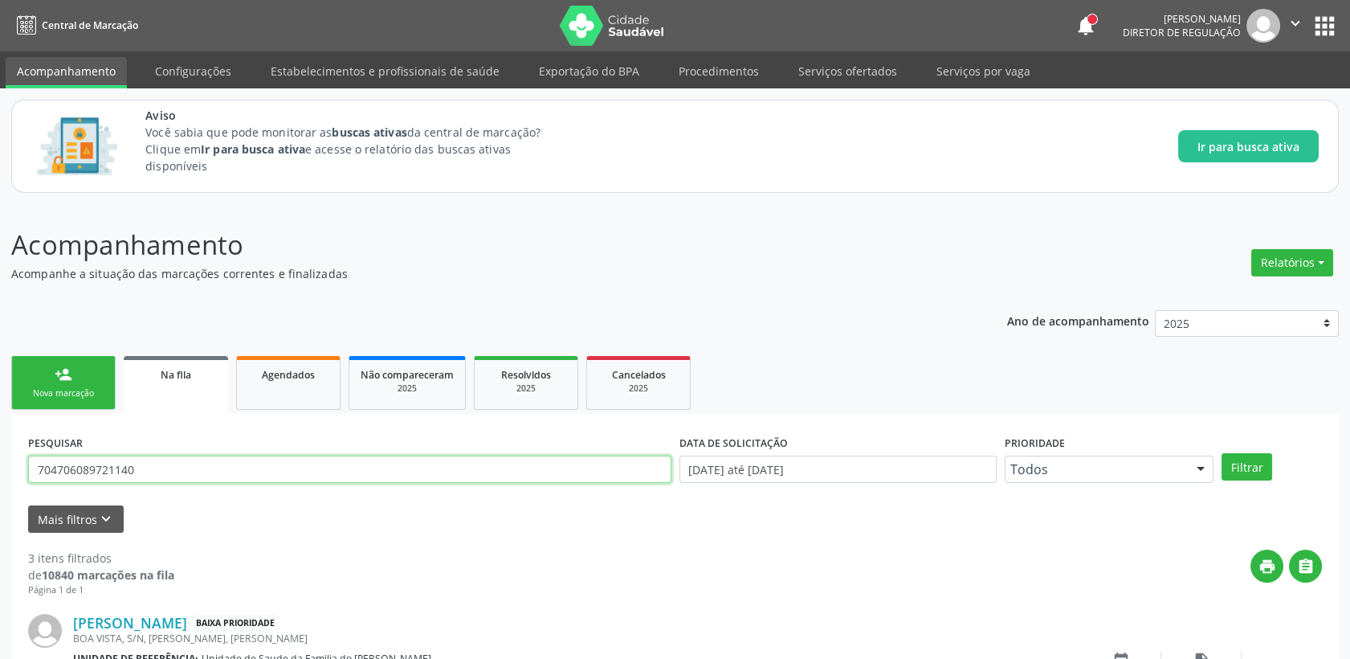
drag, startPoint x: 154, startPoint y: 476, endPoint x: 0, endPoint y: 469, distance: 154.4
click at [0, 472] on html "Central de Marcação notifications [PERSON_NAME] Diretor de regulação  Configur…" at bounding box center [675, 329] width 1350 height 659
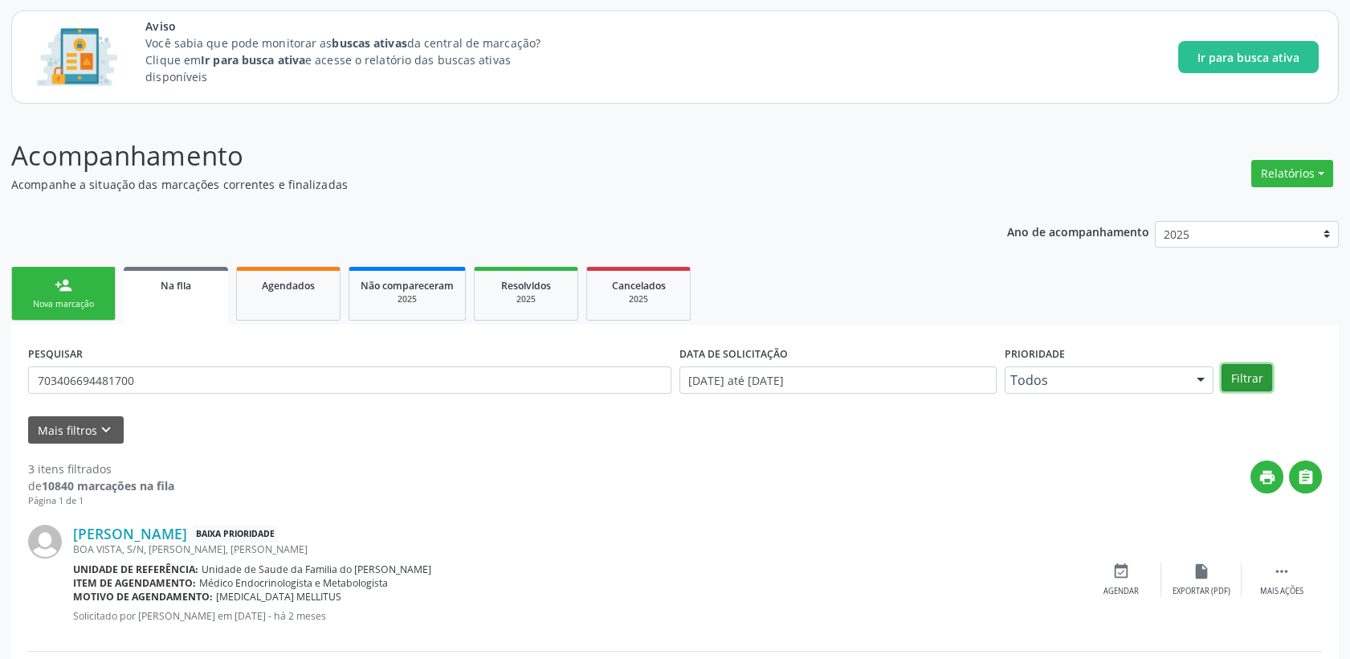
click at [1247, 370] on button "Filtrar" at bounding box center [1247, 377] width 51 height 27
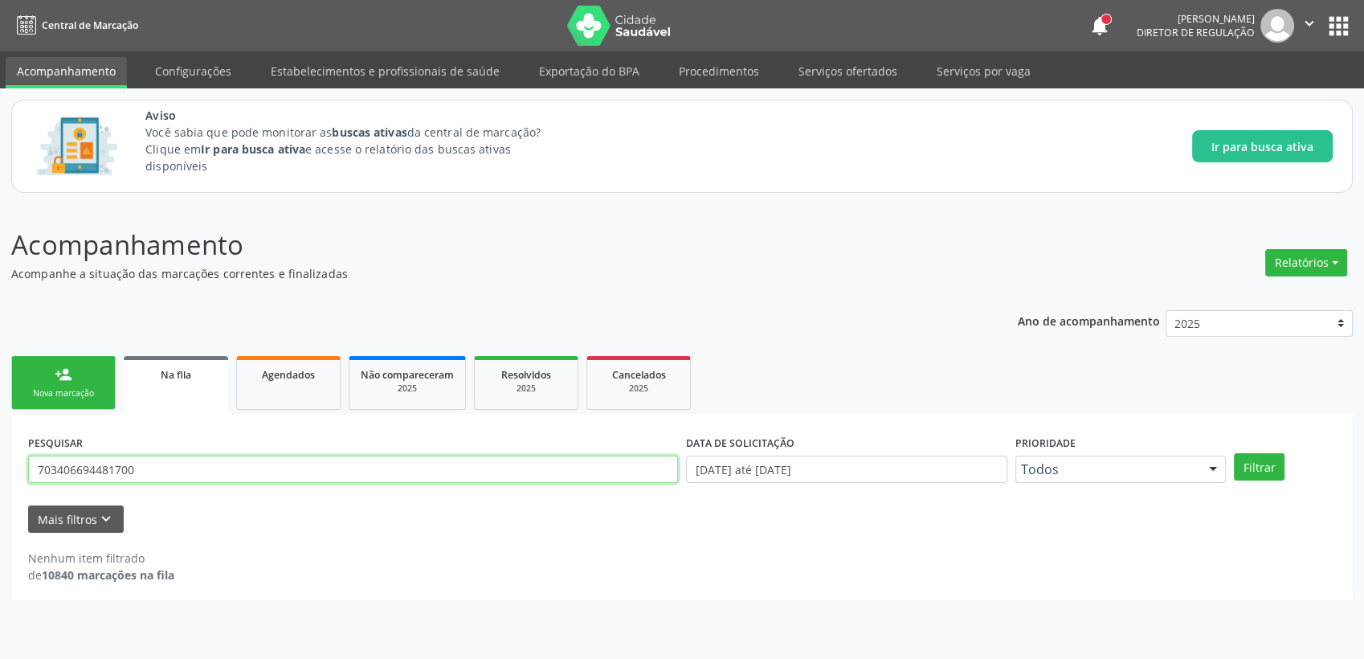
drag, startPoint x: 155, startPoint y: 476, endPoint x: 2, endPoint y: 454, distance: 154.2
click at [3, 454] on div "Acompanhamento Acompanhe a situação das marcações correntes e finalizadas Relat…" at bounding box center [682, 431] width 1364 height 455
type input "706709531082119"
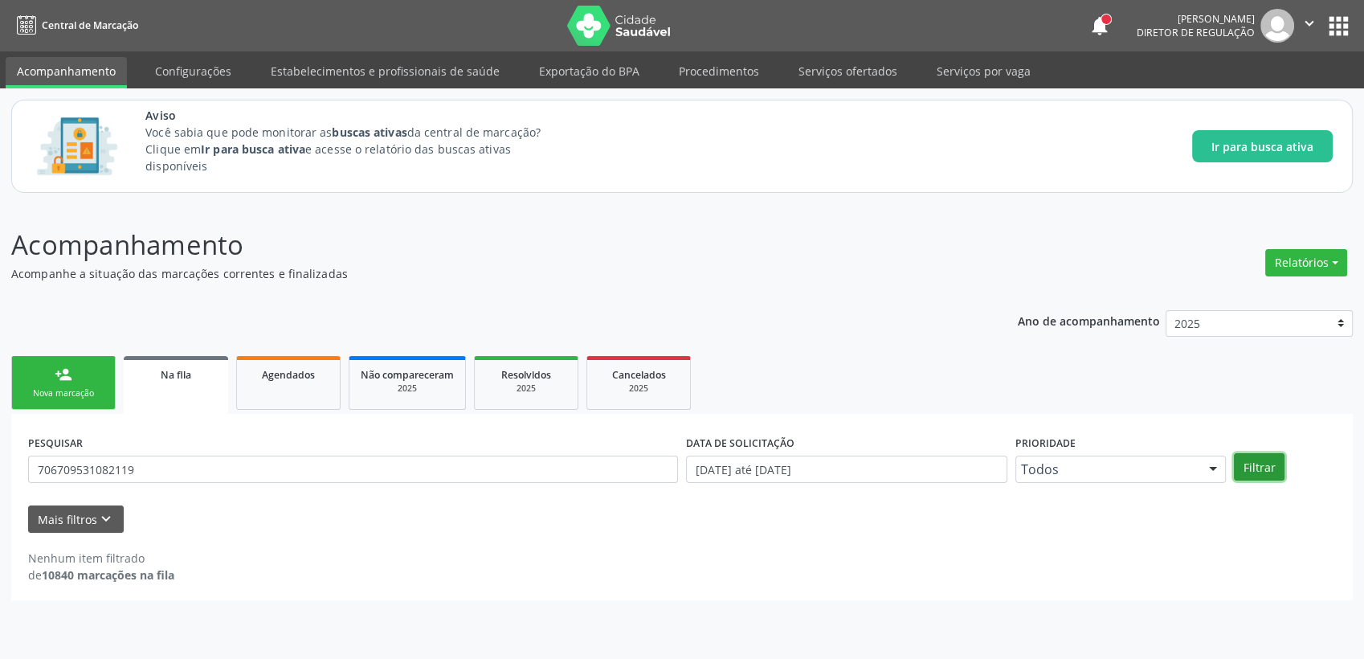
click at [1247, 474] on button "Filtrar" at bounding box center [1259, 466] width 51 height 27
drag, startPoint x: 156, startPoint y: 471, endPoint x: 0, endPoint y: 429, distance: 161.4
click at [0, 434] on html "Central de Marcação notifications [PERSON_NAME] Diretor de regulação  Configur…" at bounding box center [682, 329] width 1364 height 659
type input "898001200802448"
click at [1244, 473] on button "Filtrar" at bounding box center [1259, 466] width 51 height 27
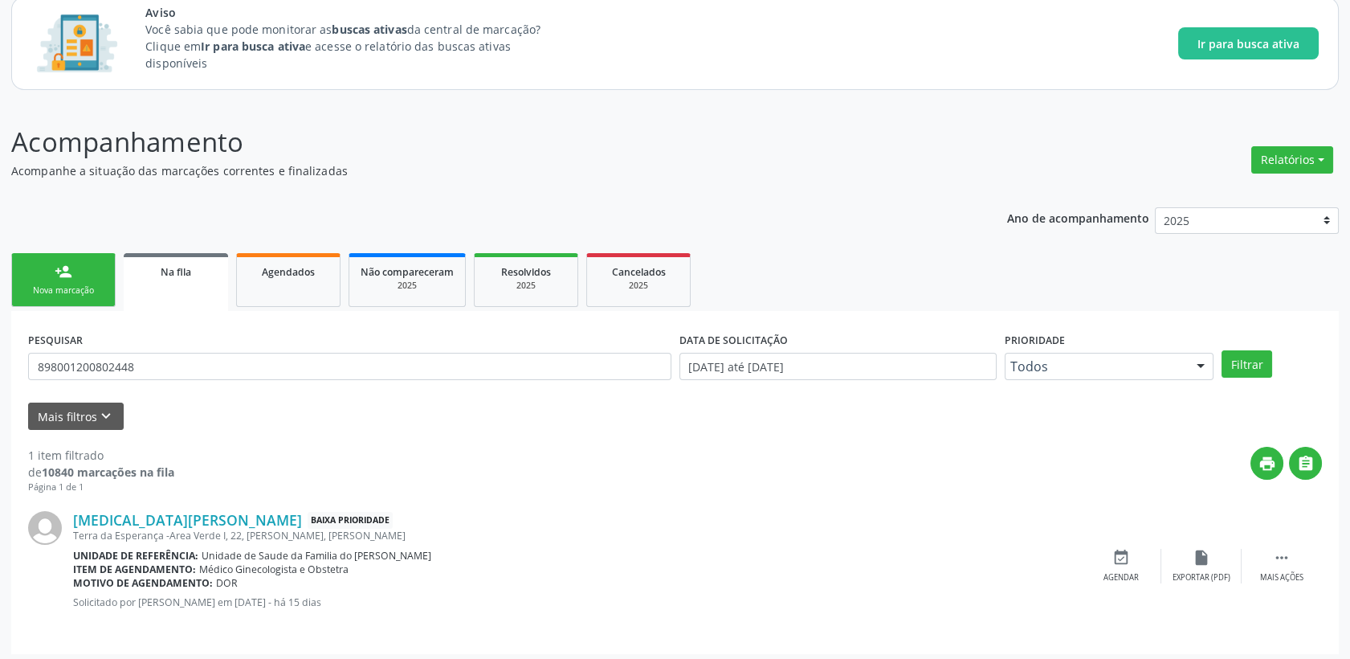
scroll to position [108, 0]
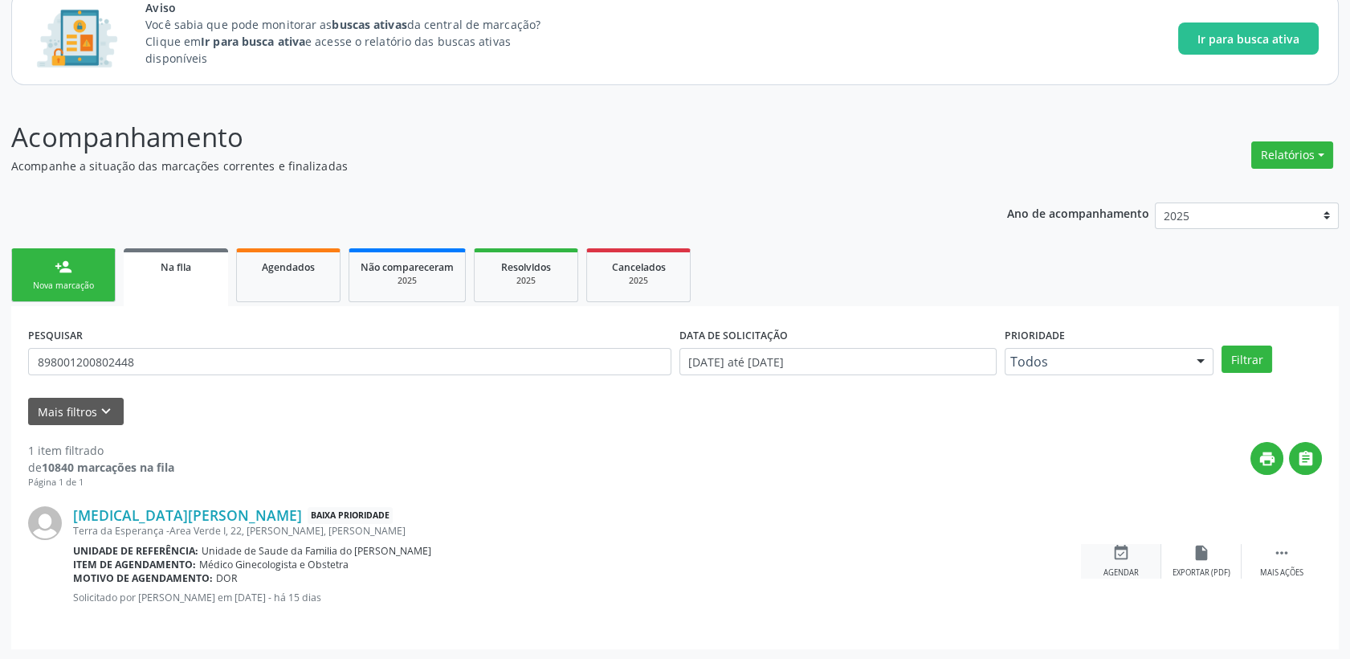
click at [1125, 555] on icon "event_available" at bounding box center [1122, 553] width 18 height 18
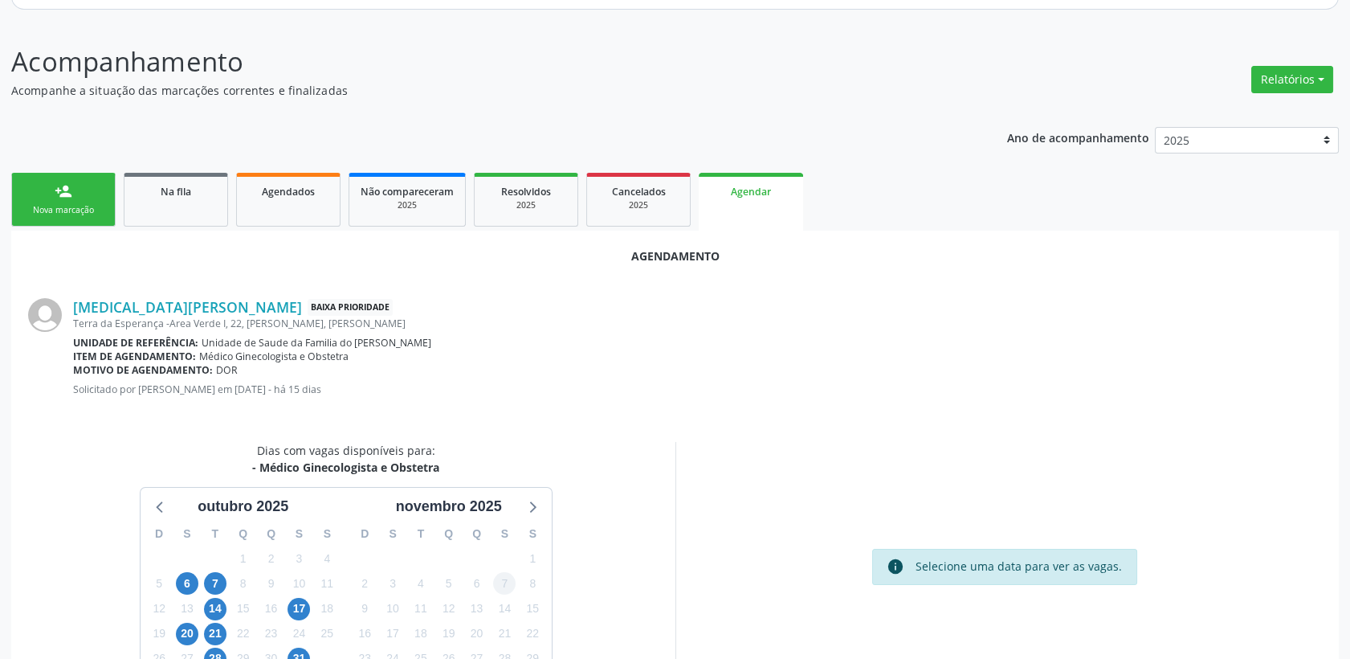
scroll to position [286, 0]
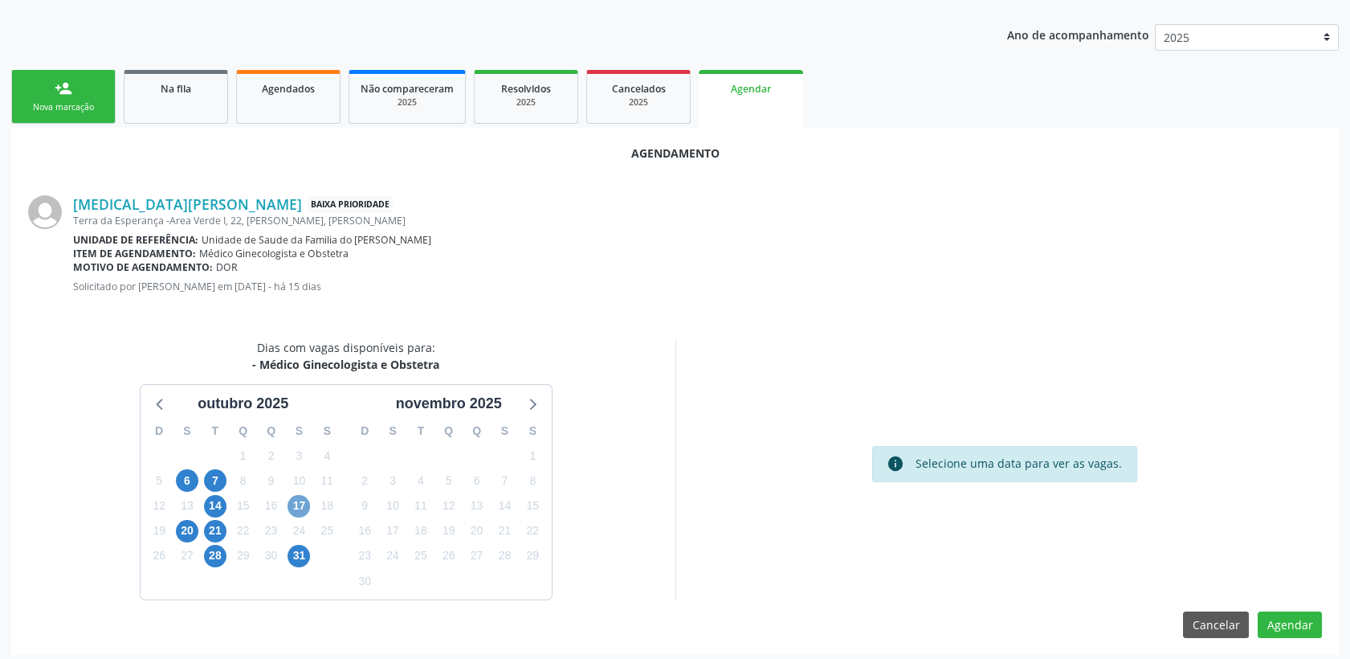
click at [292, 512] on span "17" at bounding box center [299, 506] width 22 height 22
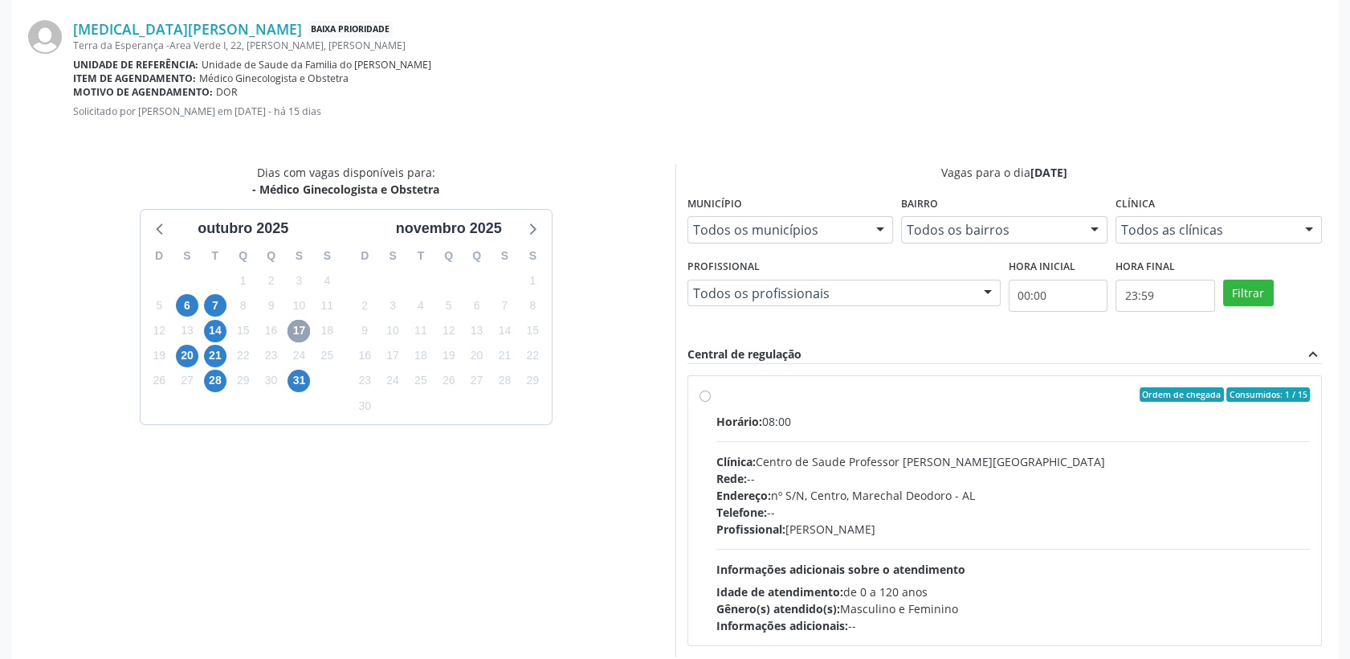
scroll to position [464, 0]
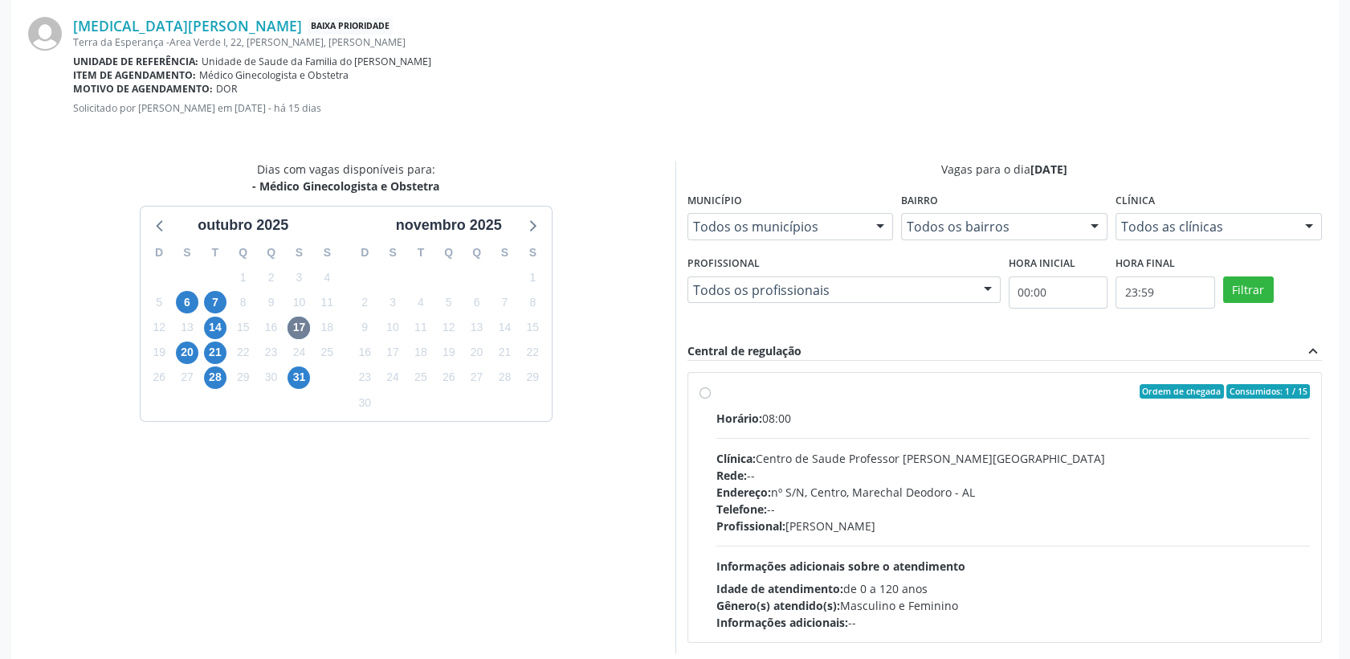
click at [864, 421] on div "Horário: 08:00" at bounding box center [1014, 418] width 594 height 17
click at [711, 398] on input "Ordem de chegada Consumidos: 1 / 15 Horário: 08:00 Clínica: Centro de Saude Pro…" at bounding box center [705, 391] width 11 height 14
radio input "true"
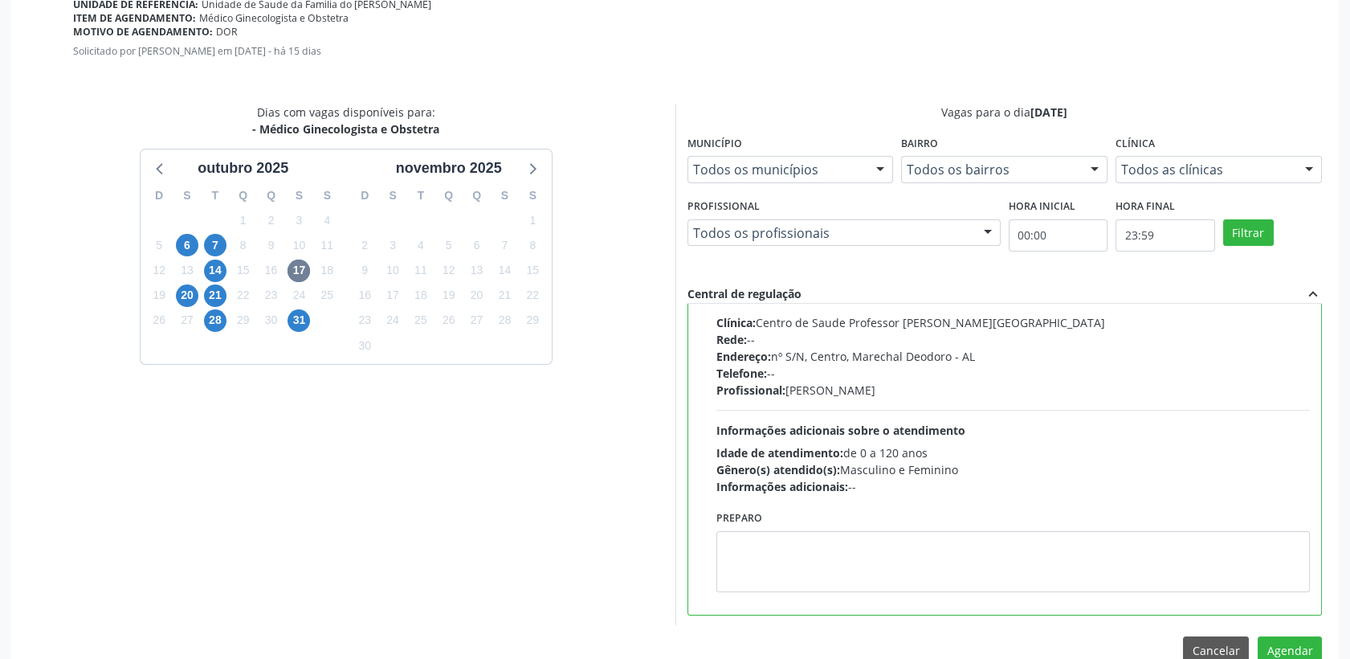
scroll to position [553, 0]
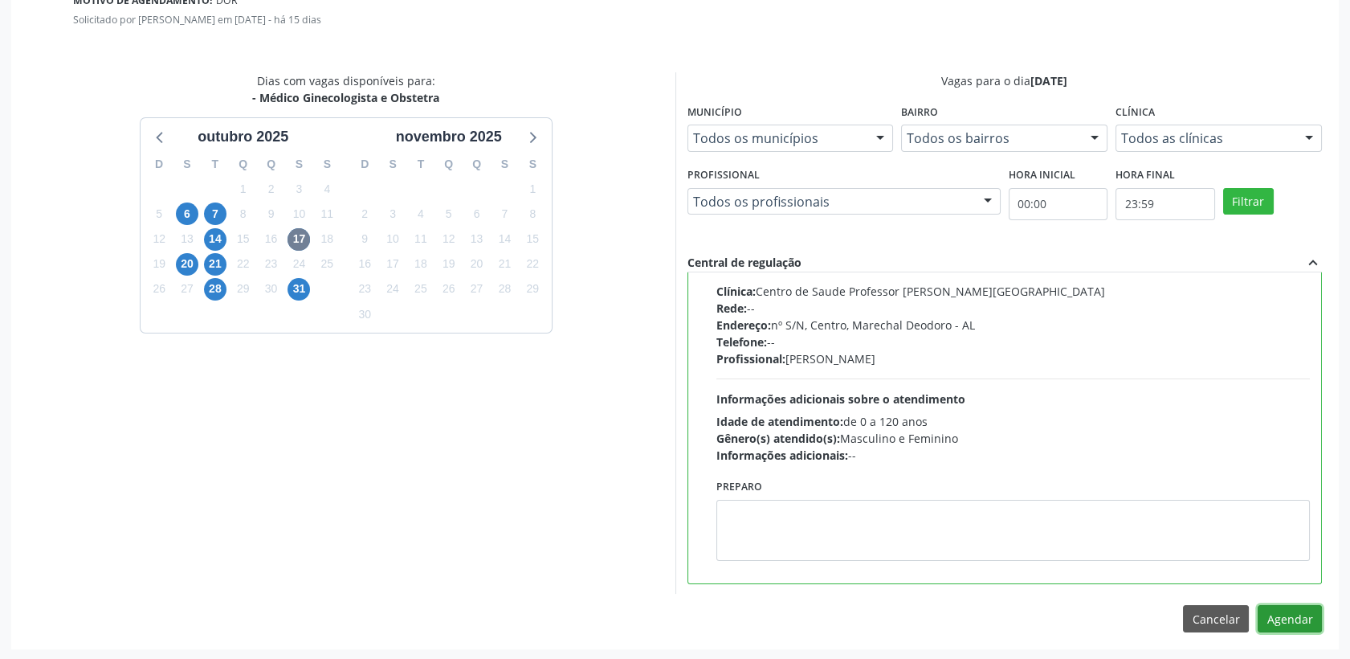
click at [1302, 615] on button "Agendar" at bounding box center [1290, 618] width 64 height 27
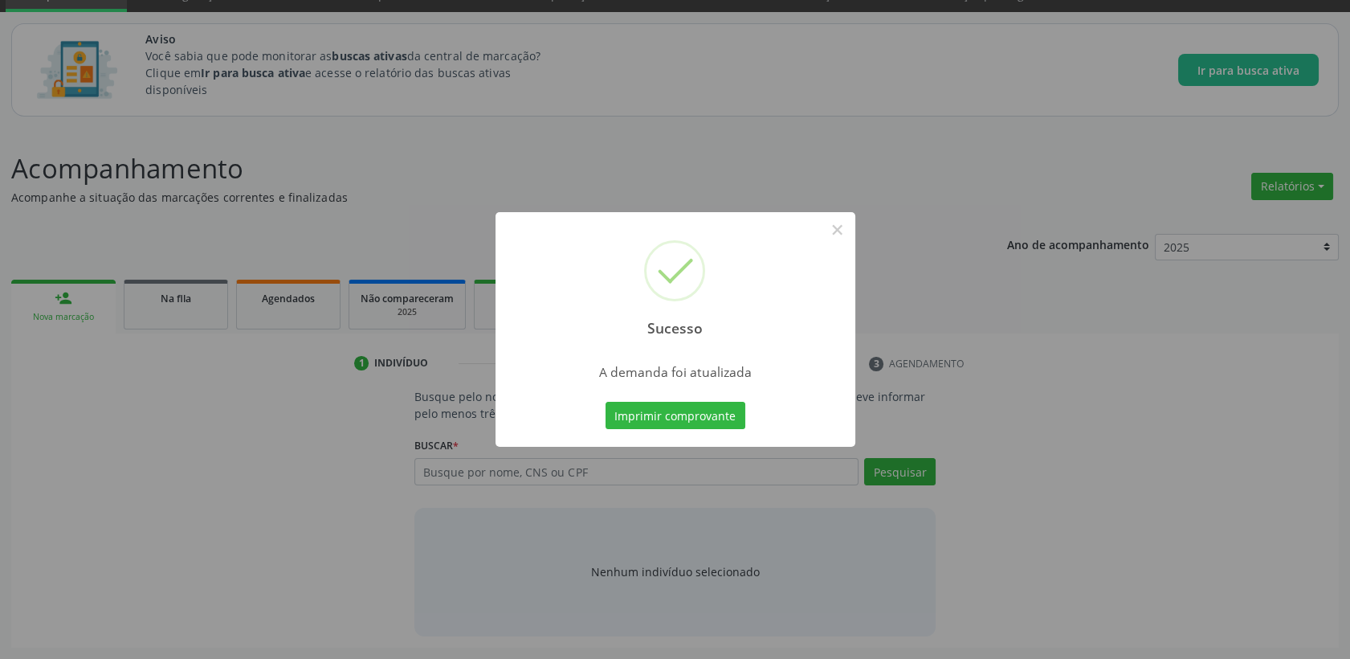
scroll to position [75, 0]
click at [835, 235] on button "×" at bounding box center [837, 229] width 27 height 27
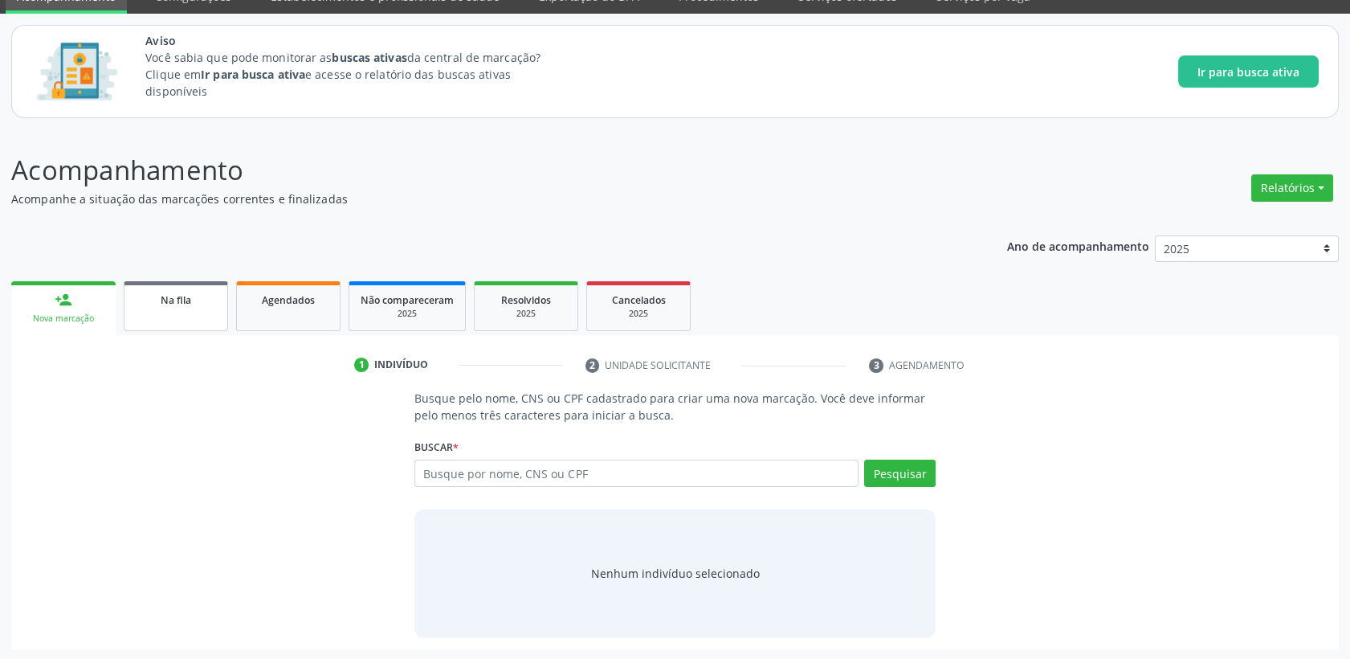
drag, startPoint x: 165, startPoint y: 304, endPoint x: 188, endPoint y: 359, distance: 60.1
click at [165, 304] on span "Na fila" at bounding box center [176, 300] width 31 height 14
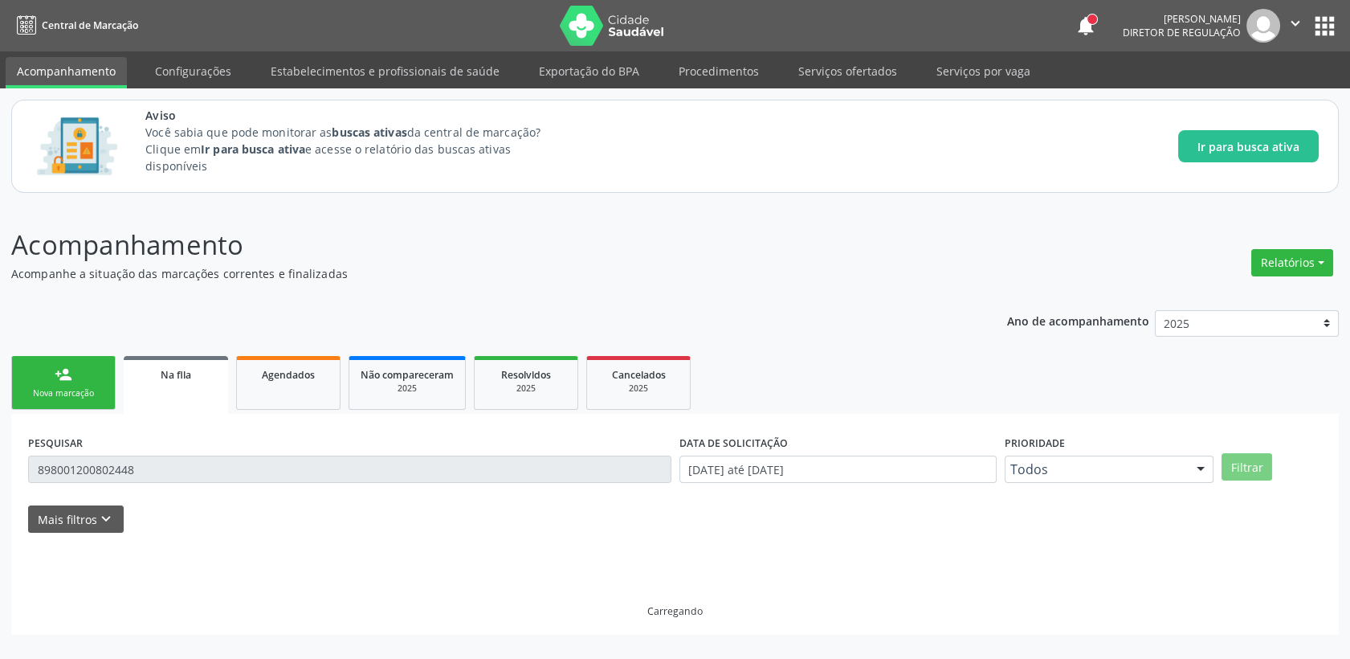
scroll to position [0, 0]
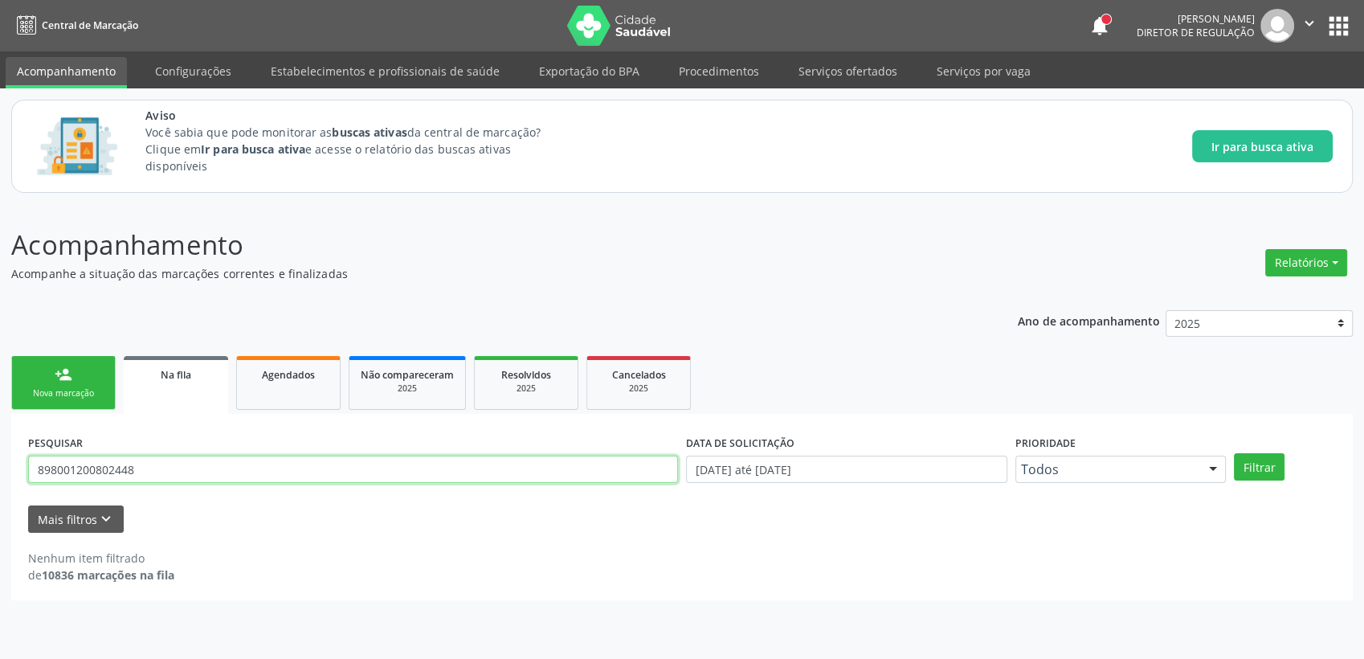
drag, startPoint x: 153, startPoint y: 470, endPoint x: 0, endPoint y: 468, distance: 153.5
click at [0, 468] on html "Central de Marcação notifications [PERSON_NAME] Diretor de regulação  Configur…" at bounding box center [682, 329] width 1364 height 659
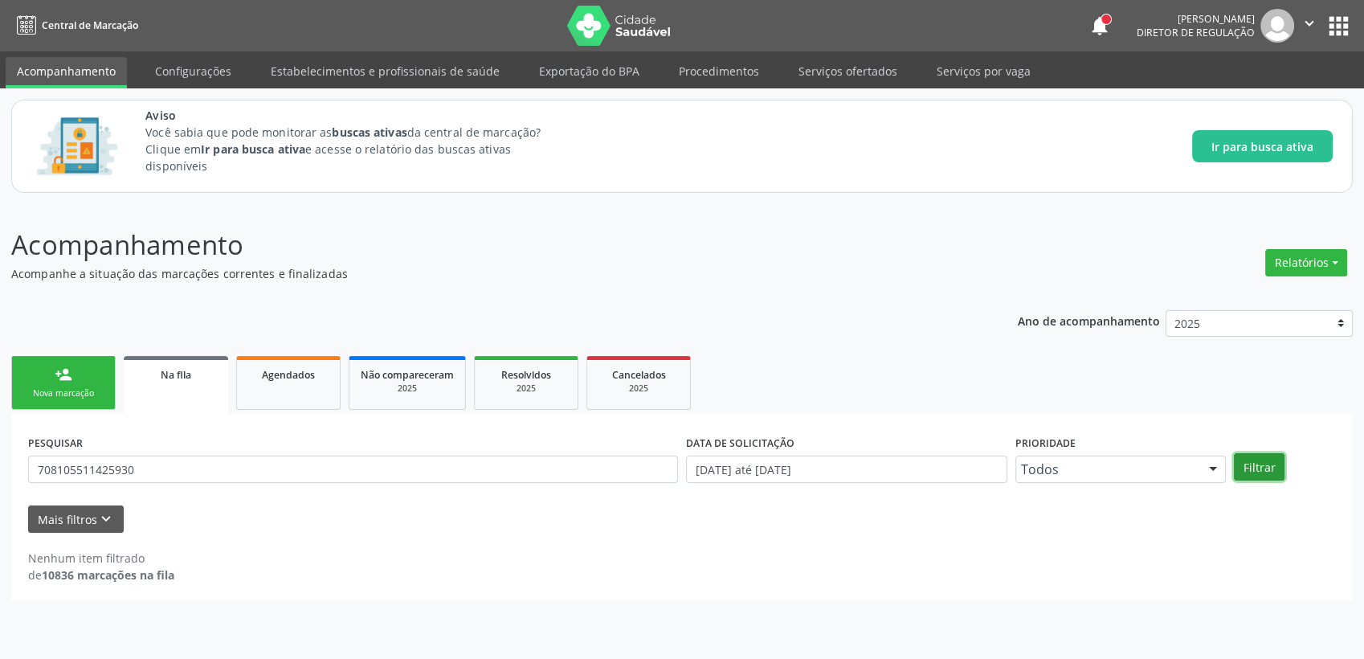
click at [1271, 466] on button "Filtrar" at bounding box center [1259, 466] width 51 height 27
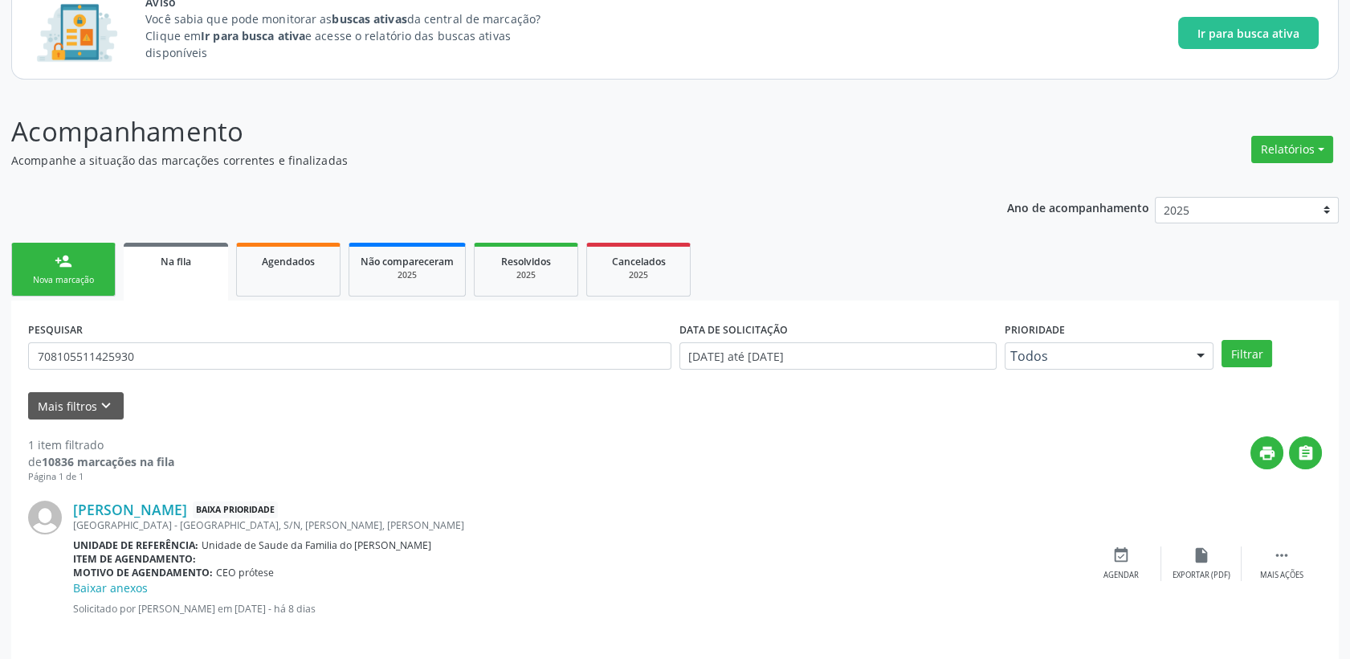
scroll to position [125, 0]
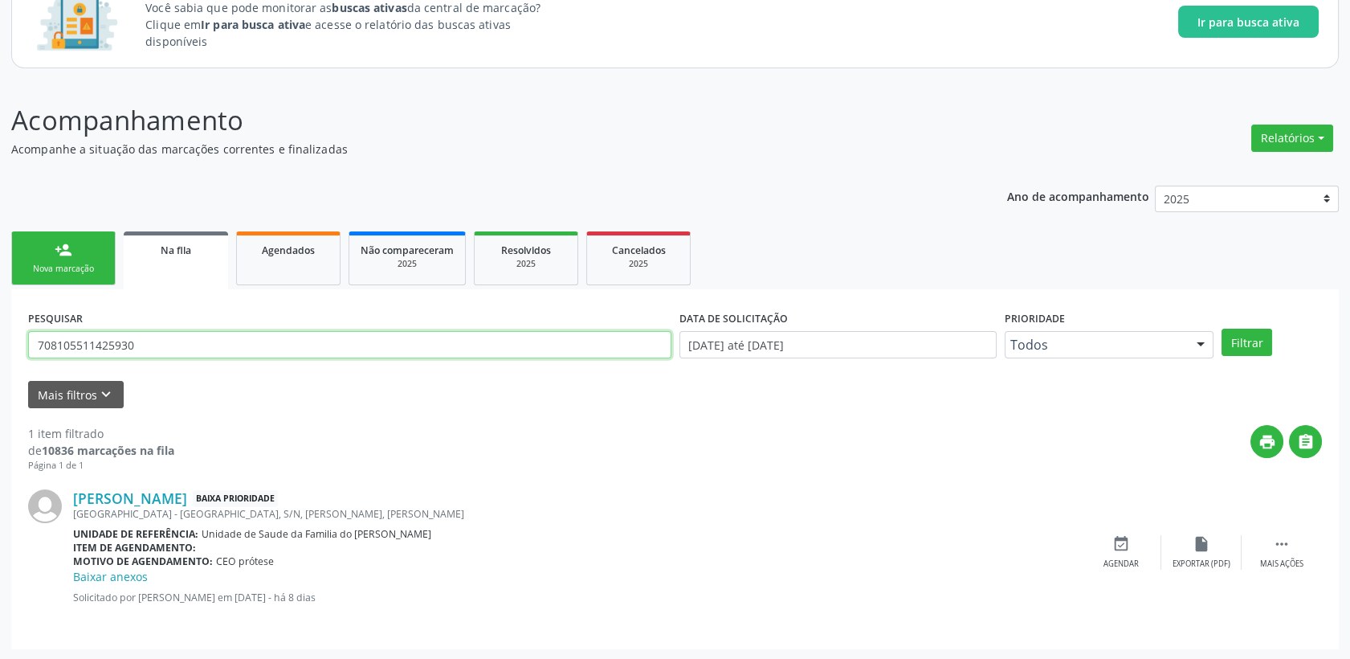
drag, startPoint x: 149, startPoint y: 344, endPoint x: 22, endPoint y: 342, distance: 126.9
click at [22, 342] on div "PESQUISAR 708105511425930 DATA DE SOLICITAÇÃO [DATE] até [DATE] Prioridade Todo…" at bounding box center [675, 469] width 1328 height 360
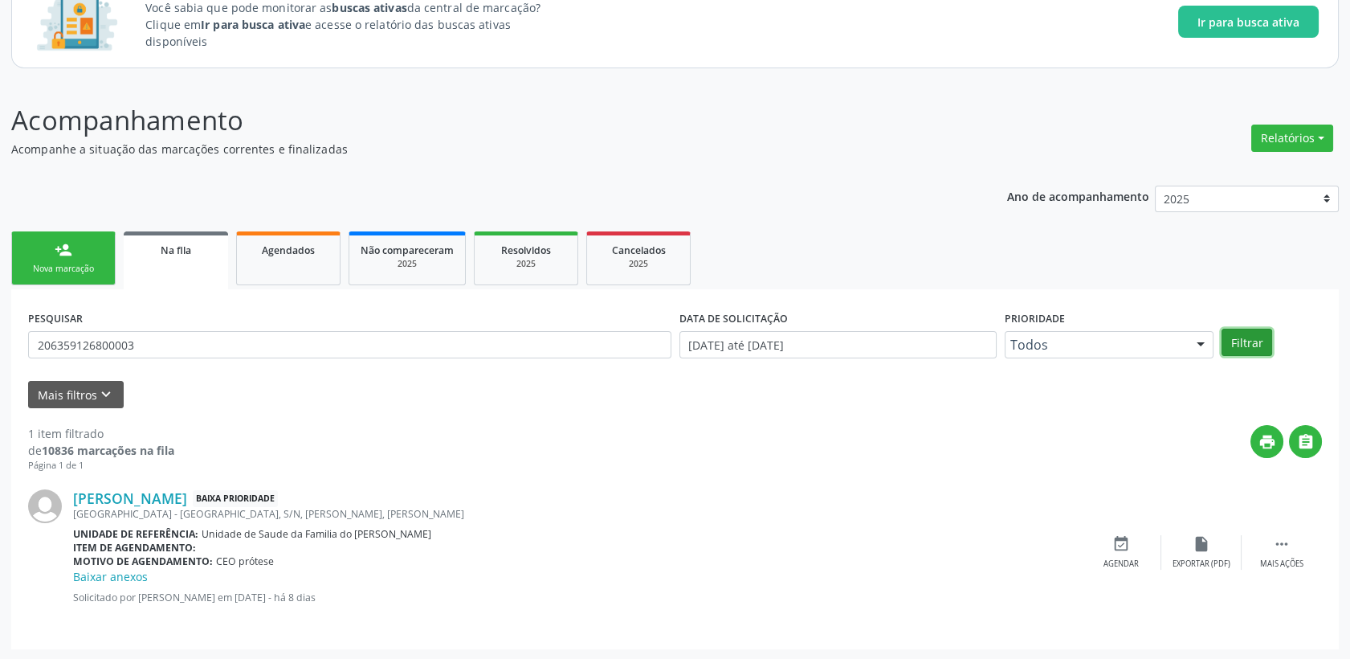
click at [1234, 349] on button "Filtrar" at bounding box center [1247, 342] width 51 height 27
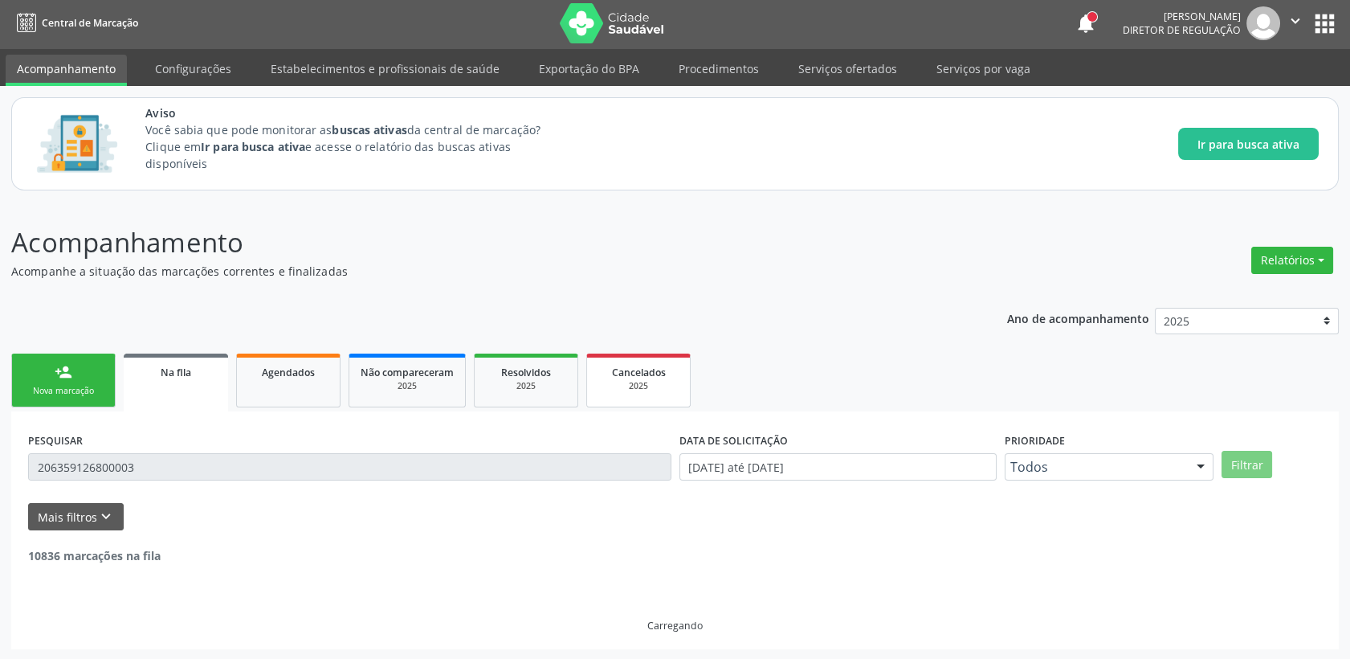
scroll to position [0, 0]
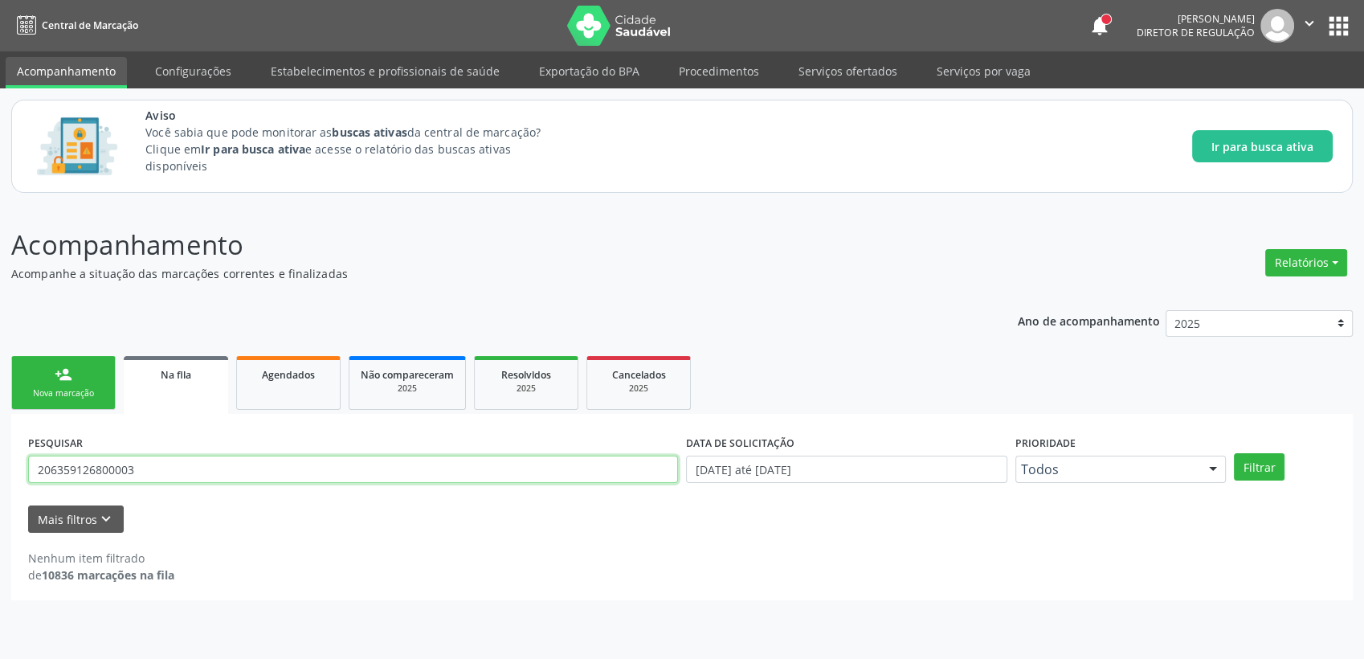
drag, startPoint x: 202, startPoint y: 470, endPoint x: 12, endPoint y: 478, distance: 190.6
click at [12, 478] on div "PESQUISAR 206359126800003 DATA DE SOLICITAÇÃO [DATE] até [DATE] Prioridade Todo…" at bounding box center [682, 507] width 1342 height 186
type input "708608031541188"
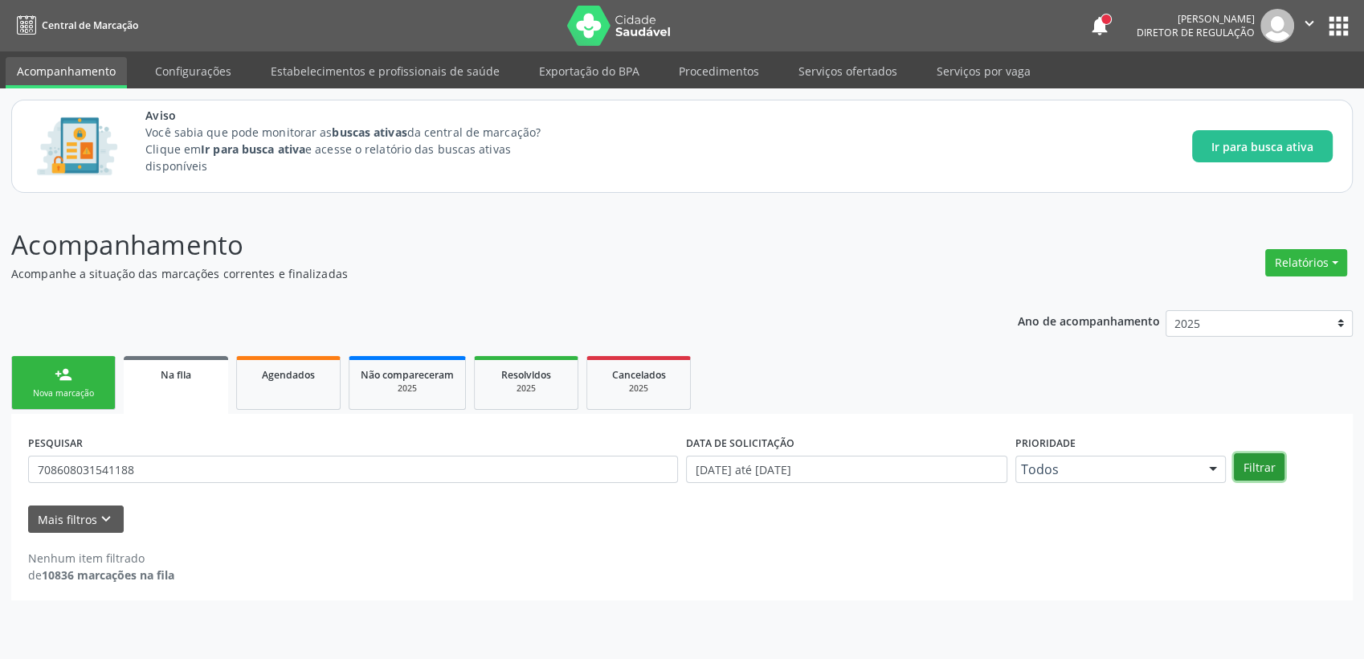
click at [1271, 468] on button "Filtrar" at bounding box center [1259, 466] width 51 height 27
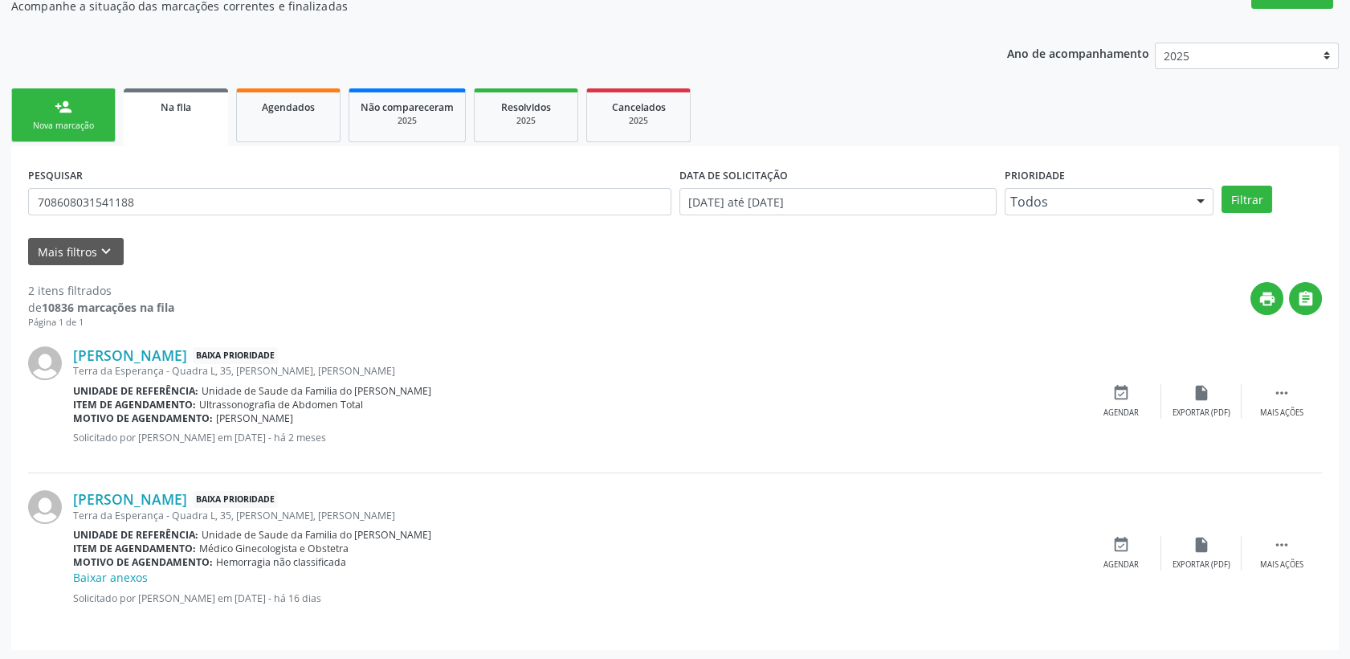
scroll to position [268, 0]
click at [1134, 545] on div "event_available Agendar" at bounding box center [1121, 552] width 80 height 35
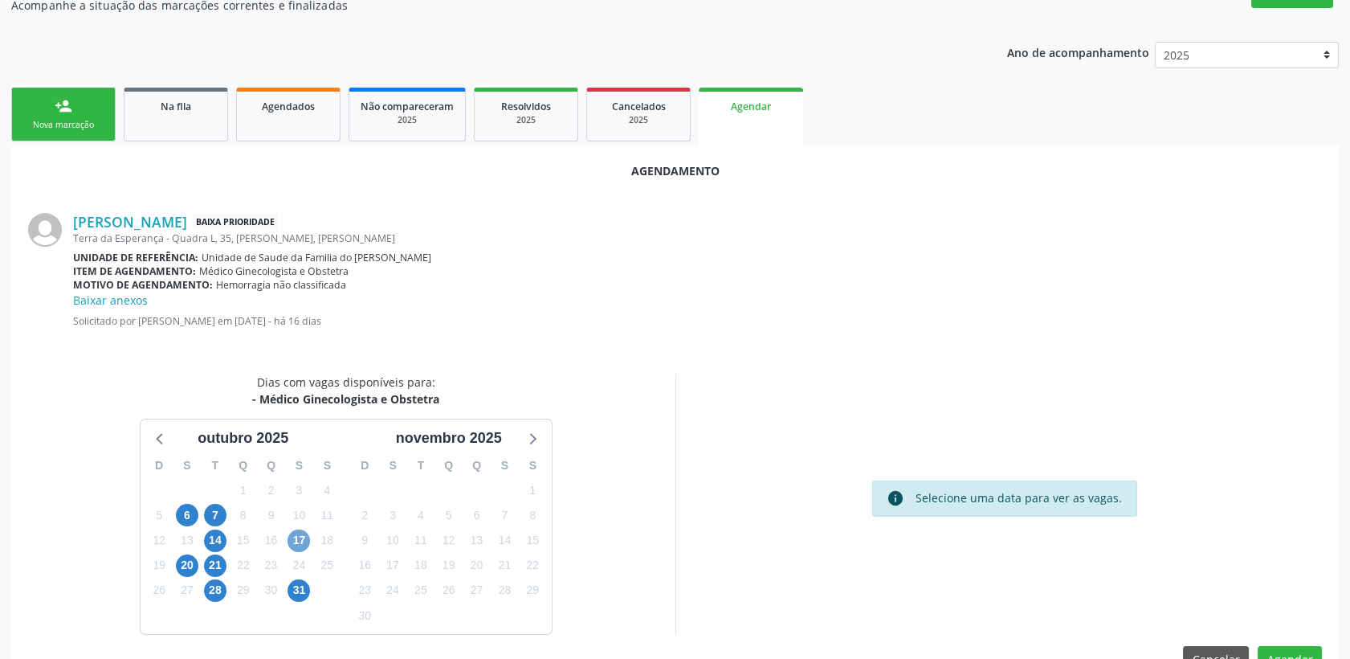
click at [298, 542] on span "17" at bounding box center [299, 540] width 22 height 22
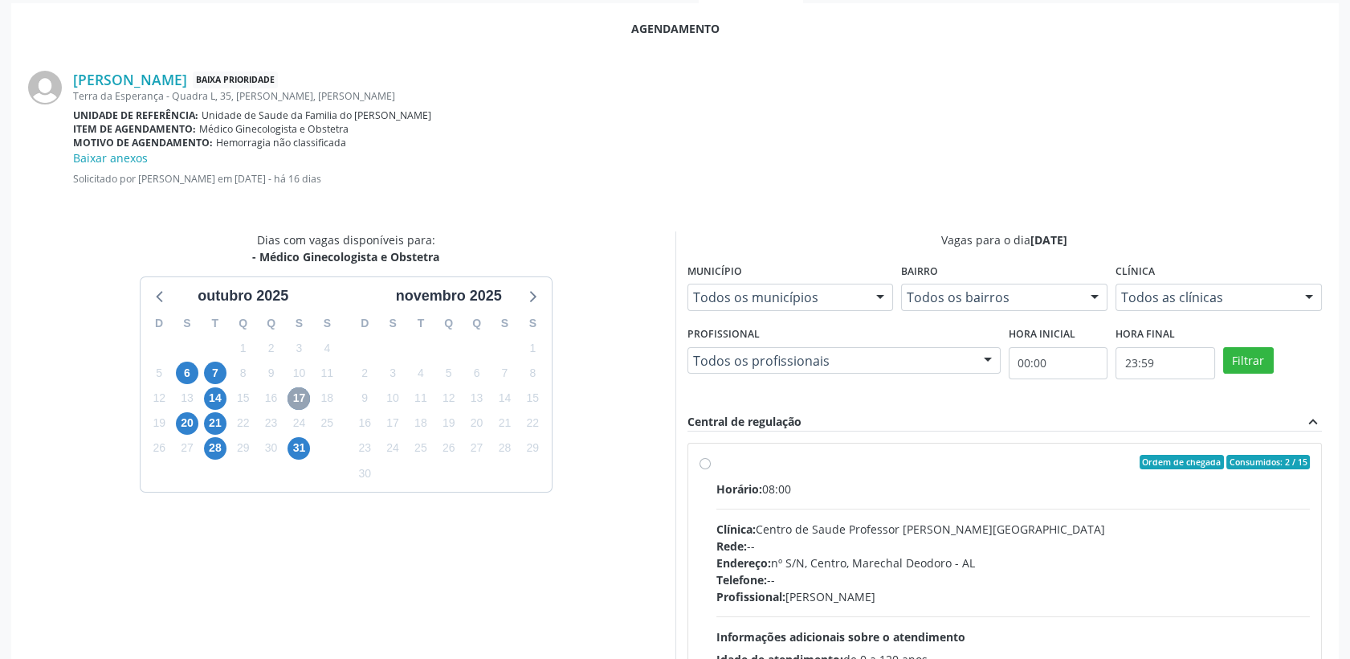
scroll to position [447, 0]
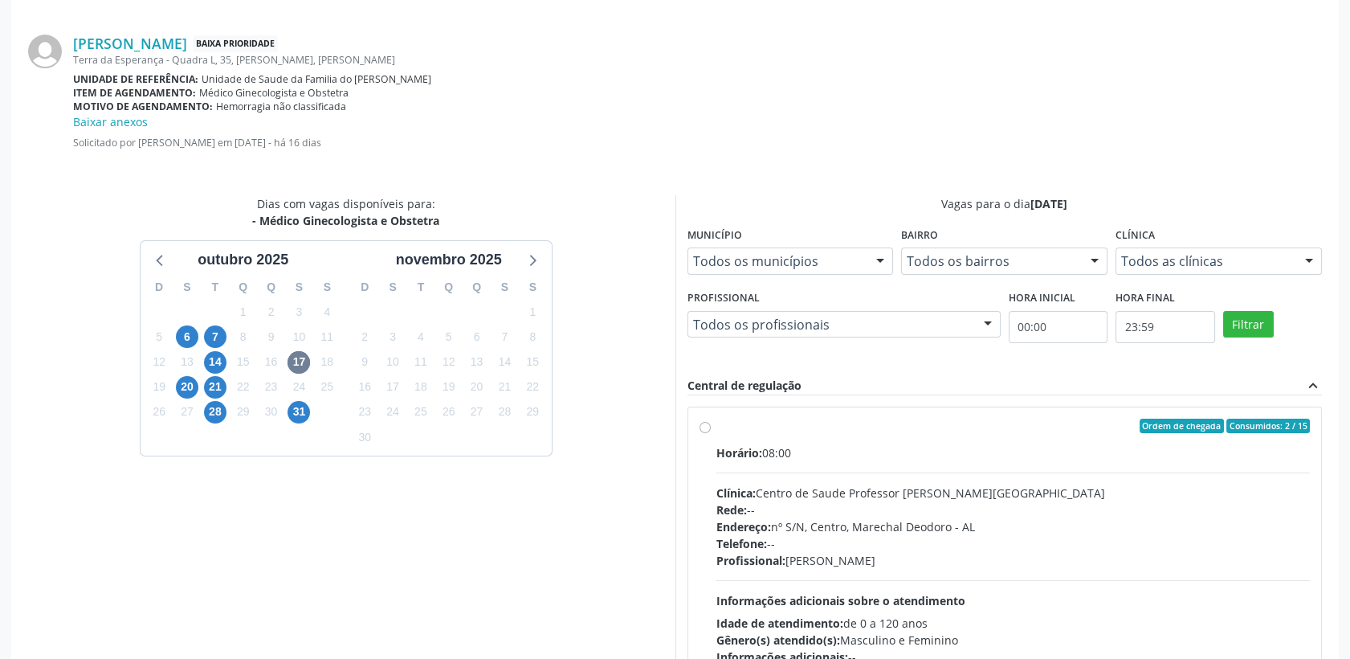
click at [922, 456] on div "Horário: 08:00" at bounding box center [1014, 452] width 594 height 17
click at [711, 433] on input "Ordem de chegada Consumidos: 2 / 15 Horário: 08:00 Clínica: Centro de Saude Pro…" at bounding box center [705, 426] width 11 height 14
radio input "true"
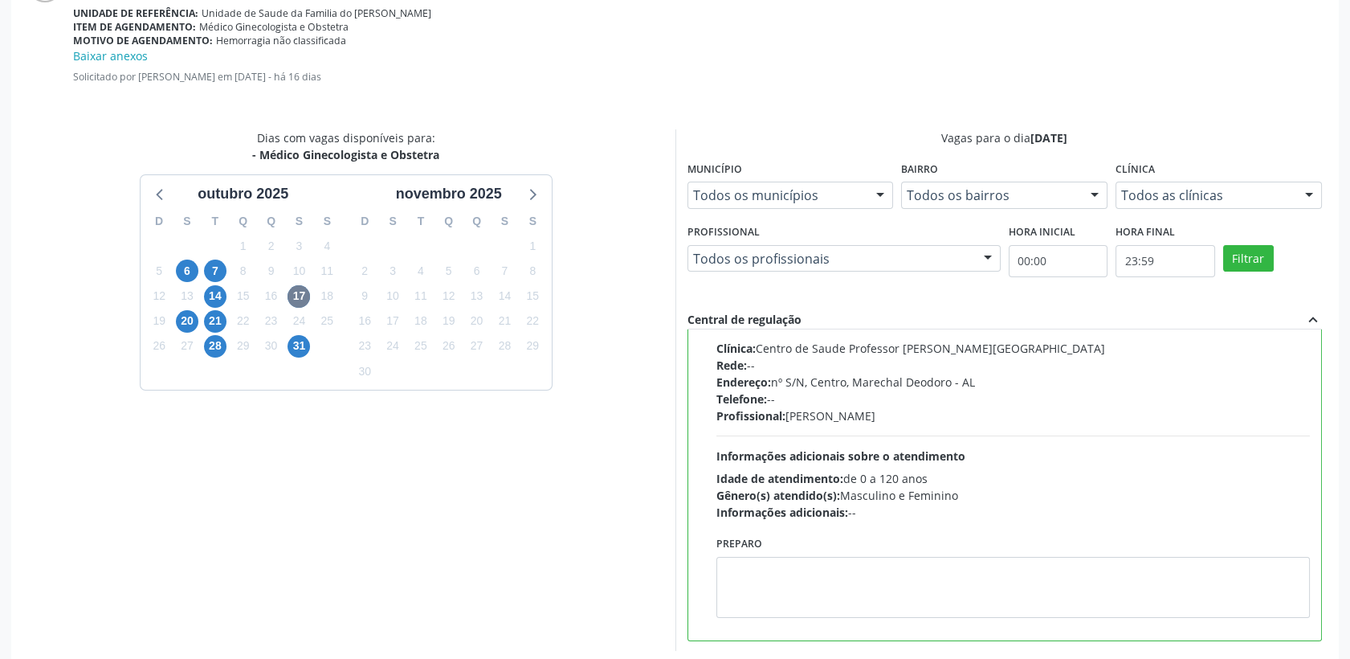
scroll to position [570, 0]
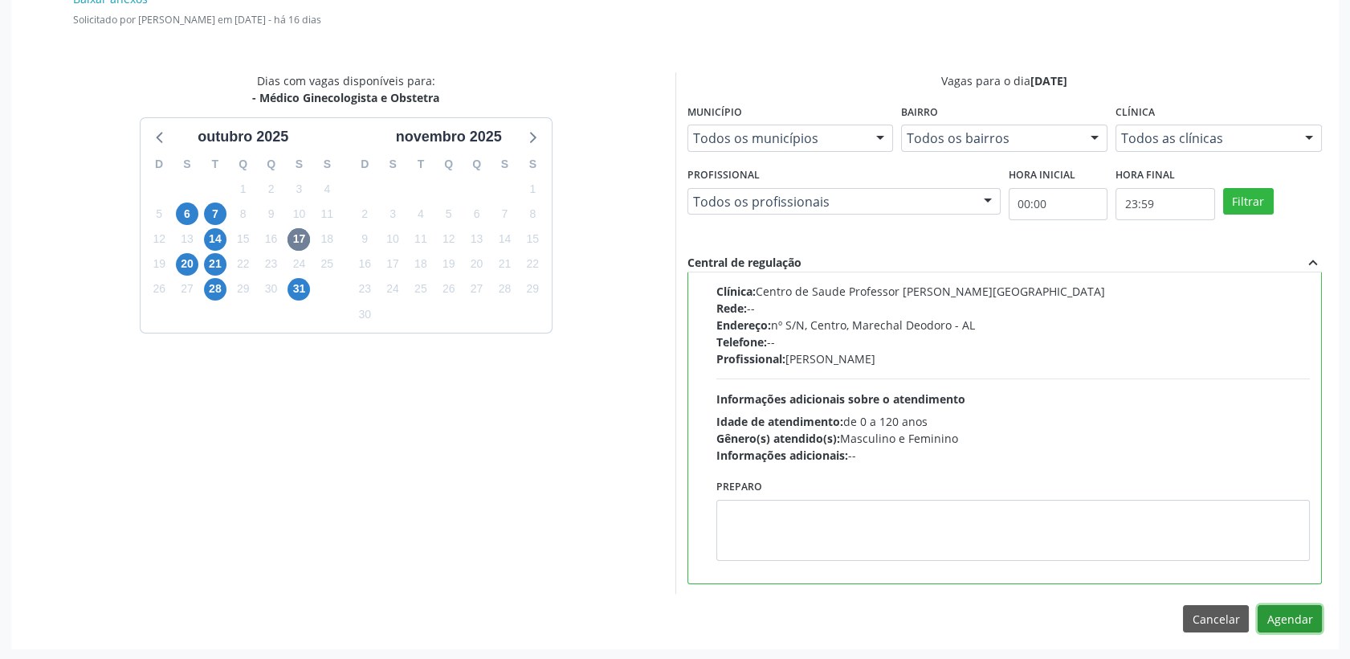
click at [1285, 614] on button "Agendar" at bounding box center [1290, 618] width 64 height 27
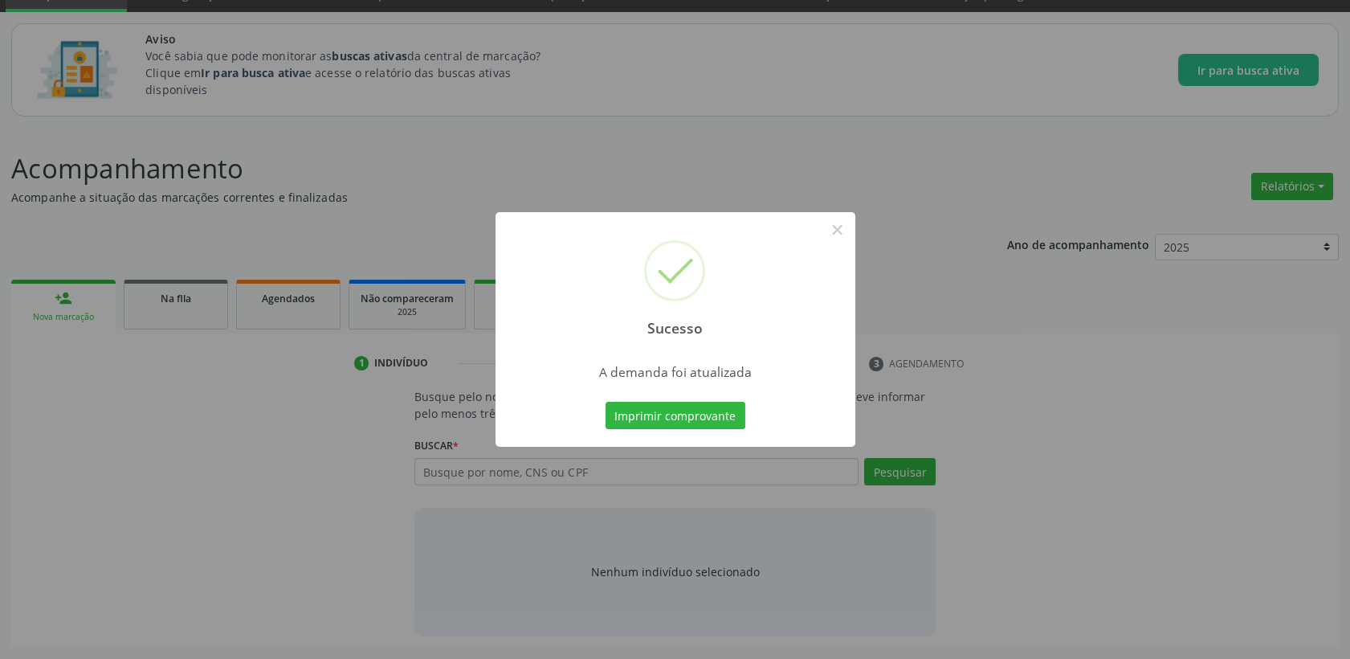
scroll to position [75, 0]
click at [840, 240] on button "×" at bounding box center [837, 229] width 27 height 27
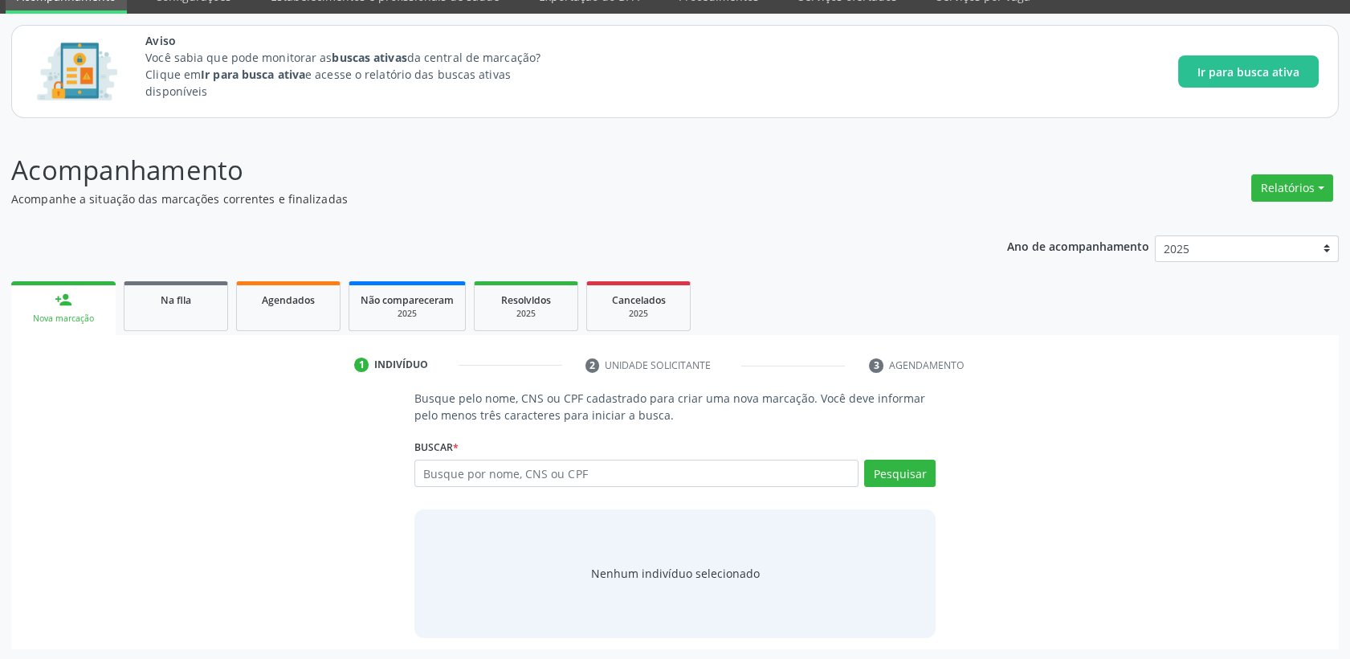
drag, startPoint x: 197, startPoint y: 304, endPoint x: 195, endPoint y: 312, distance: 8.2
click at [197, 304] on div "Na fila" at bounding box center [176, 299] width 80 height 17
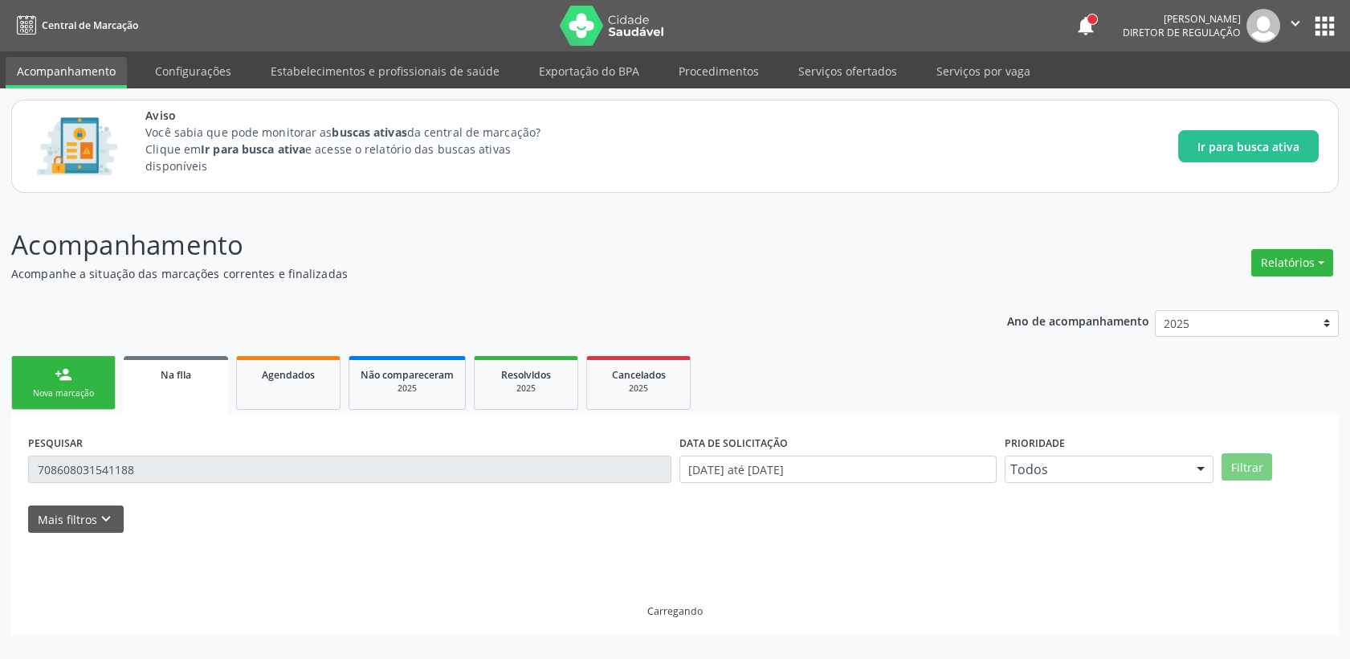
scroll to position [0, 0]
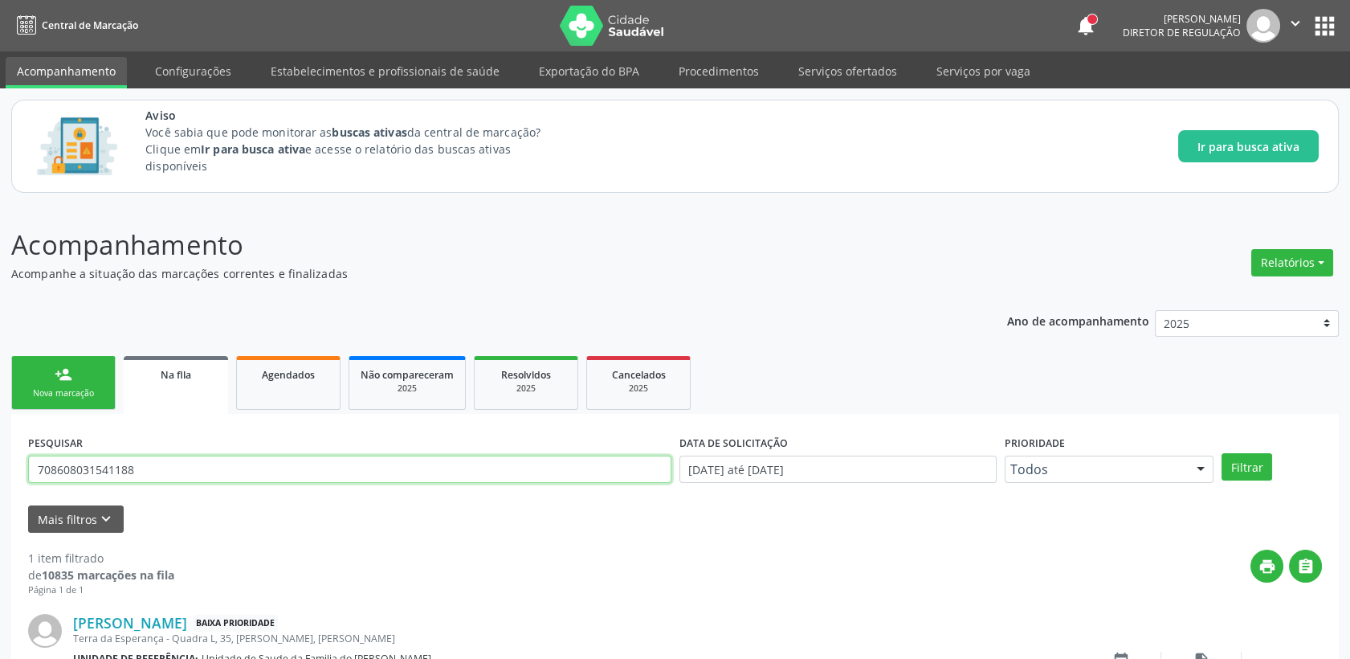
drag, startPoint x: 174, startPoint y: 462, endPoint x: 31, endPoint y: 464, distance: 142.2
click at [31, 464] on input "708608031541188" at bounding box center [349, 469] width 643 height 27
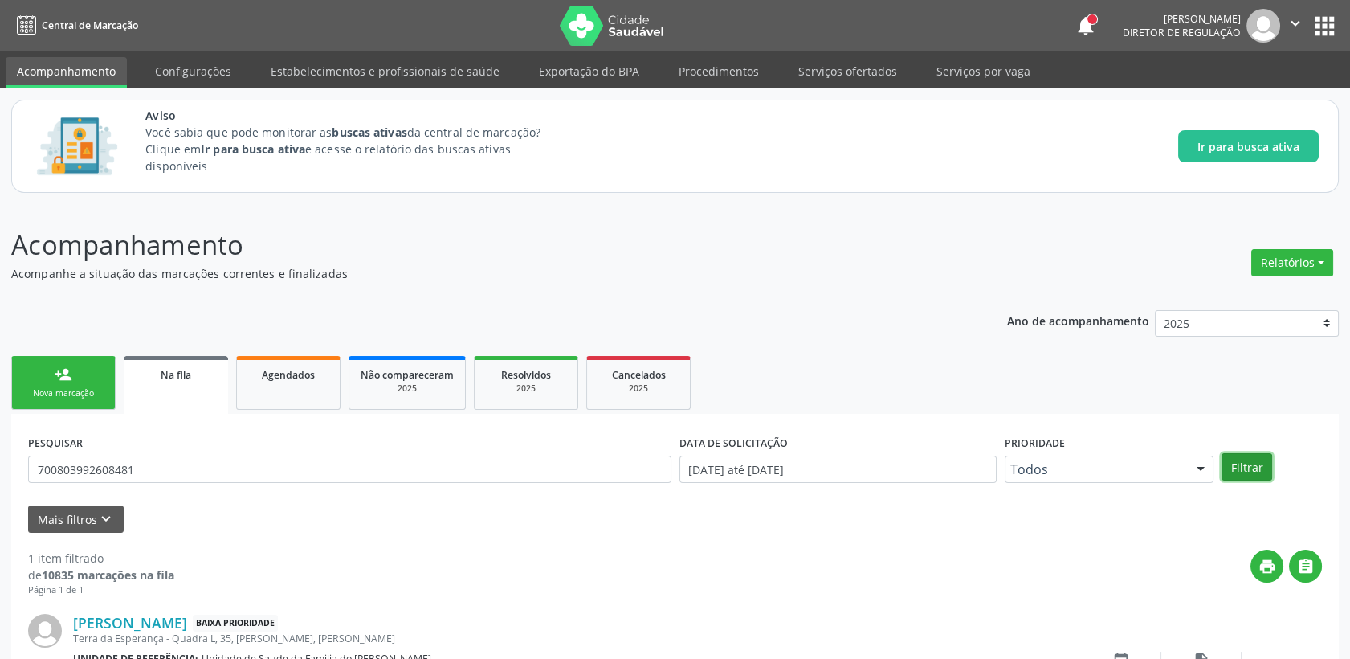
click at [1258, 468] on button "Filtrar" at bounding box center [1247, 466] width 51 height 27
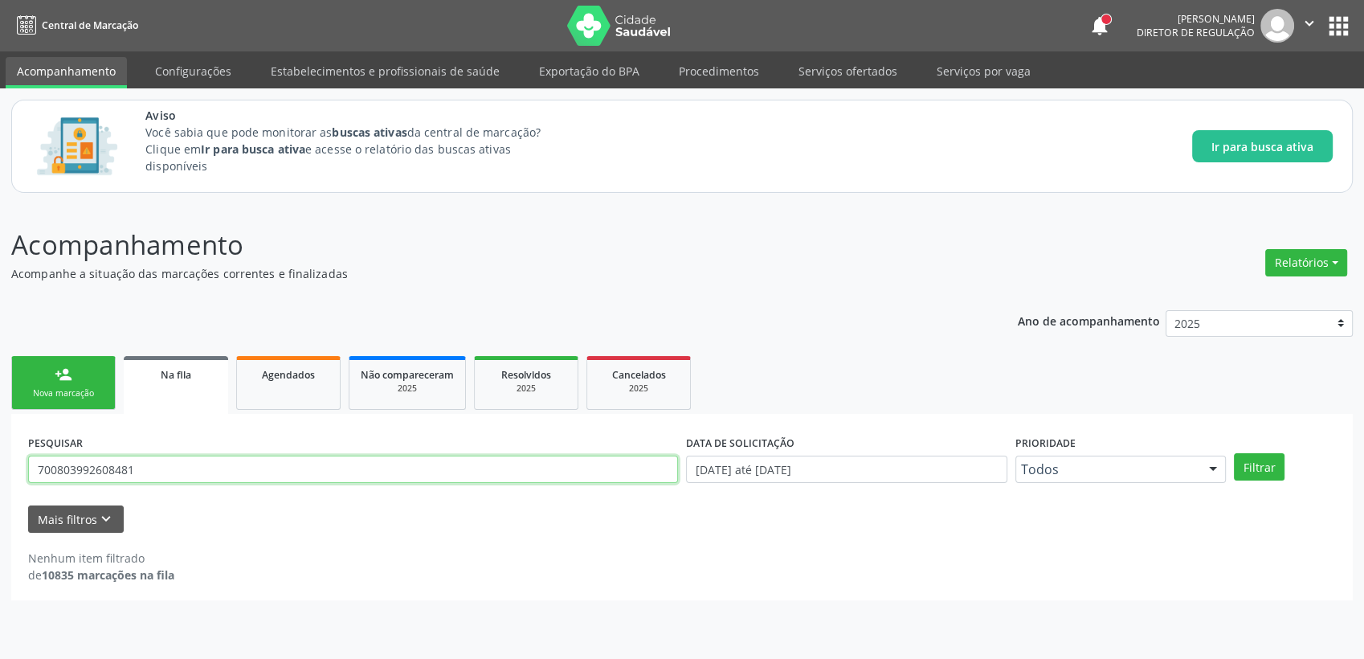
drag, startPoint x: 193, startPoint y: 472, endPoint x: -4, endPoint y: 472, distance: 196.8
click at [0, 472] on html "Central de Marcação notifications [PERSON_NAME] Diretor de regulação  Configur…" at bounding box center [682, 329] width 1364 height 659
type input "706303785352175"
click at [1248, 470] on button "Filtrar" at bounding box center [1259, 466] width 51 height 27
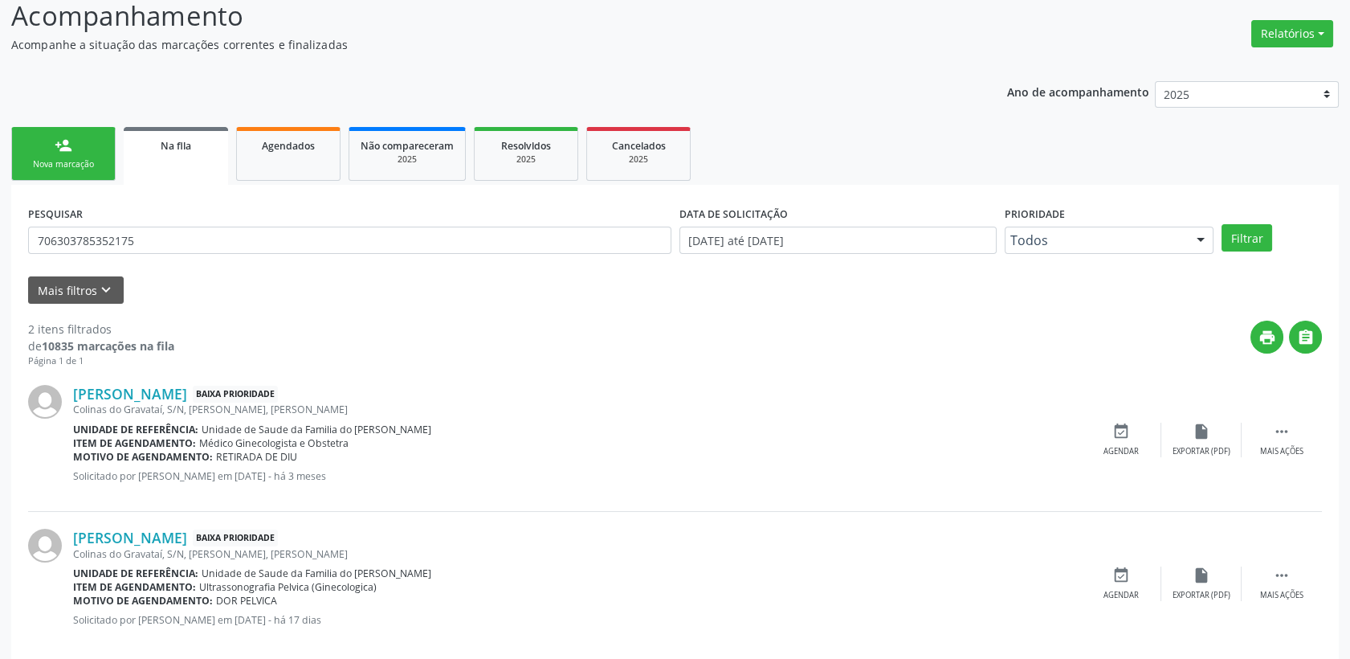
scroll to position [251, 0]
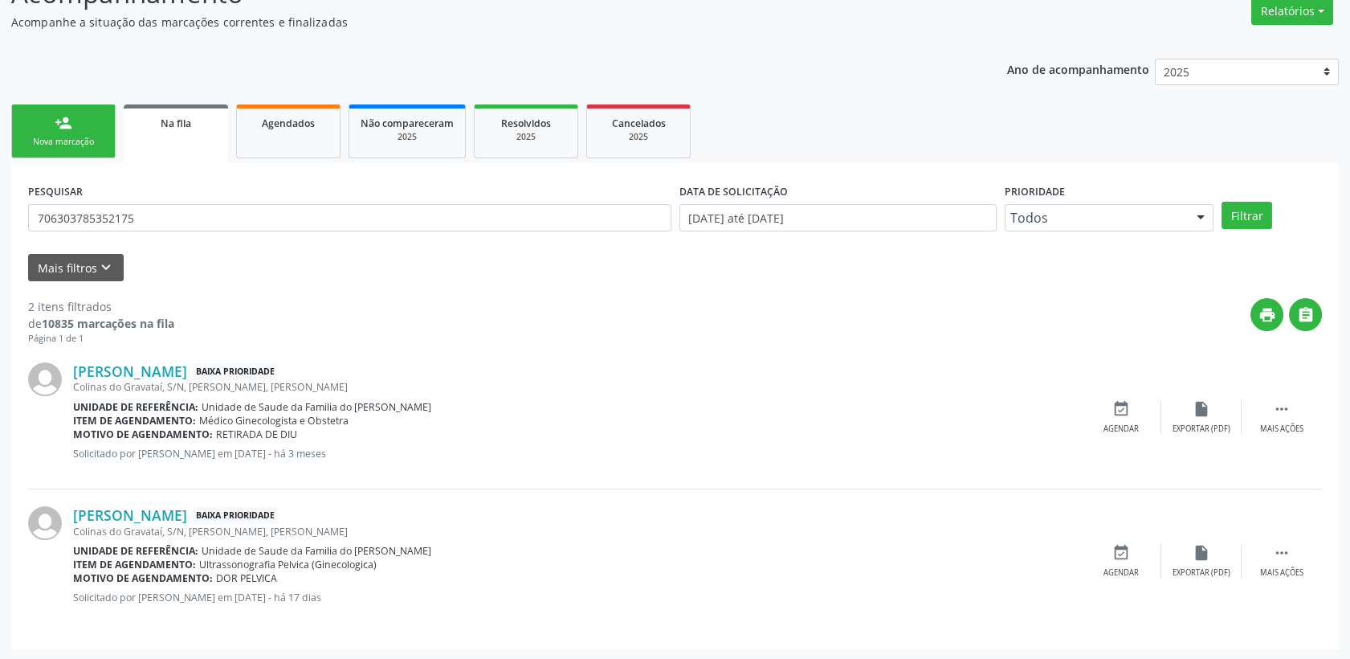
click at [1131, 396] on div "[PERSON_NAME] Baixa Prioridade Colinas do Gravataí, S/N, [PERSON_NAME], [PERSON…" at bounding box center [675, 417] width 1294 height 144
click at [1125, 408] on icon "event_available" at bounding box center [1122, 409] width 18 height 18
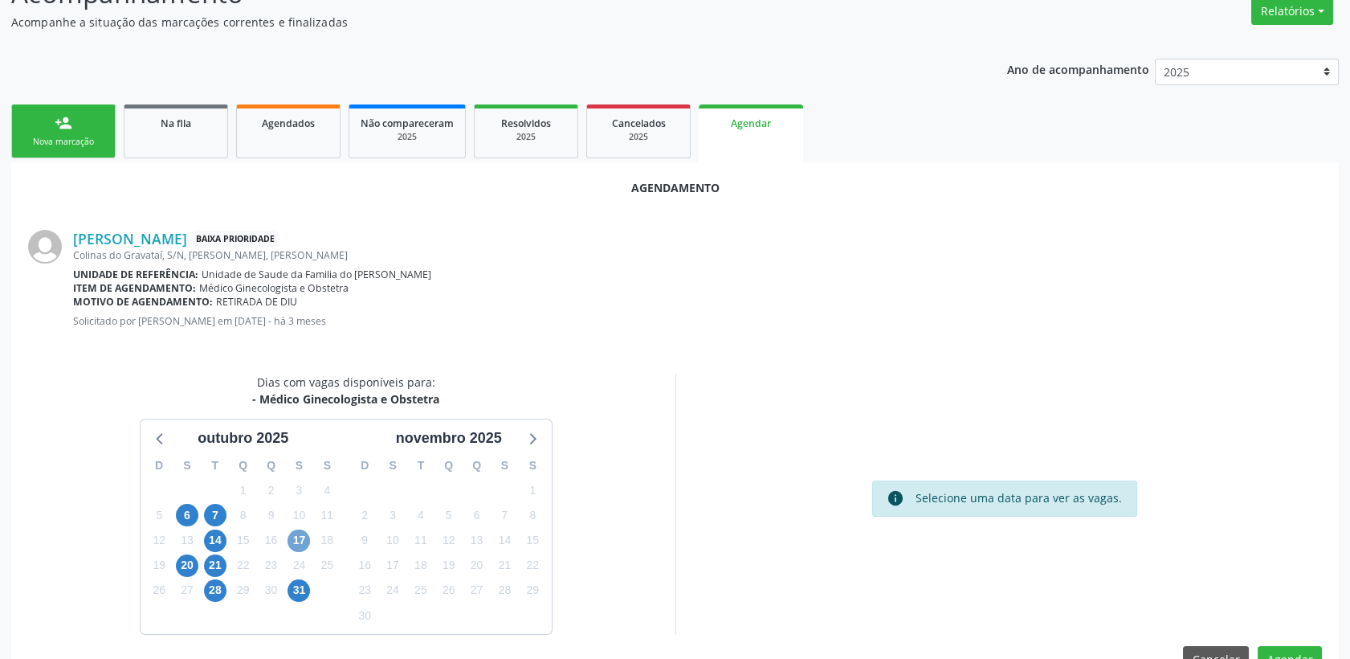
click at [294, 544] on span "17" at bounding box center [299, 540] width 22 height 22
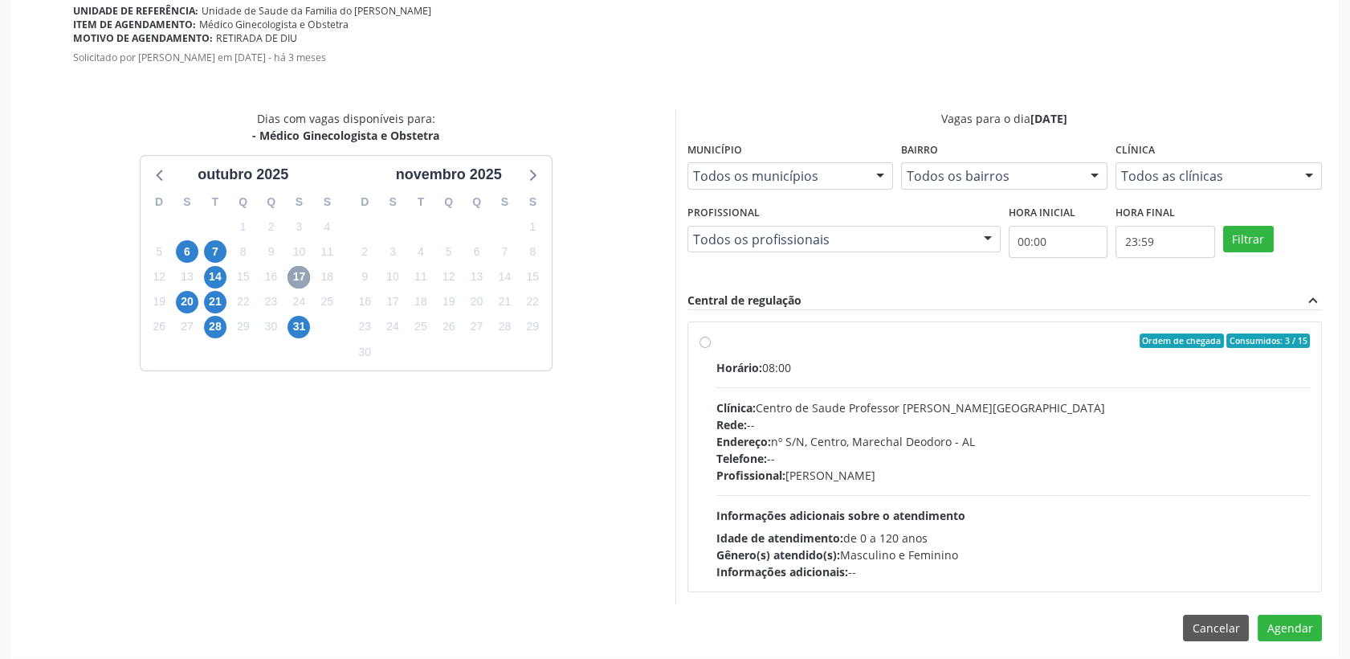
scroll to position [520, 0]
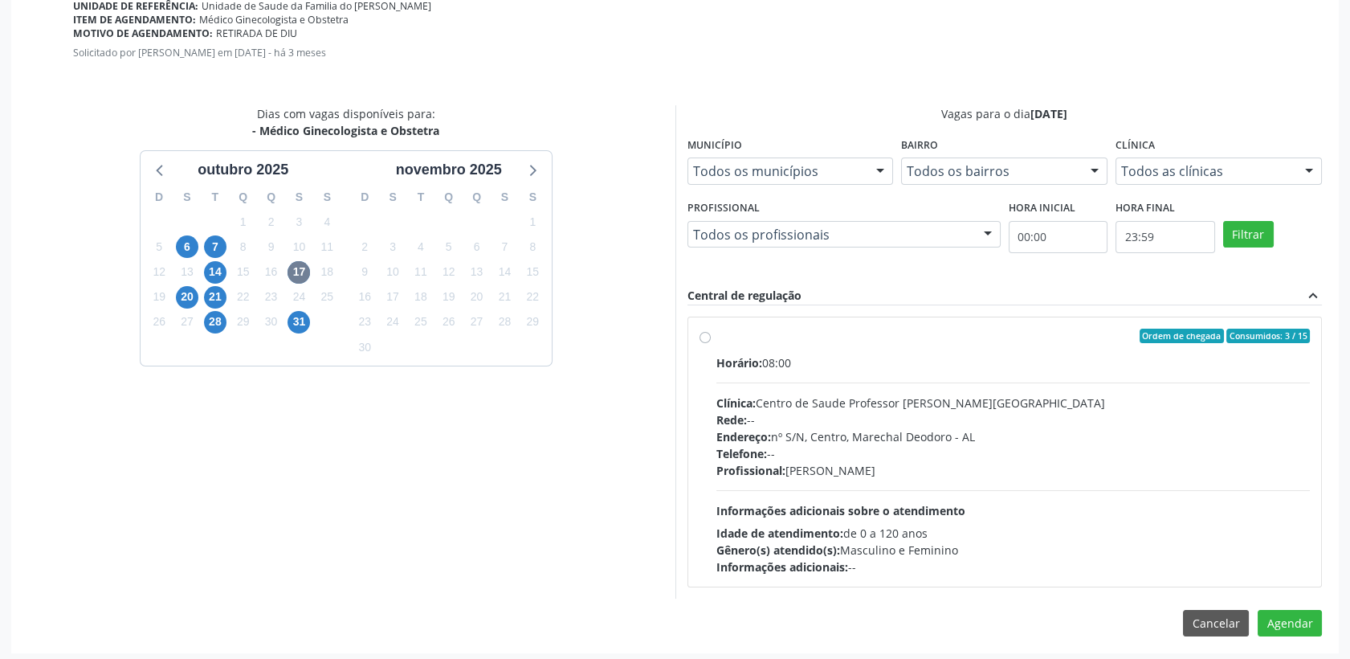
click at [863, 459] on div "Telefone: --" at bounding box center [1014, 453] width 594 height 17
click at [711, 343] on input "Ordem de chegada Consumidos: 3 / 15 Horário: 08:00 Clínica: Centro de Saude Pro…" at bounding box center [705, 336] width 11 height 14
radio input "true"
click at [1294, 651] on button "Agendar" at bounding box center [1290, 651] width 64 height 27
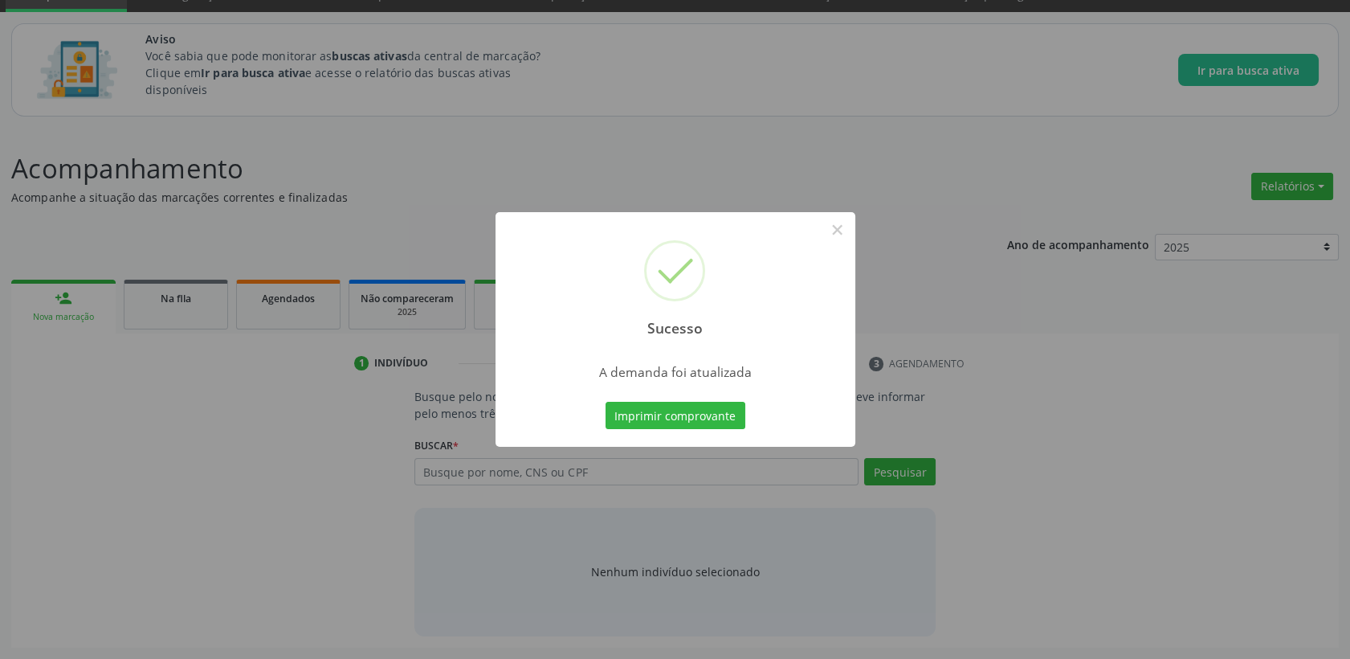
scroll to position [75, 0]
click at [838, 232] on button "×" at bounding box center [837, 229] width 27 height 27
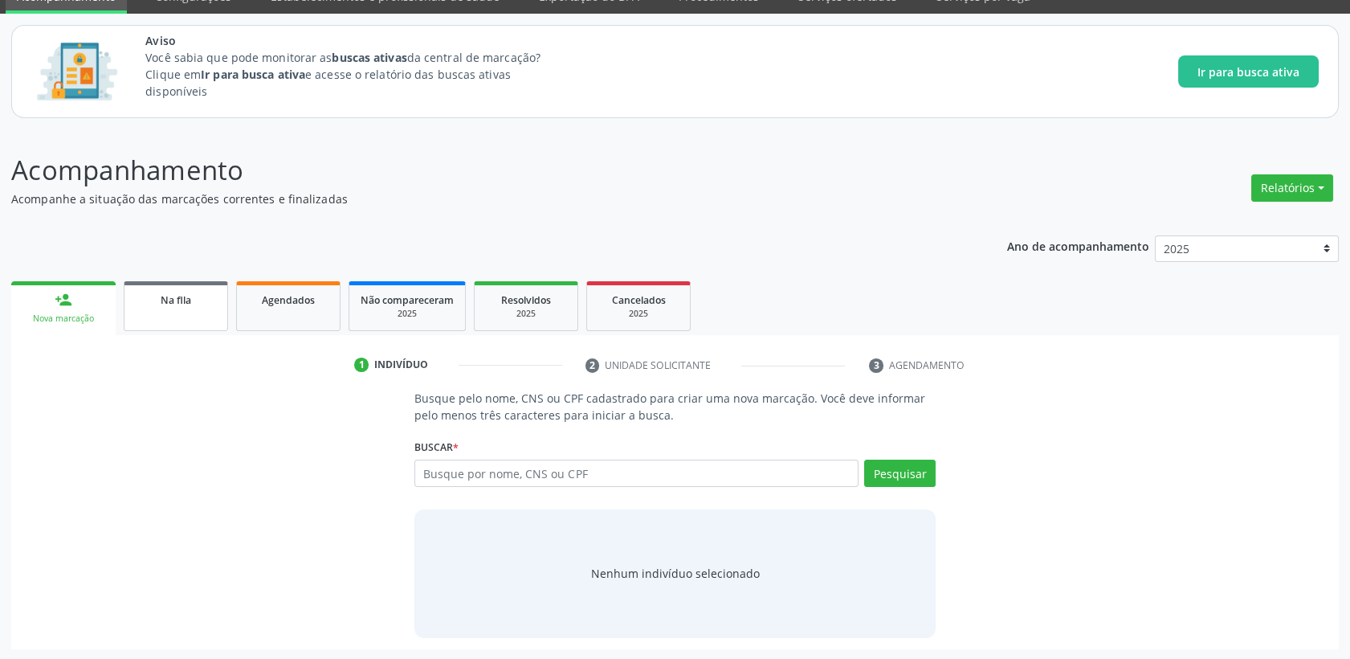
click at [197, 312] on link "Na fila" at bounding box center [176, 306] width 104 height 50
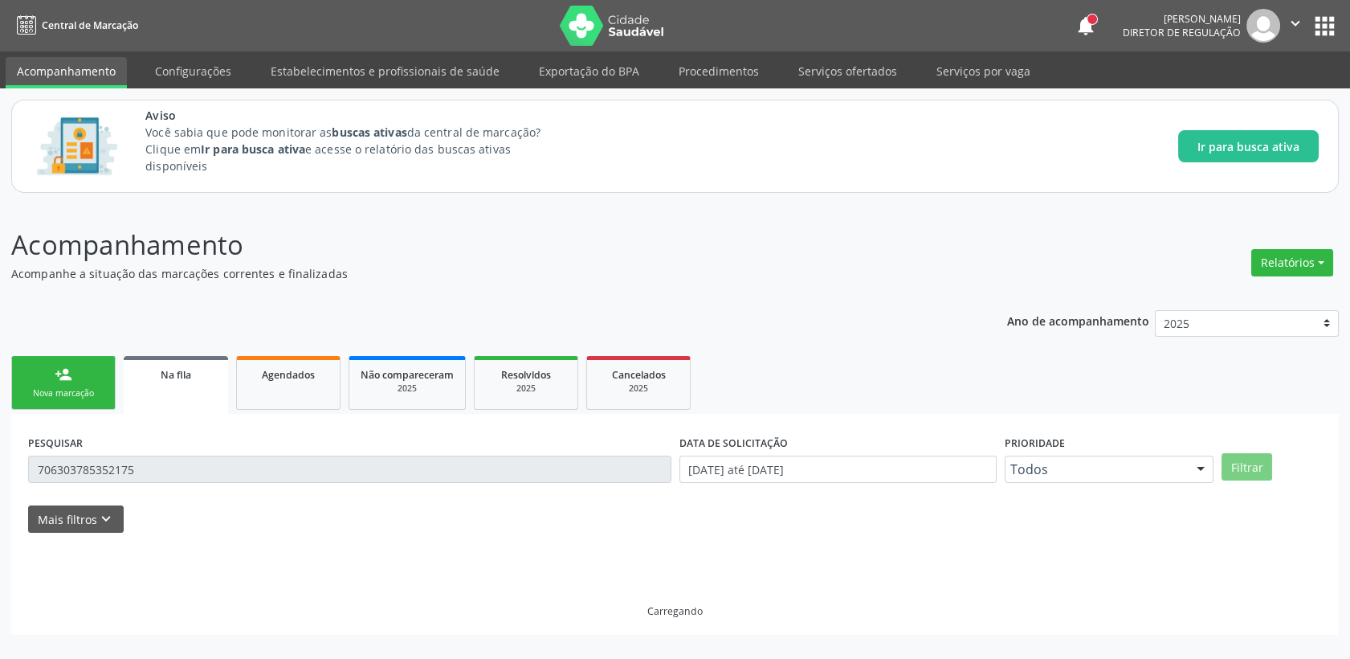
scroll to position [0, 0]
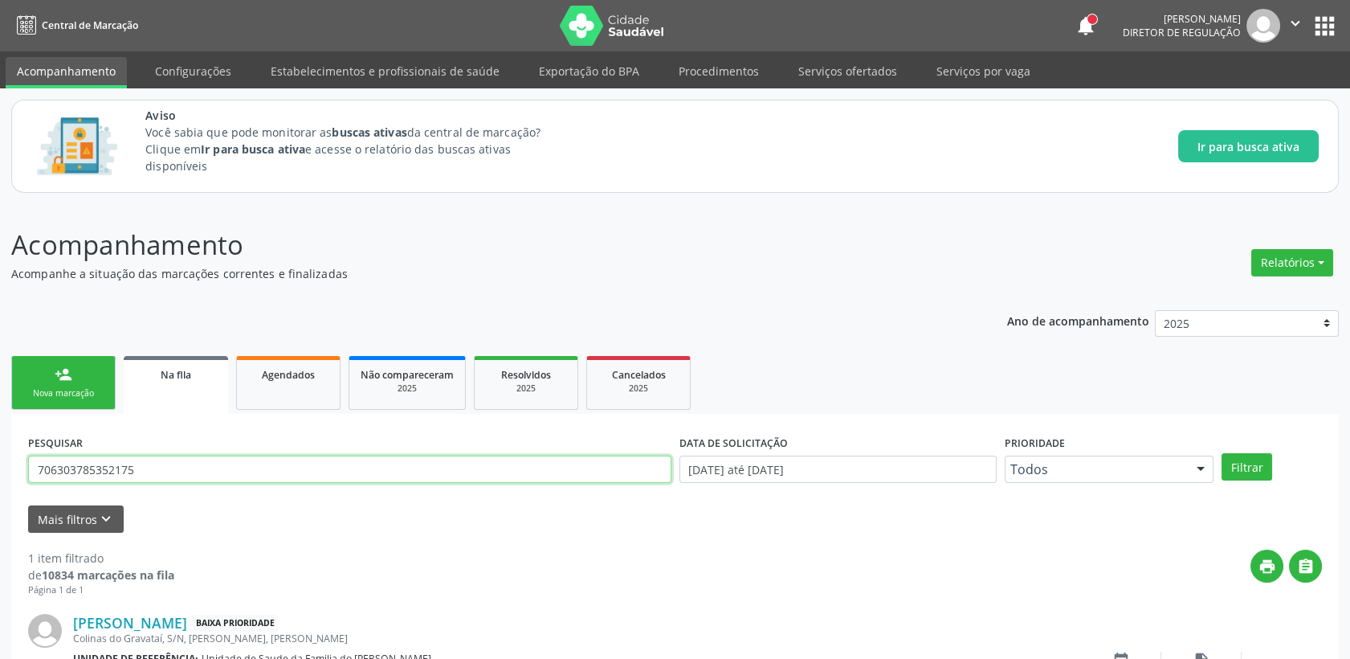
drag, startPoint x: 153, startPoint y: 466, endPoint x: -4, endPoint y: 466, distance: 156.7
click at [0, 466] on html "Central de Marcação notifications [PERSON_NAME] Diretor de regulação  Configur…" at bounding box center [675, 329] width 1350 height 659
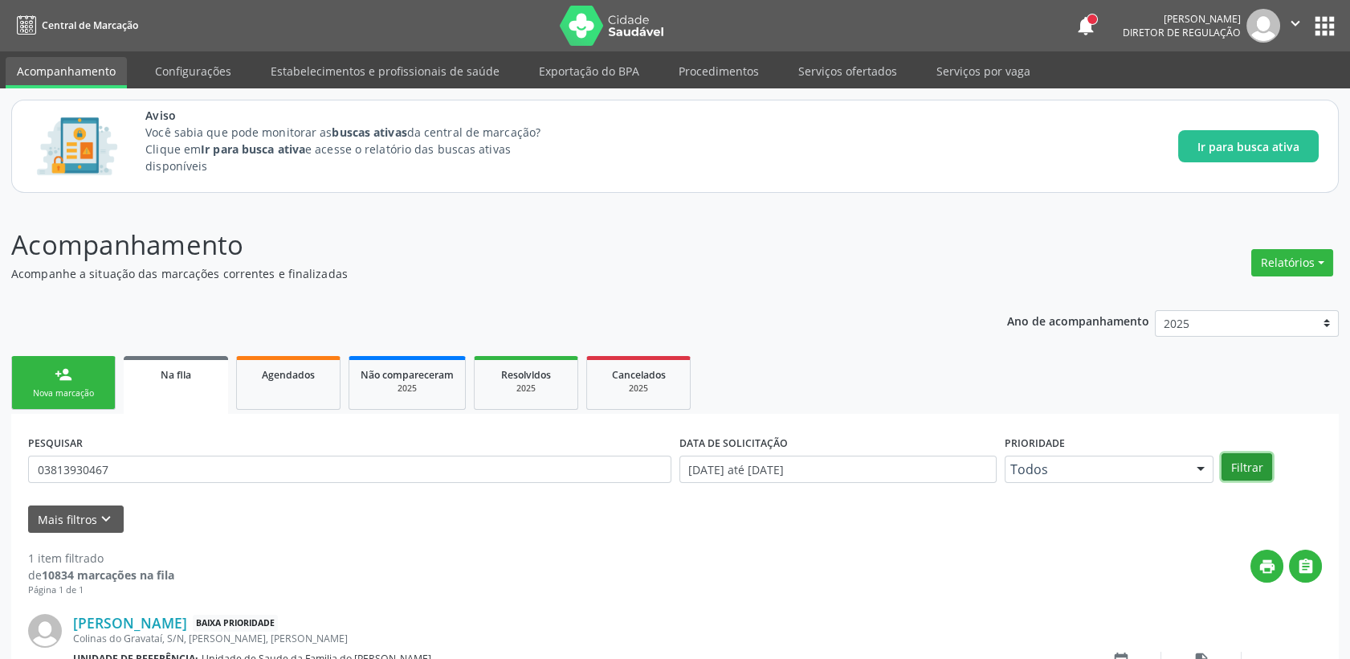
click at [1253, 471] on button "Filtrar" at bounding box center [1247, 466] width 51 height 27
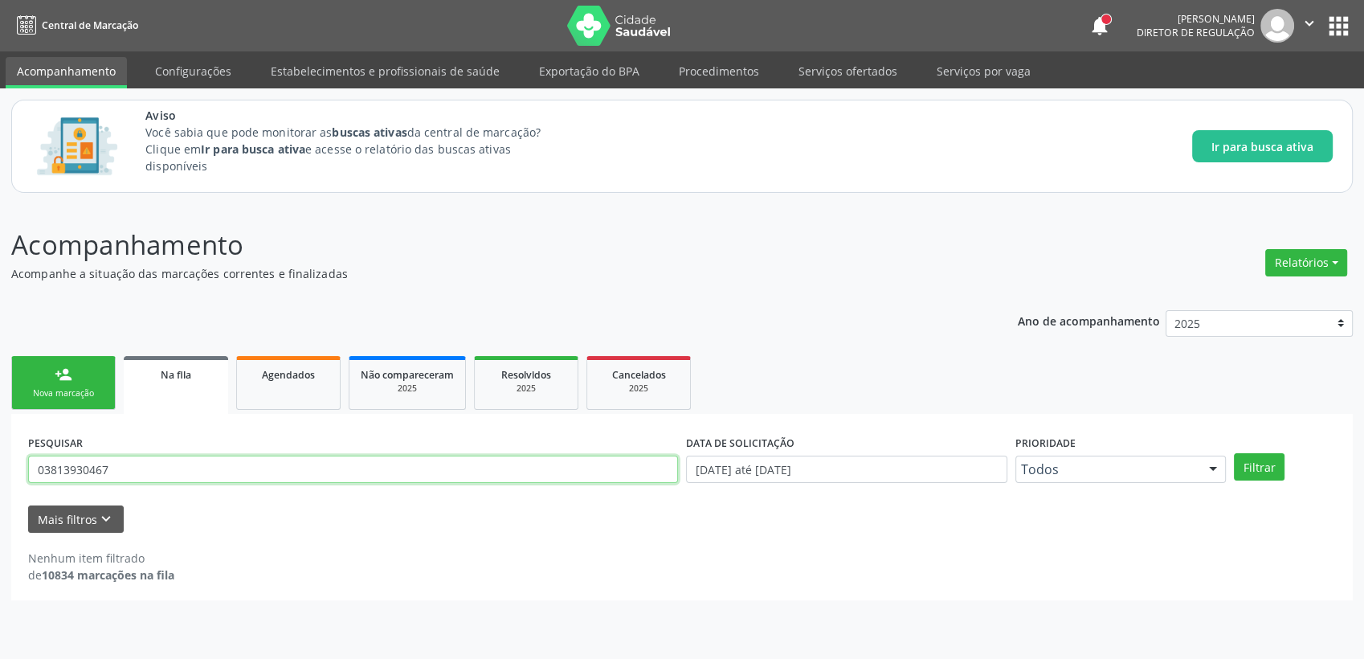
drag, startPoint x: 145, startPoint y: 464, endPoint x: 0, endPoint y: 464, distance: 145.4
click at [0, 464] on div "Acompanhamento Acompanhe a situação das marcações correntes e finalizadas Relat…" at bounding box center [682, 431] width 1364 height 455
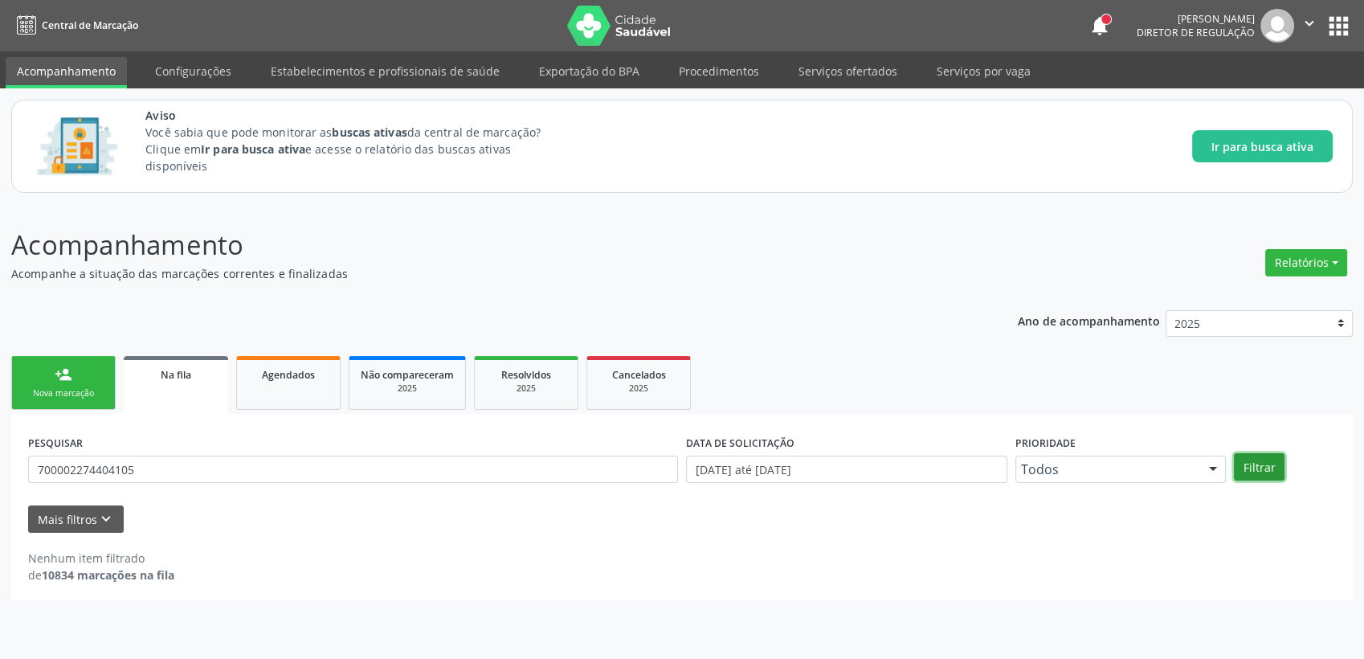
click at [1268, 466] on button "Filtrar" at bounding box center [1259, 466] width 51 height 27
drag, startPoint x: 261, startPoint y: 468, endPoint x: 0, endPoint y: 467, distance: 261.1
click at [0, 467] on html "Central de Marcação notifications [PERSON_NAME] Diretor de regulação  Configur…" at bounding box center [682, 329] width 1364 height 659
type input "05789215459"
click at [1273, 462] on button "Filtrar" at bounding box center [1259, 466] width 51 height 27
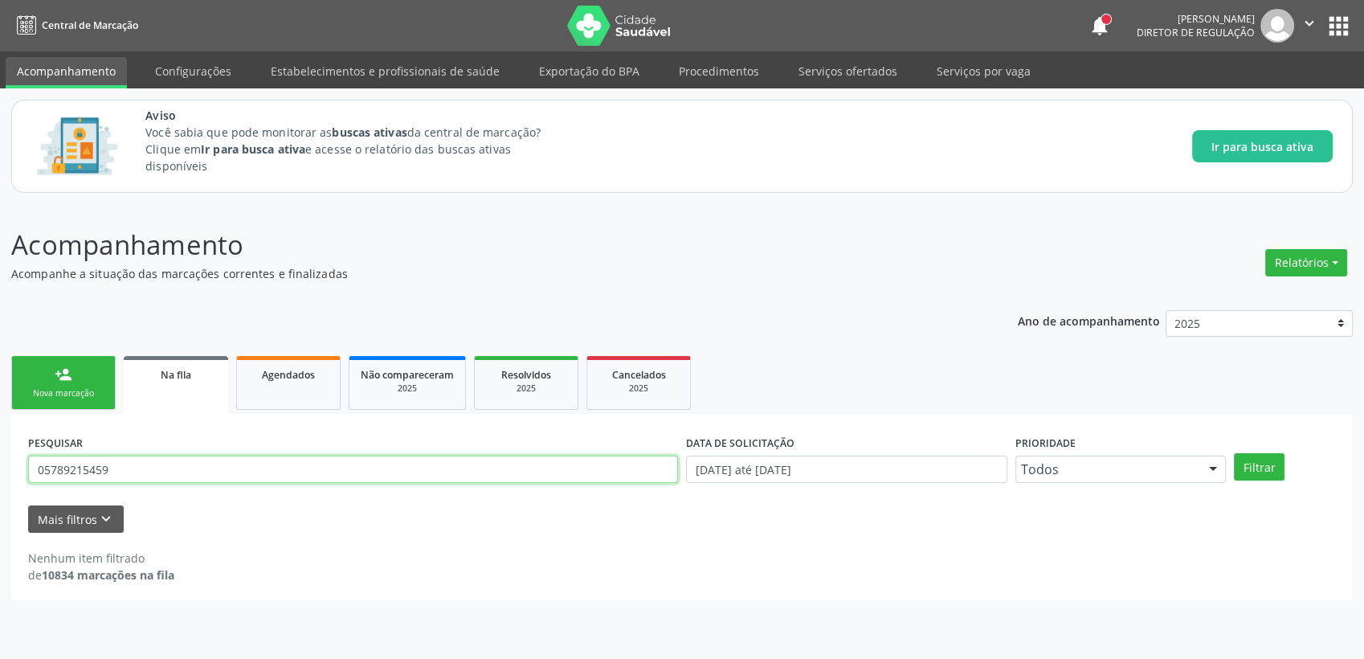
drag, startPoint x: 162, startPoint y: 464, endPoint x: 0, endPoint y: 488, distance: 164.2
click at [0, 483] on html "Central de Marcação notifications [PERSON_NAME] Diretor de regulação  Configur…" at bounding box center [682, 329] width 1364 height 659
type input "703406077145500"
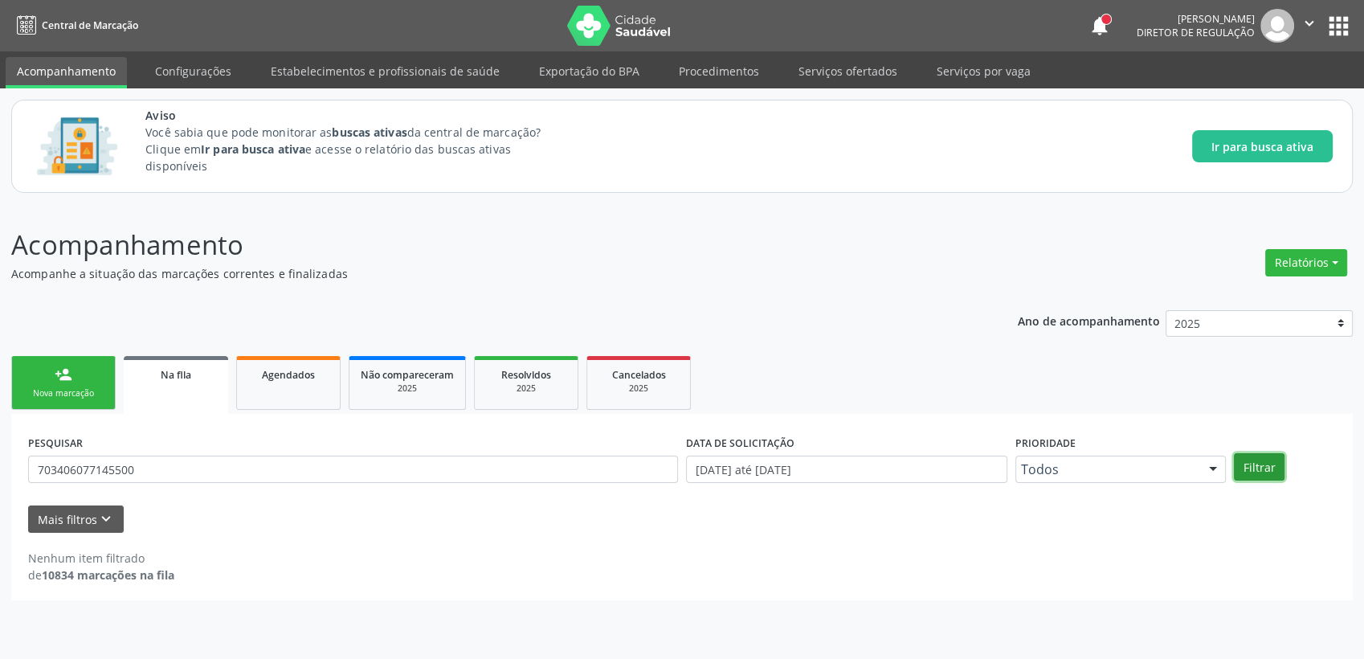
click at [1273, 464] on button "Filtrar" at bounding box center [1259, 466] width 51 height 27
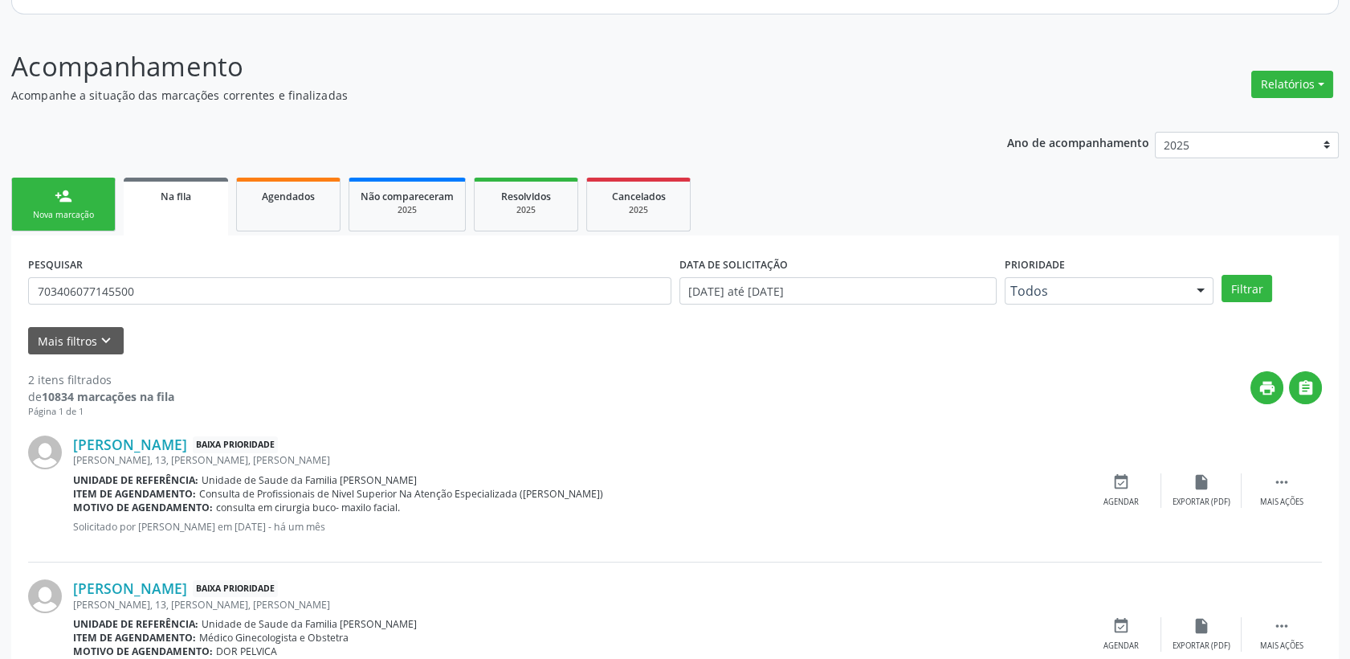
scroll to position [251, 0]
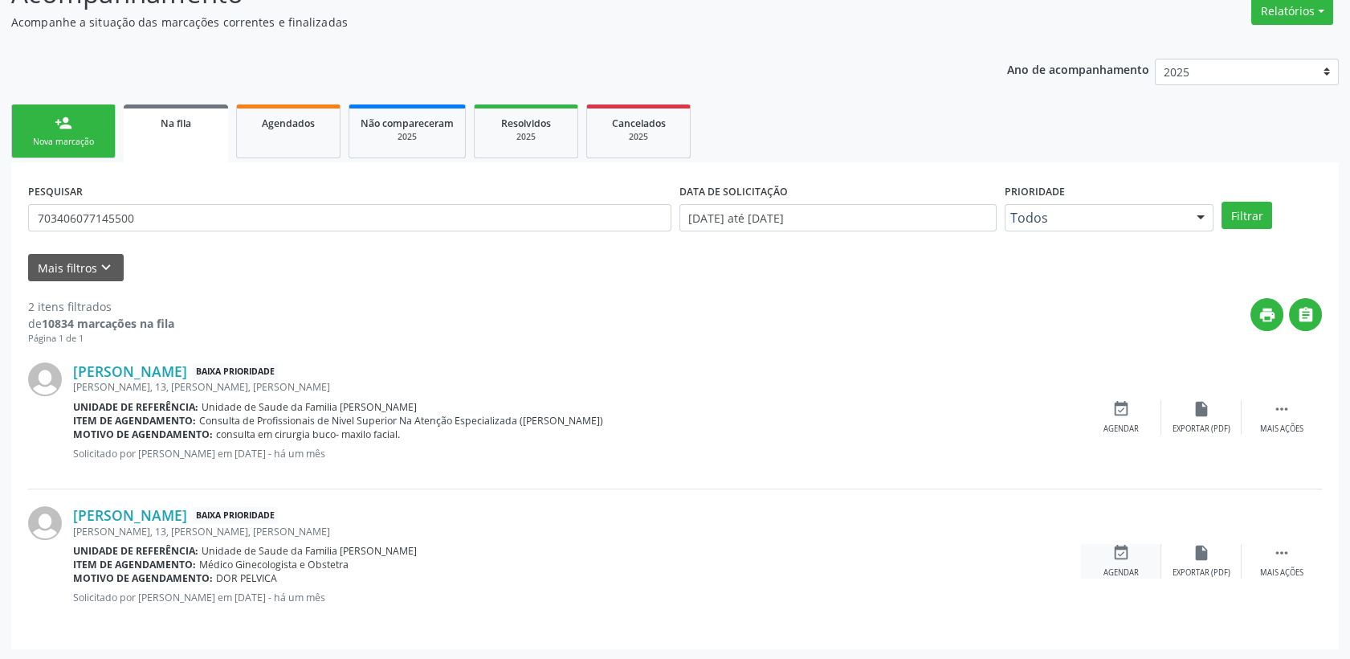
click at [1115, 561] on div "event_available Agendar" at bounding box center [1121, 561] width 80 height 35
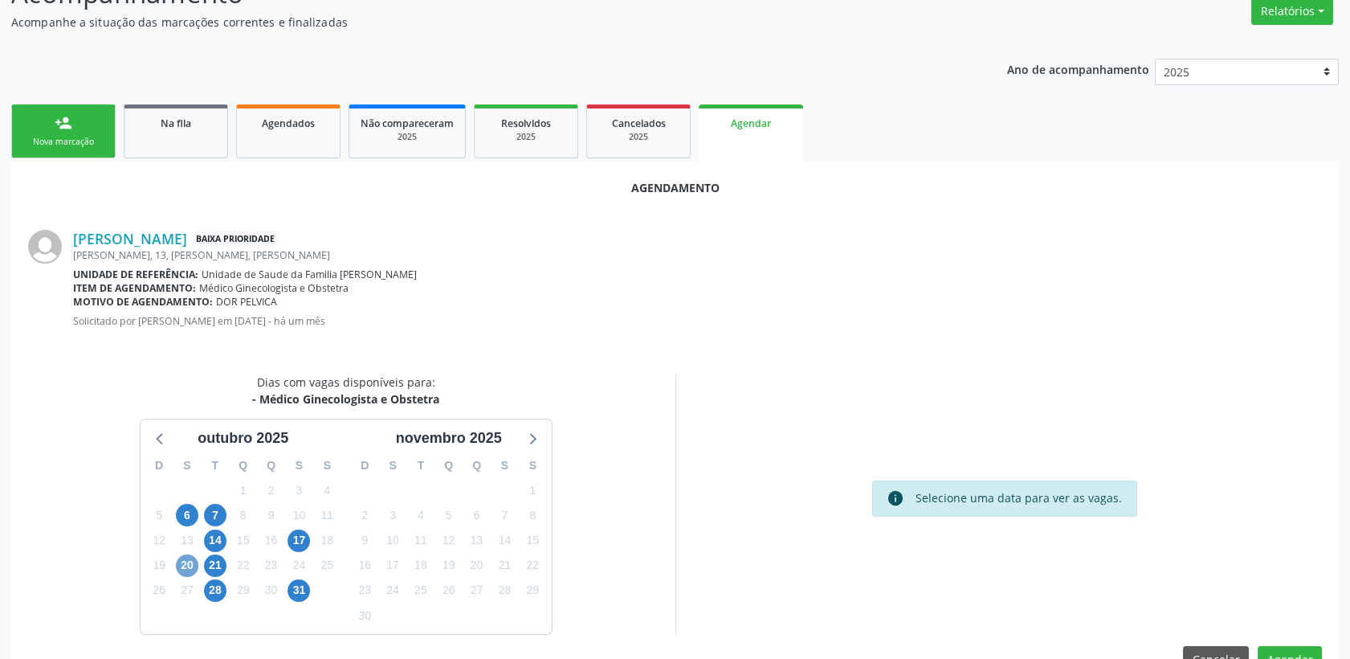
click at [190, 562] on span "20" at bounding box center [187, 565] width 22 height 22
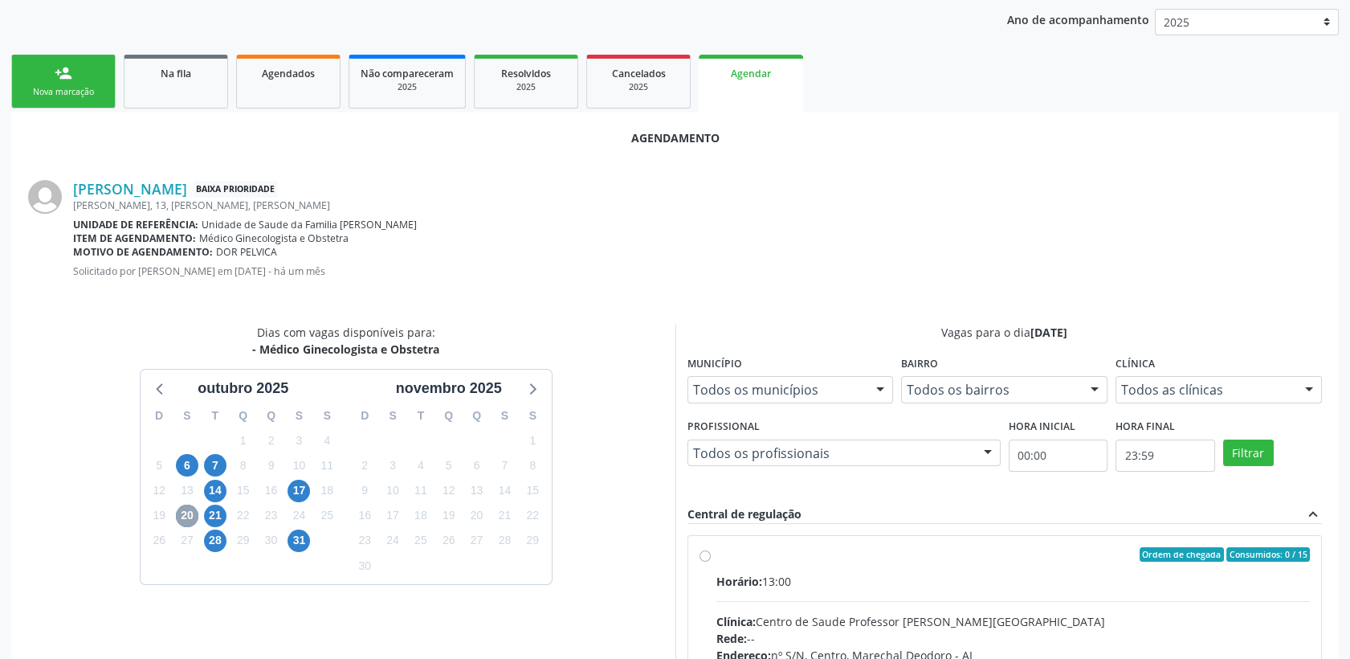
scroll to position [341, 0]
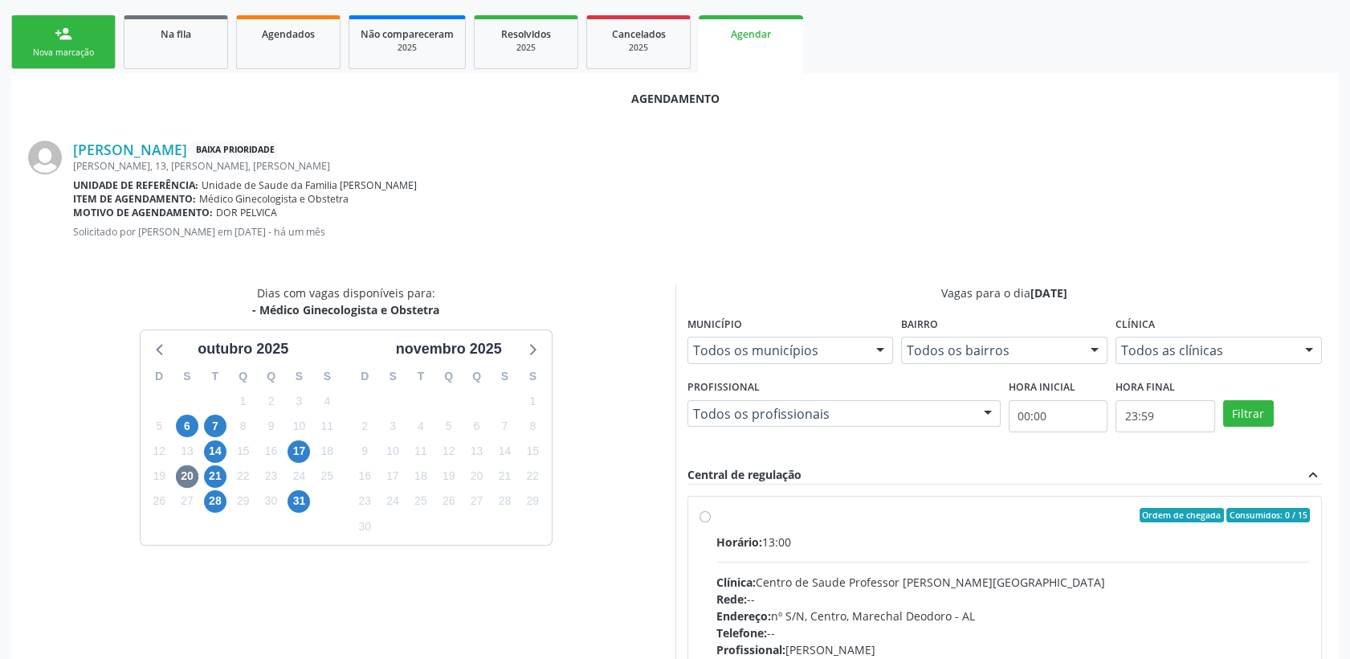
click at [901, 562] on hr at bounding box center [1014, 562] width 594 height 1
click at [711, 522] on input "Ordem de chegada Consumidos: 0 / 15 Horário: 13:00 Clínica: Centro de Saude Pro…" at bounding box center [705, 515] width 11 height 14
radio input "true"
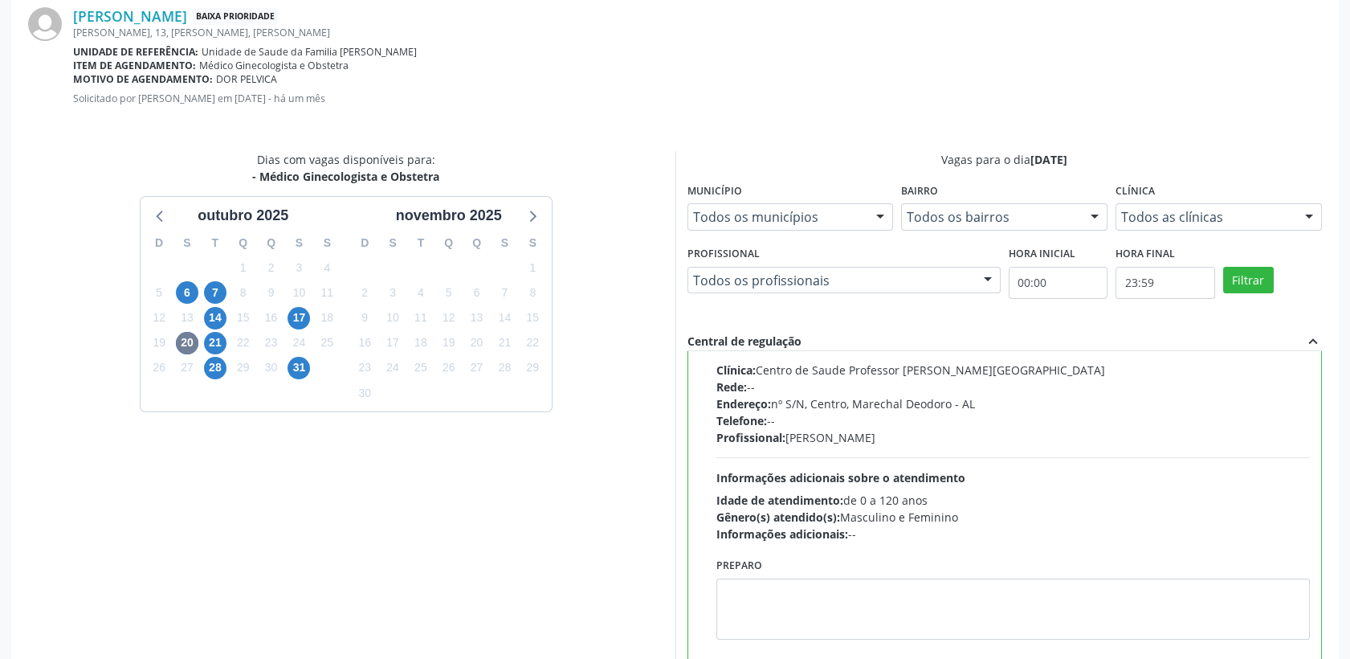
scroll to position [553, 0]
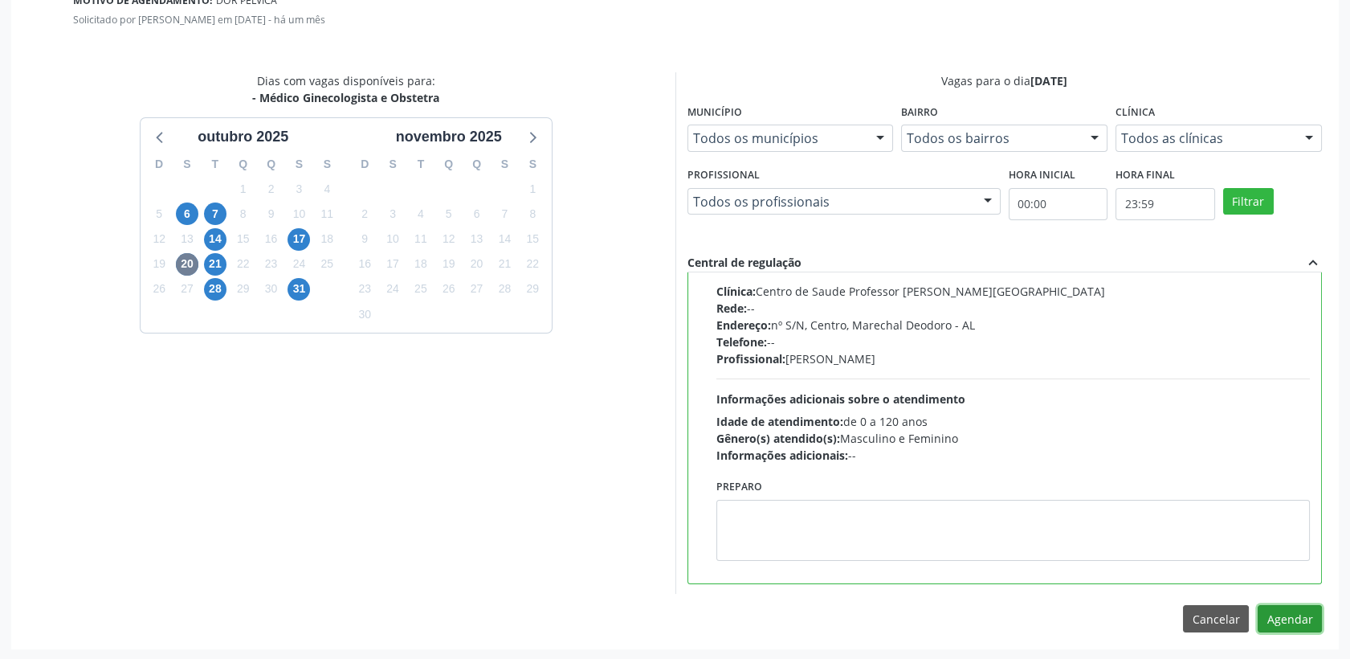
click at [1295, 613] on button "Agendar" at bounding box center [1290, 618] width 64 height 27
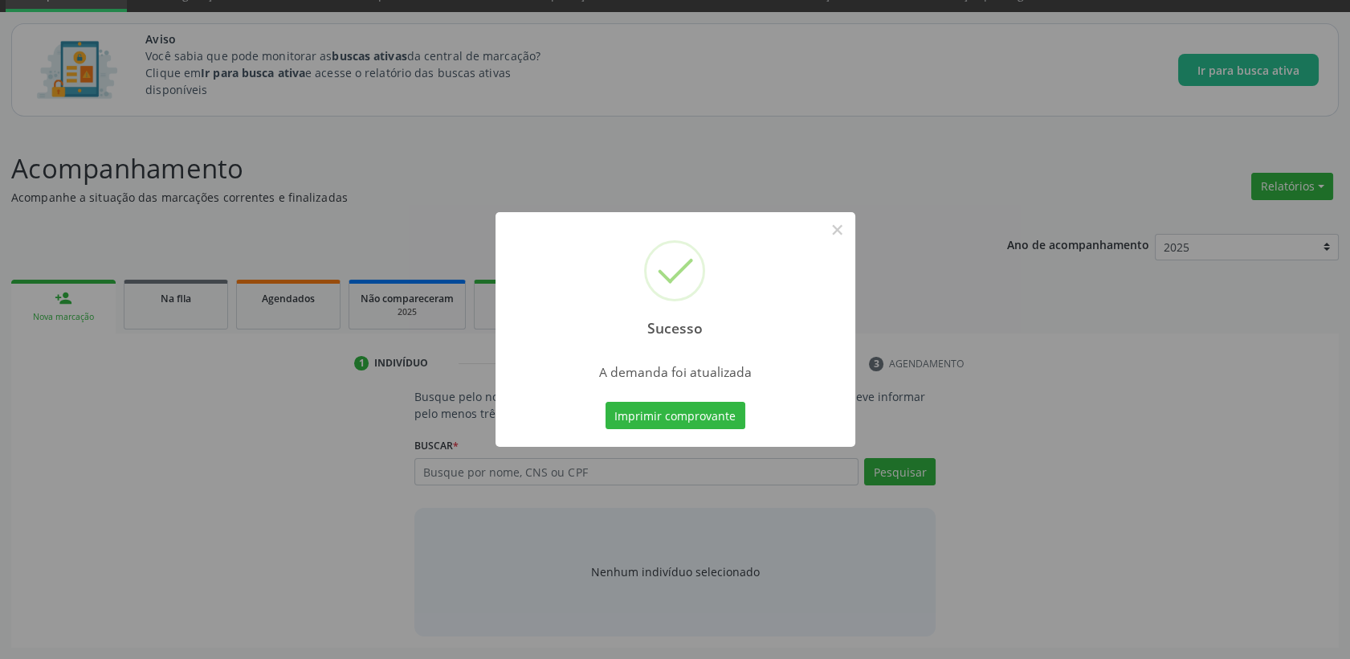
scroll to position [75, 0]
click at [835, 225] on button "×" at bounding box center [837, 229] width 27 height 27
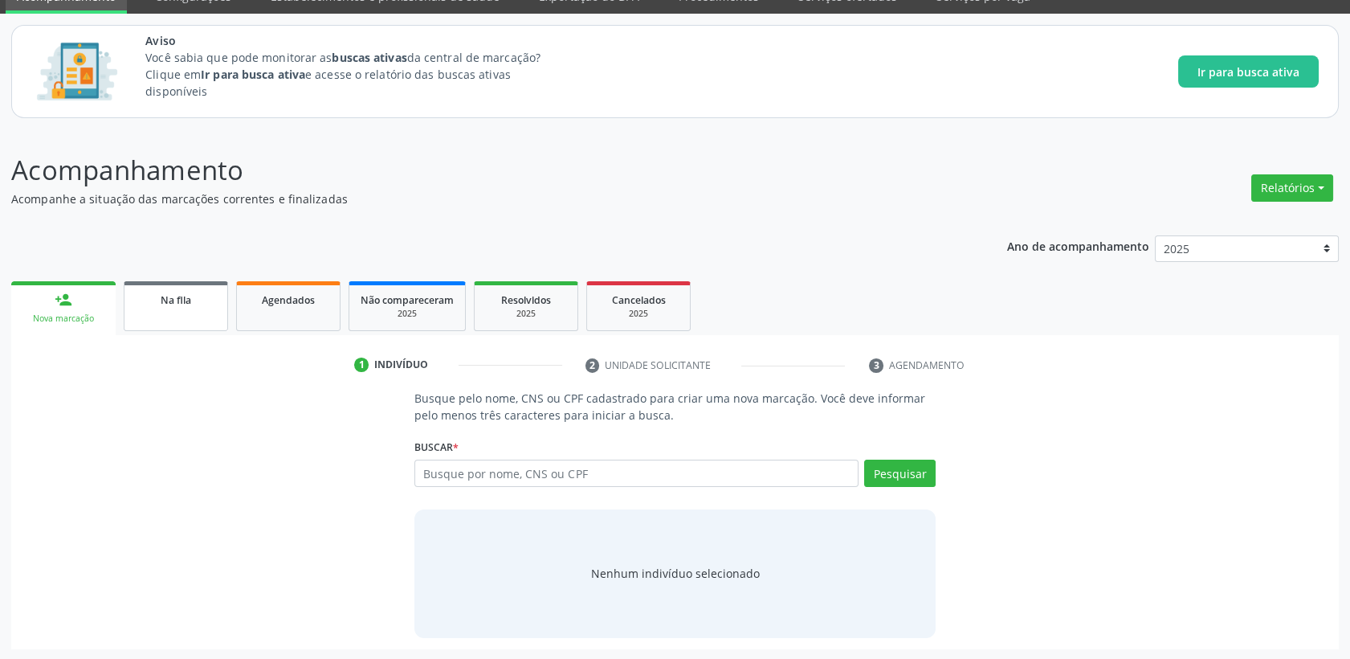
click at [202, 314] on link "Na fila" at bounding box center [176, 306] width 104 height 50
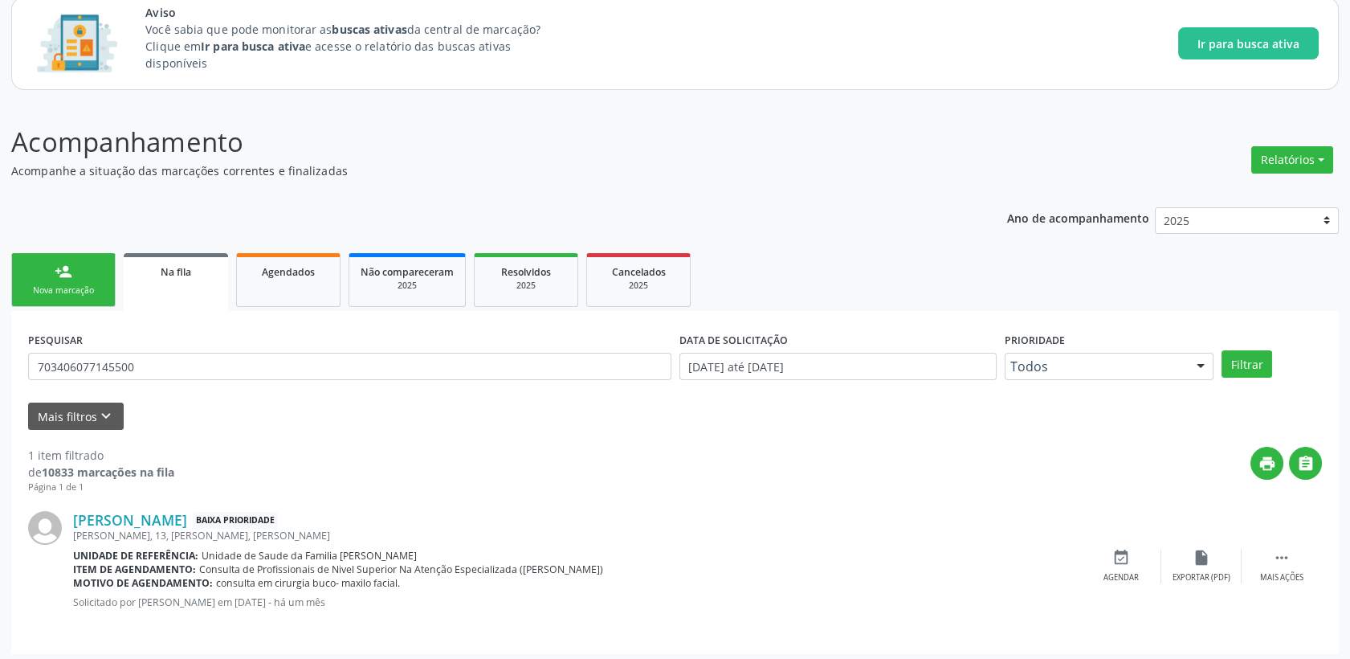
scroll to position [108, 0]
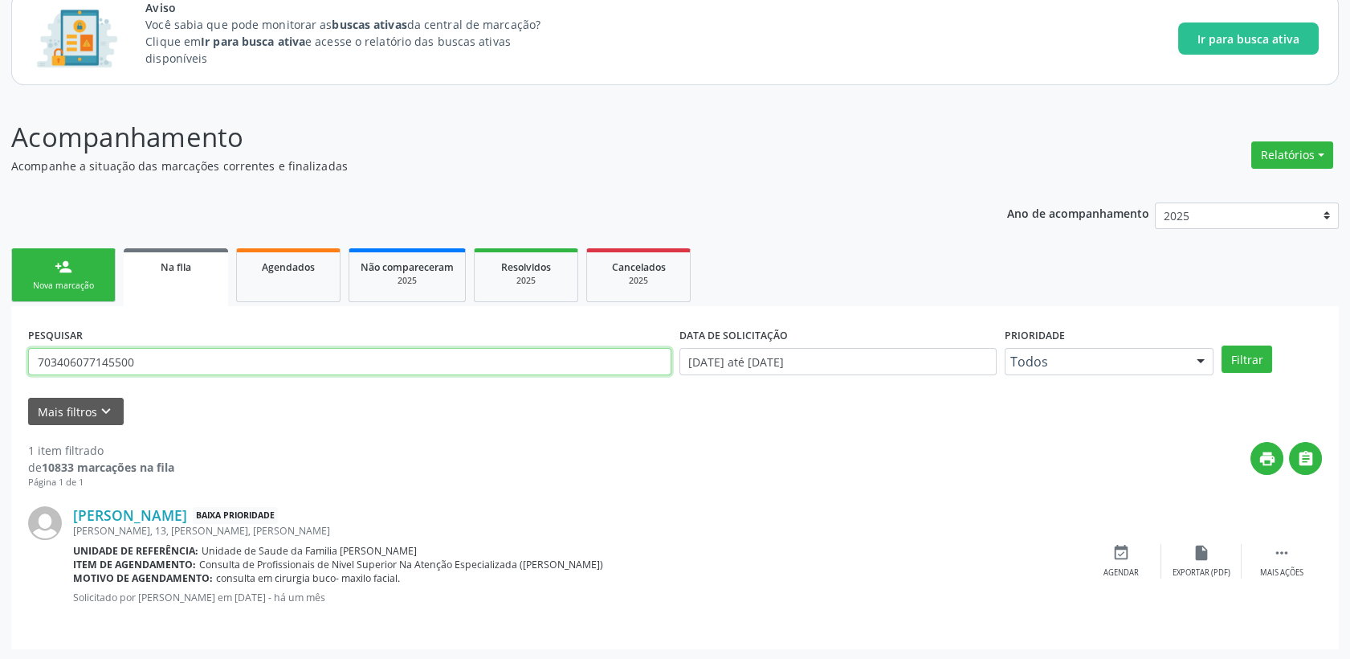
drag, startPoint x: 211, startPoint y: 363, endPoint x: 16, endPoint y: 379, distance: 195.9
click at [16, 379] on div "PESQUISAR 703406077145500 DATA DE SOLICITAÇÃO [DATE] até [DATE] Prioridade Todo…" at bounding box center [675, 477] width 1328 height 343
click at [1222, 345] on button "Filtrar" at bounding box center [1247, 358] width 51 height 27
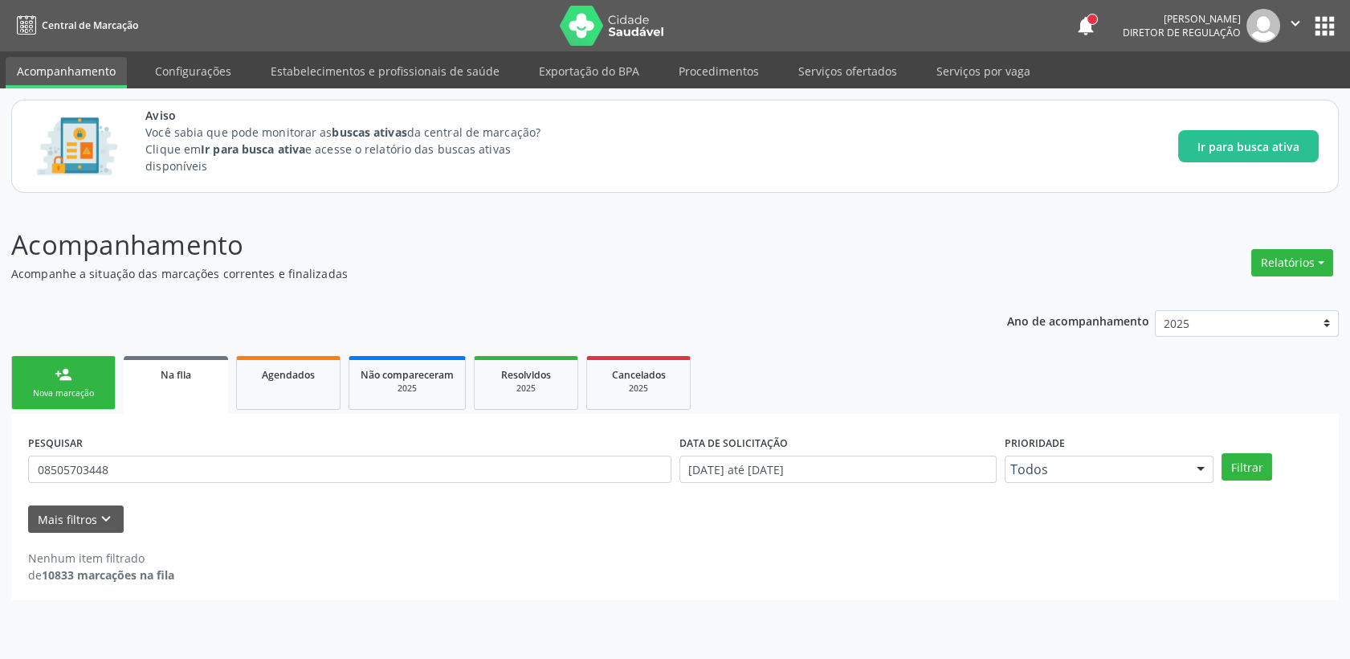
scroll to position [0, 0]
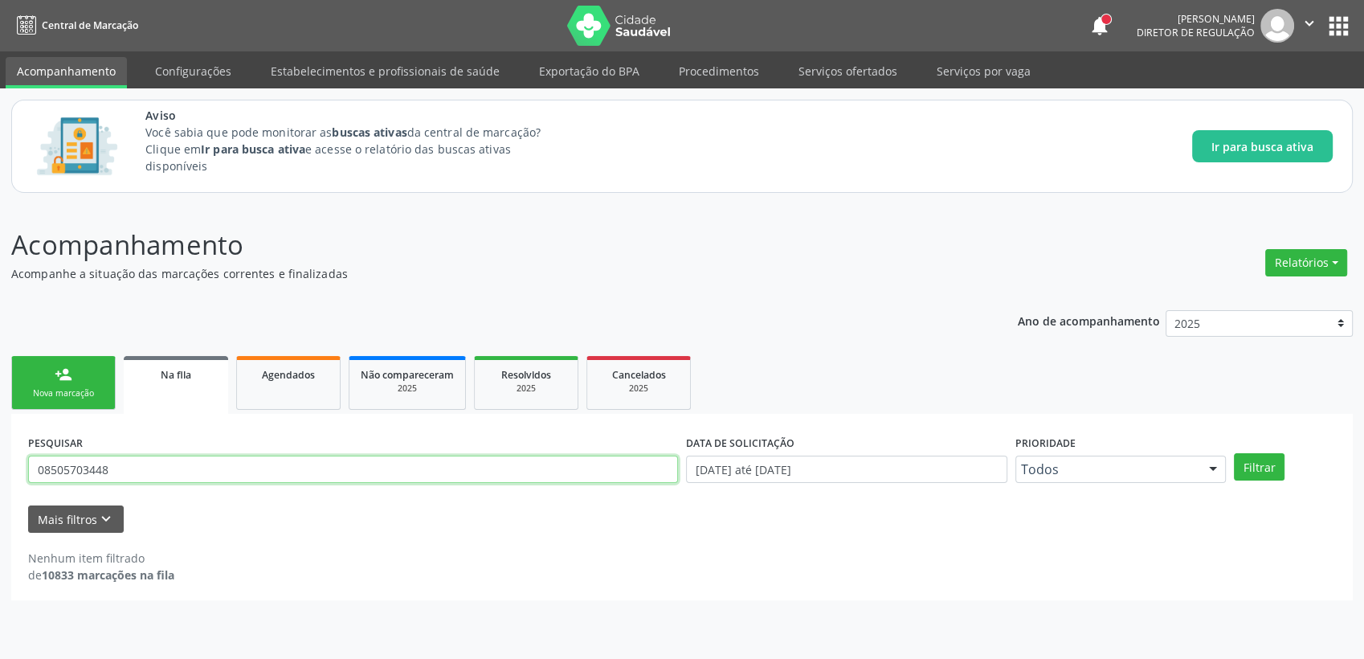
drag, startPoint x: 190, startPoint y: 464, endPoint x: -4, endPoint y: 472, distance: 193.7
click at [0, 472] on html "Central de Marcação notifications [PERSON_NAME] Diretor de regulação  Configur…" at bounding box center [682, 329] width 1364 height 659
click at [1234, 453] on button "Filtrar" at bounding box center [1259, 466] width 51 height 27
drag, startPoint x: 152, startPoint y: 466, endPoint x: -4, endPoint y: 483, distance: 156.8
click at [0, 483] on html "Central de Marcação notifications [PERSON_NAME] Diretor de regulação  Configur…" at bounding box center [682, 329] width 1364 height 659
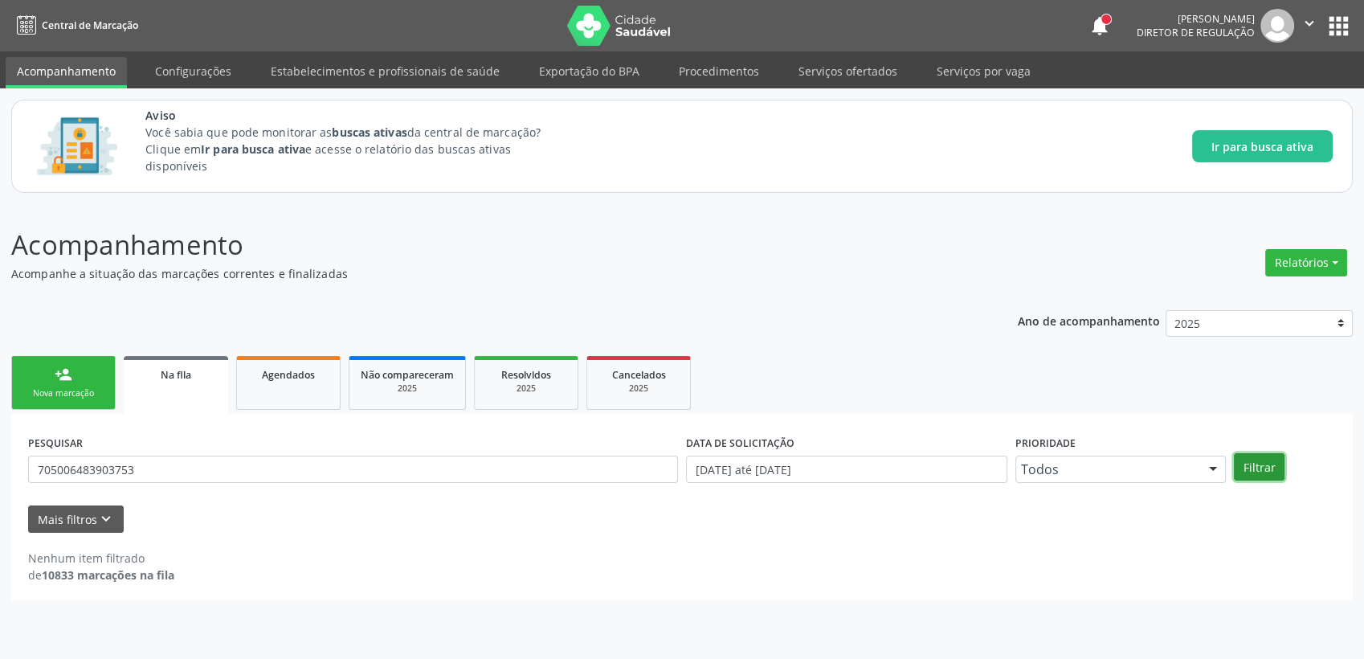
click at [1258, 468] on button "Filtrar" at bounding box center [1259, 466] width 51 height 27
drag, startPoint x: 154, startPoint y: 462, endPoint x: -4, endPoint y: 484, distance: 159.7
click at [0, 484] on html "Central de Marcação notifications [PERSON_NAME] Diretor de regulação  Configur…" at bounding box center [682, 329] width 1364 height 659
click at [1248, 460] on button "Filtrar" at bounding box center [1259, 466] width 51 height 27
drag, startPoint x: 167, startPoint y: 476, endPoint x: 0, endPoint y: 472, distance: 167.2
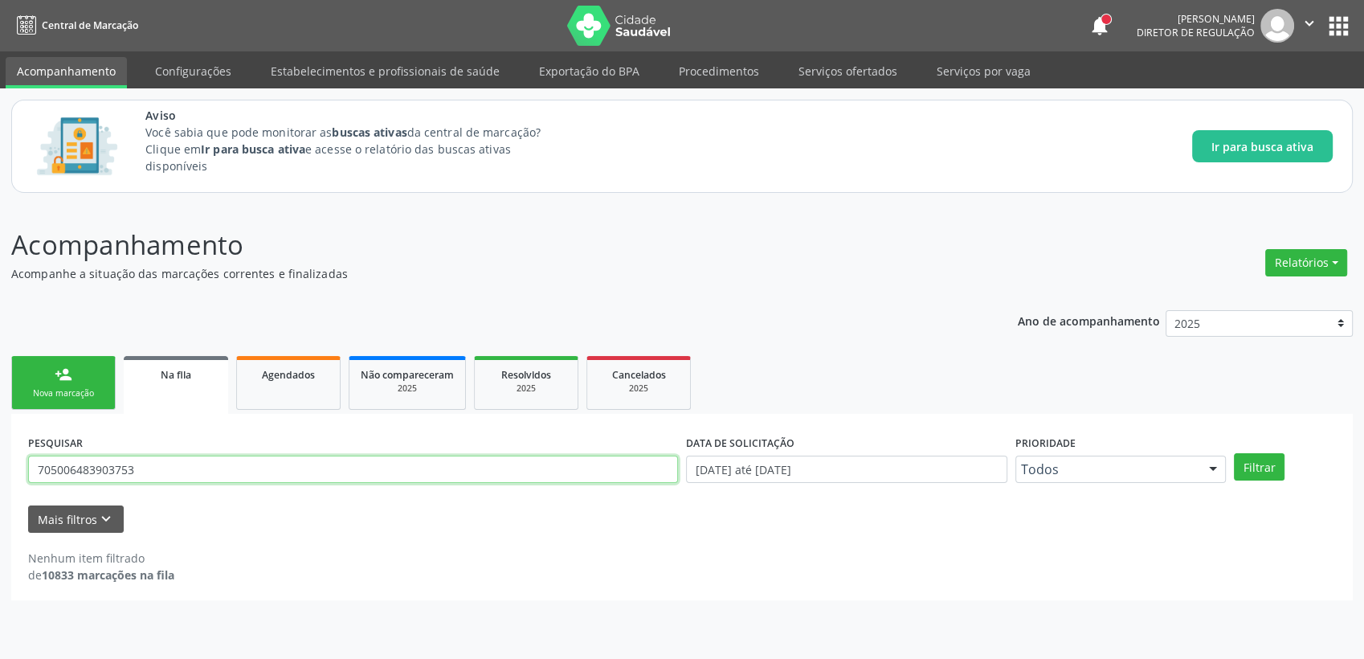
click at [0, 472] on html "Central de Marcação notifications [PERSON_NAME] Diretor de regulação  Configur…" at bounding box center [682, 329] width 1364 height 659
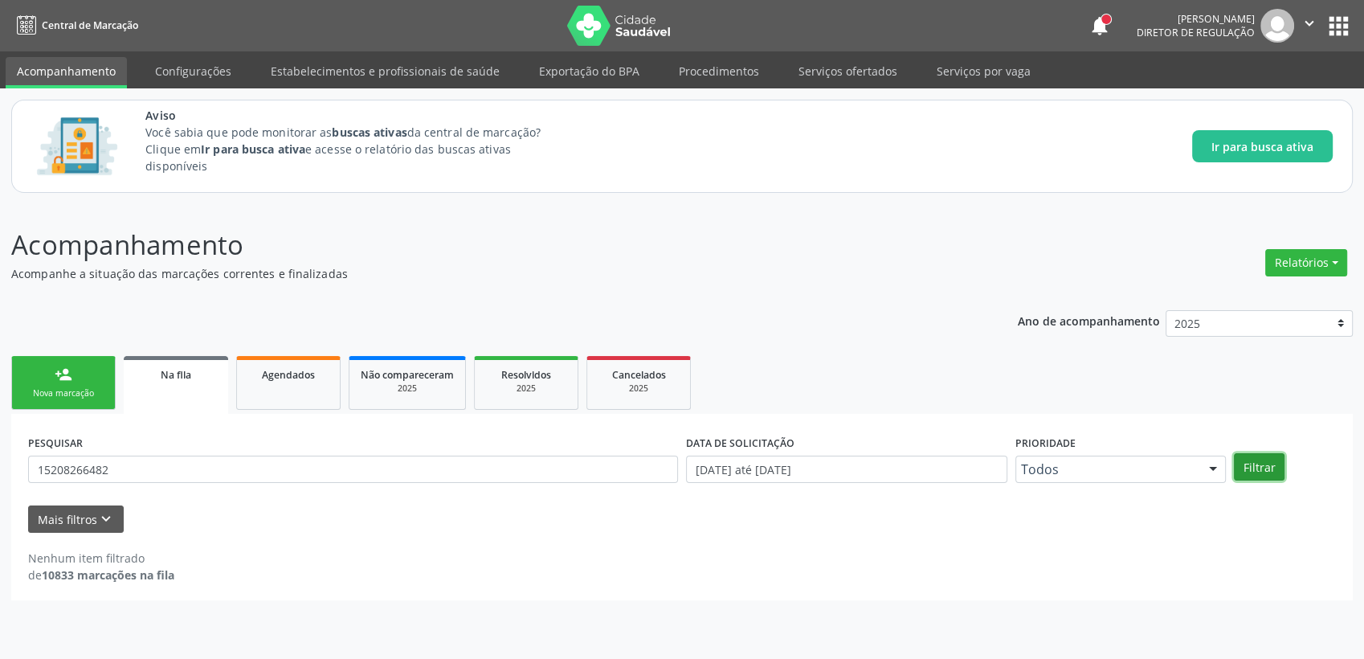
click at [1273, 462] on button "Filtrar" at bounding box center [1259, 466] width 51 height 27
drag, startPoint x: 200, startPoint y: 479, endPoint x: 0, endPoint y: 471, distance: 200.2
click at [0, 473] on html "Central de Marcação notifications [PERSON_NAME] Diretor de regulação  Configur…" at bounding box center [682, 329] width 1364 height 659
click at [1234, 453] on button "Filtrar" at bounding box center [1259, 466] width 51 height 27
drag, startPoint x: 137, startPoint y: 469, endPoint x: 0, endPoint y: 480, distance: 137.8
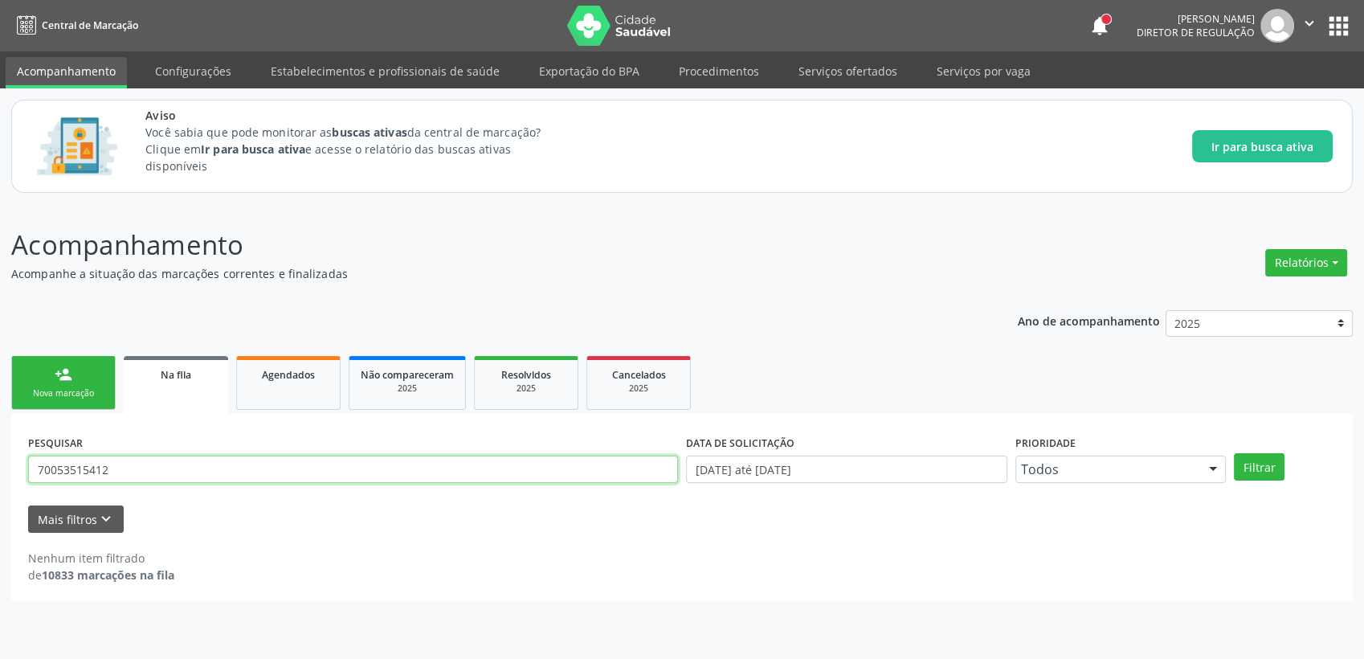
click at [0, 480] on html "Central de Marcação notifications [PERSON_NAME] Diretor de regulação  Configur…" at bounding box center [682, 329] width 1364 height 659
click at [1234, 453] on button "Filtrar" at bounding box center [1259, 466] width 51 height 27
drag, startPoint x: 60, startPoint y: 472, endPoint x: 0, endPoint y: 484, distance: 61.4
click at [0, 483] on html "Central de Marcação notifications [PERSON_NAME] Diretor de regulação  Configur…" at bounding box center [682, 329] width 1364 height 659
type input "700507714960752"
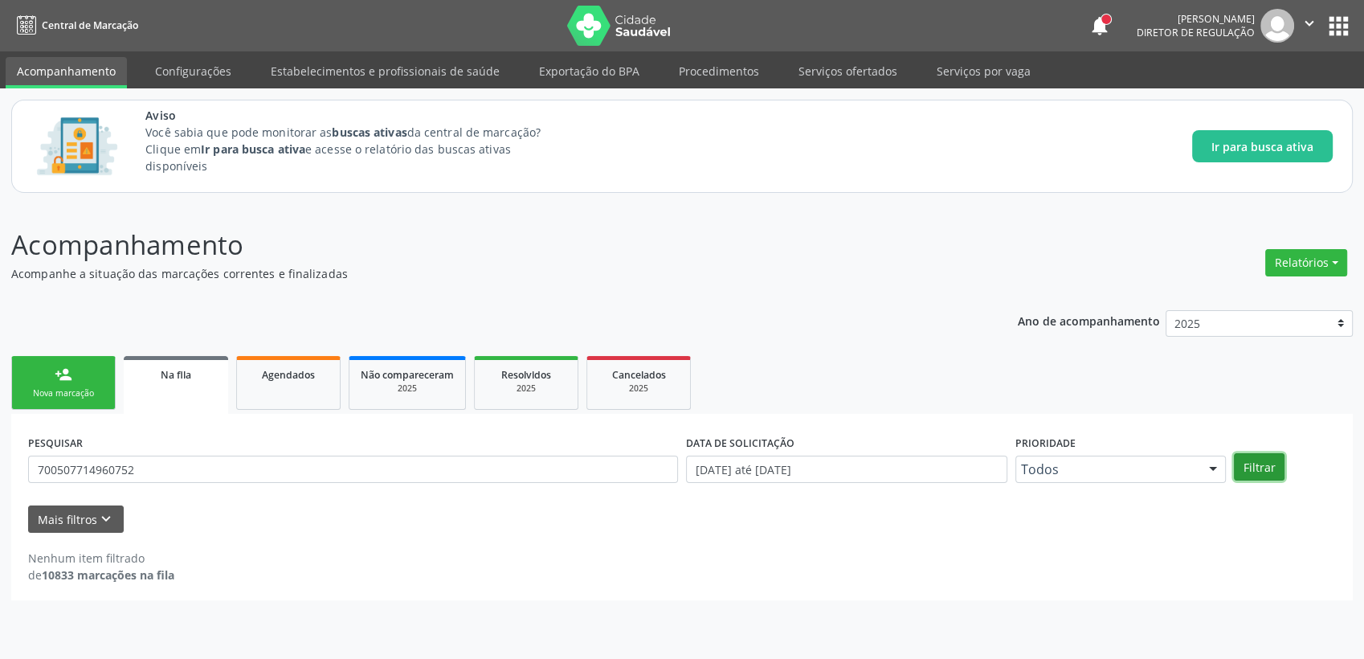
click at [1260, 476] on button "Filtrar" at bounding box center [1259, 466] width 51 height 27
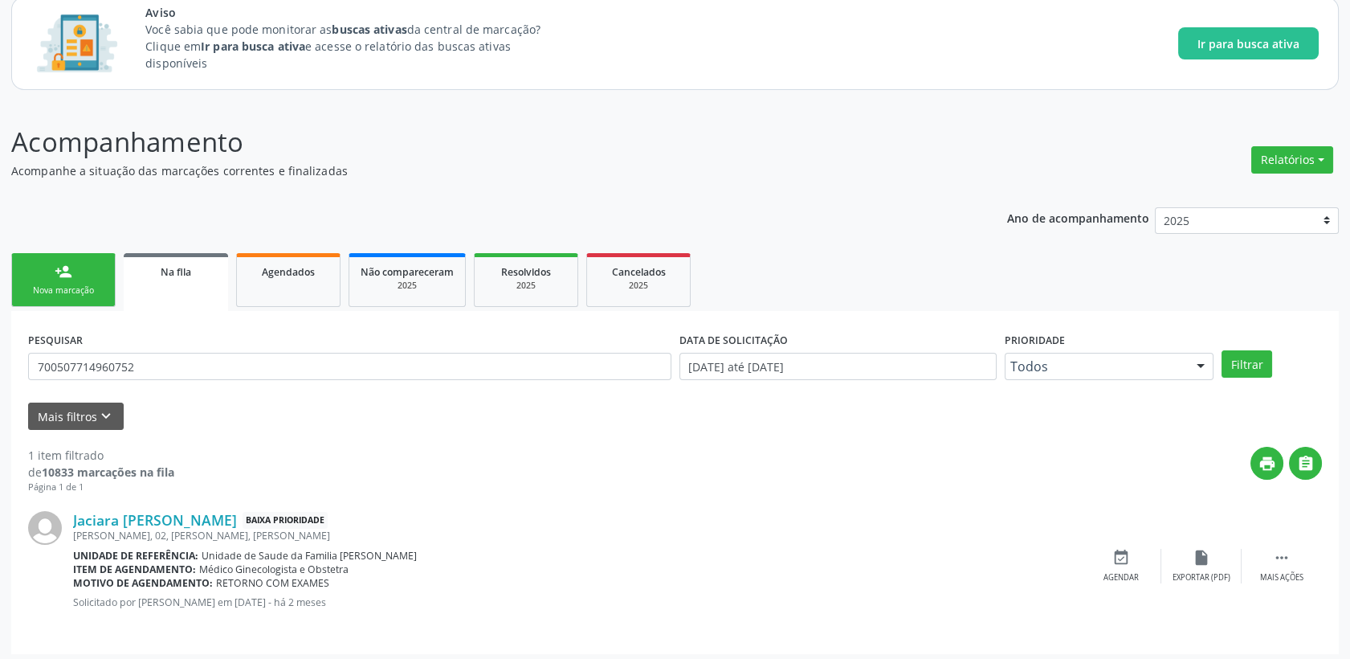
scroll to position [108, 0]
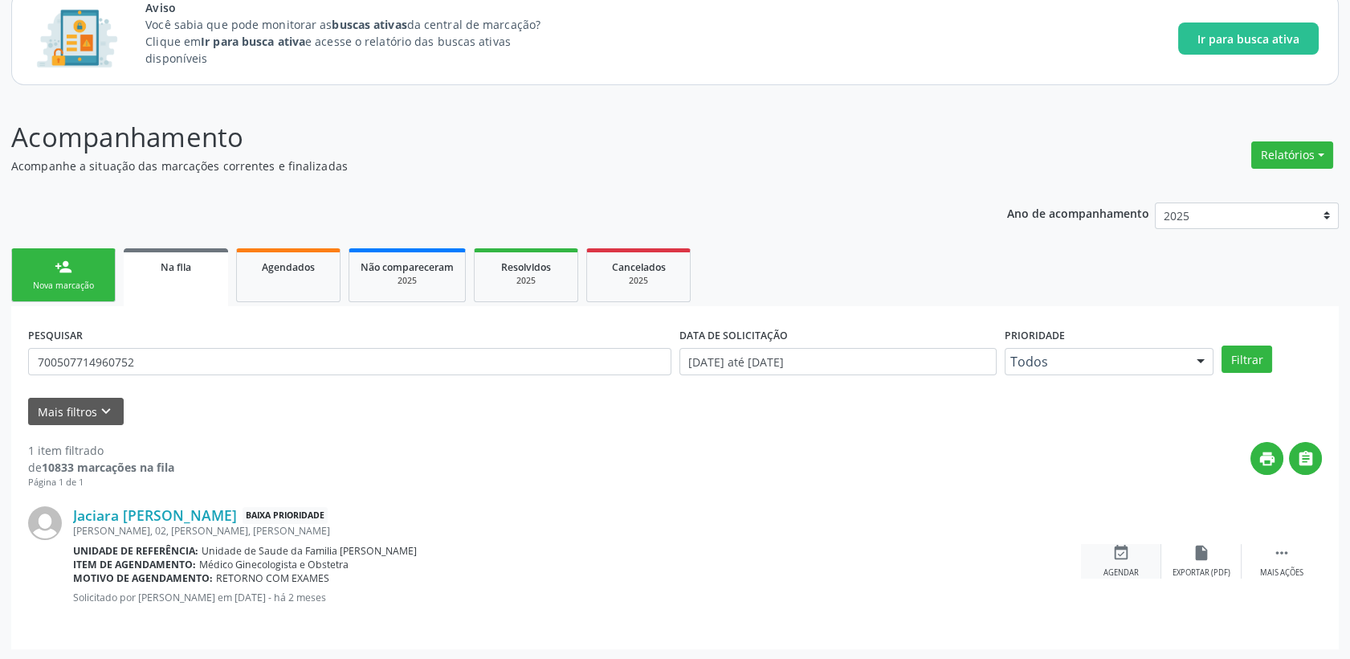
click at [1118, 557] on icon "event_available" at bounding box center [1122, 553] width 18 height 18
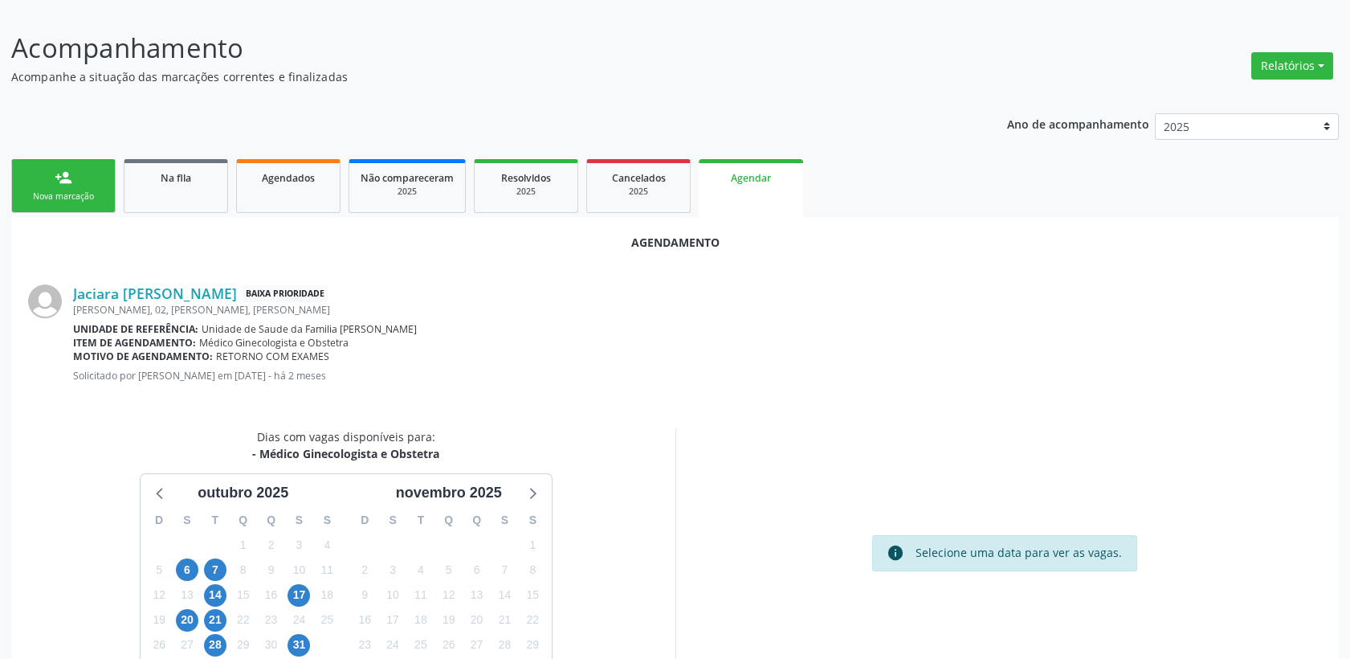
scroll to position [286, 0]
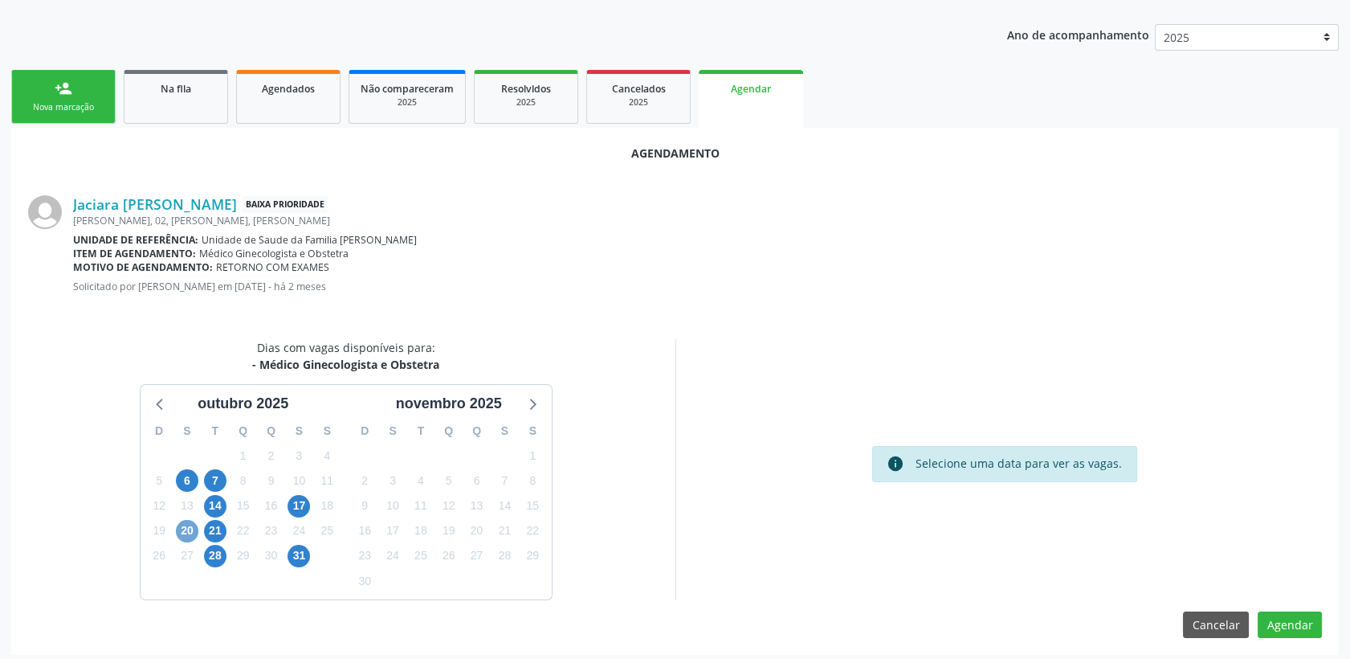
click at [186, 532] on span "20" at bounding box center [187, 531] width 22 height 22
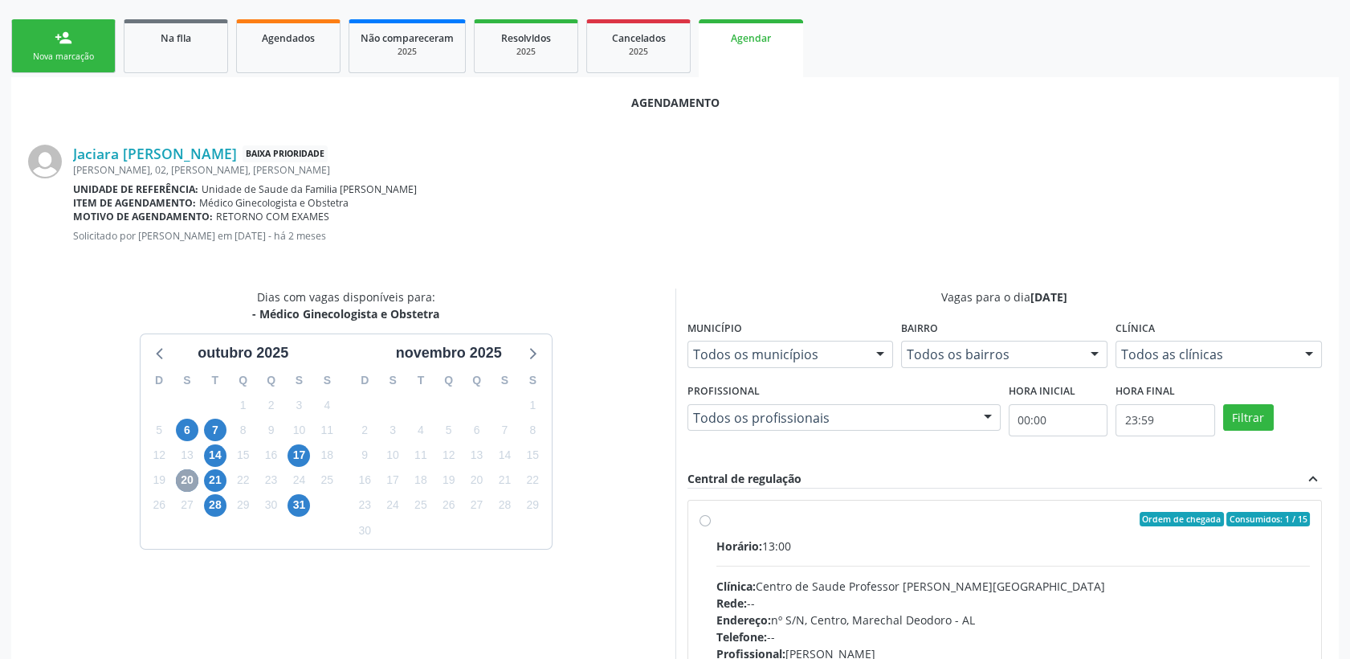
scroll to position [375, 0]
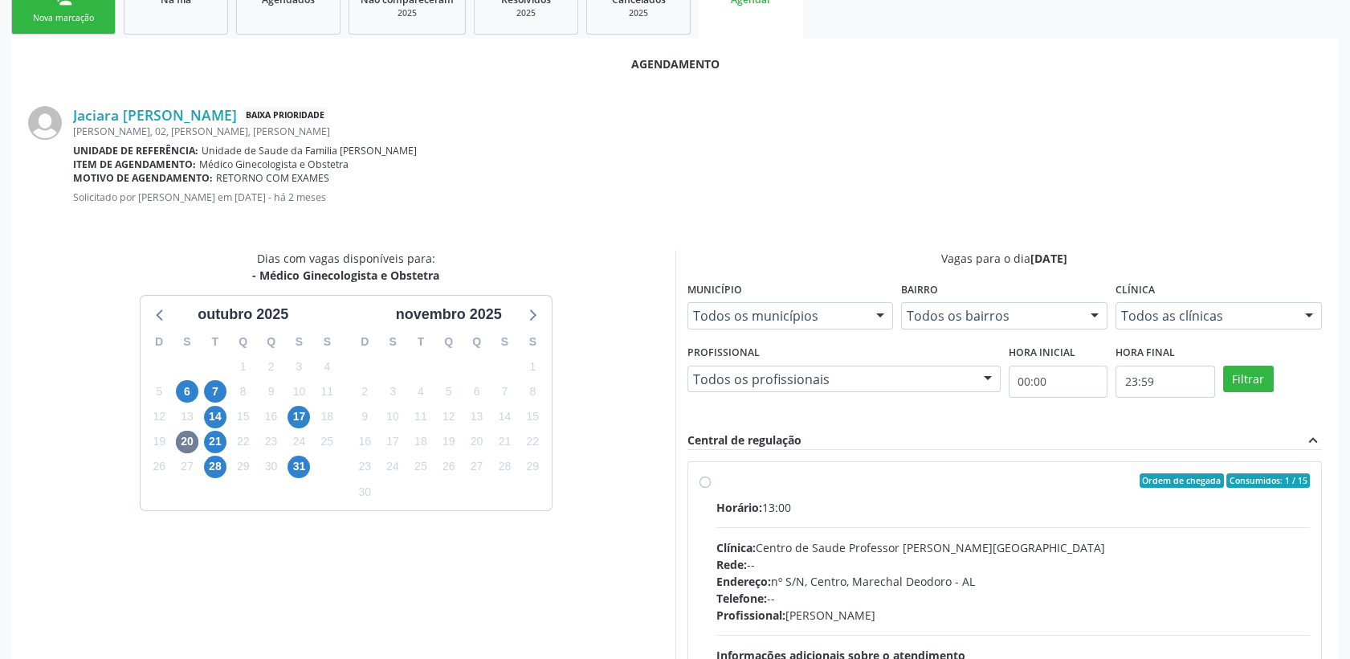
click at [906, 512] on div "Horário: 13:00" at bounding box center [1014, 507] width 594 height 17
click at [711, 488] on input "Ordem de chegada Consumidos: 1 / 15 Horário: 13:00 Clínica: Centro de Saude Pro…" at bounding box center [705, 480] width 11 height 14
radio input "true"
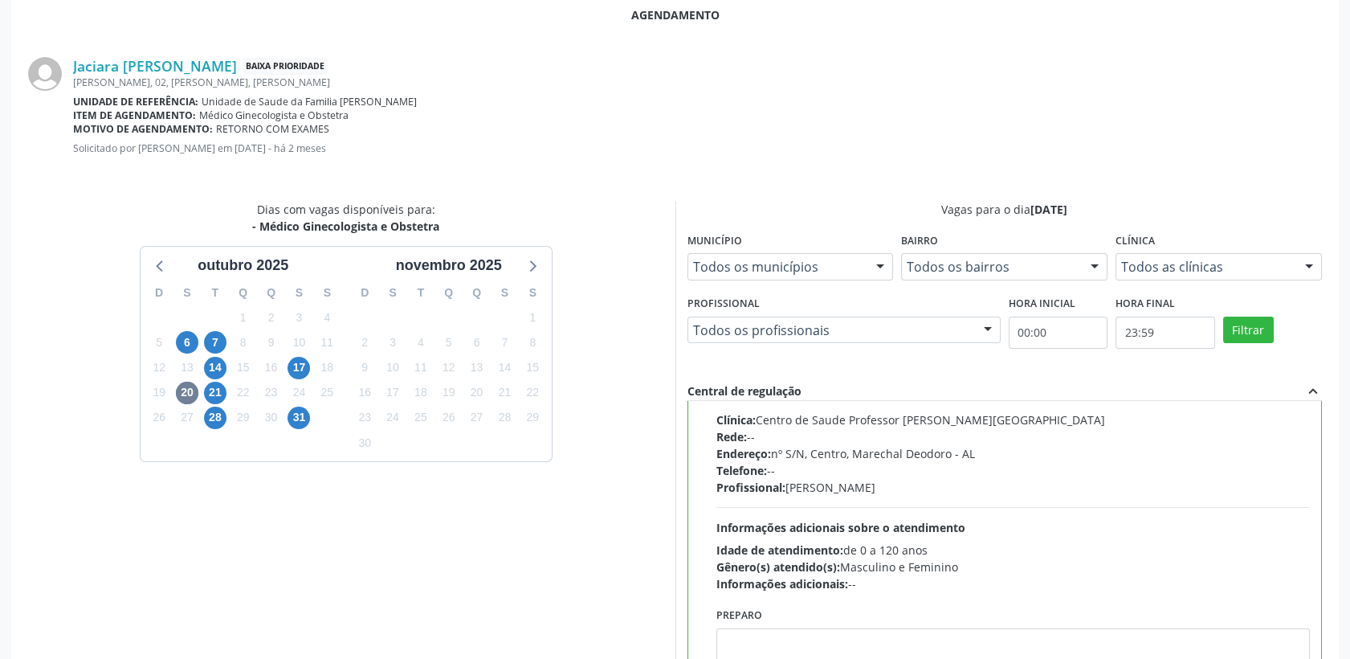
scroll to position [553, 0]
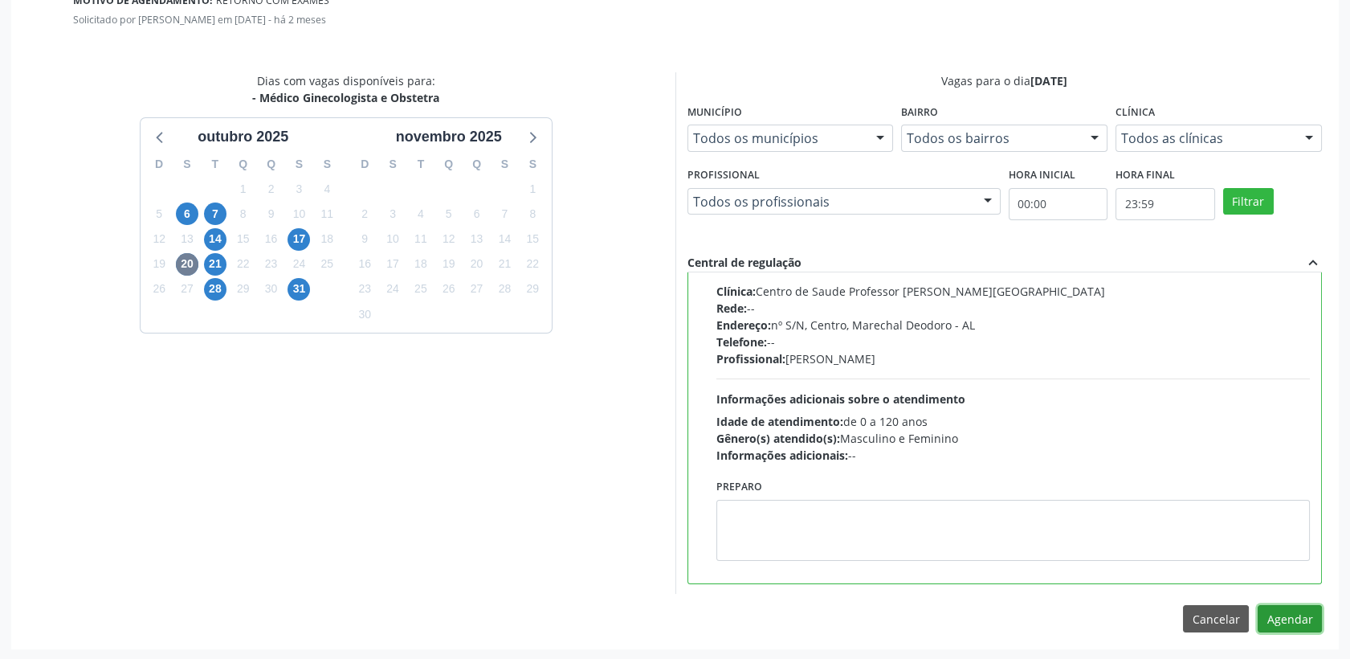
click at [1302, 612] on button "Agendar" at bounding box center [1290, 618] width 64 height 27
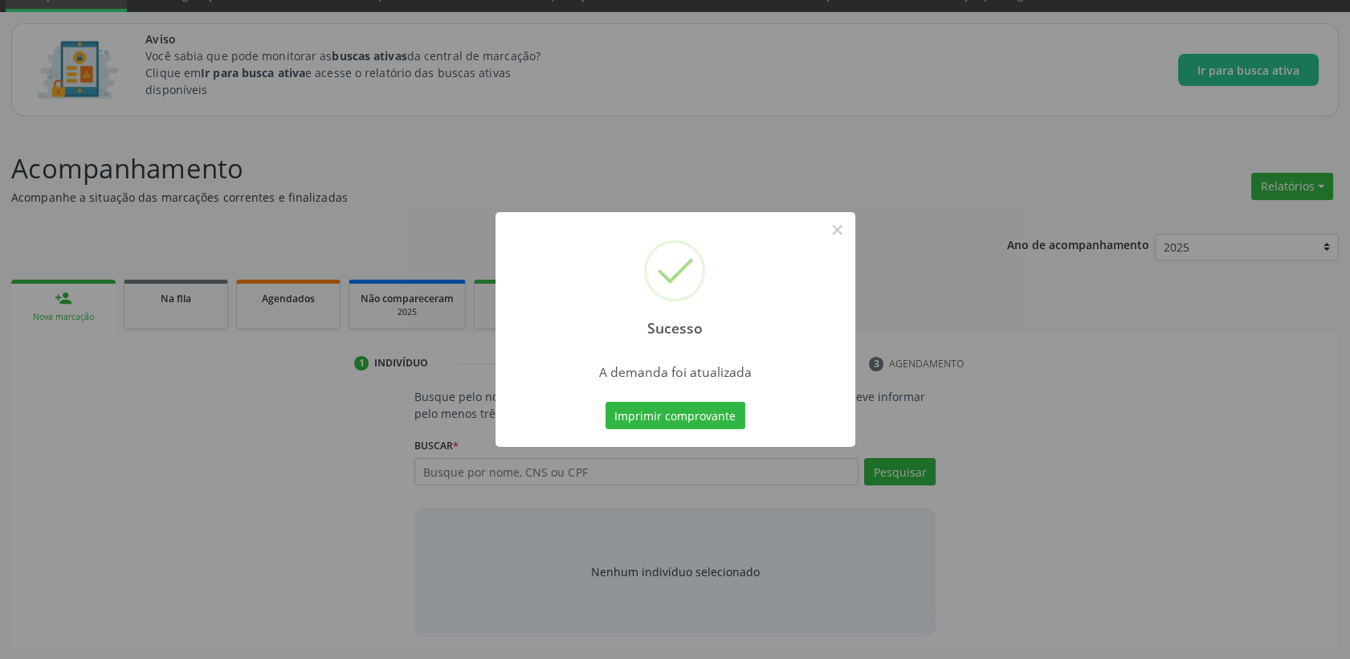
scroll to position [75, 0]
click at [831, 229] on button "×" at bounding box center [837, 229] width 27 height 27
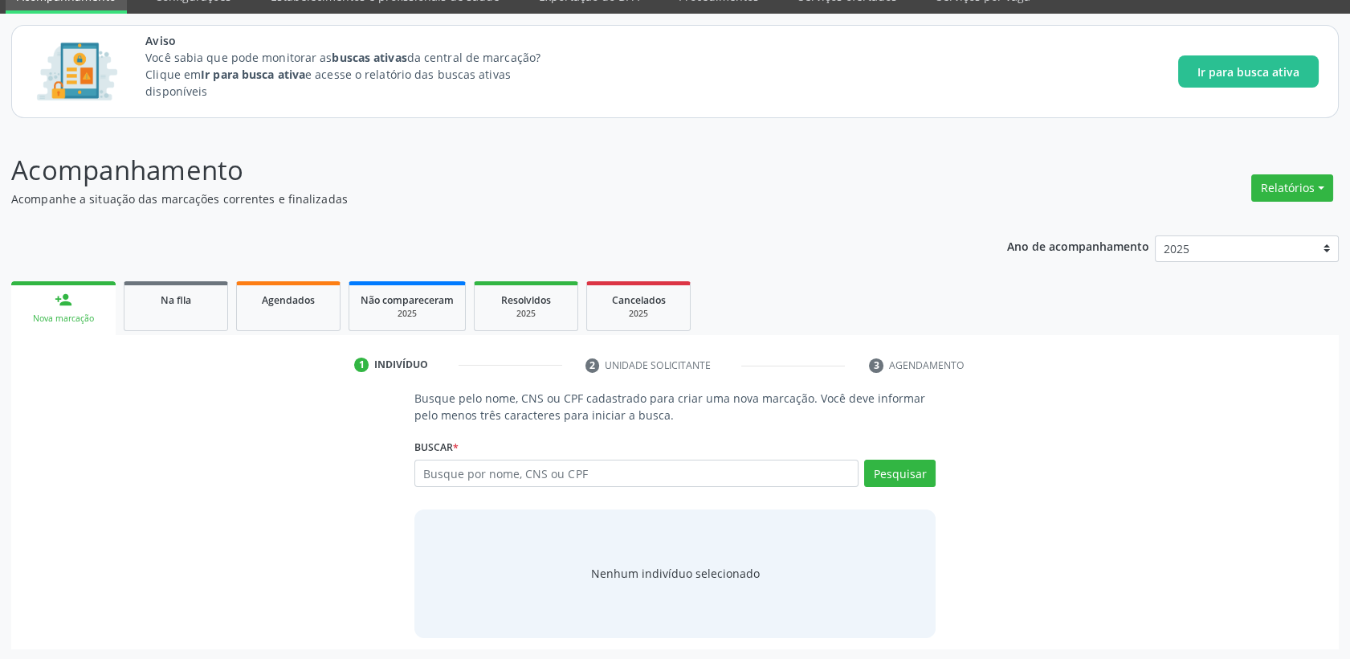
click at [153, 302] on div "Na fila" at bounding box center [176, 299] width 80 height 17
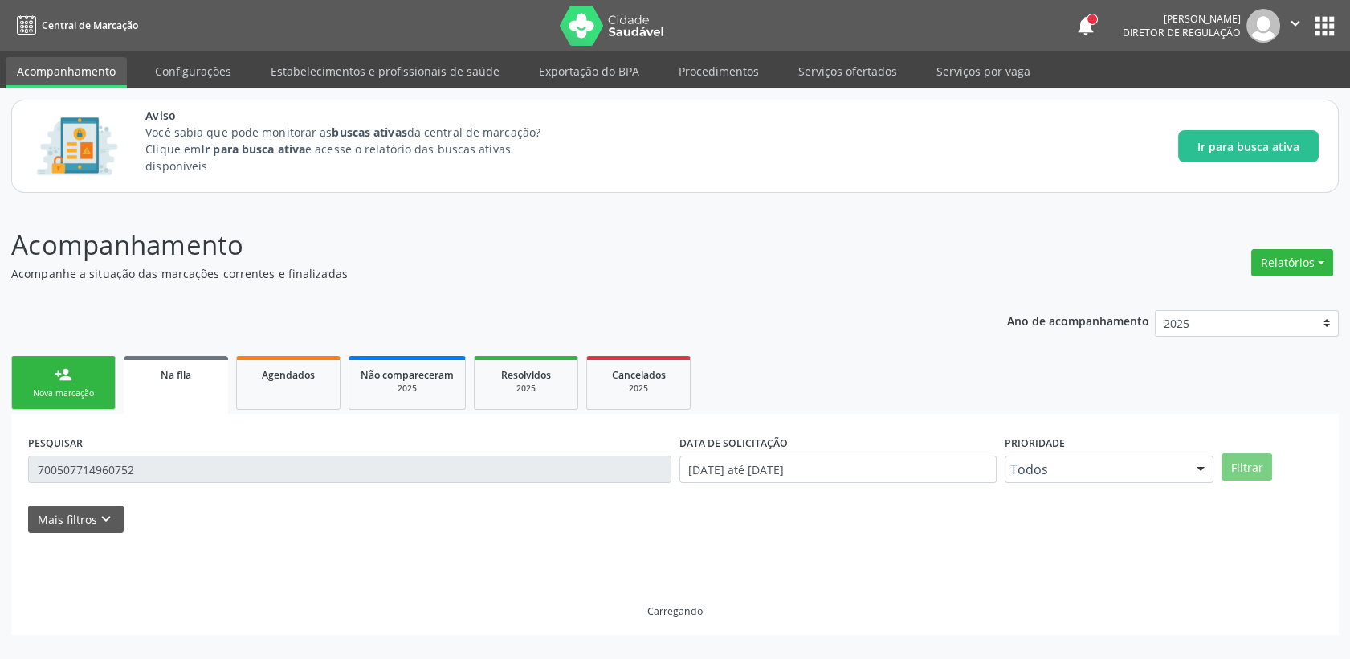
scroll to position [0, 0]
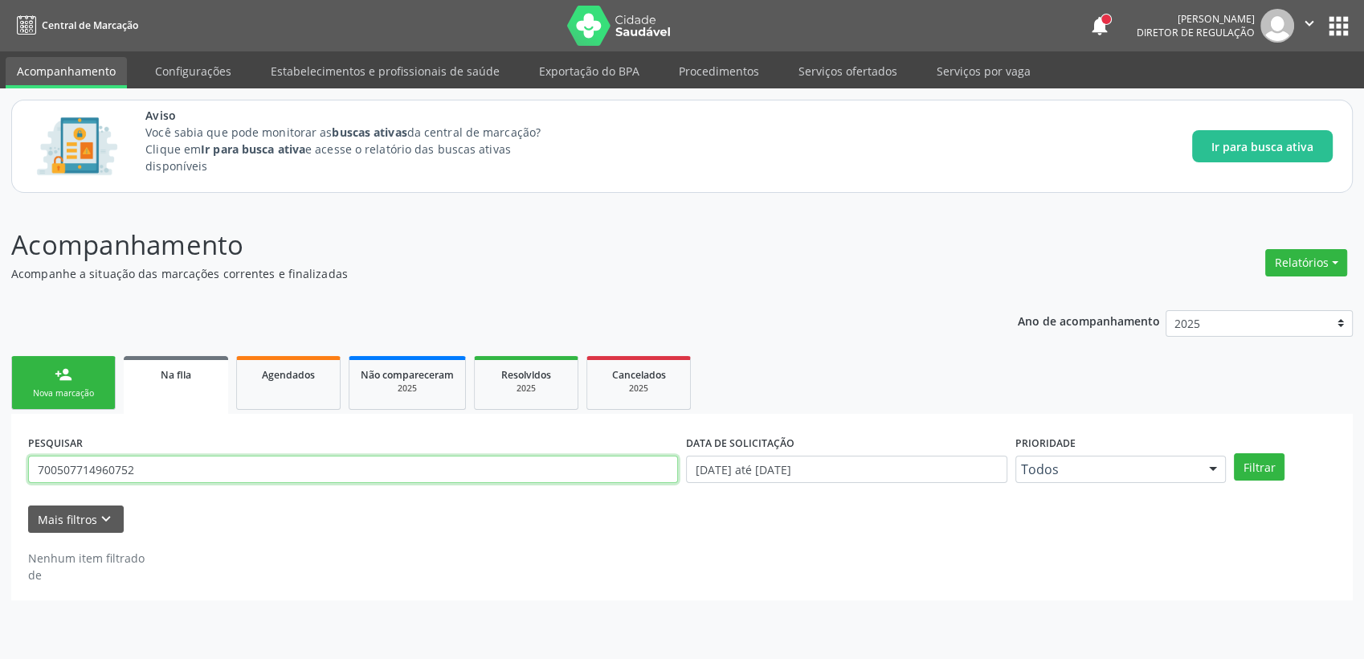
drag, startPoint x: 172, startPoint y: 462, endPoint x: -4, endPoint y: 463, distance: 175.9
click at [0, 463] on html "Central de Marcação notifications [PERSON_NAME] Diretor de regulação  Configur…" at bounding box center [682, 329] width 1364 height 659
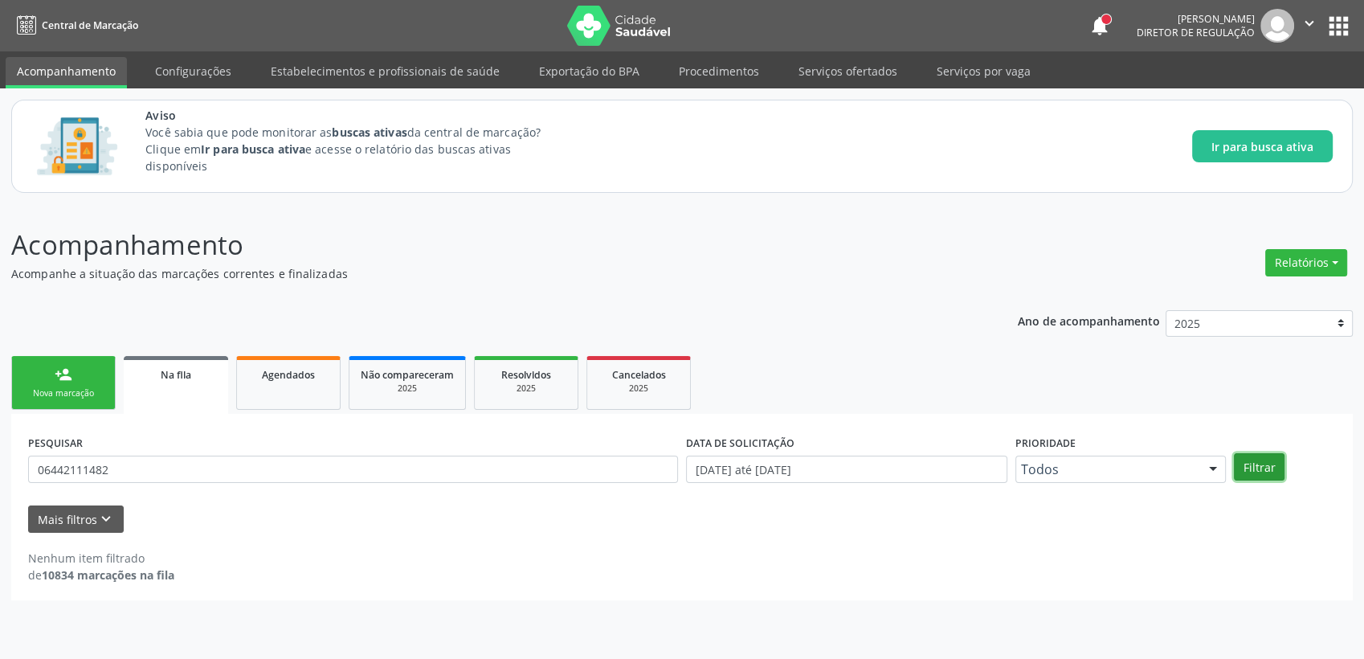
click at [1271, 464] on button "Filtrar" at bounding box center [1259, 466] width 51 height 27
drag, startPoint x: 199, startPoint y: 460, endPoint x: 0, endPoint y: 512, distance: 205.8
click at [0, 509] on html "Central de Marcação notifications [PERSON_NAME] Diretor de regulação  Configur…" at bounding box center [682, 329] width 1364 height 659
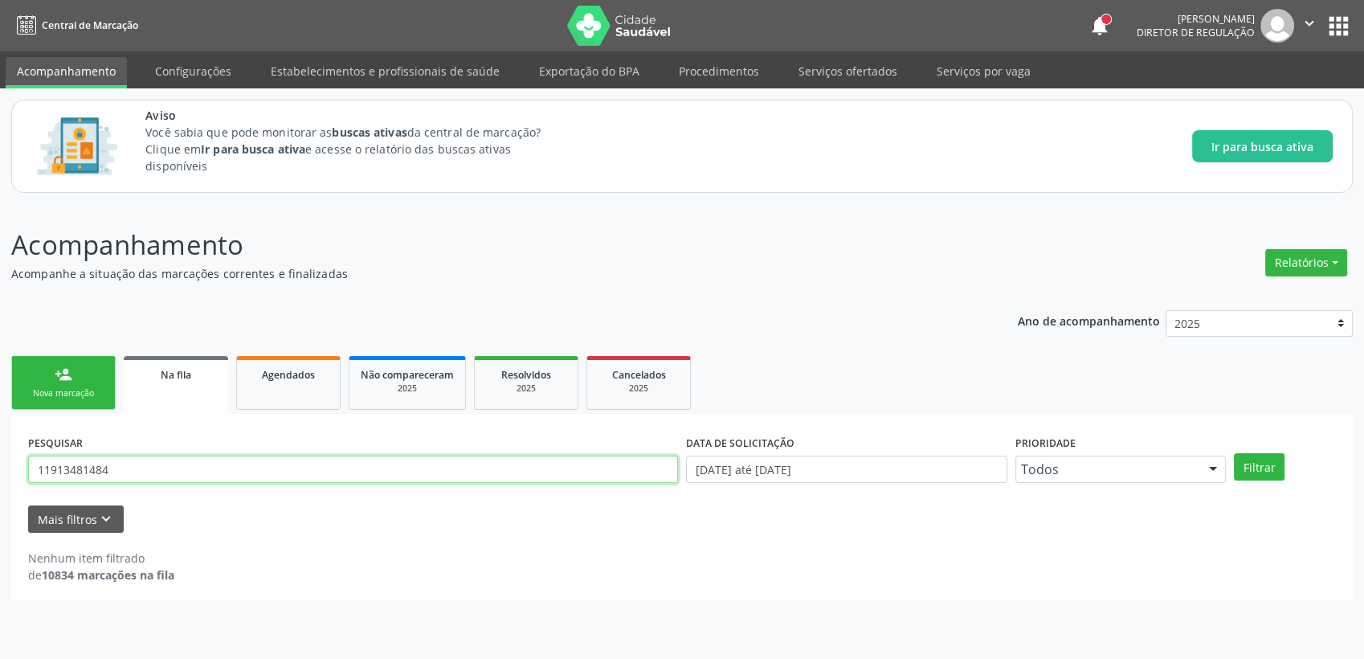
click at [1234, 453] on button "Filtrar" at bounding box center [1259, 466] width 51 height 27
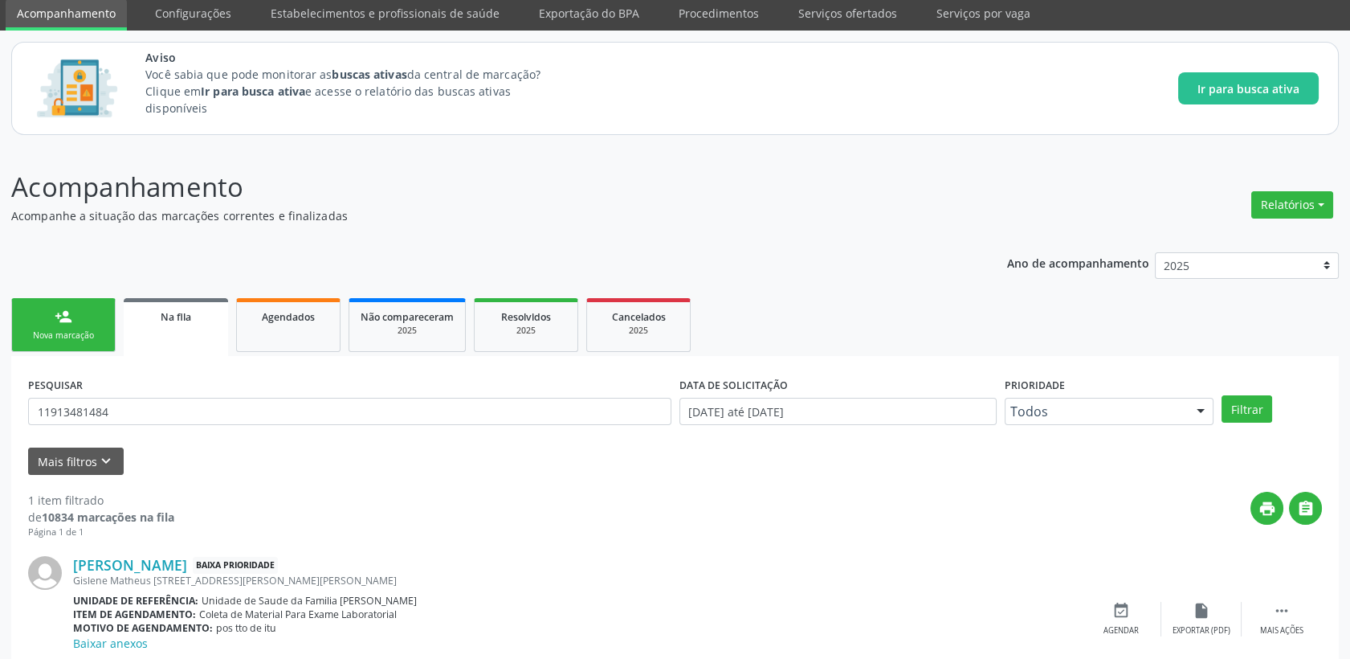
scroll to position [125, 0]
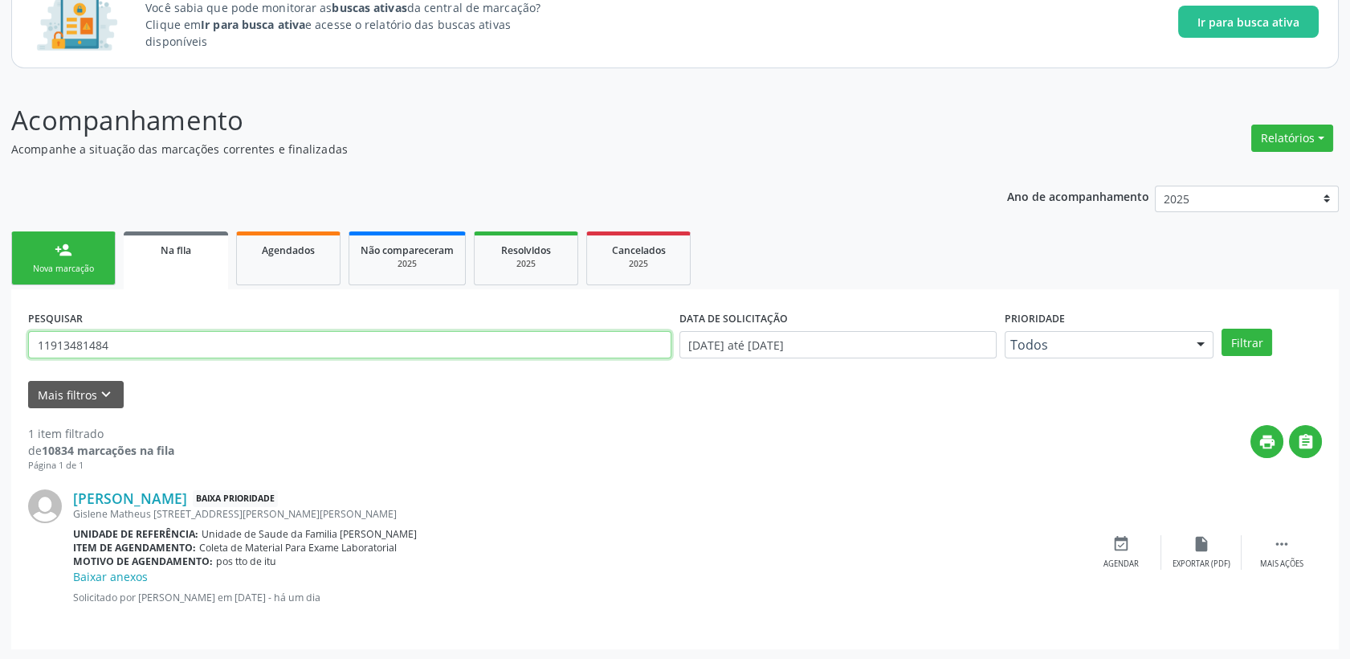
drag, startPoint x: 127, startPoint y: 352, endPoint x: 0, endPoint y: 366, distance: 127.8
click at [0, 367] on html "Central de Marcação notifications [PERSON_NAME] Diretor de regulação  Configur…" at bounding box center [675, 204] width 1350 height 659
click at [1222, 329] on button "Filtrar" at bounding box center [1247, 342] width 51 height 27
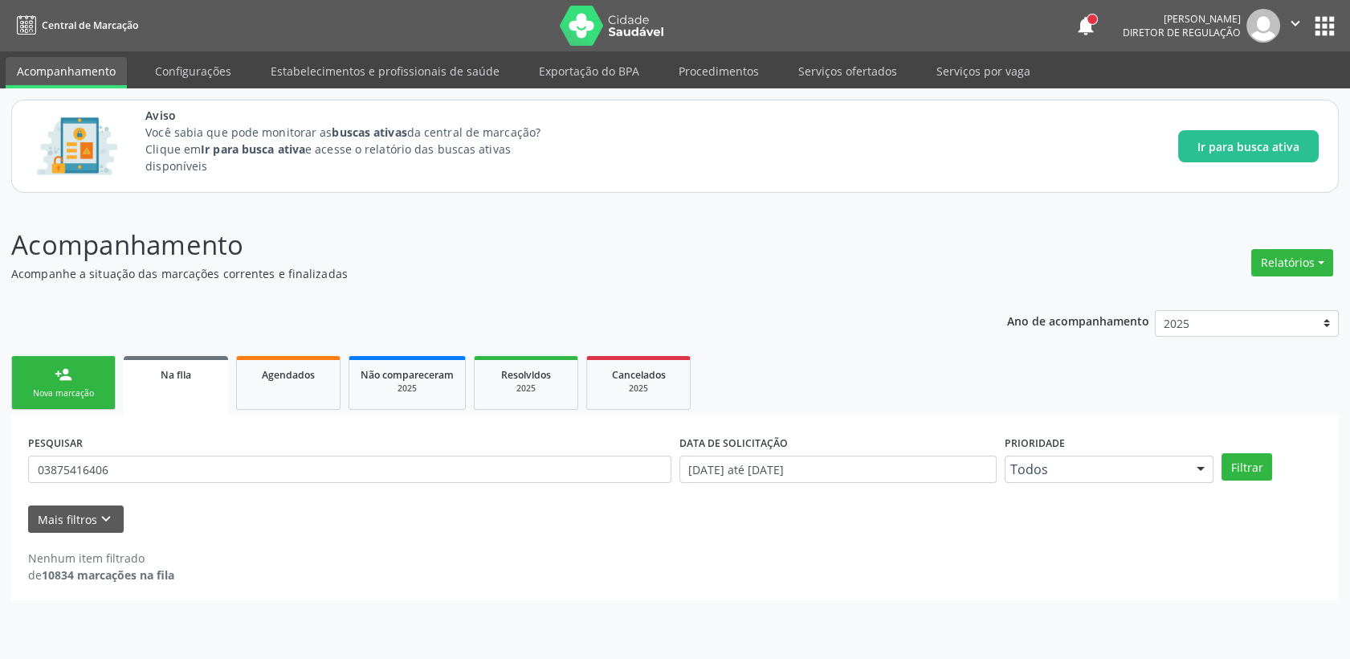
scroll to position [0, 0]
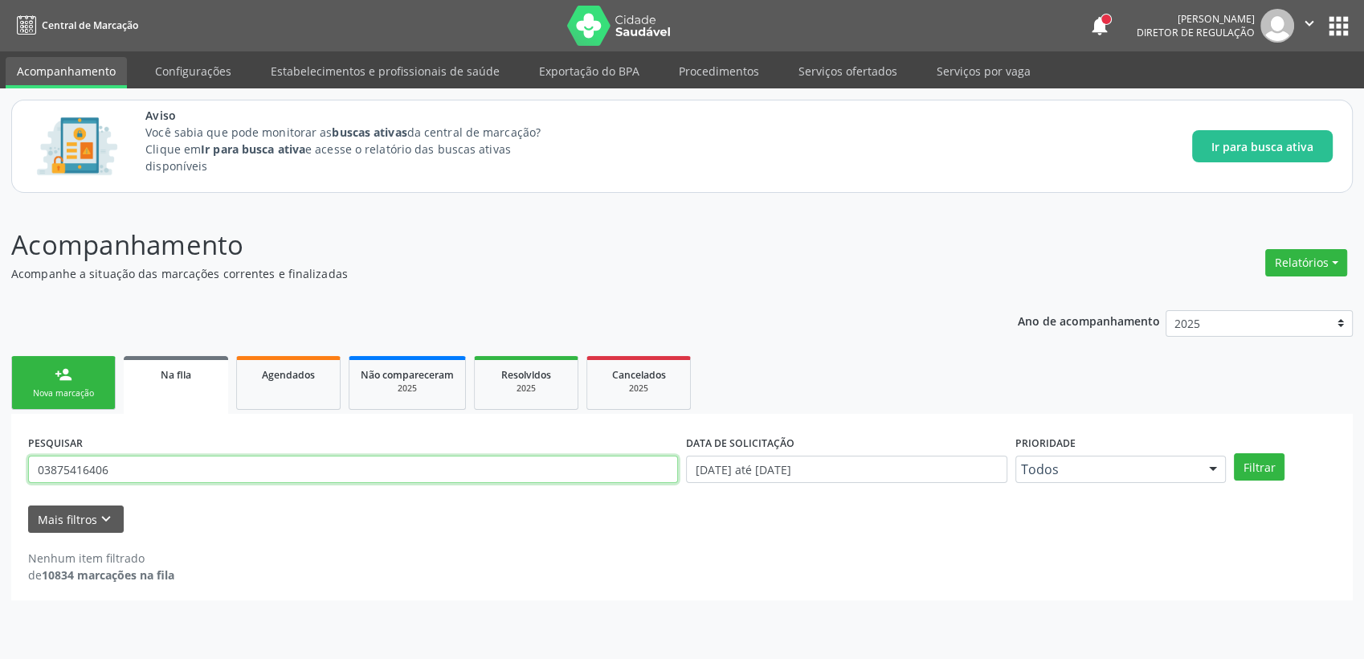
drag, startPoint x: 133, startPoint y: 461, endPoint x: -4, endPoint y: 482, distance: 139.0
click at [0, 482] on html "Central de Marcação notifications [PERSON_NAME] Diretor de regulação  Configur…" at bounding box center [682, 329] width 1364 height 659
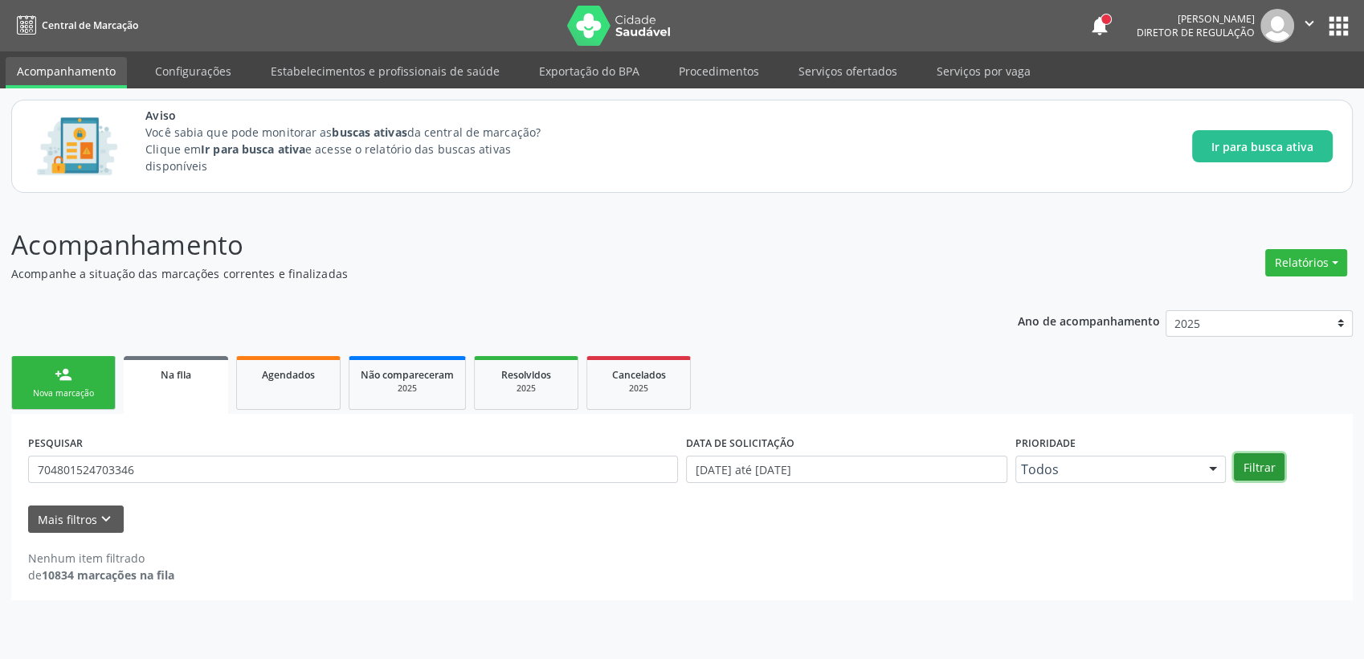
click at [1253, 453] on button "Filtrar" at bounding box center [1259, 466] width 51 height 27
drag, startPoint x: 200, startPoint y: 478, endPoint x: 0, endPoint y: 477, distance: 200.0
click at [19, 478] on div "PESQUISAR 704801524703346 DATA DE SOLICITAÇÃO [DATE] até [DATE] Prioridade Todo…" at bounding box center [682, 507] width 1342 height 186
click at [1266, 456] on button "Filtrar" at bounding box center [1259, 466] width 51 height 27
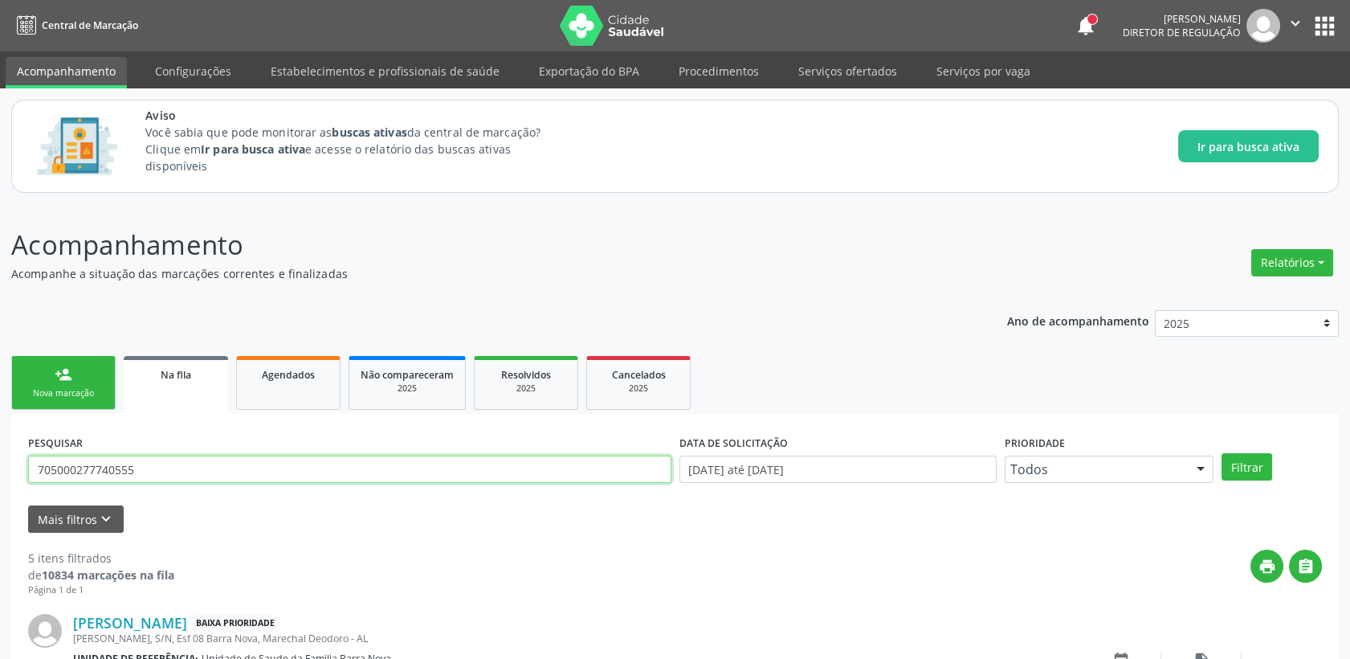
drag, startPoint x: 168, startPoint y: 461, endPoint x: -4, endPoint y: 480, distance: 172.9
click at [0, 480] on html "Central de Marcação notifications [PERSON_NAME] Diretor de regulação  Configur…" at bounding box center [675, 329] width 1350 height 659
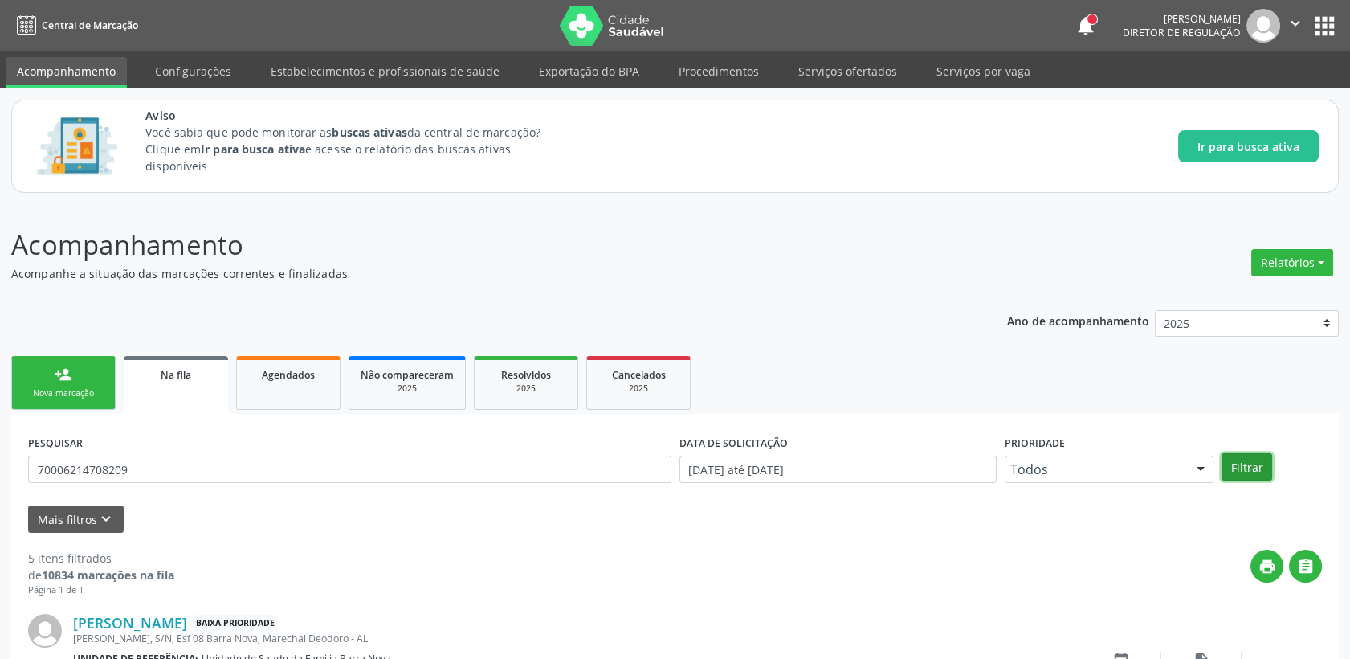
click at [1247, 460] on button "Filtrar" at bounding box center [1247, 466] width 51 height 27
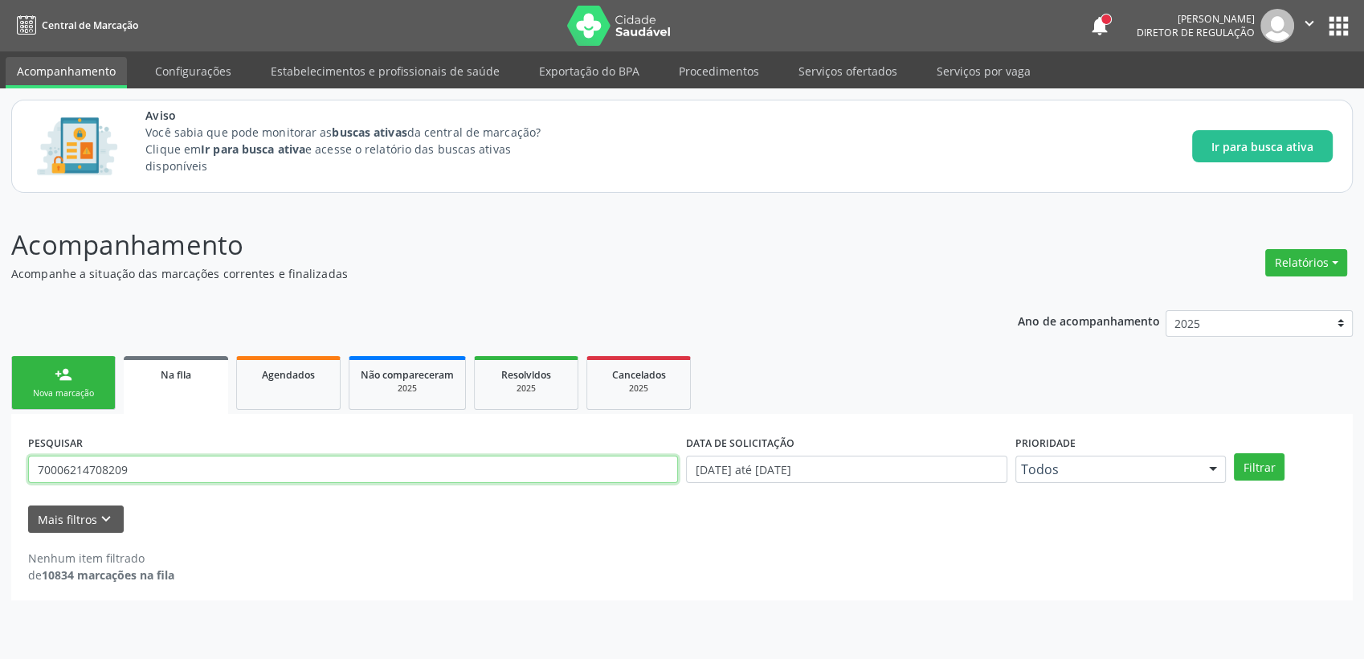
drag, startPoint x: 235, startPoint y: 461, endPoint x: 0, endPoint y: 464, distance: 234.6
click at [0, 465] on html "Central de Marcação notifications [PERSON_NAME] Diretor de regulação  Configur…" at bounding box center [682, 329] width 1364 height 659
type input "70000018332907"
click at [1234, 453] on button "Filtrar" at bounding box center [1259, 466] width 51 height 27
